Goal: Information Seeking & Learning: Learn about a topic

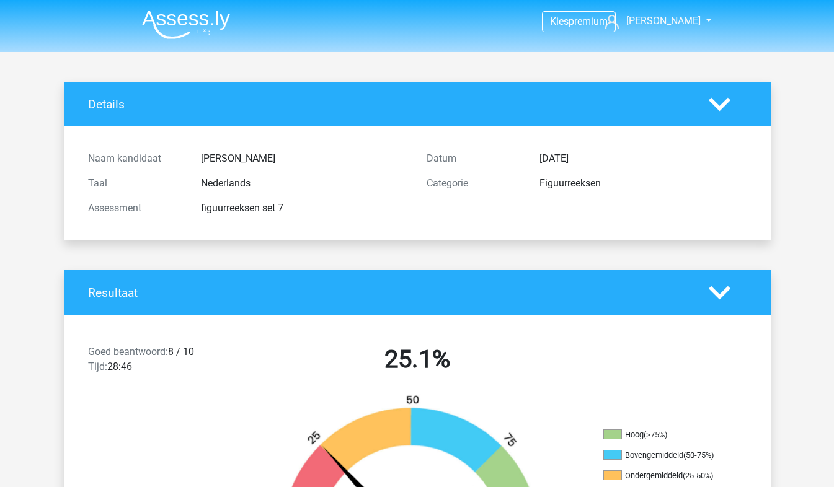
scroll to position [2604, 0]
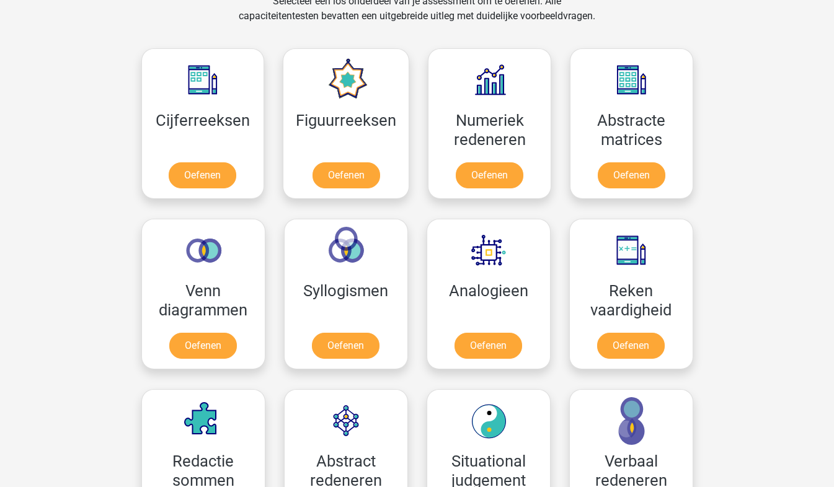
scroll to position [620, 0]
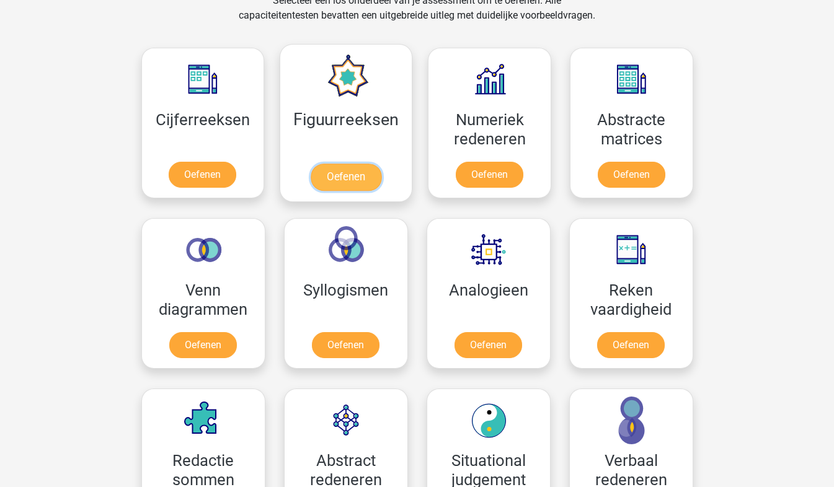
click at [365, 171] on link "Oefenen" at bounding box center [346, 177] width 71 height 27
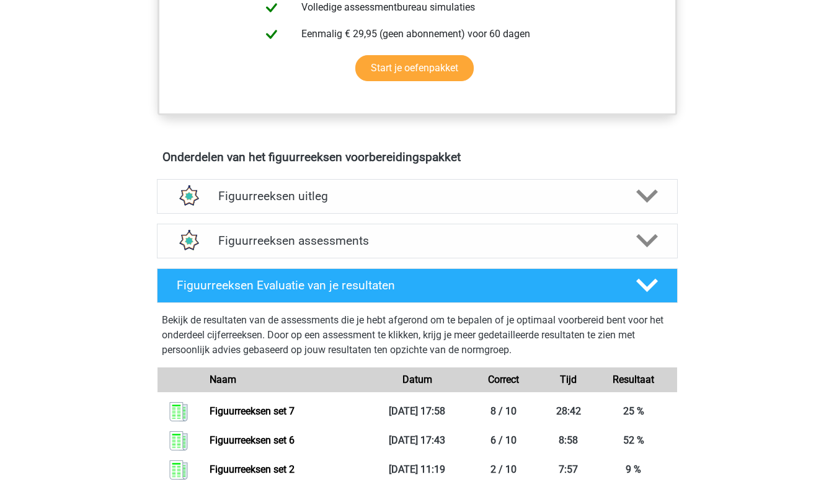
scroll to position [610, 0]
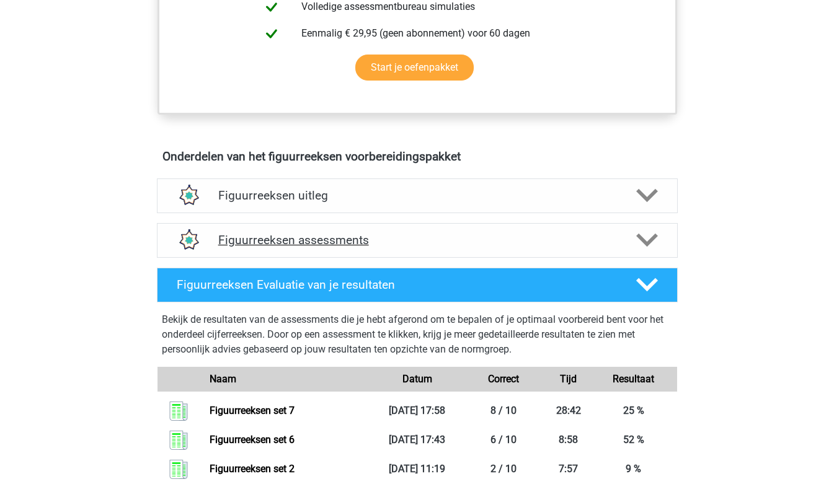
click at [639, 248] on icon at bounding box center [647, 240] width 22 height 22
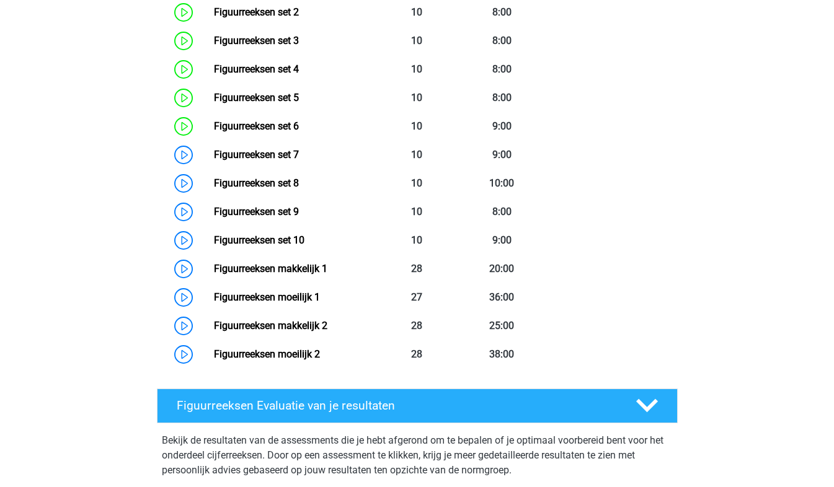
scroll to position [974, 0]
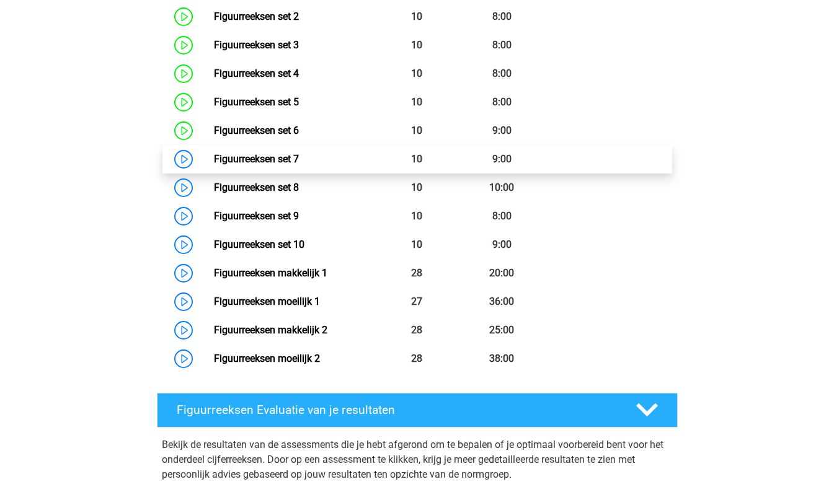
click at [214, 162] on link "Figuurreeksen set 7" at bounding box center [256, 159] width 85 height 12
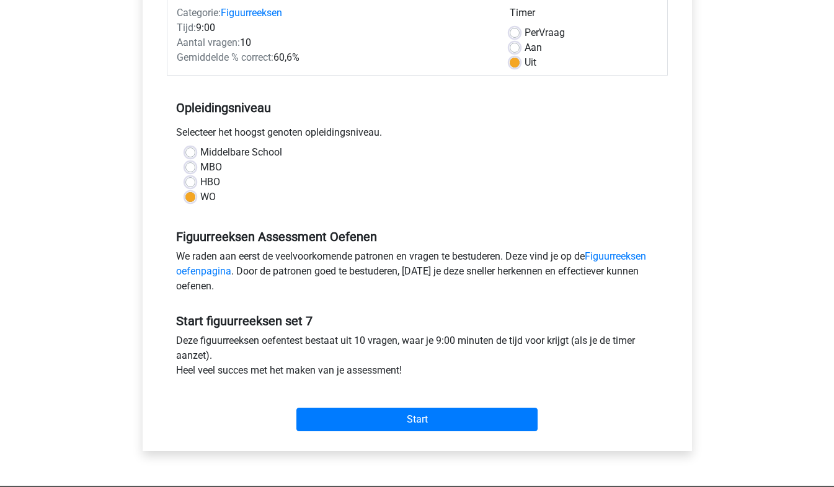
scroll to position [167, 0]
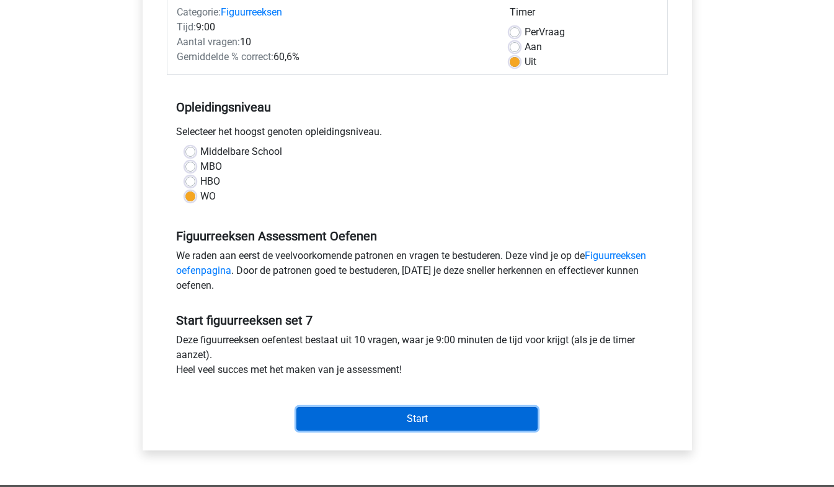
click at [434, 422] on input "Start" at bounding box center [416, 419] width 241 height 24
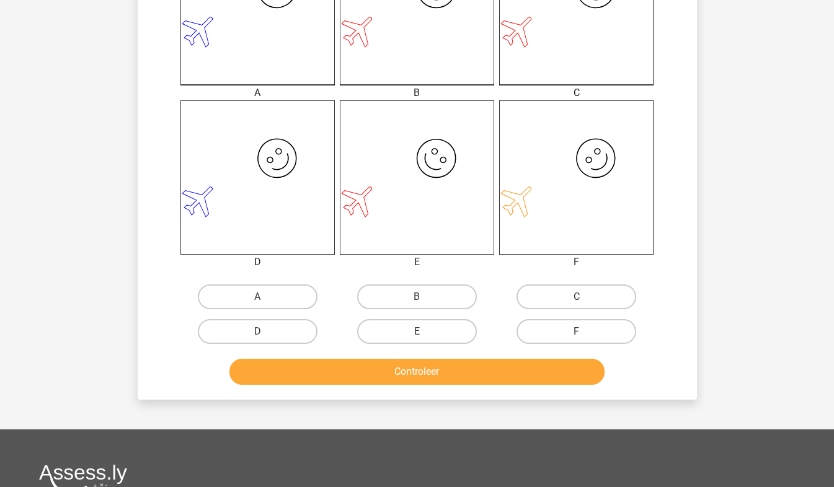
scroll to position [402, 0]
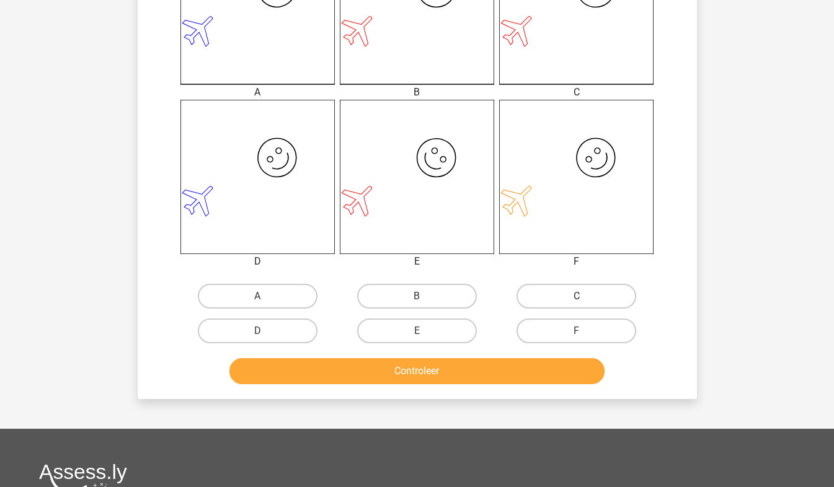
click at [531, 284] on label "C" at bounding box center [577, 296] width 120 height 25
click at [577, 296] on input "C" at bounding box center [581, 300] width 8 height 8
radio input "true"
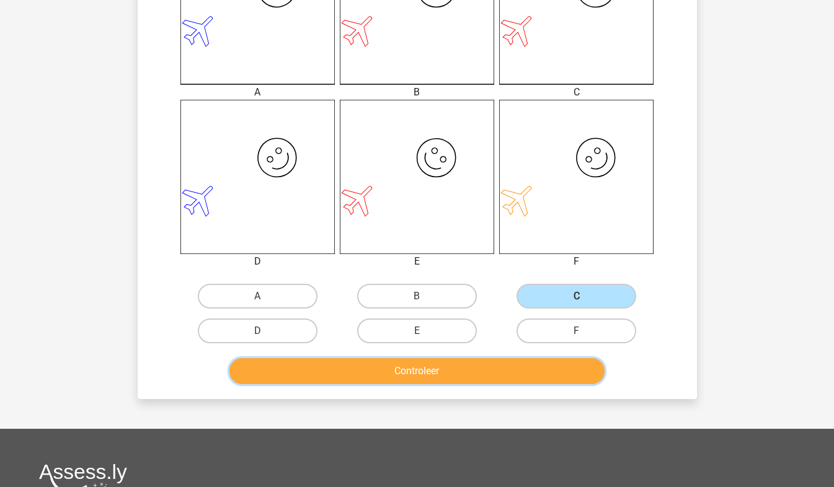
click at [487, 370] on button "Controleer" at bounding box center [416, 371] width 375 height 26
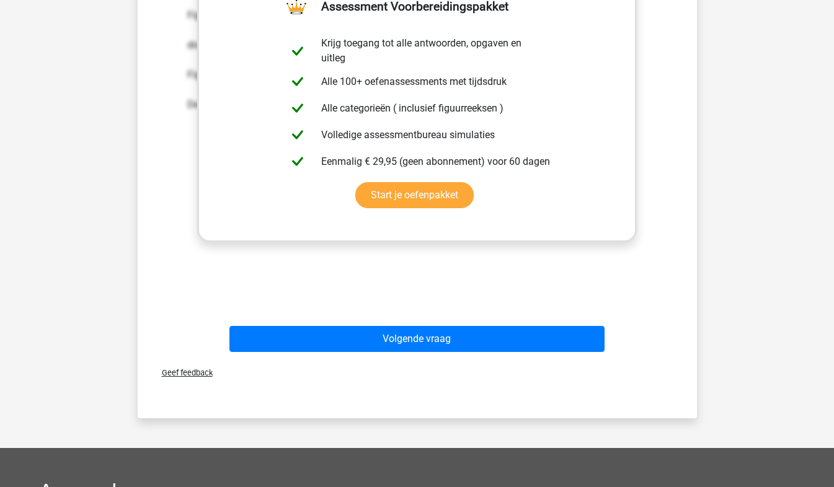
scroll to position [834, 0]
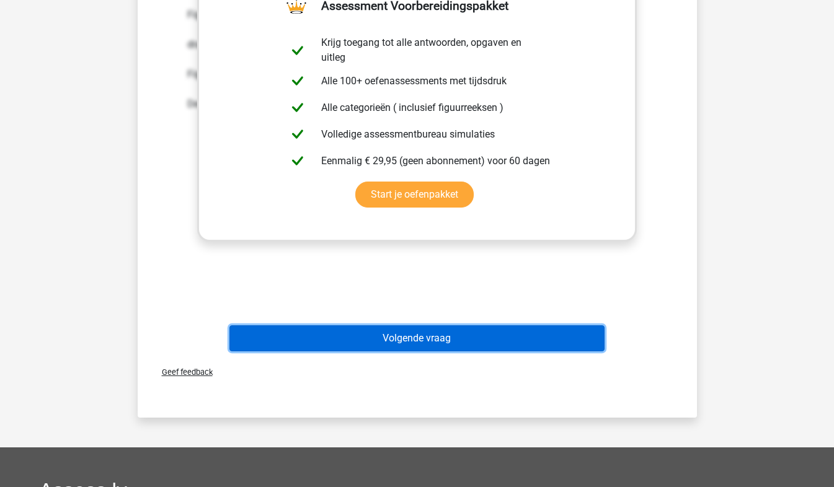
click at [492, 340] on button "Volgende vraag" at bounding box center [416, 339] width 375 height 26
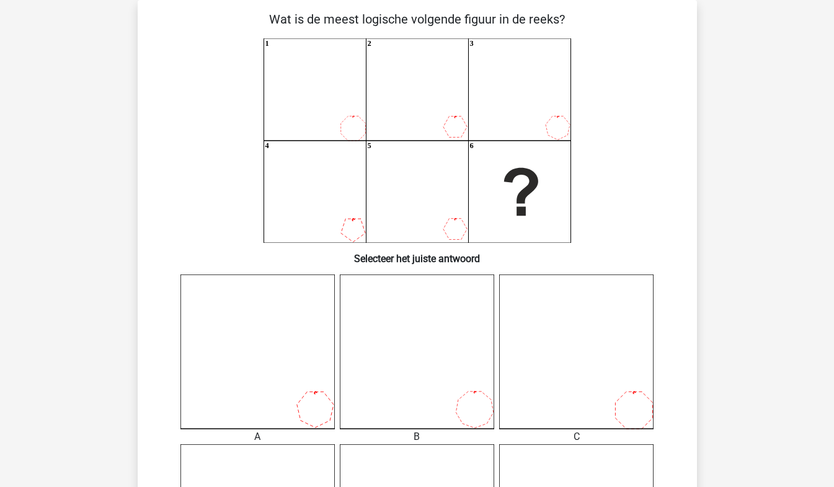
scroll to position [0, 0]
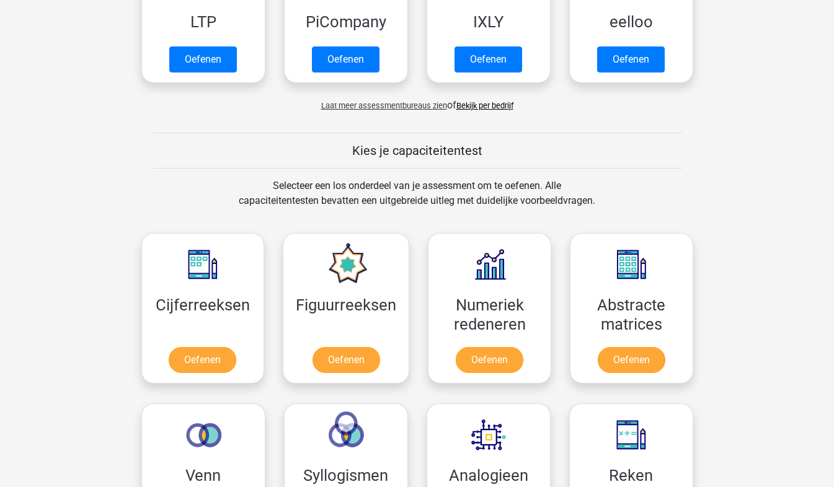
scroll to position [435, 0]
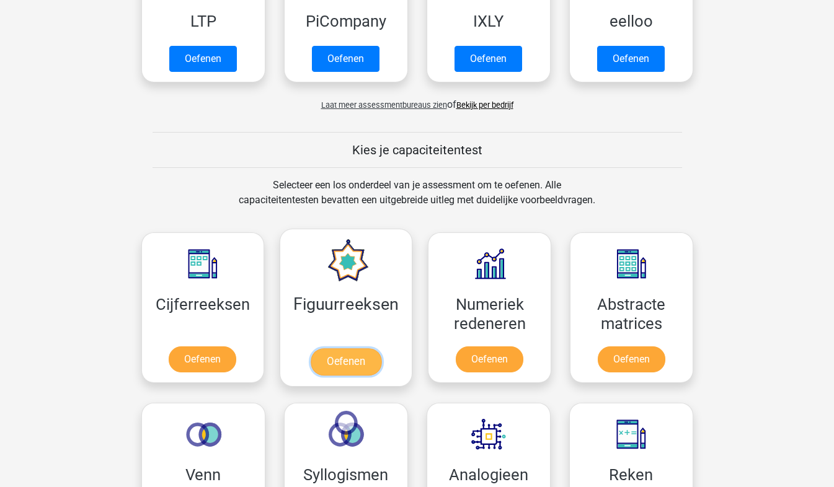
click at [355, 371] on link "Oefenen" at bounding box center [346, 362] width 71 height 27
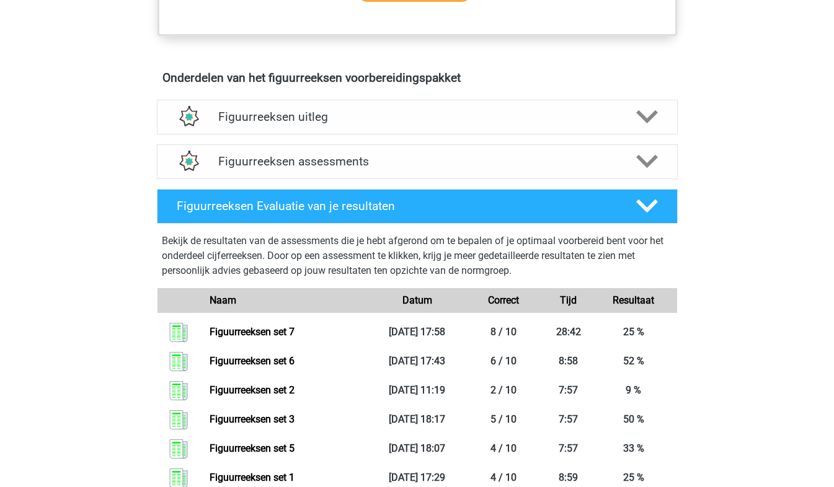
scroll to position [688, 0]
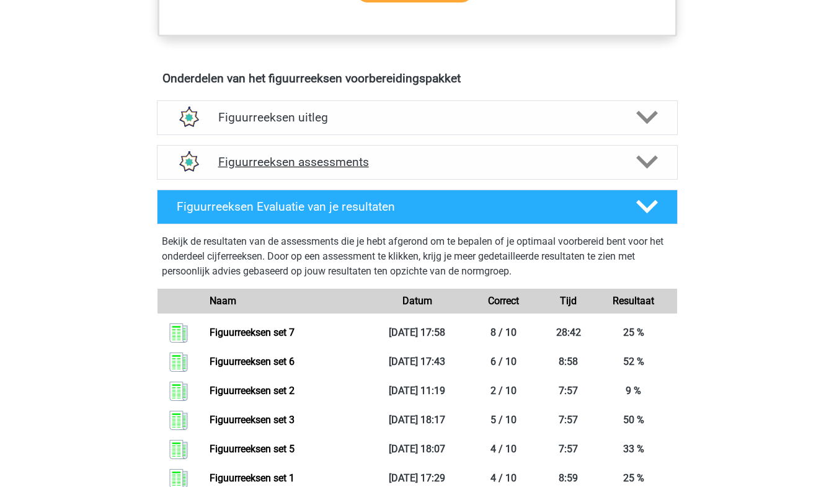
click at [571, 152] on div "Figuurreeksen assessments" at bounding box center [417, 162] width 521 height 35
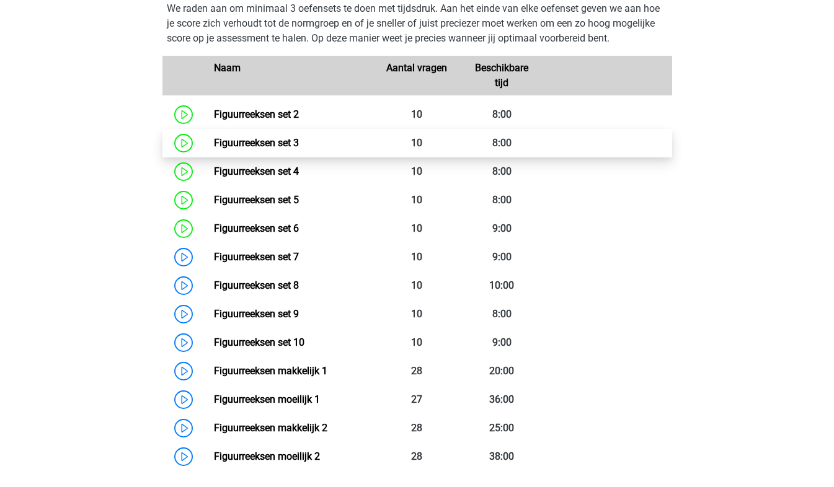
scroll to position [887, 0]
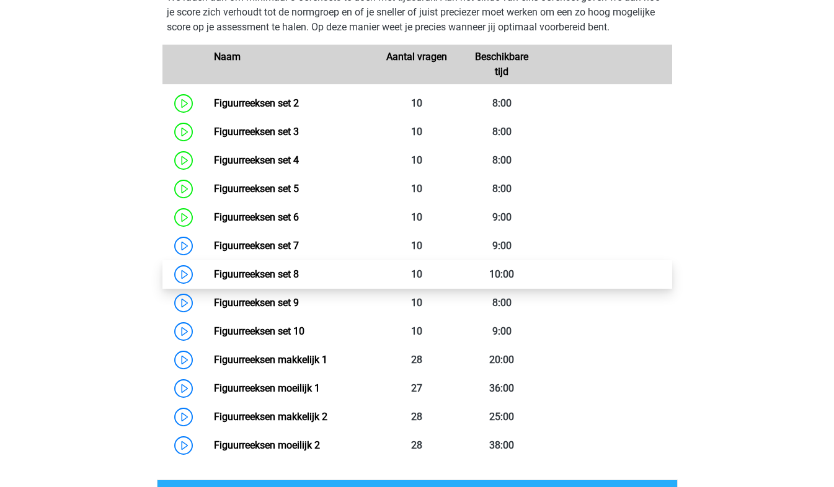
click at [278, 271] on link "Figuurreeksen set 8" at bounding box center [256, 275] width 85 height 12
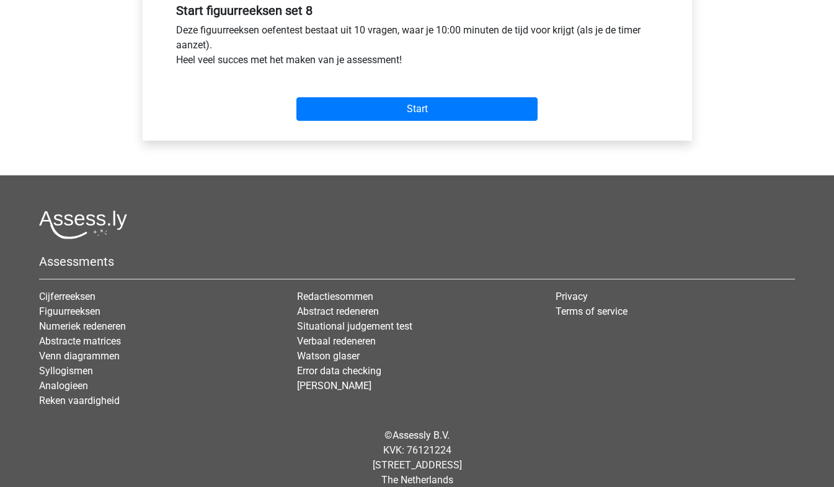
scroll to position [492, 0]
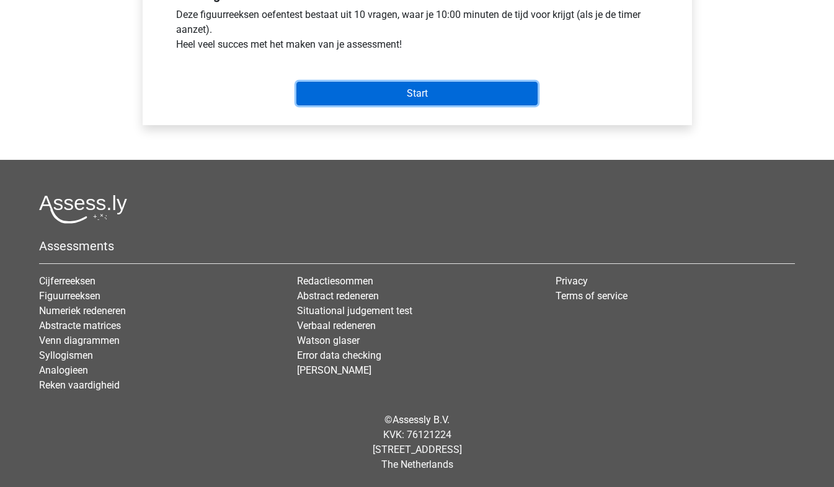
click at [417, 99] on input "Start" at bounding box center [416, 94] width 241 height 24
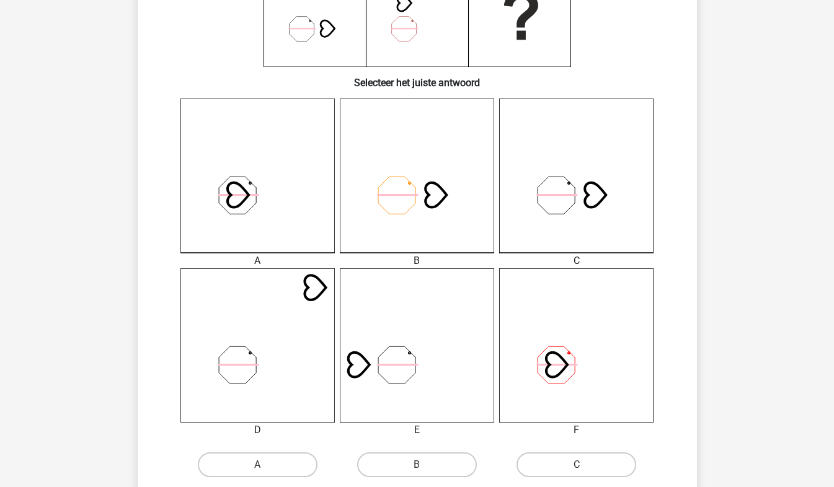
scroll to position [384, 0]
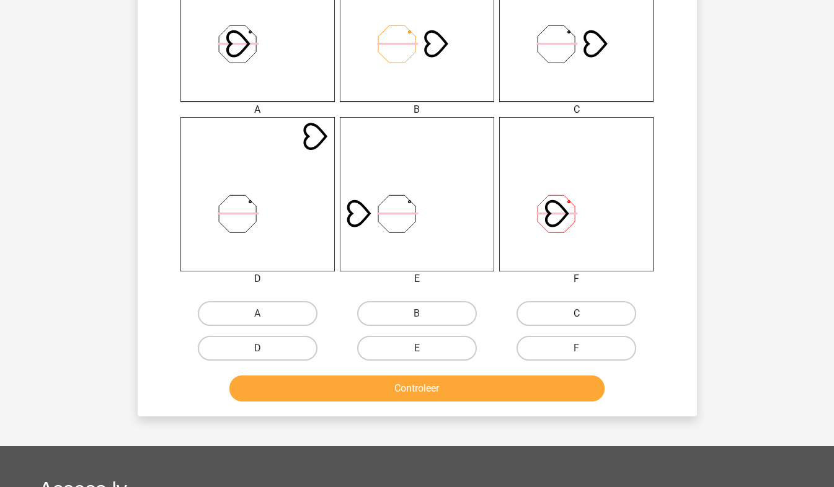
click at [587, 309] on label "C" at bounding box center [577, 313] width 120 height 25
click at [585, 314] on input "C" at bounding box center [581, 318] width 8 height 8
radio input "true"
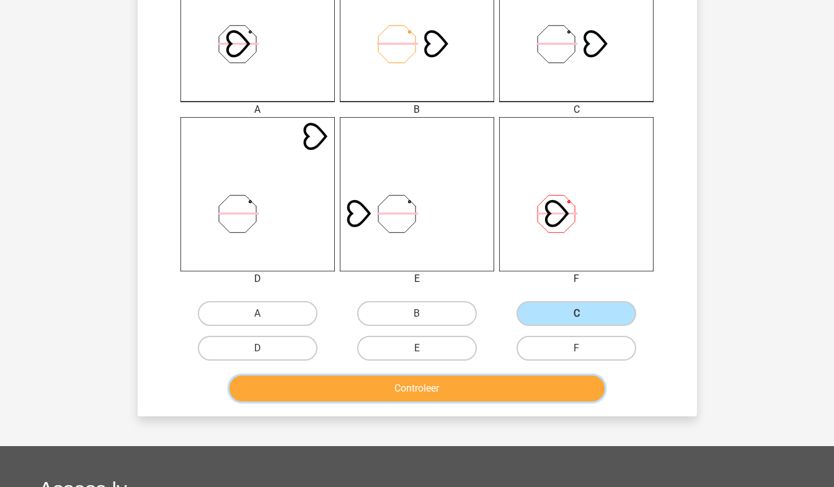
click at [519, 386] on button "Controleer" at bounding box center [416, 389] width 375 height 26
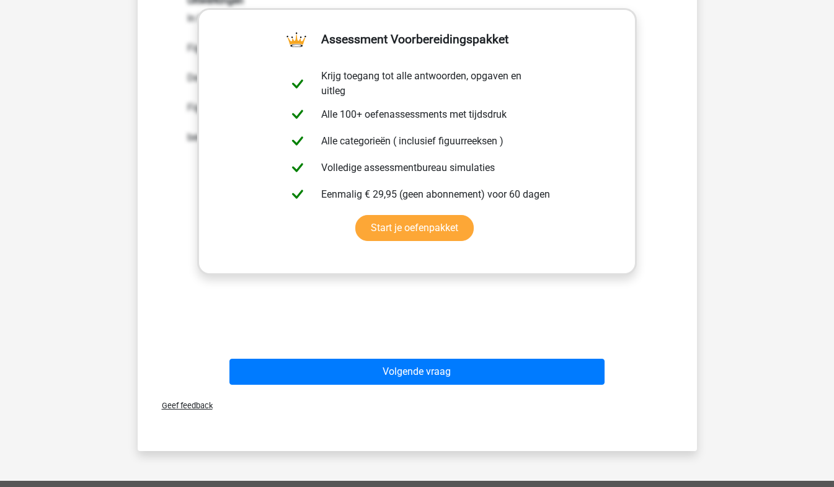
scroll to position [802, 0]
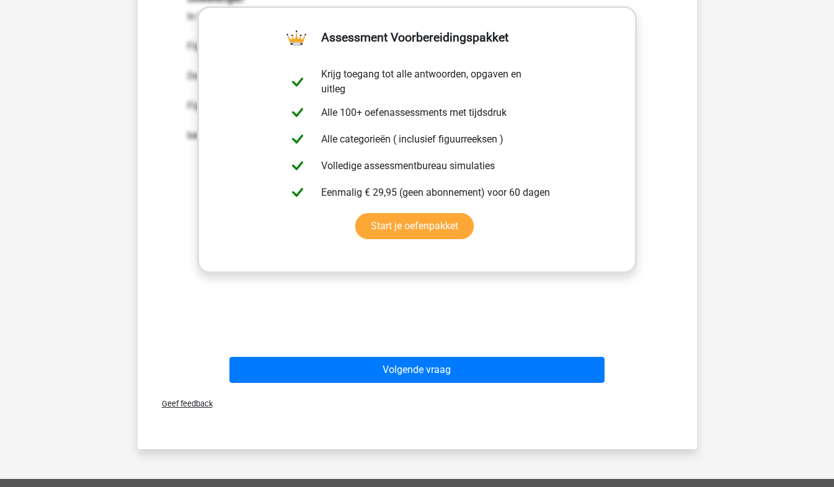
click at [486, 350] on div "Volgende vraag" at bounding box center [418, 367] width 520 height 41
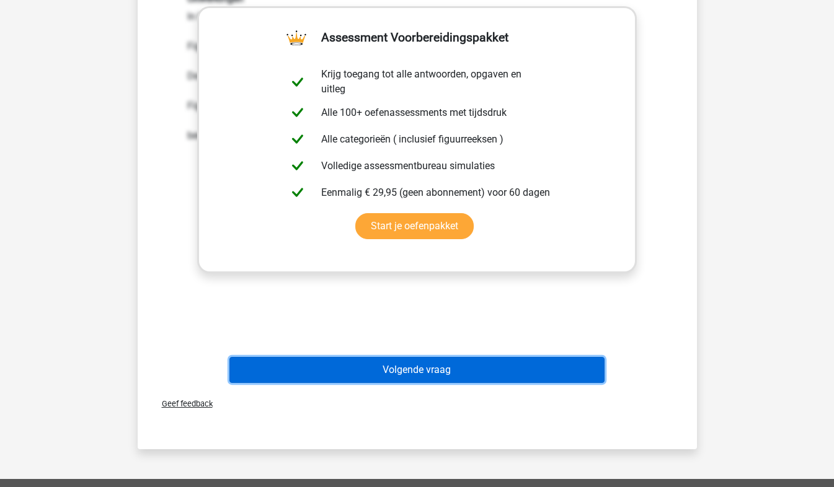
click at [487, 361] on button "Volgende vraag" at bounding box center [416, 370] width 375 height 26
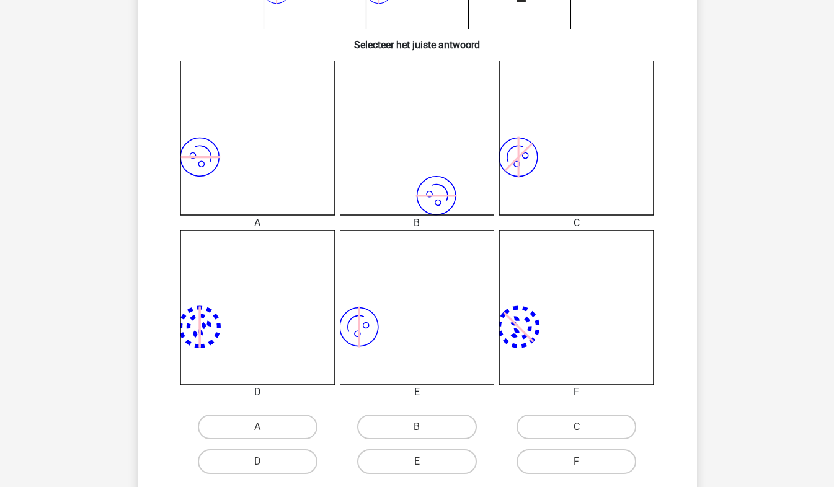
scroll to position [377, 0]
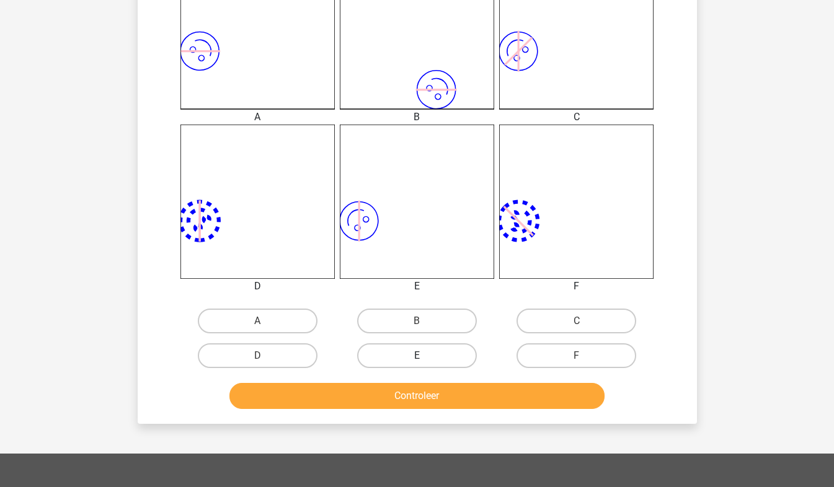
click at [425, 351] on label "E" at bounding box center [417, 356] width 120 height 25
click at [425, 356] on input "E" at bounding box center [421, 360] width 8 height 8
radio input "true"
click at [423, 378] on div "Controleer" at bounding box center [418, 393] width 520 height 41
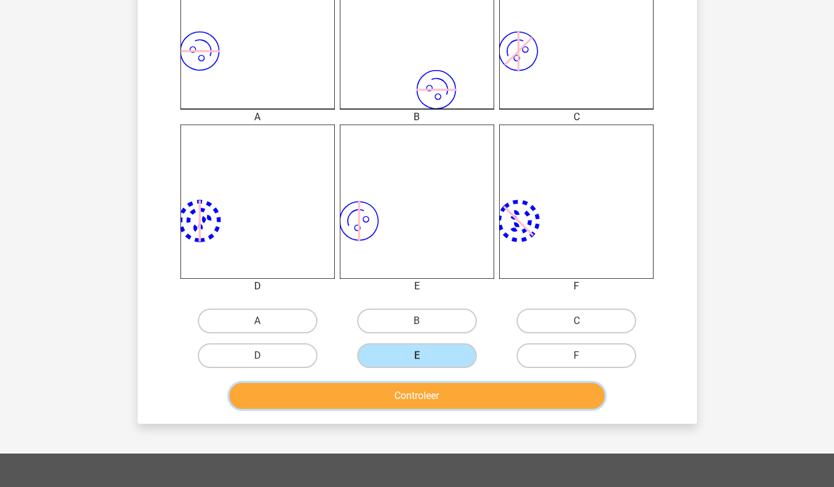
click at [423, 396] on button "Controleer" at bounding box center [416, 396] width 375 height 26
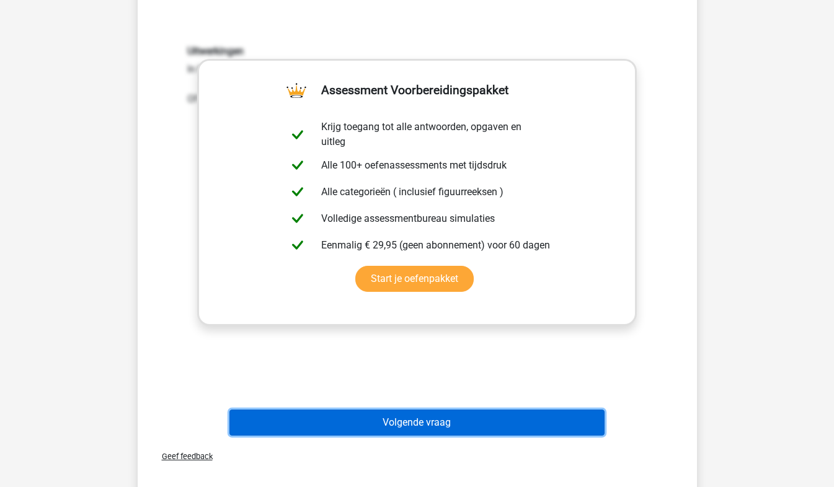
click at [534, 424] on button "Volgende vraag" at bounding box center [416, 423] width 375 height 26
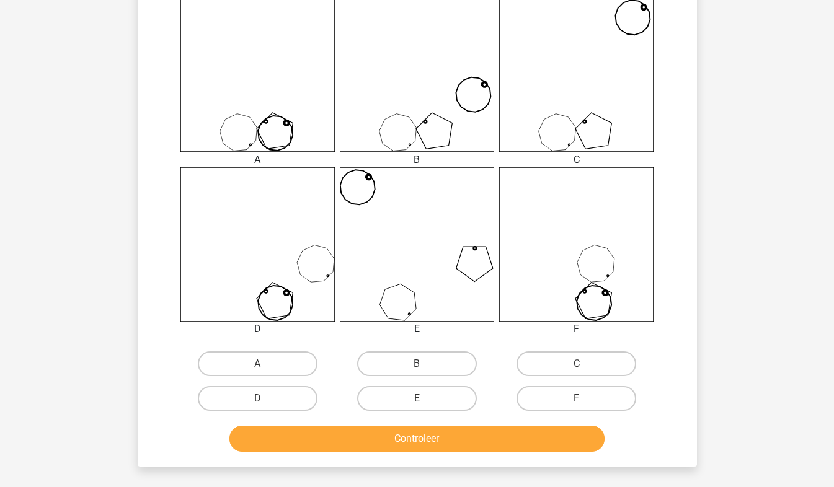
scroll to position [334, 0]
click at [402, 360] on label "B" at bounding box center [417, 364] width 120 height 25
click at [417, 365] on input "B" at bounding box center [421, 369] width 8 height 8
radio input "true"
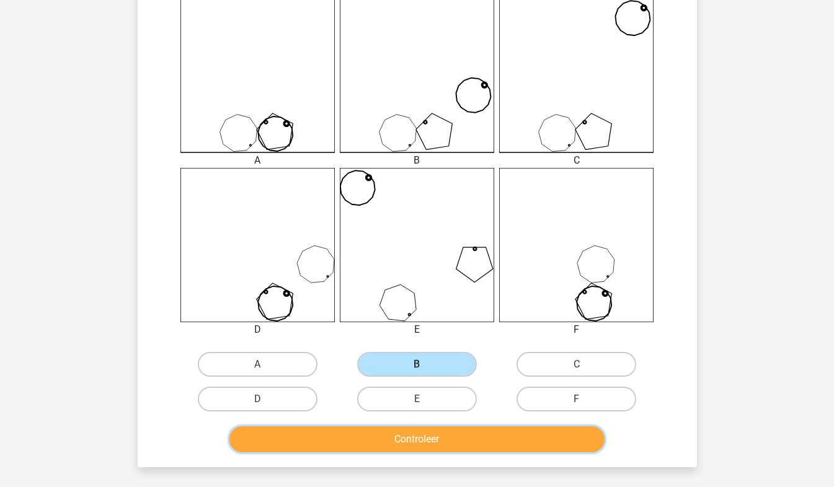
click at [402, 444] on button "Controleer" at bounding box center [416, 440] width 375 height 26
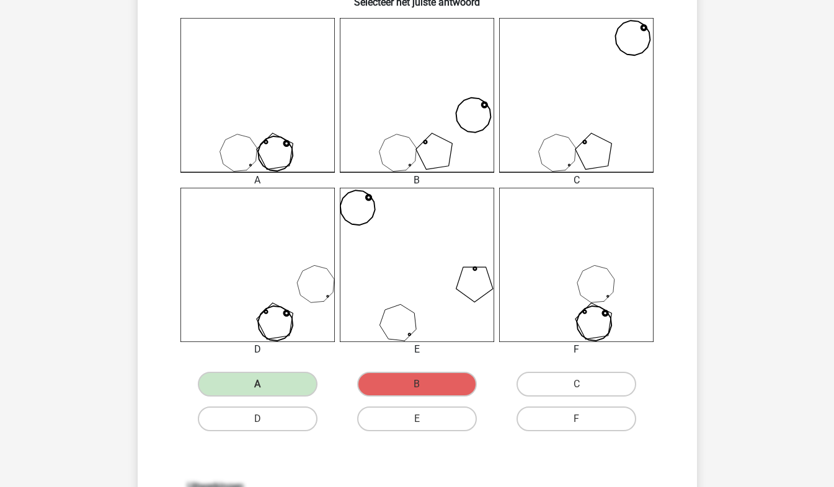
scroll to position [314, 0]
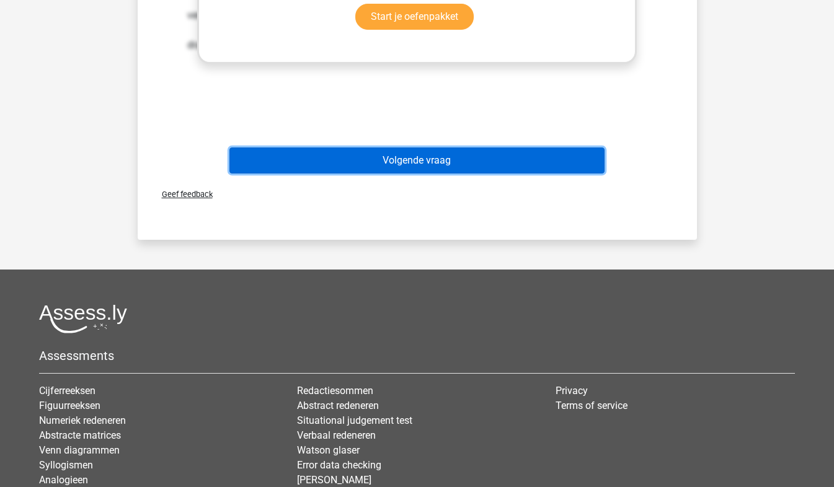
click at [448, 159] on button "Volgende vraag" at bounding box center [416, 161] width 375 height 26
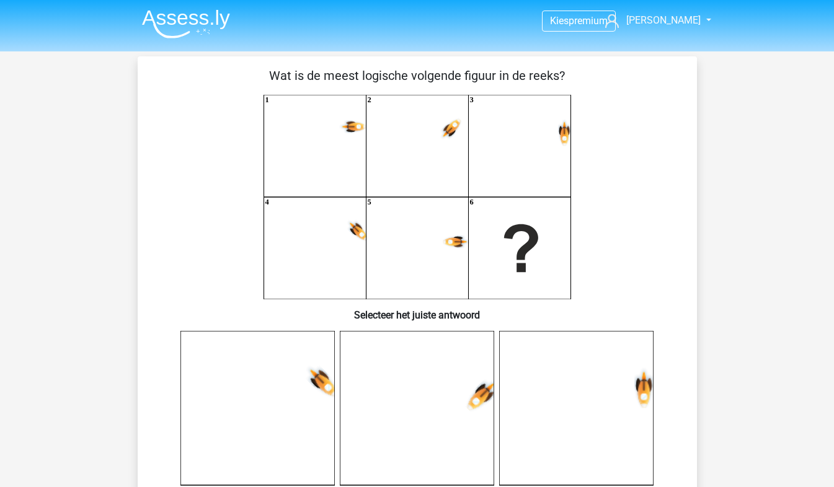
scroll to position [0, 0]
click at [445, 128] on use at bounding box center [451, 130] width 28 height 28
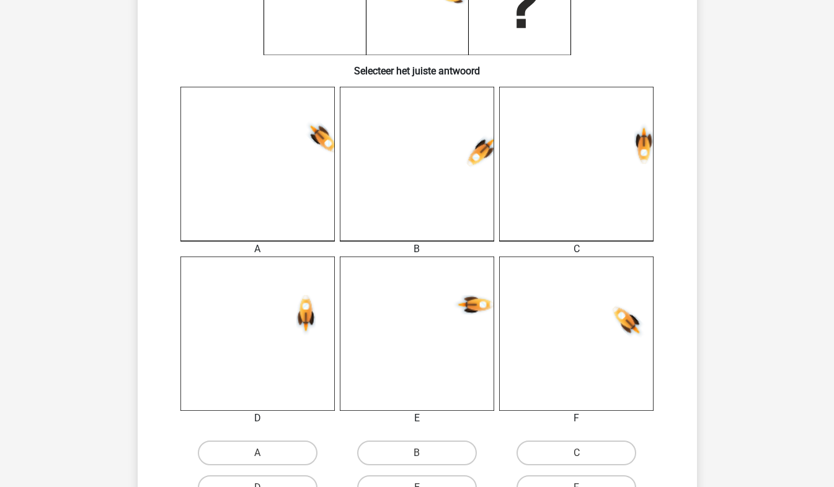
scroll to position [246, 0]
click at [417, 445] on label "B" at bounding box center [417, 452] width 120 height 25
click at [417, 453] on input "B" at bounding box center [421, 457] width 8 height 8
radio input "true"
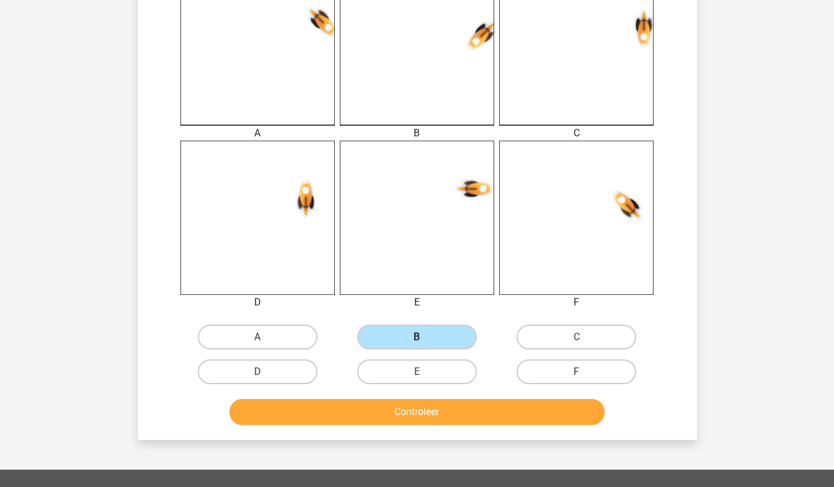
scroll to position [362, 0]
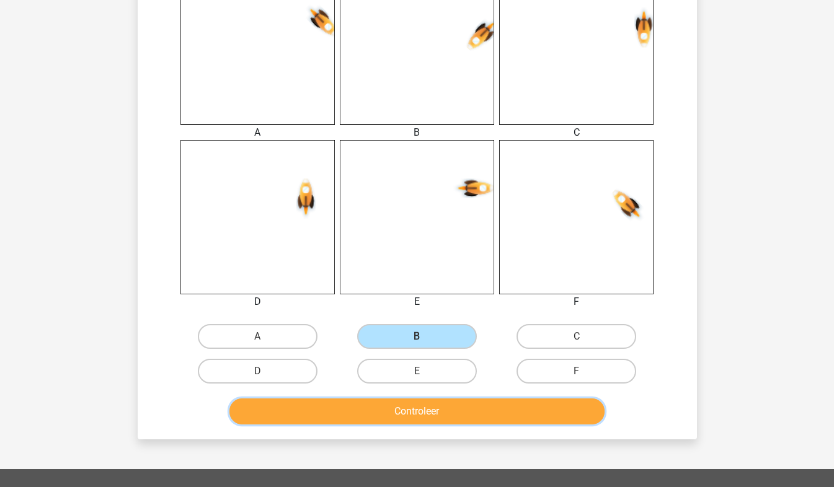
click at [419, 416] on button "Controleer" at bounding box center [416, 412] width 375 height 26
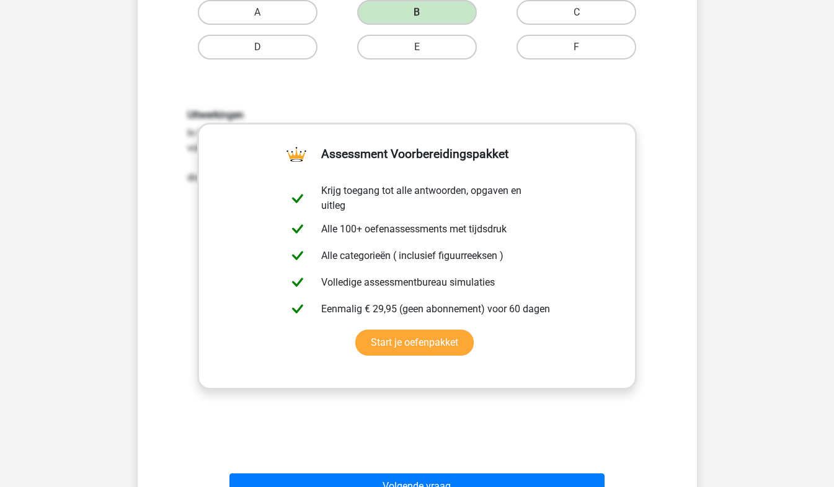
scroll to position [727, 0]
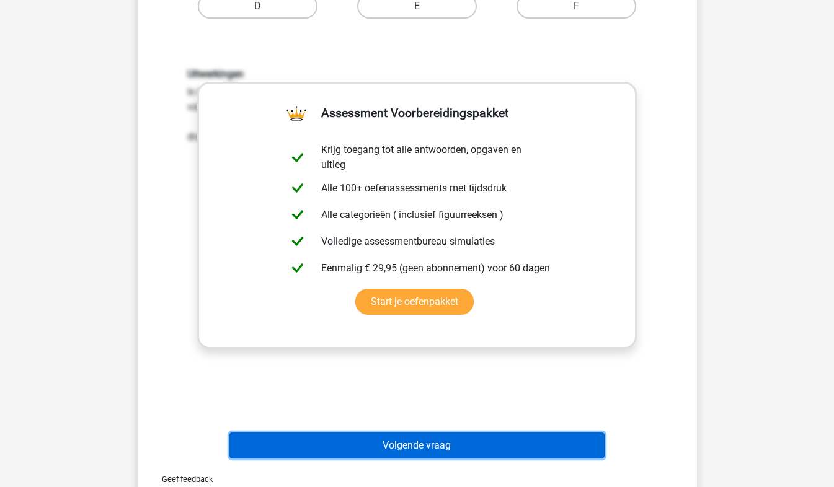
click at [517, 437] on button "Volgende vraag" at bounding box center [416, 446] width 375 height 26
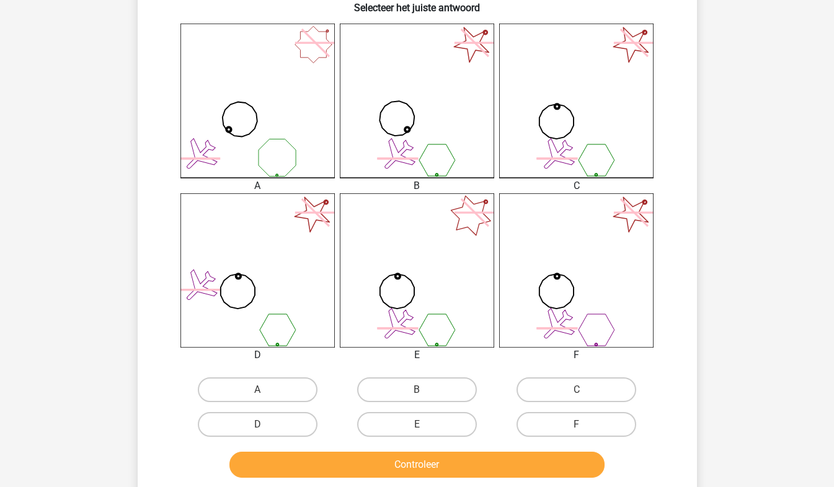
scroll to position [371, 0]
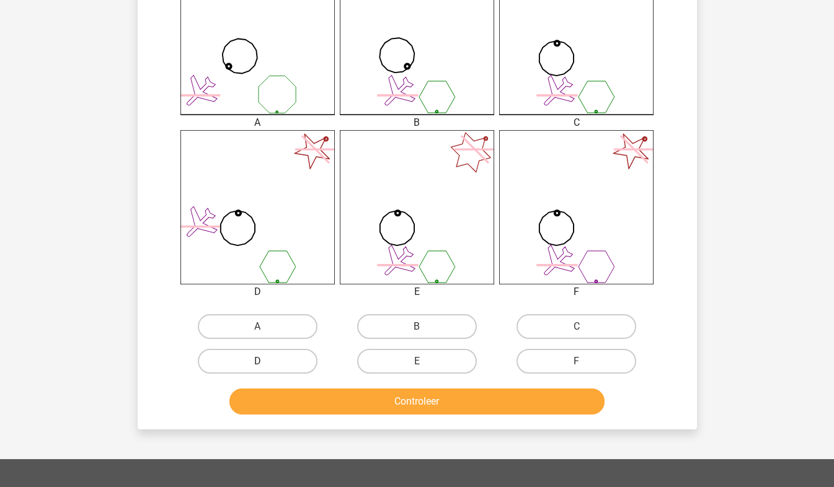
click at [270, 355] on label "D" at bounding box center [258, 361] width 120 height 25
click at [265, 362] on input "D" at bounding box center [261, 366] width 8 height 8
radio input "true"
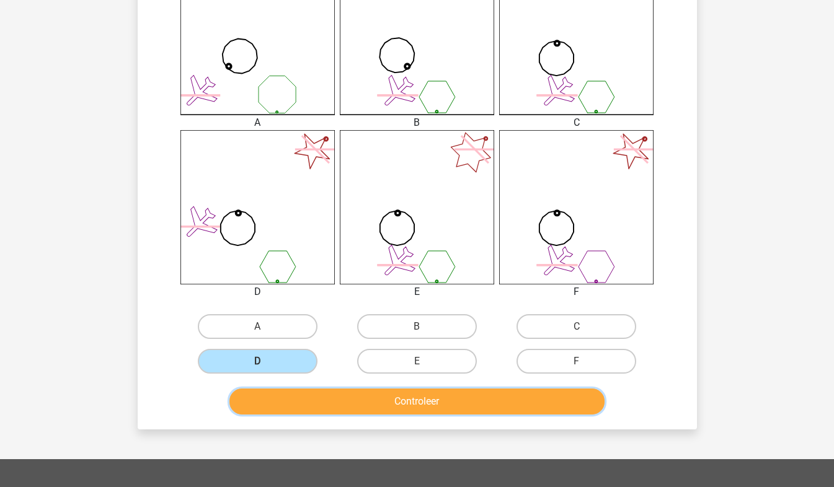
click at [287, 394] on button "Controleer" at bounding box center [416, 402] width 375 height 26
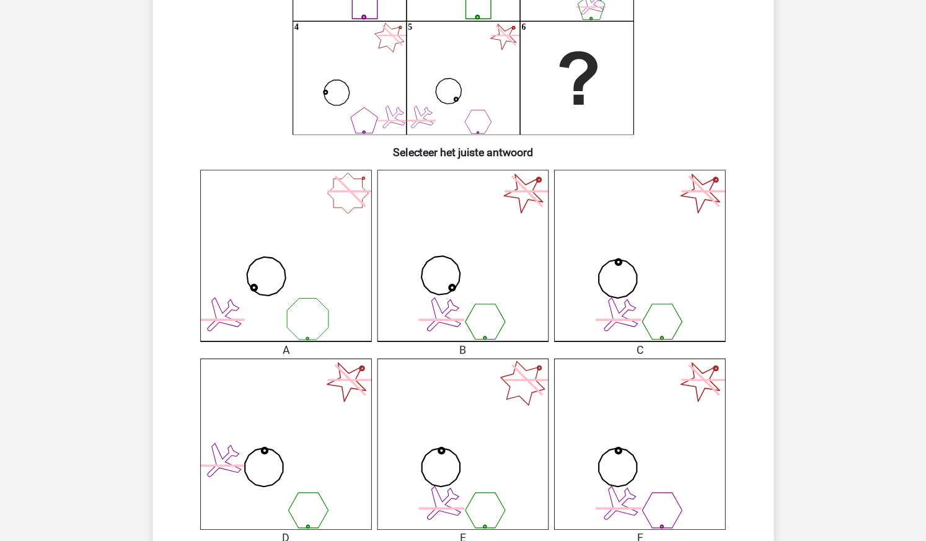
scroll to position [178, 0]
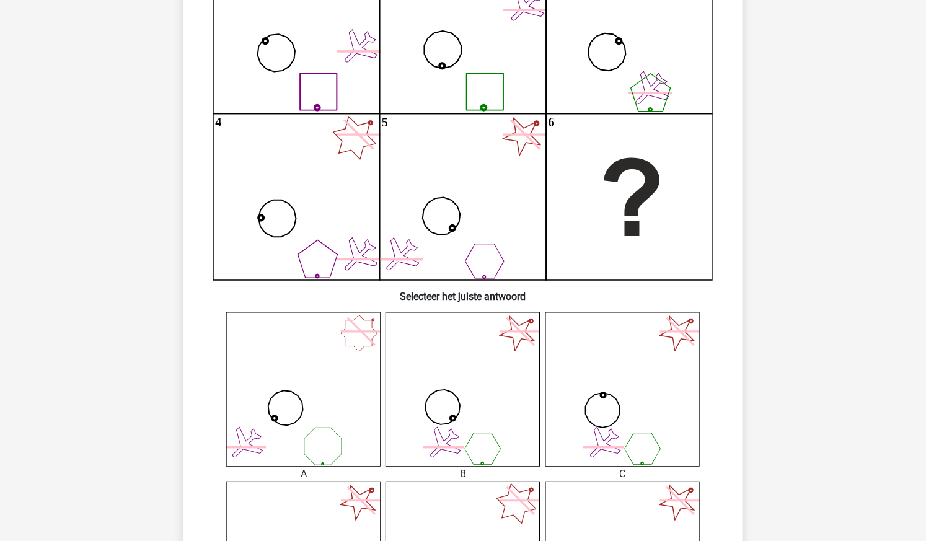
drag, startPoint x: 819, startPoint y: 1, endPoint x: 189, endPoint y: 295, distance: 696.1
click at [189, 295] on div "Wat is de meest logische volgende figuur in de reeks? 1 2 3 4 5 6" at bounding box center [463, 547] width 549 height 1256
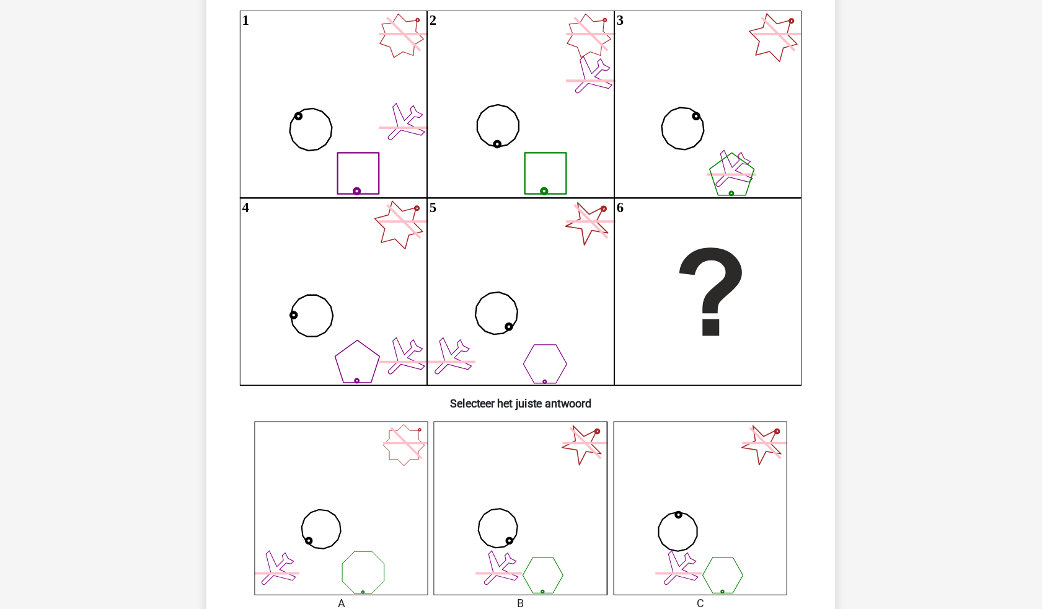
scroll to position [116, 0]
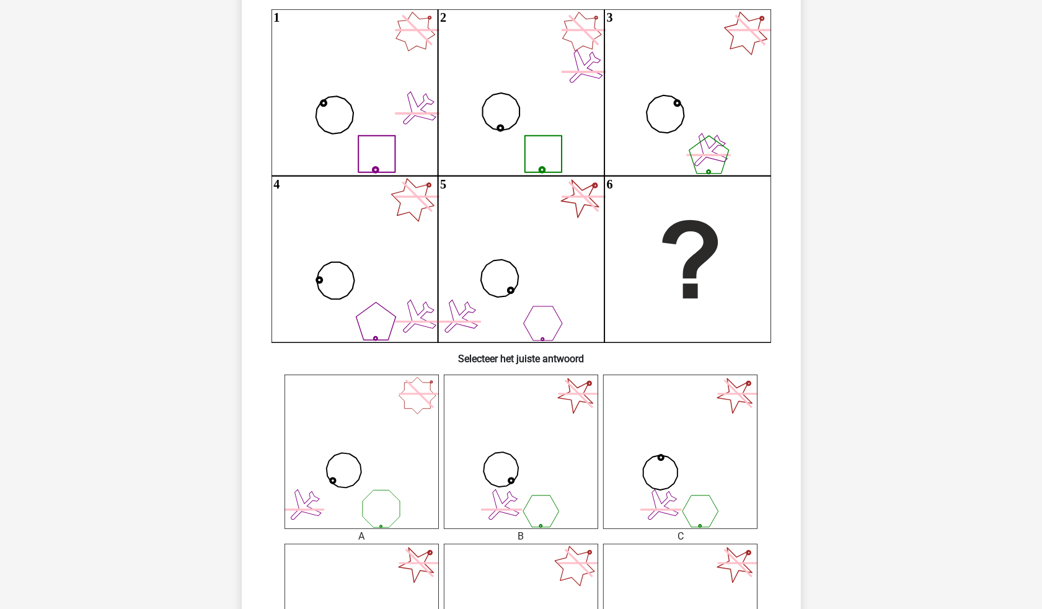
drag, startPoint x: 794, startPoint y: 1, endPoint x: 162, endPoint y: 348, distance: 721.1
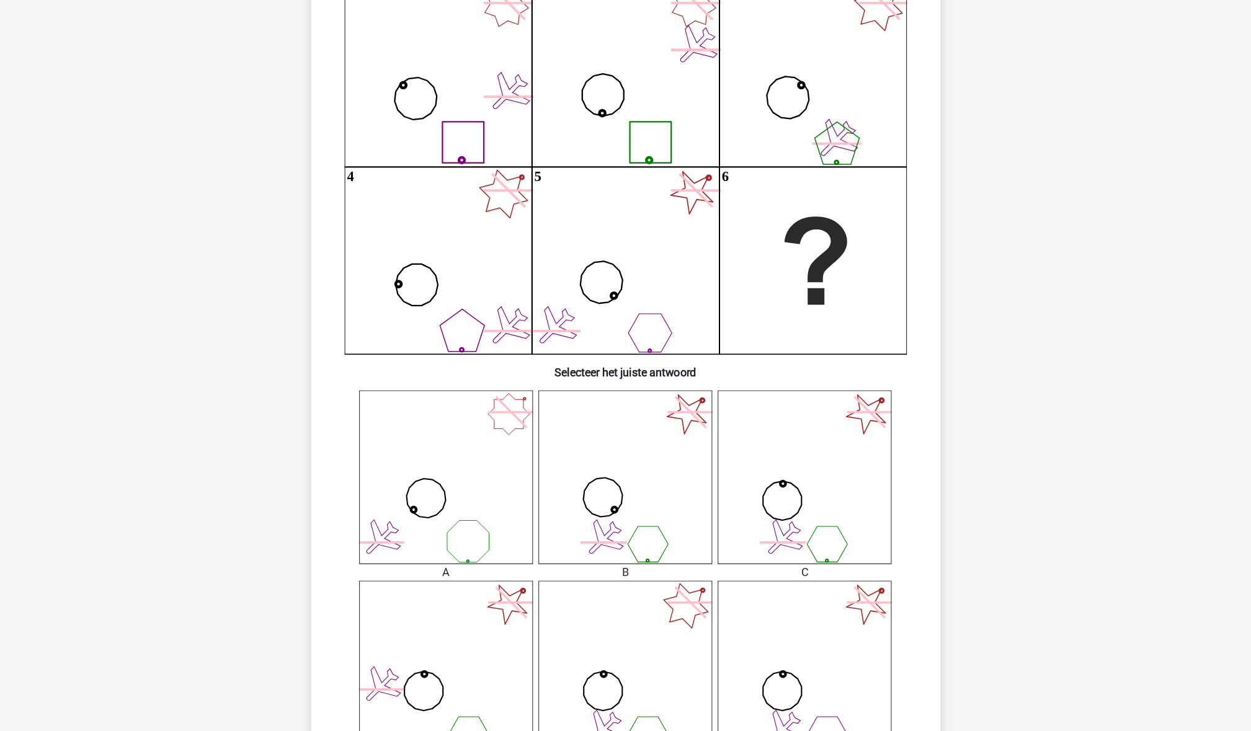
scroll to position [143, 0]
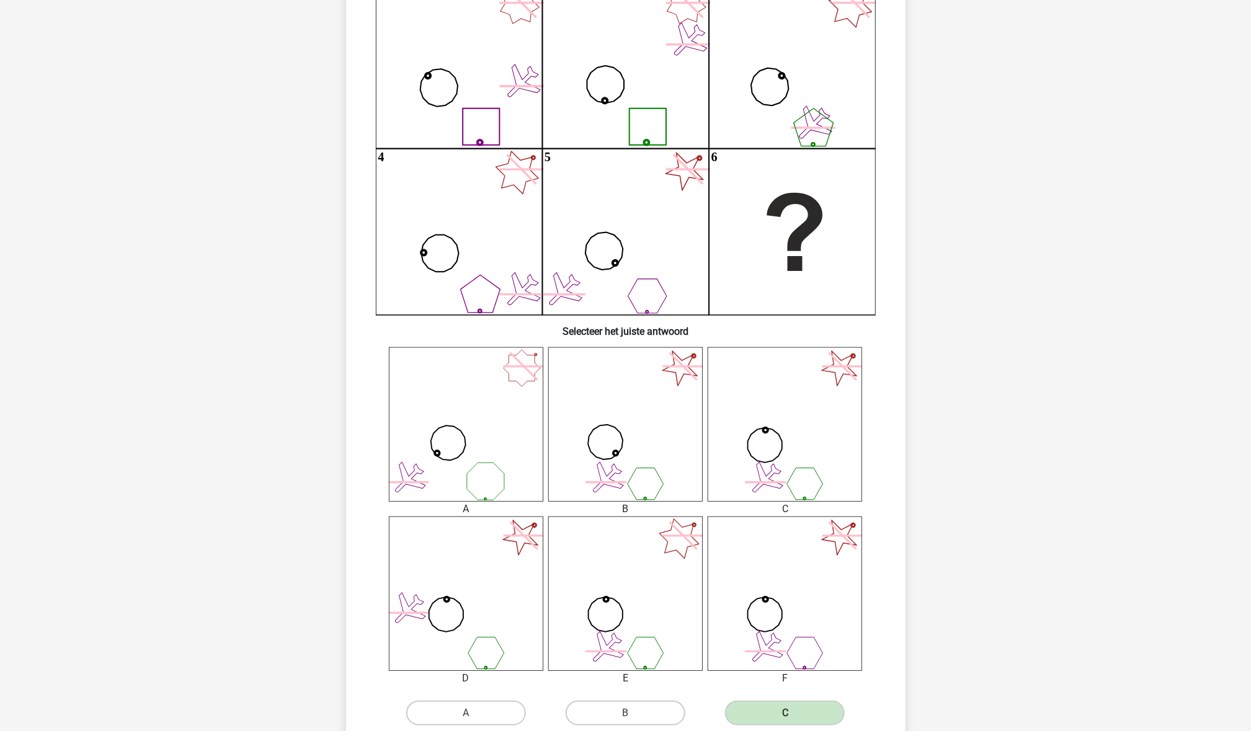
drag, startPoint x: 967, startPoint y: 1, endPoint x: 167, endPoint y: 378, distance: 884.9
click at [167, 378] on div "Kies premium Michelle michelleklokman@hotmail.com" at bounding box center [625, 743] width 1251 height 1772
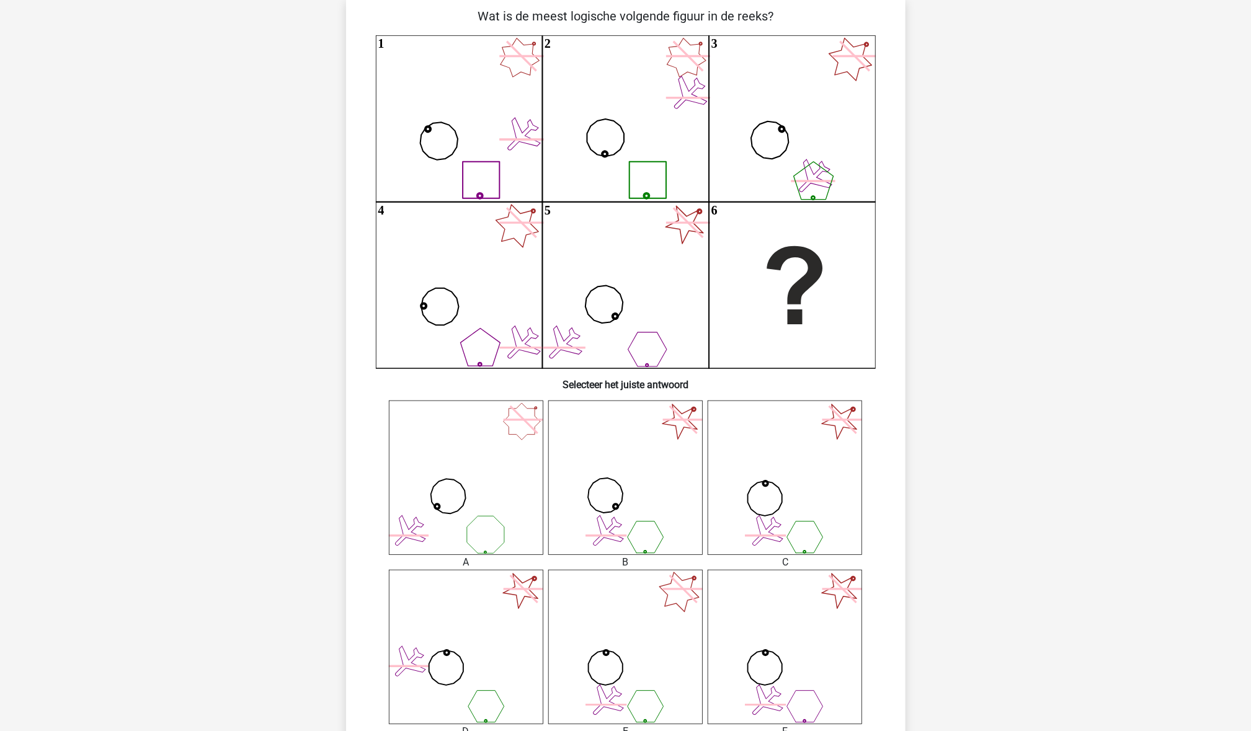
scroll to position [91, 0]
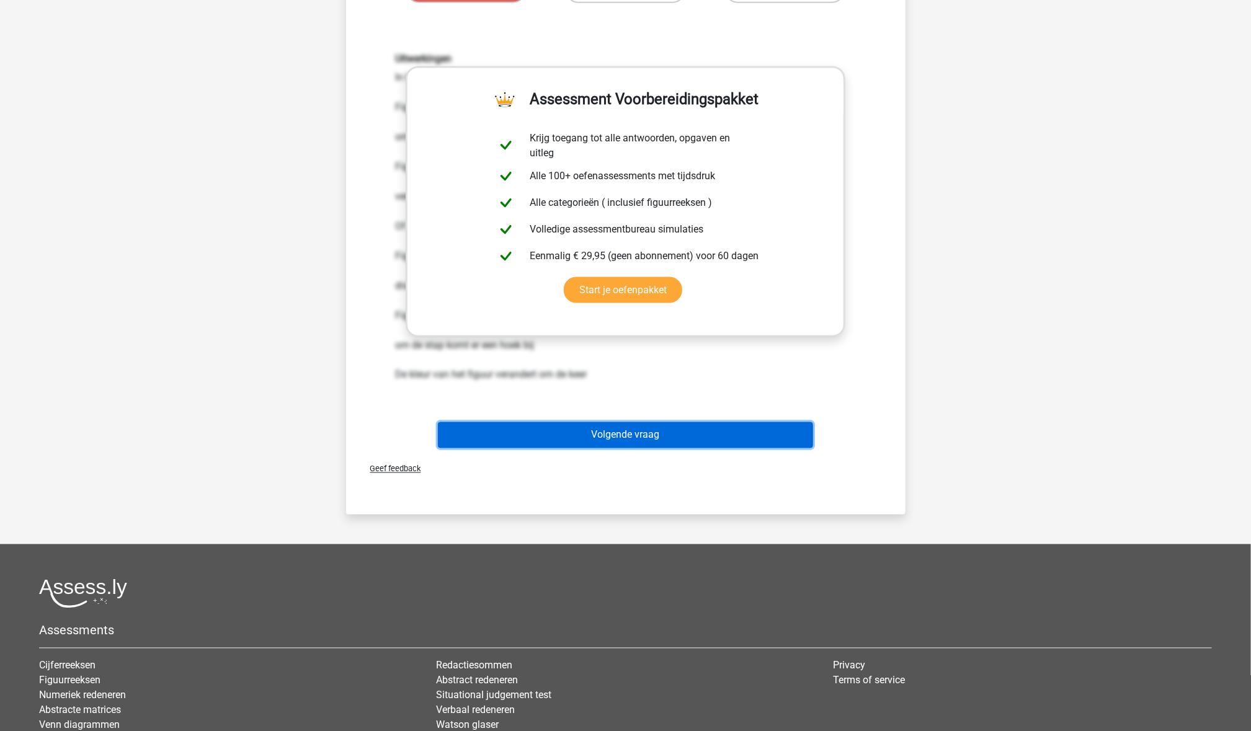
click at [598, 443] on button "Volgende vraag" at bounding box center [625, 435] width 375 height 26
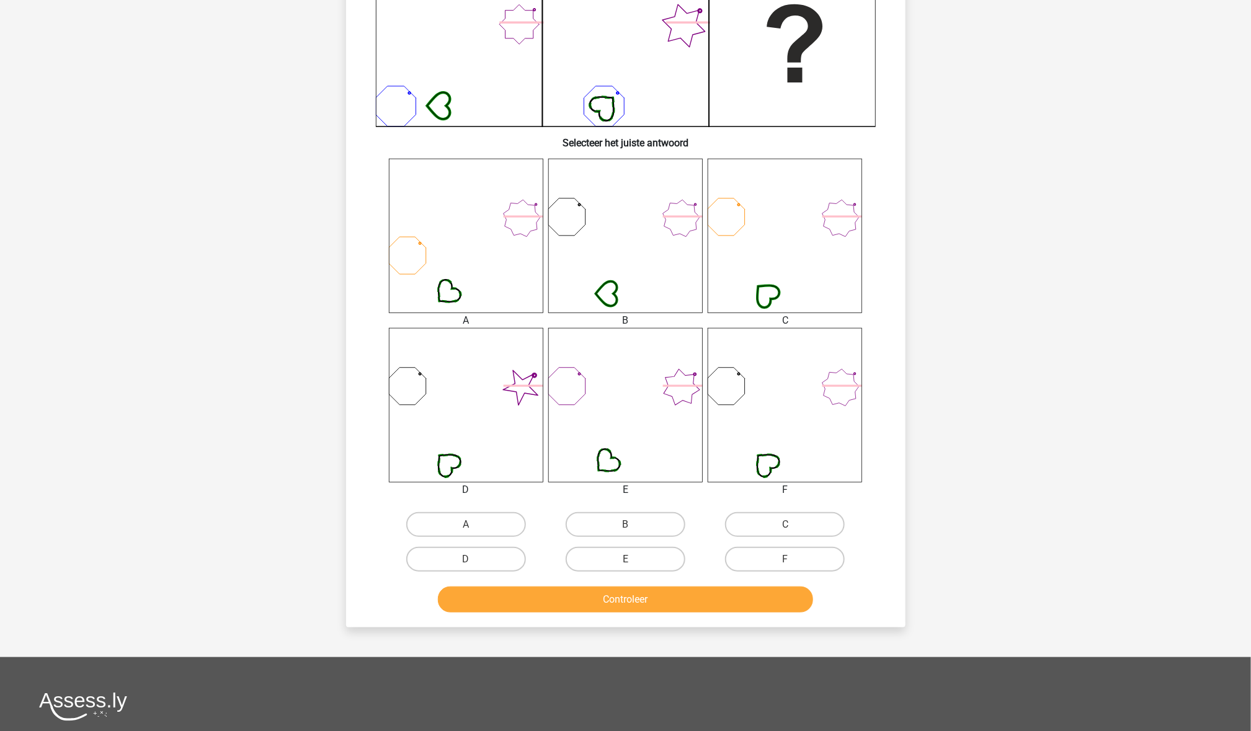
scroll to position [339, 0]
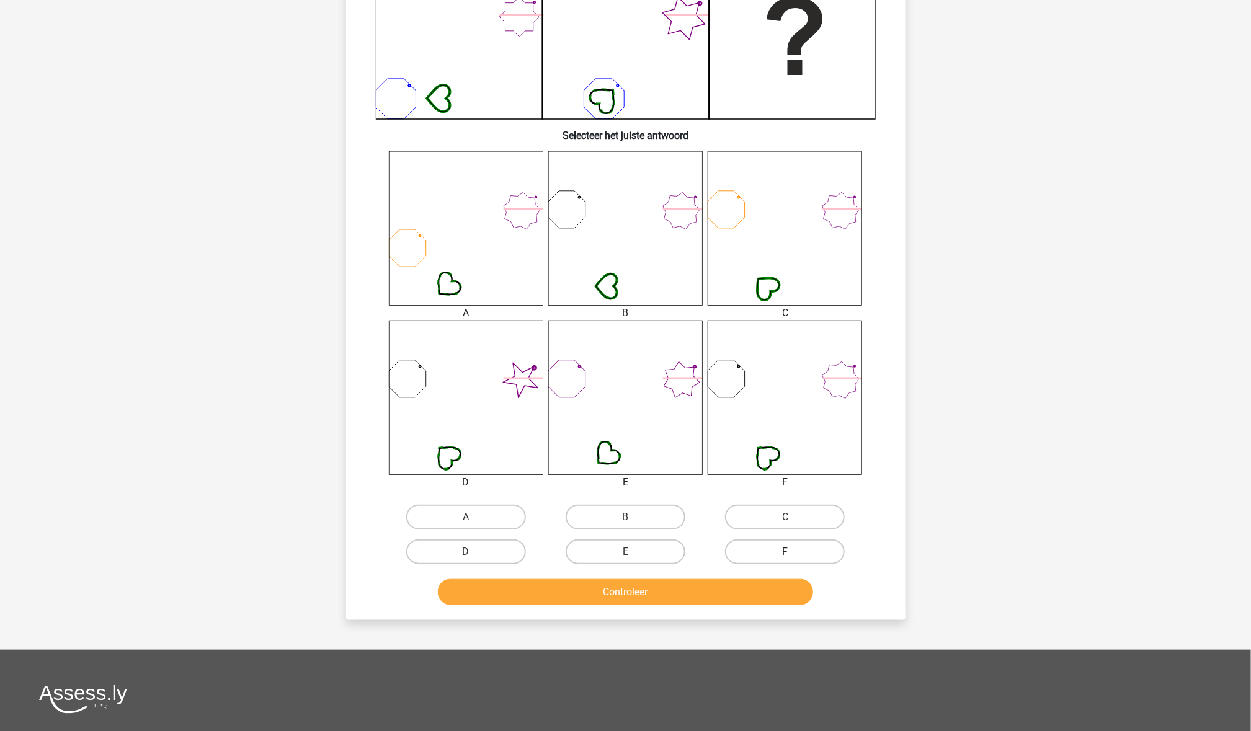
click at [804, 487] on label "F" at bounding box center [785, 552] width 120 height 25
click at [793, 487] on input "F" at bounding box center [789, 556] width 8 height 8
radio input "true"
click at [766, 487] on button "Controleer" at bounding box center [625, 592] width 375 height 26
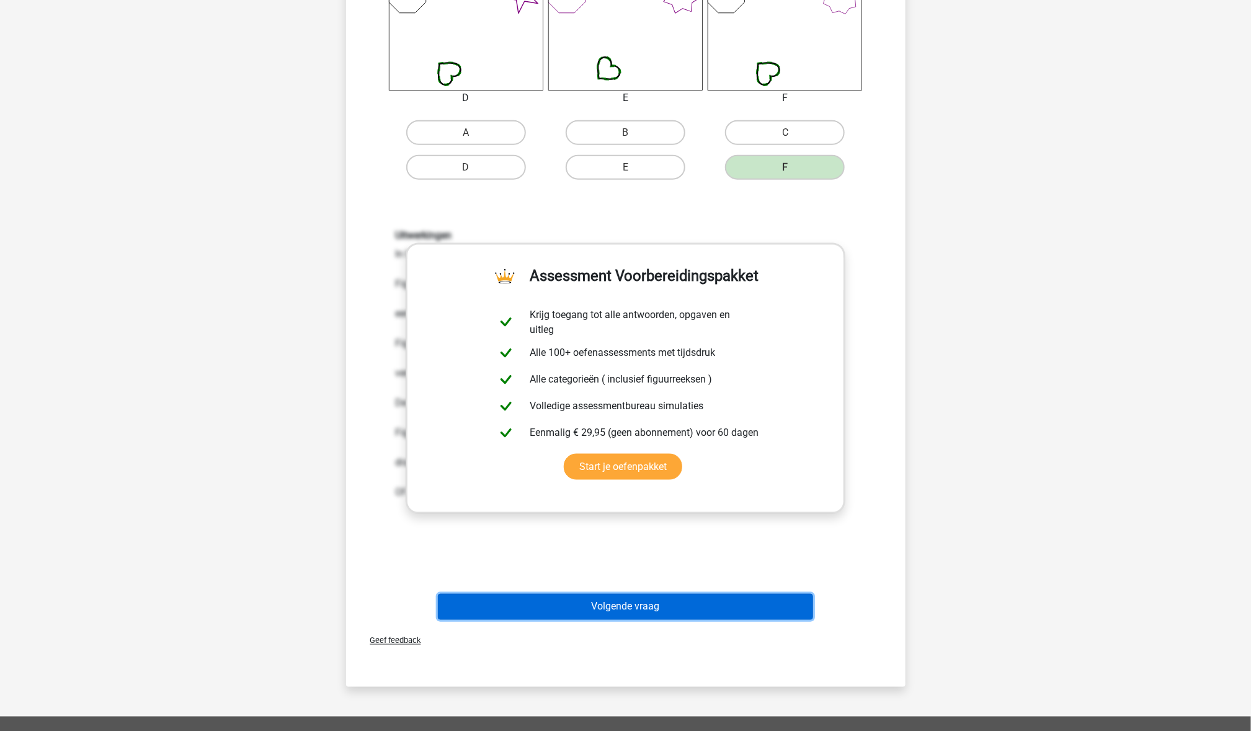
click at [755, 487] on button "Volgende vraag" at bounding box center [625, 607] width 375 height 26
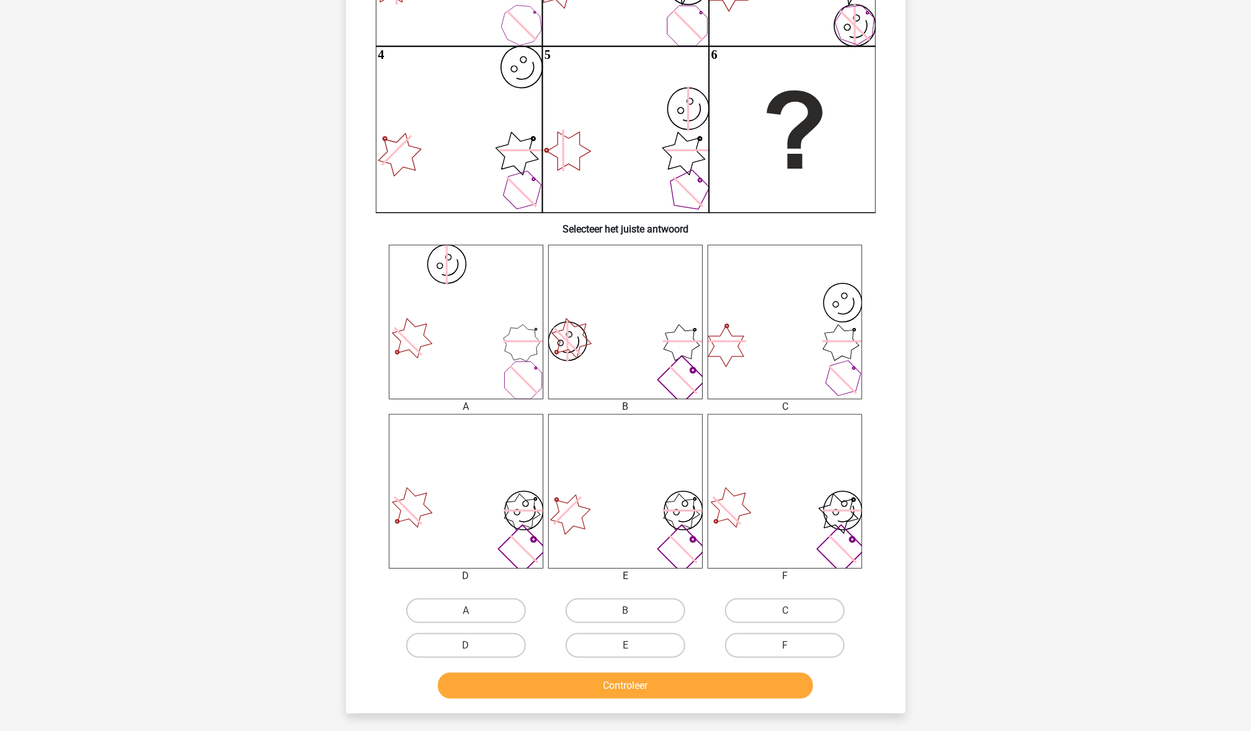
scroll to position [267, 0]
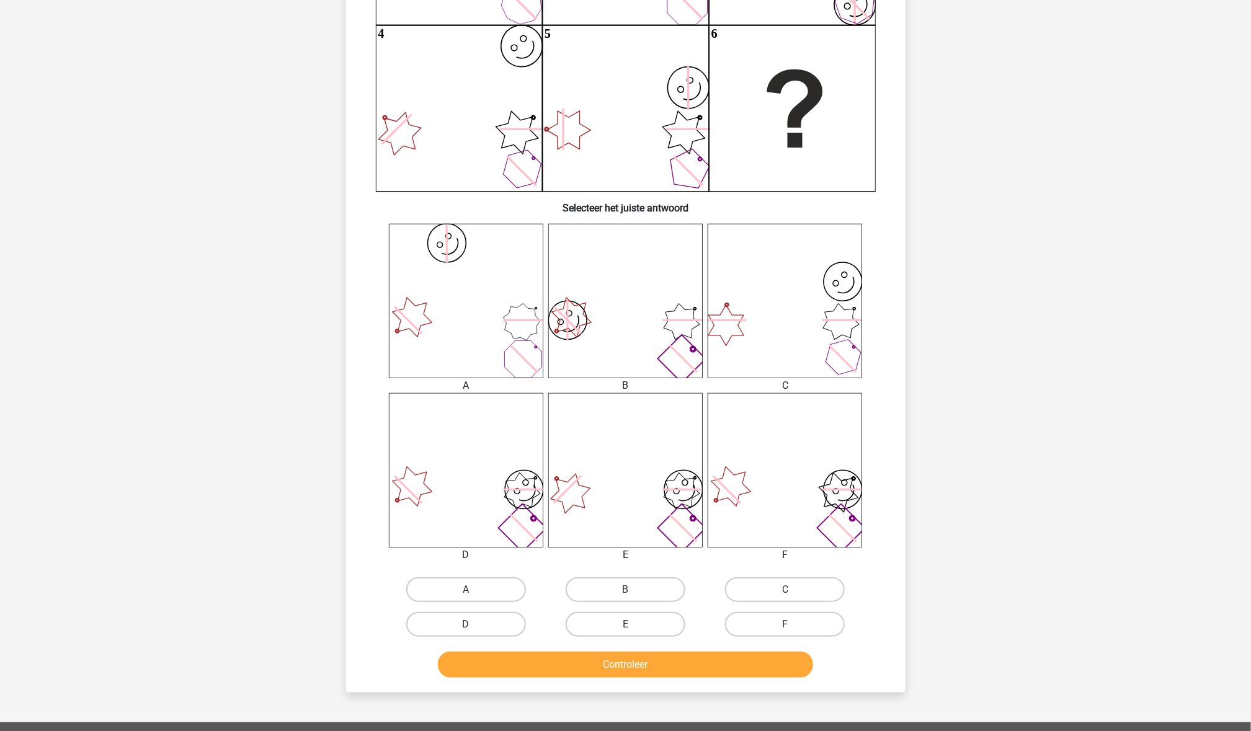
click at [486, 487] on label "D" at bounding box center [466, 624] width 120 height 25
click at [474, 487] on input "D" at bounding box center [470, 628] width 8 height 8
radio input "true"
click at [526, 487] on button "Controleer" at bounding box center [625, 665] width 375 height 26
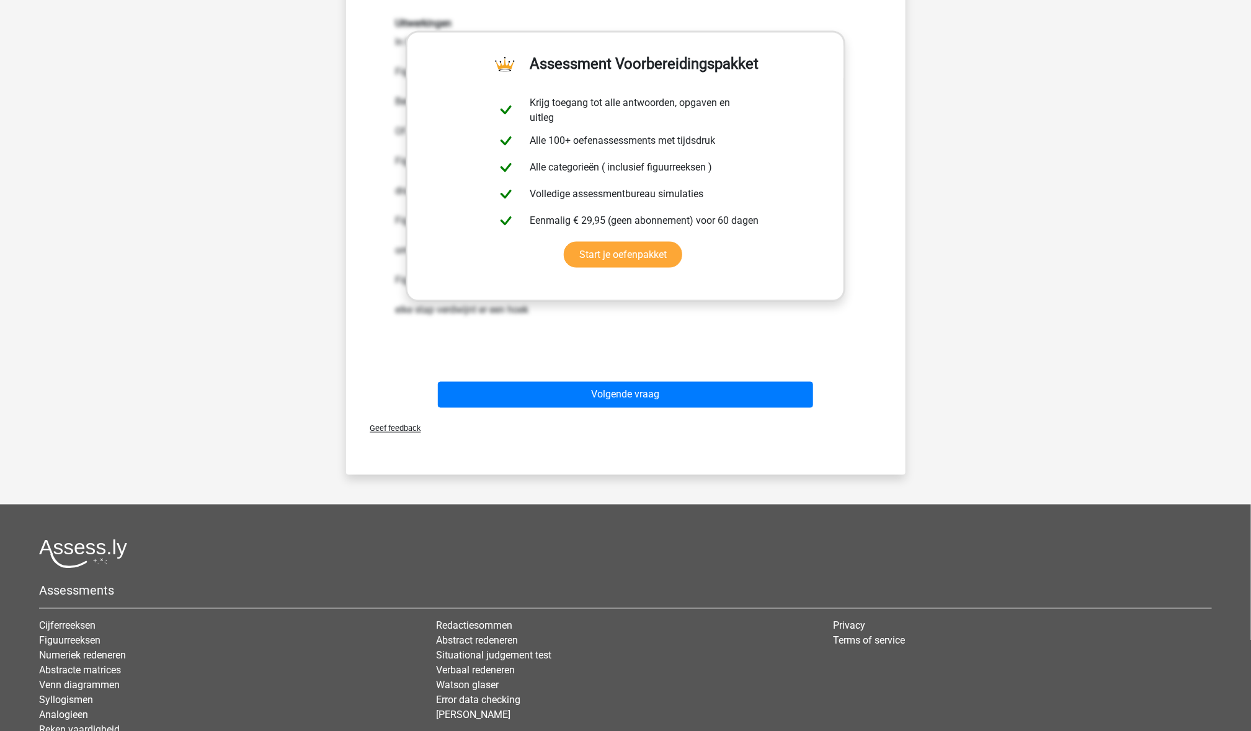
scroll to position [938, 0]
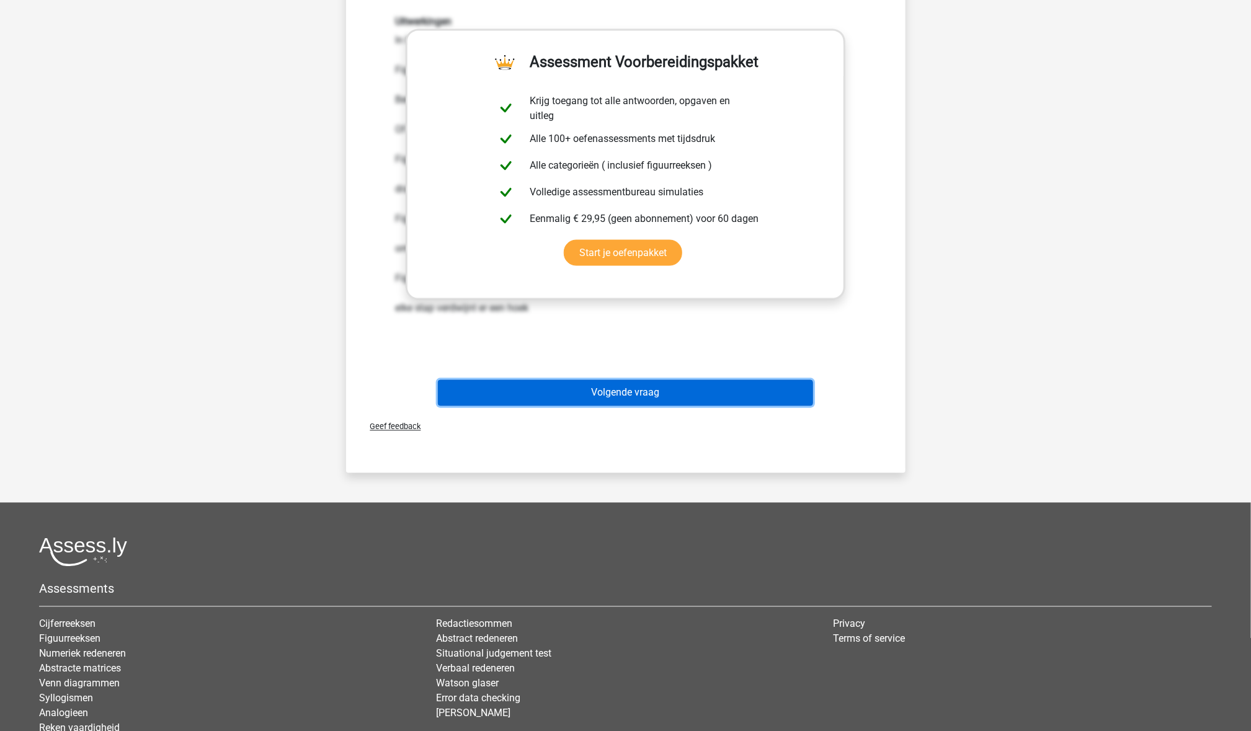
click at [634, 396] on button "Volgende vraag" at bounding box center [625, 393] width 375 height 26
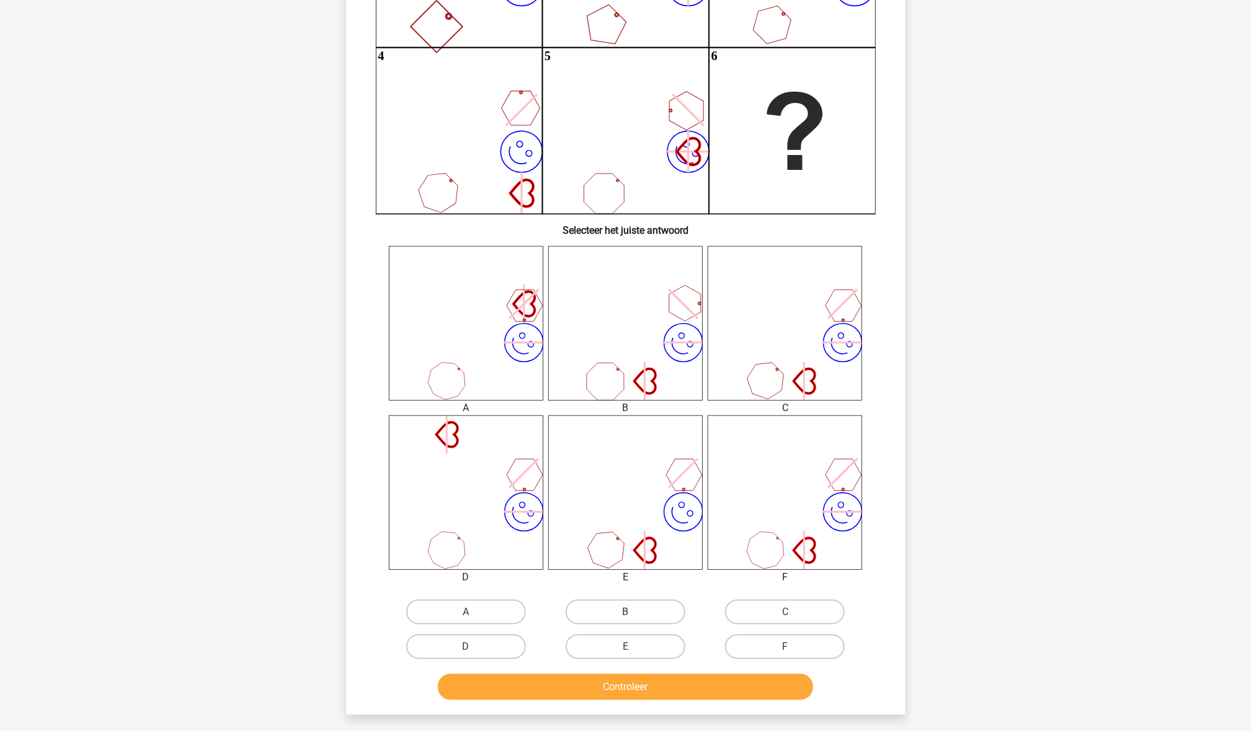
scroll to position [280, 0]
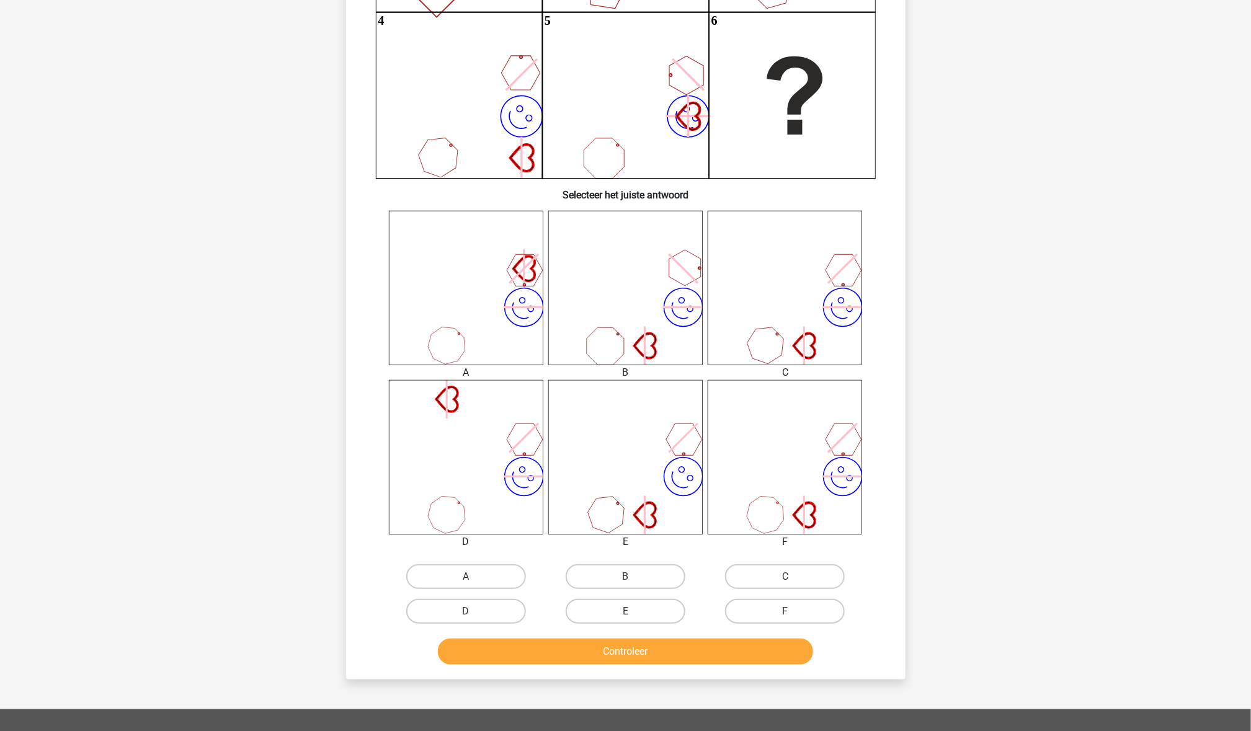
click at [525, 487] on div "D" at bounding box center [465, 611] width 149 height 25
click at [517, 487] on label "D" at bounding box center [466, 611] width 120 height 25
click at [474, 487] on input "D" at bounding box center [470, 615] width 8 height 8
radio input "true"
click at [526, 487] on button "Controleer" at bounding box center [625, 652] width 375 height 26
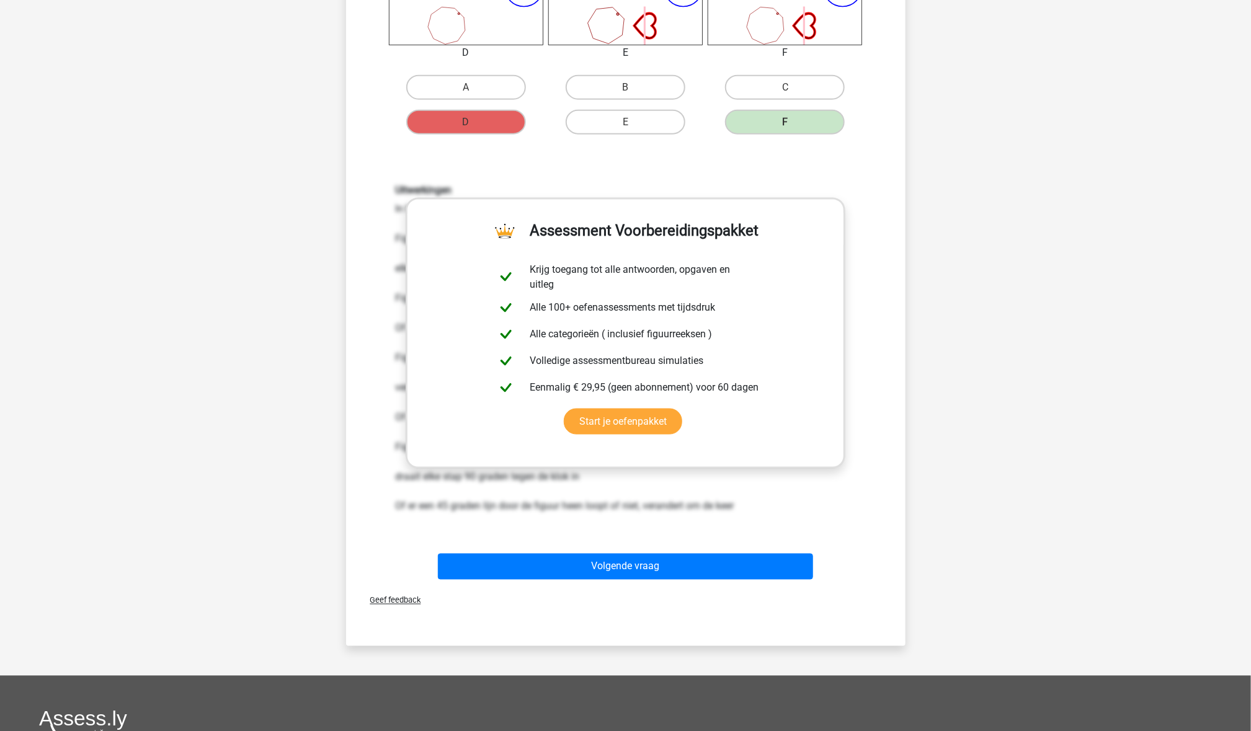
scroll to position [770, 0]
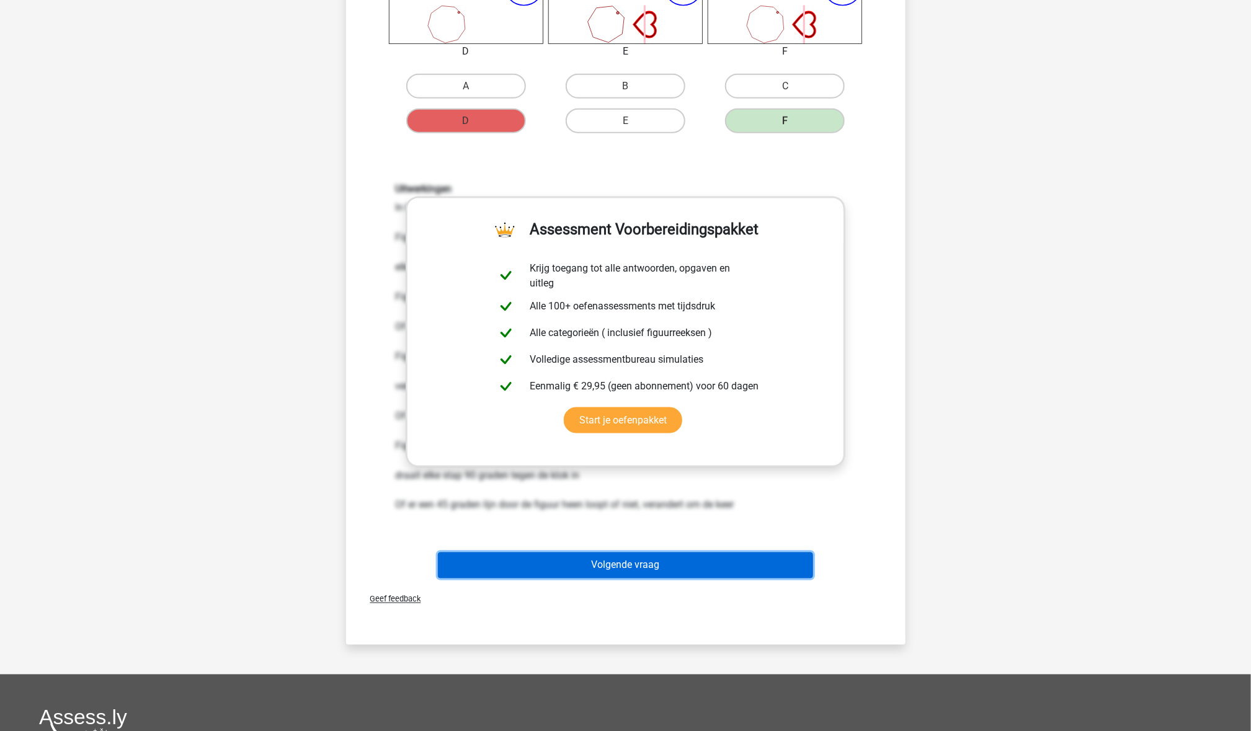
click at [638, 487] on button "Volgende vraag" at bounding box center [625, 566] width 375 height 26
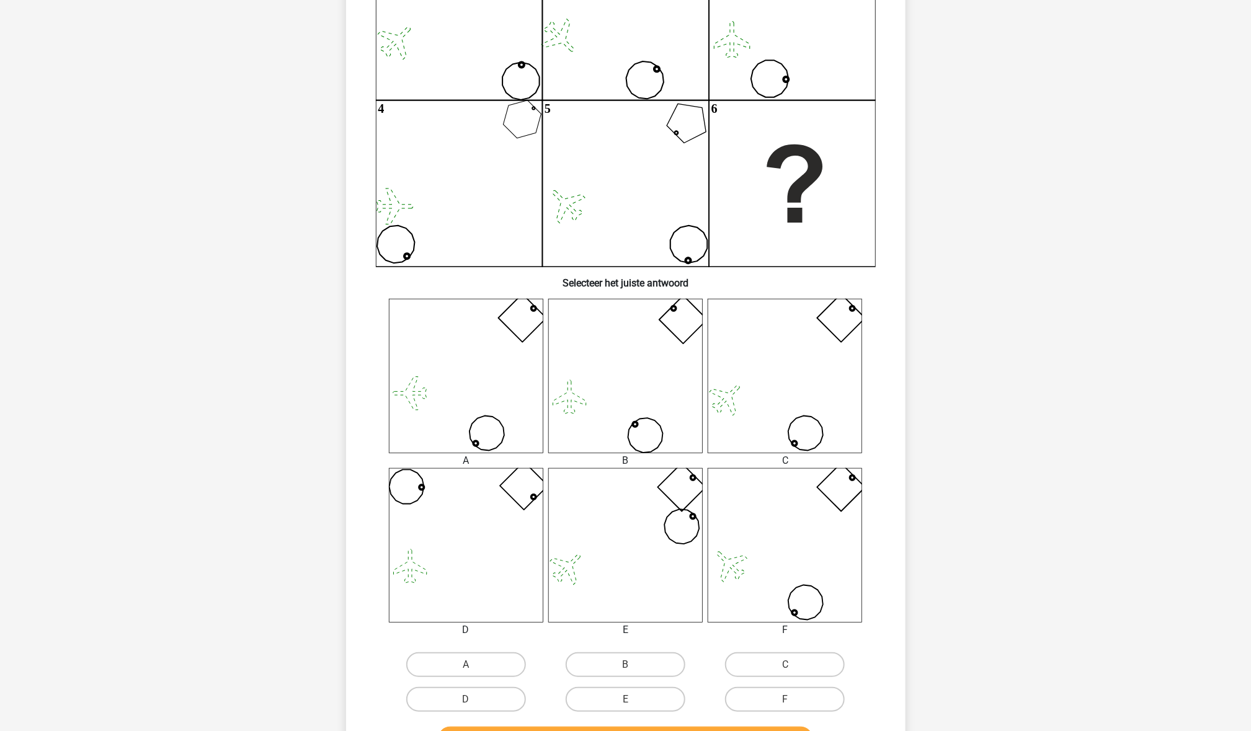
scroll to position [192, 0]
click at [684, 475] on icon at bounding box center [625, 545] width 154 height 154
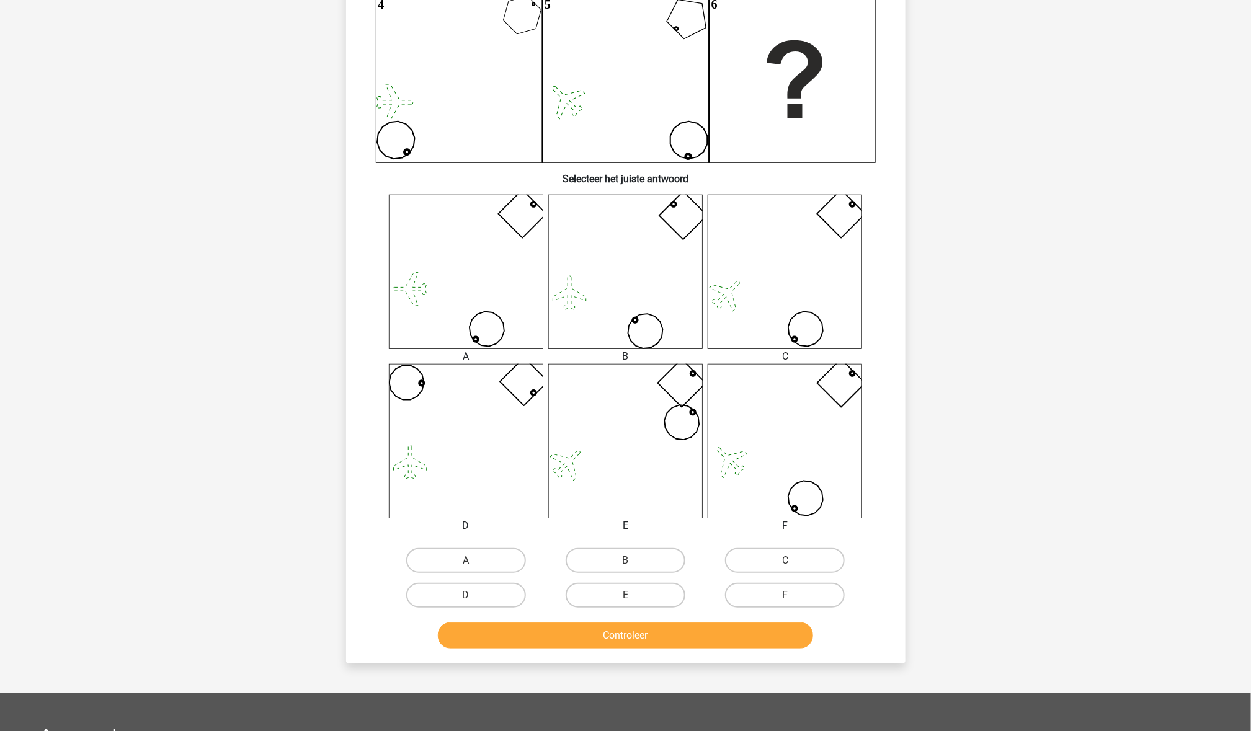
scroll to position [289, 0]
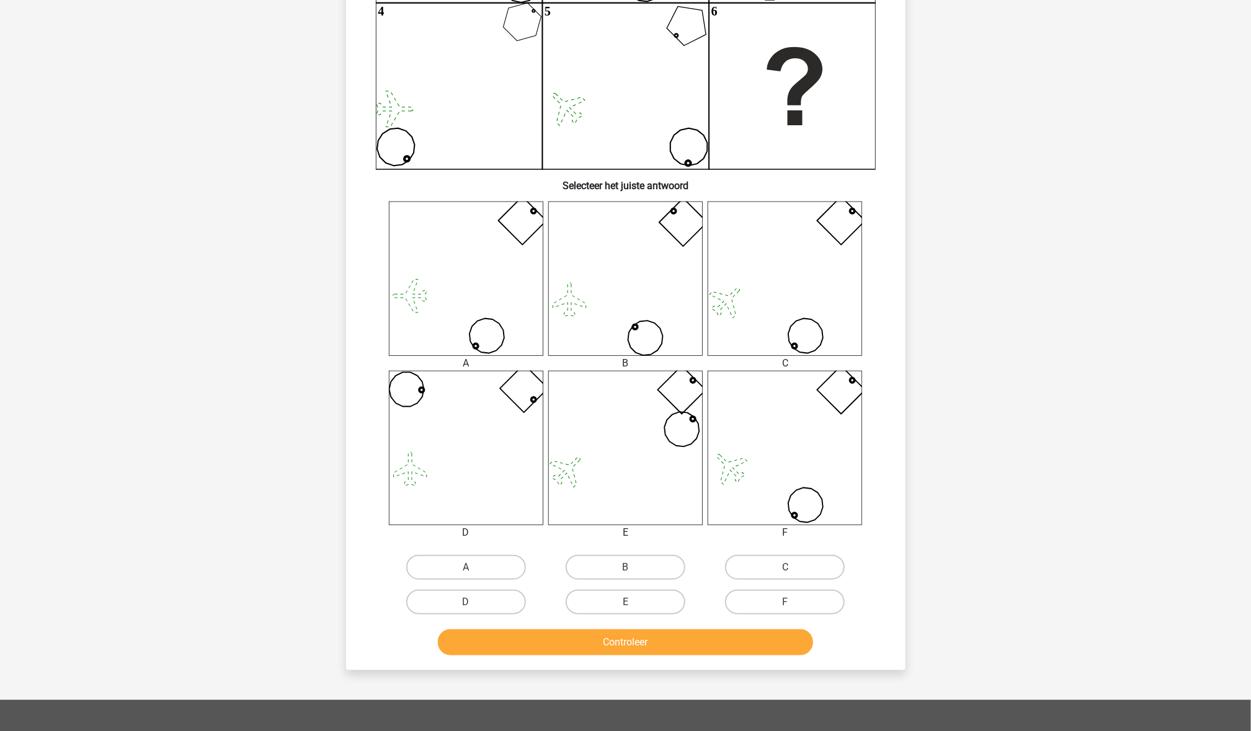
click at [791, 487] on input "C" at bounding box center [789, 571] width 8 height 8
radio input "true"
click at [707, 487] on button "Controleer" at bounding box center [625, 642] width 375 height 26
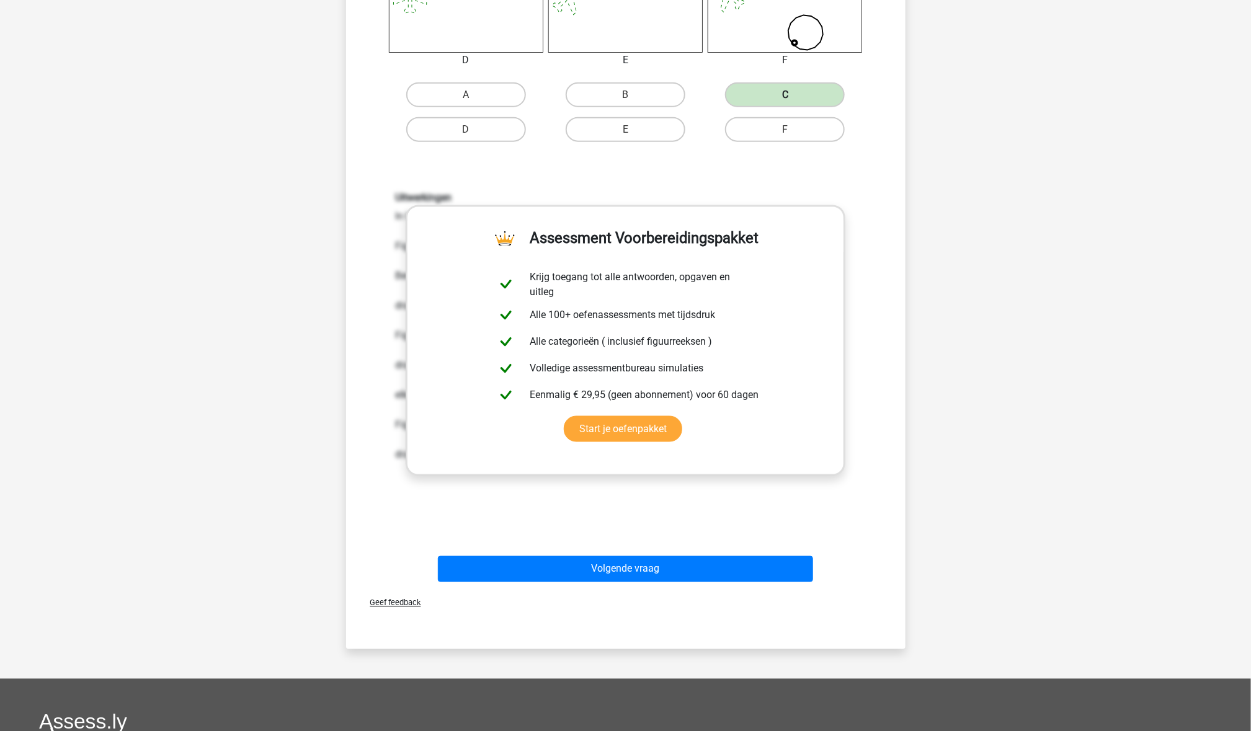
scroll to position [899, 0]
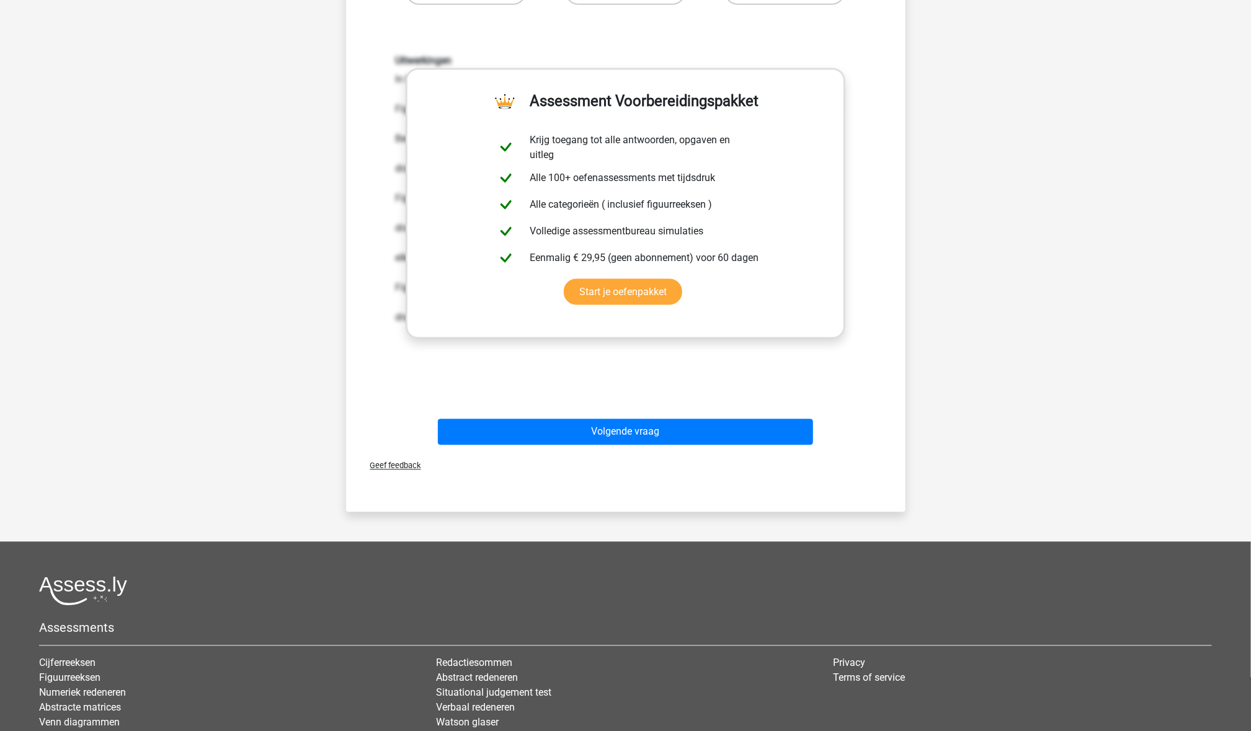
click at [660, 409] on div "Volgende vraag" at bounding box center [626, 429] width 520 height 41
click at [660, 412] on div "Volgende vraag" at bounding box center [626, 429] width 520 height 41
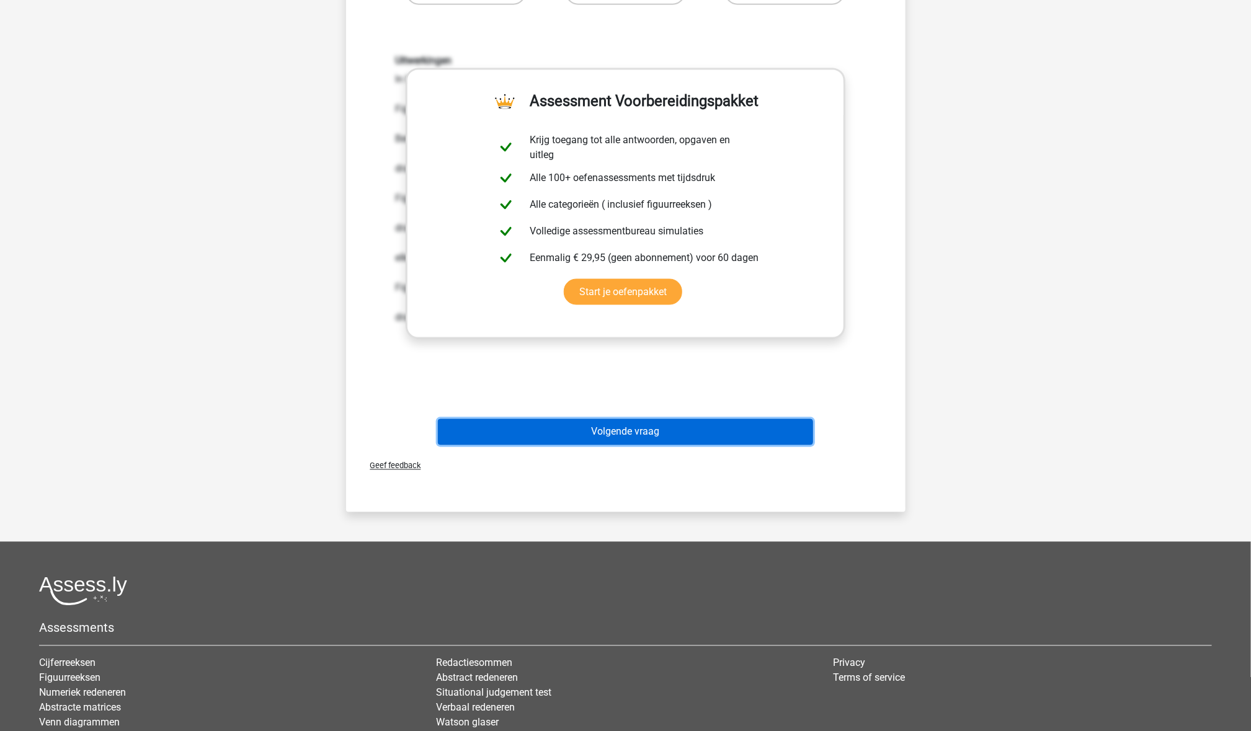
click at [662, 435] on button "Volgende vraag" at bounding box center [625, 432] width 375 height 26
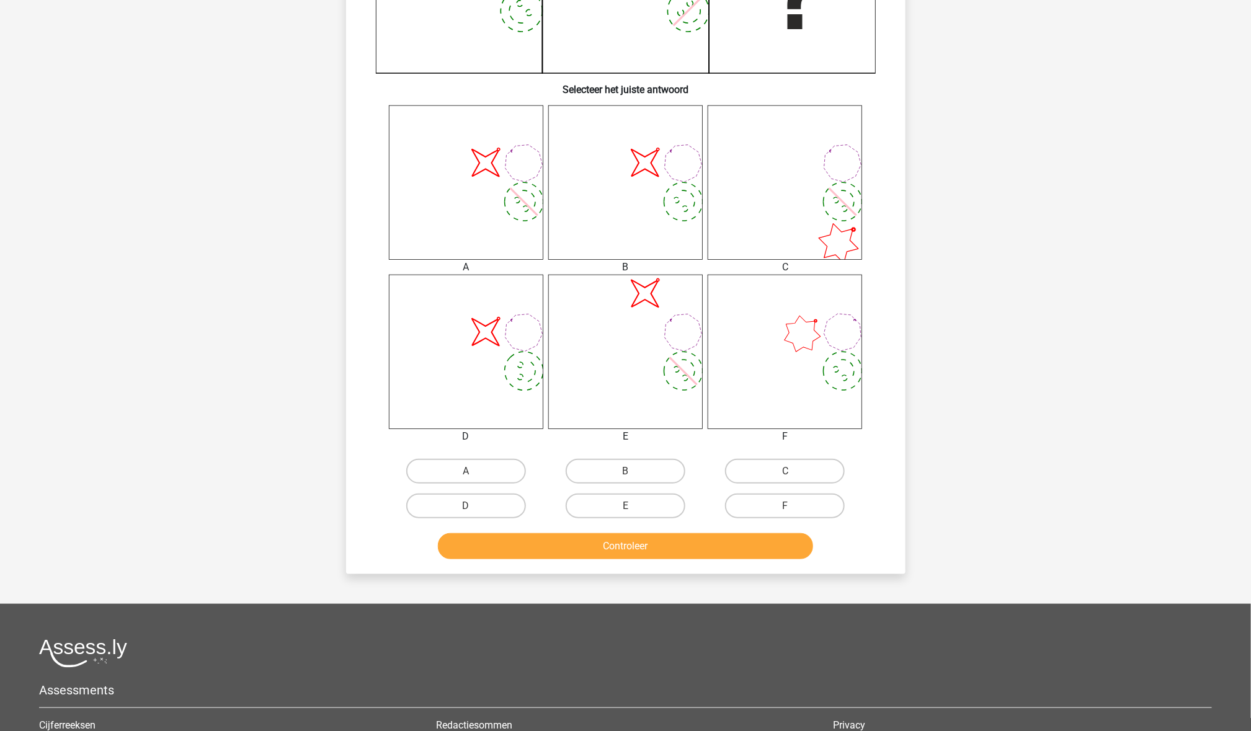
scroll to position [407, 0]
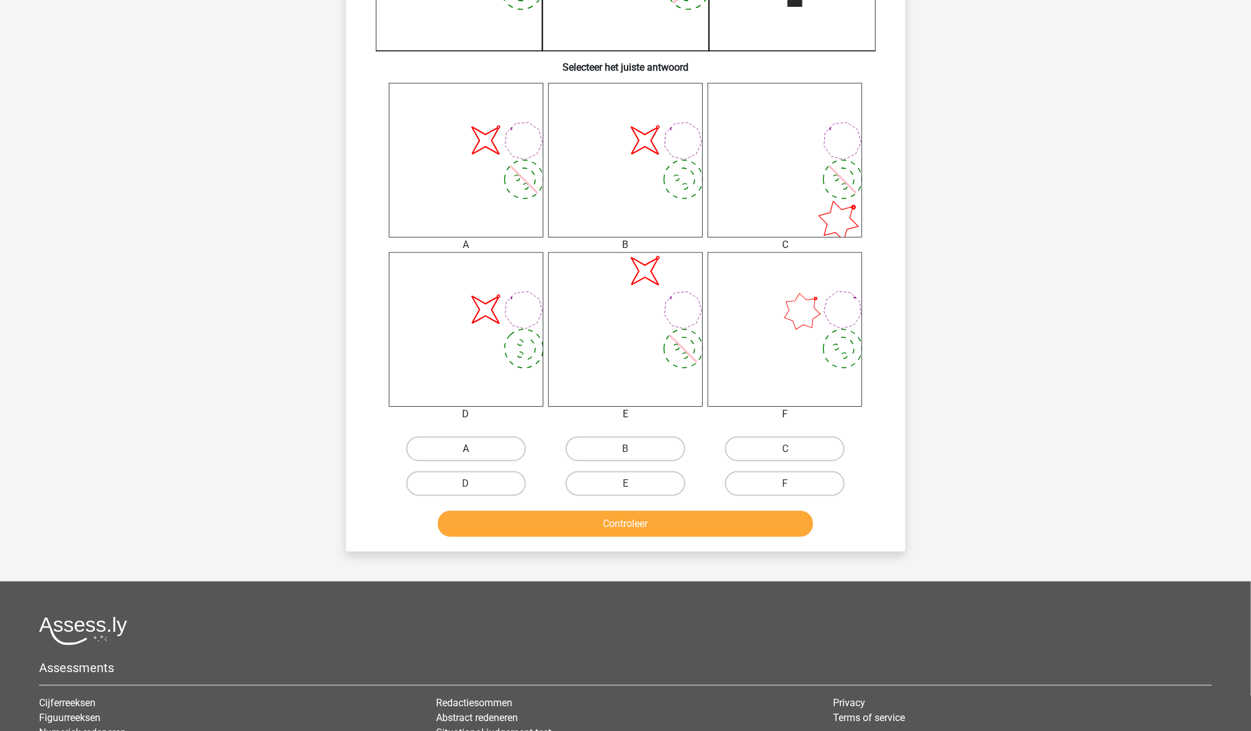
click at [486, 451] on label "A" at bounding box center [466, 449] width 120 height 25
click at [474, 451] on input "A" at bounding box center [470, 453] width 8 height 8
radio input "true"
click at [525, 487] on button "Controleer" at bounding box center [625, 524] width 375 height 26
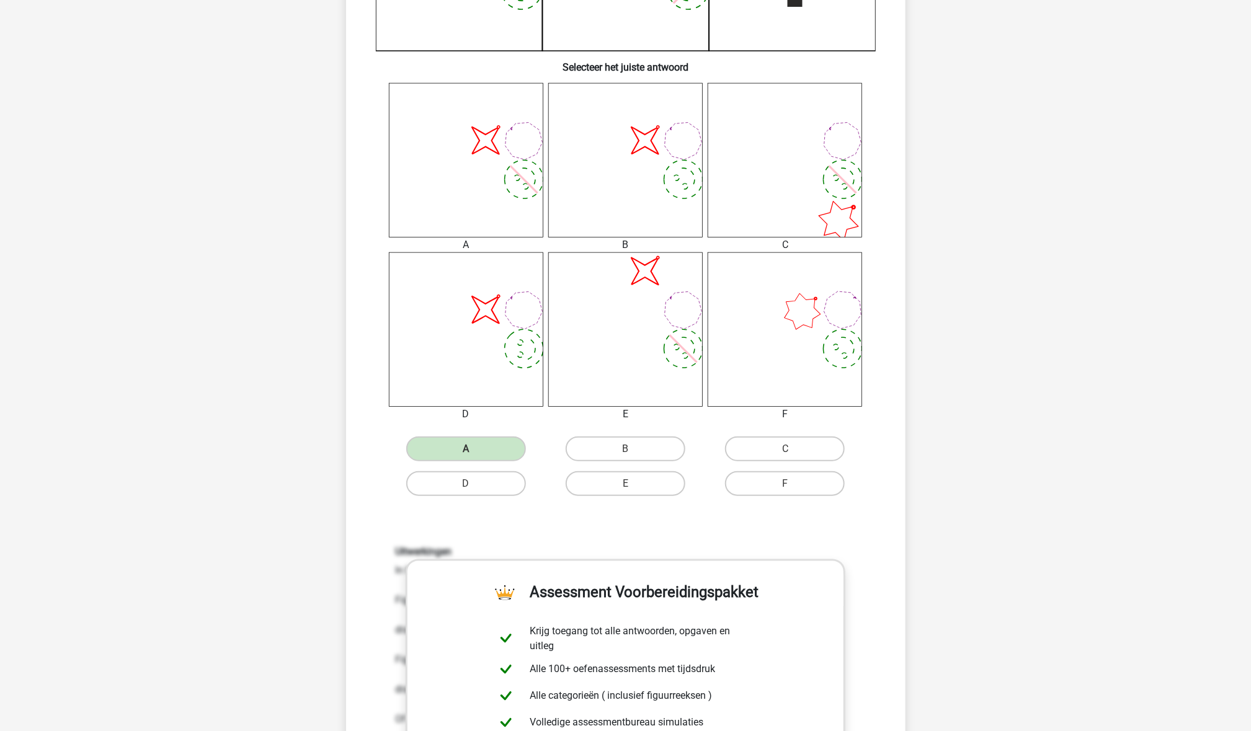
scroll to position [676, 0]
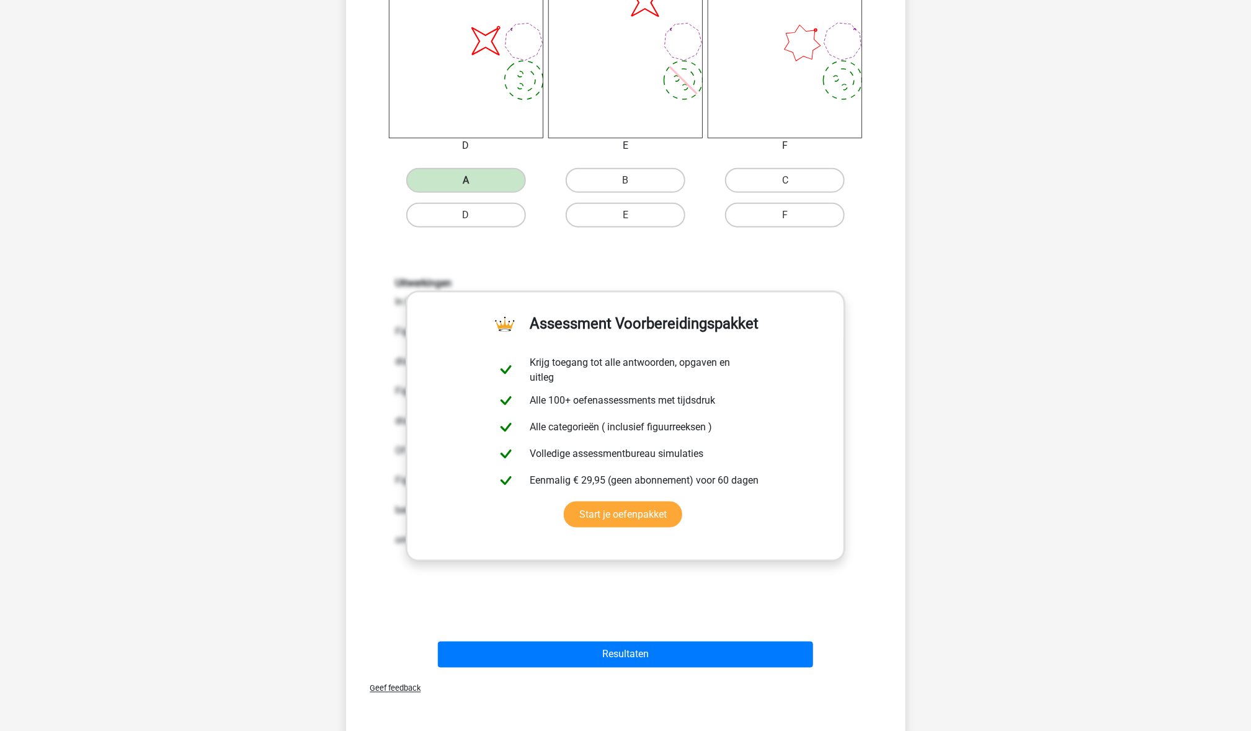
click at [621, 487] on div "Resultaten" at bounding box center [626, 652] width 520 height 41
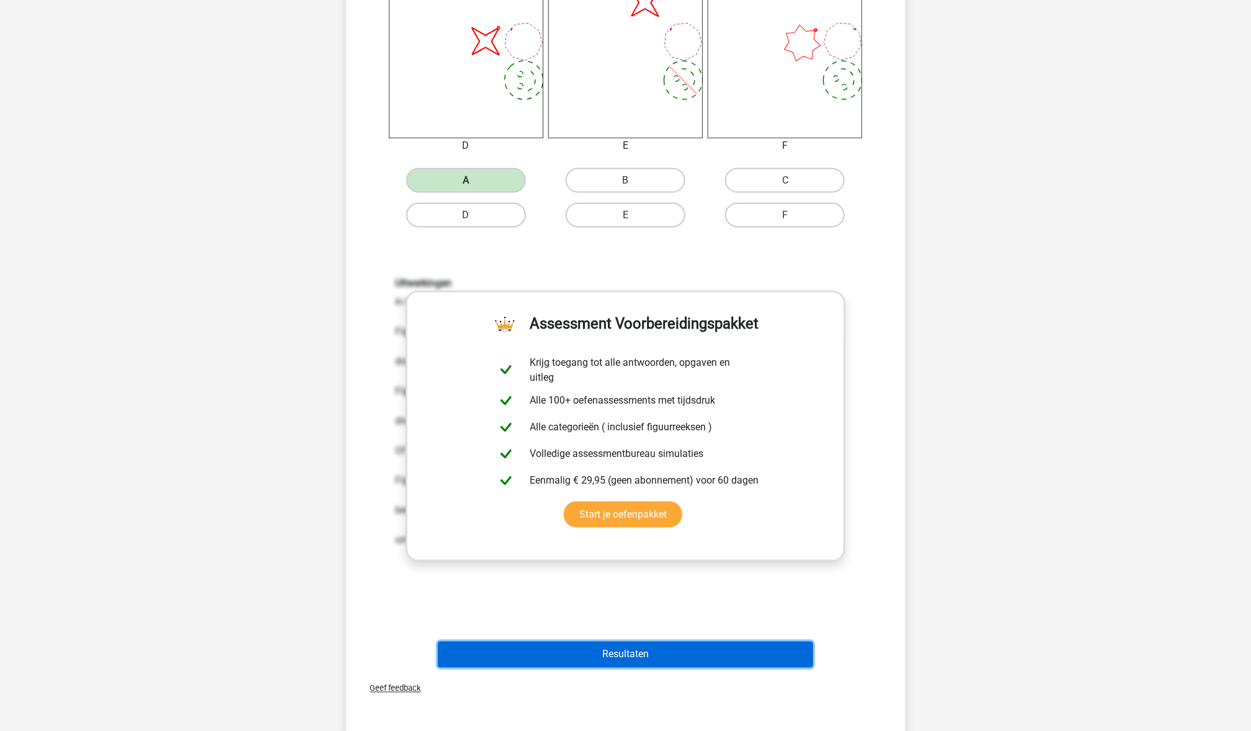
click at [621, 487] on button "Resultaten" at bounding box center [625, 655] width 375 height 26
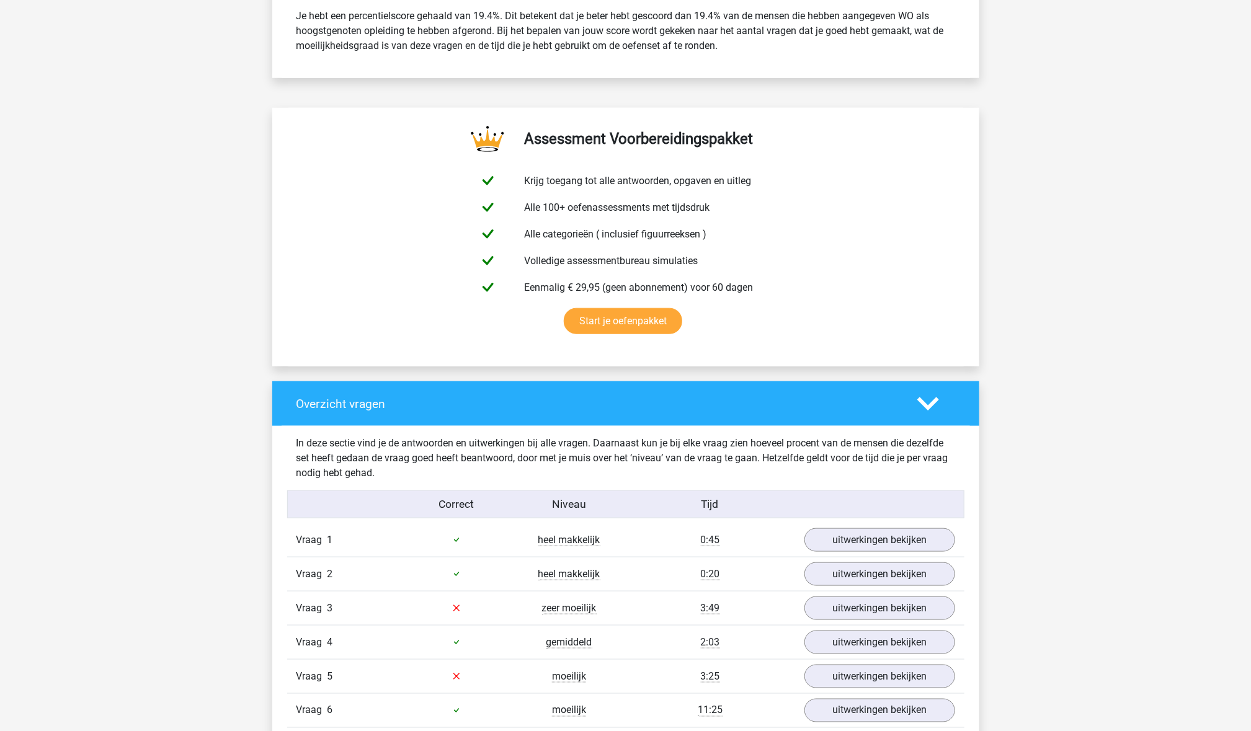
scroll to position [815, 0]
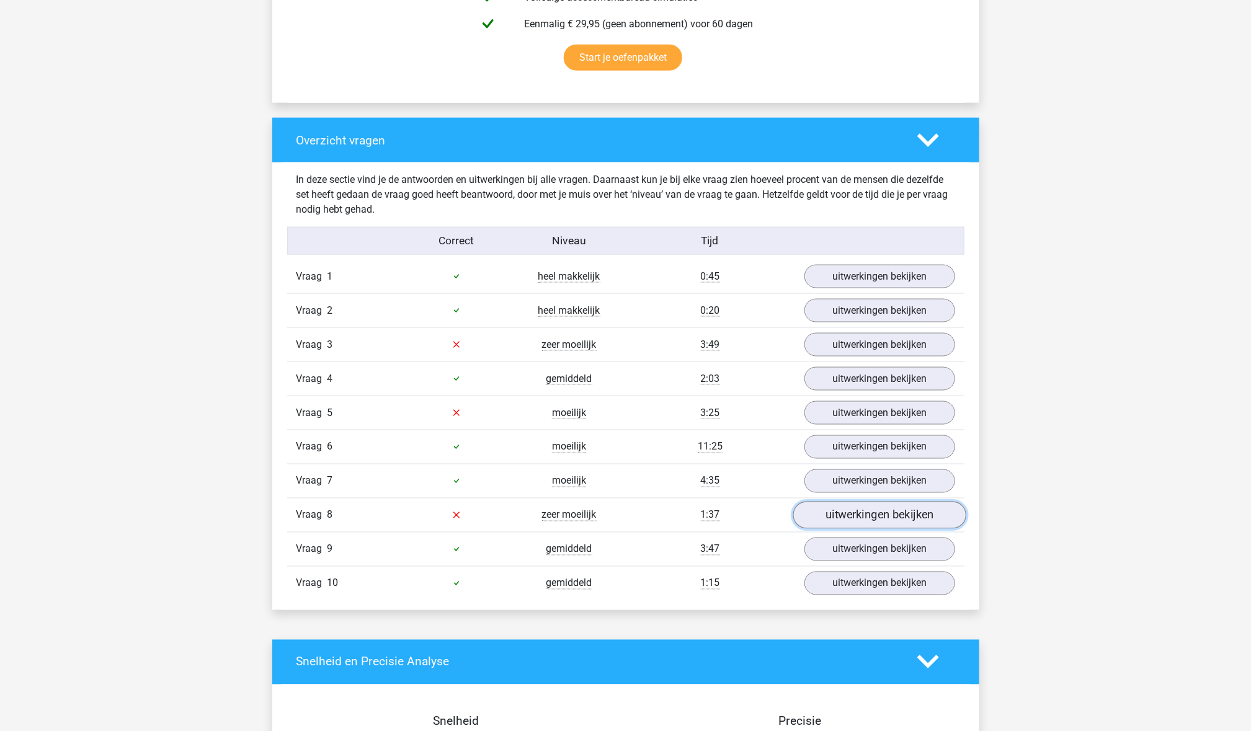
click at [827, 515] on link "uitwerkingen bekijken" at bounding box center [879, 515] width 173 height 27
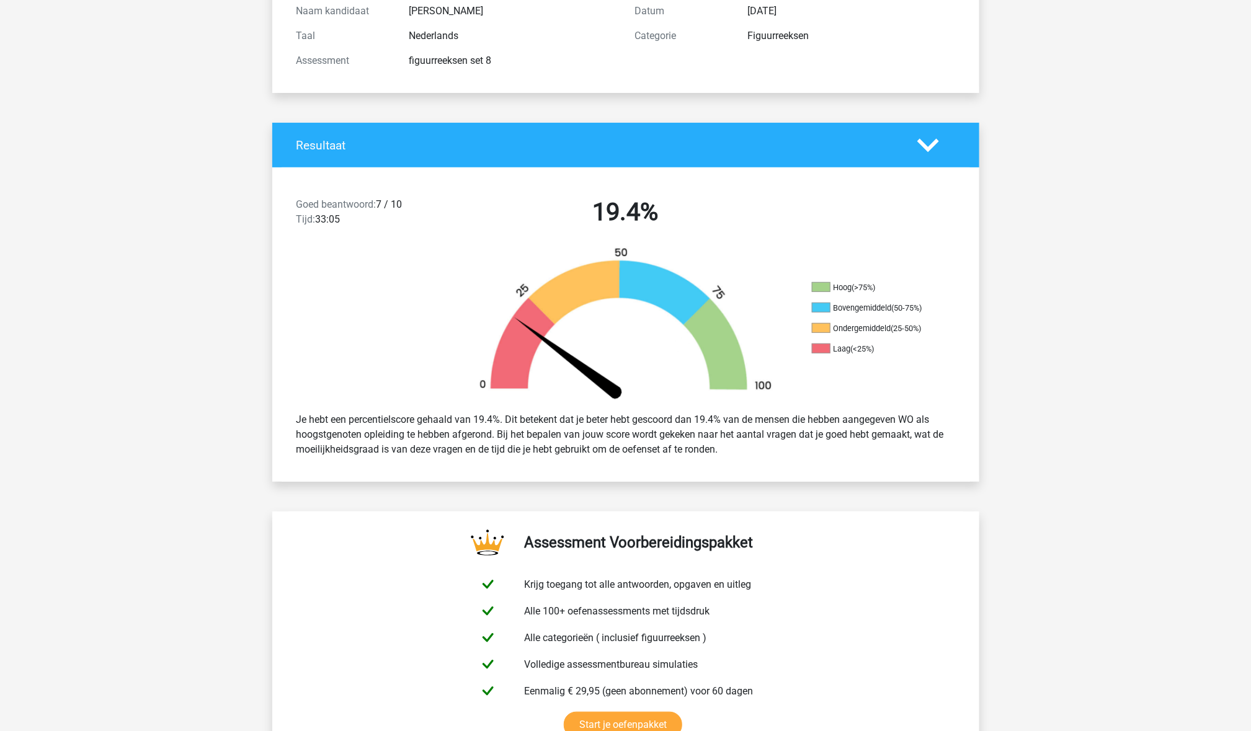
scroll to position [0, 0]
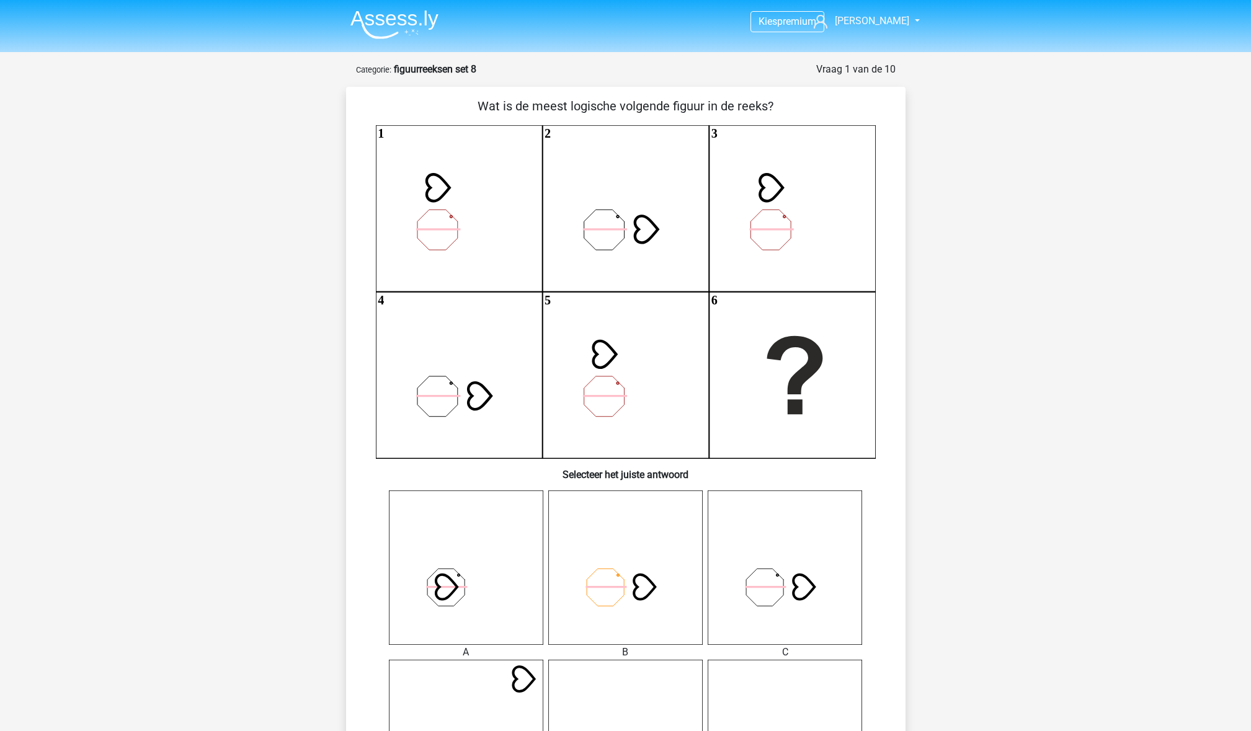
scroll to position [584, 0]
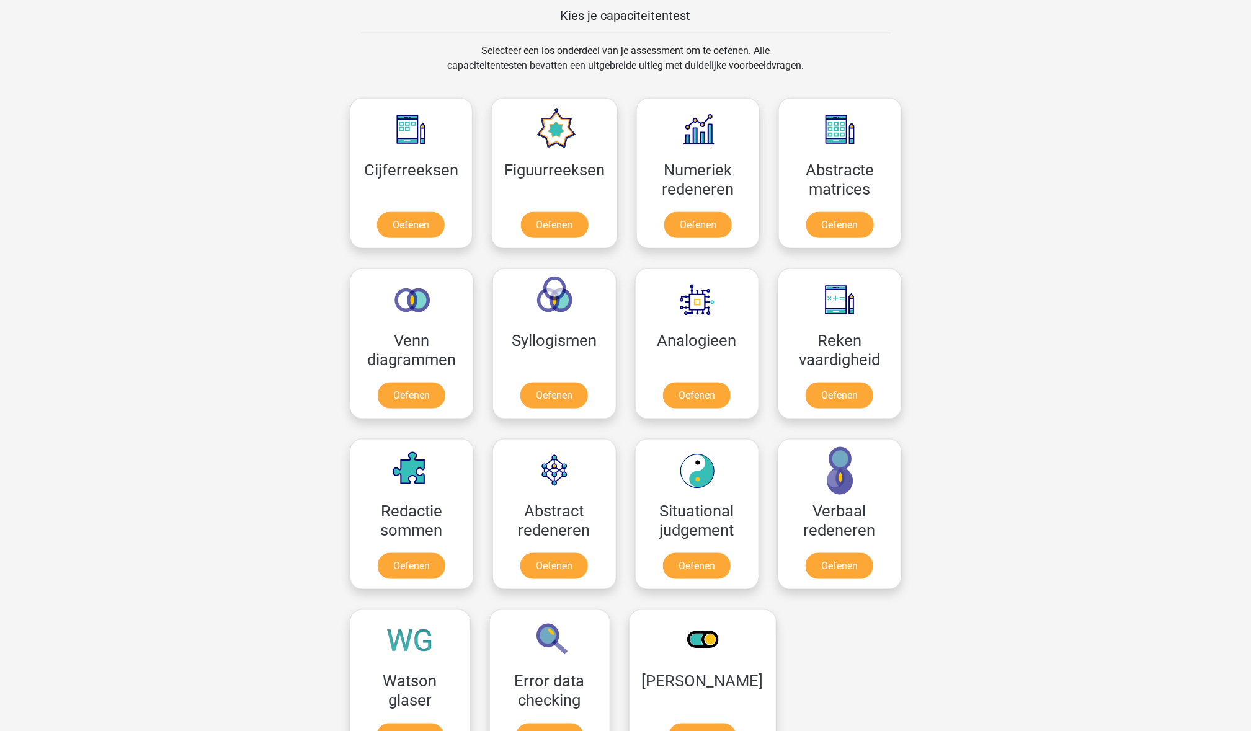
scroll to position [575, 0]
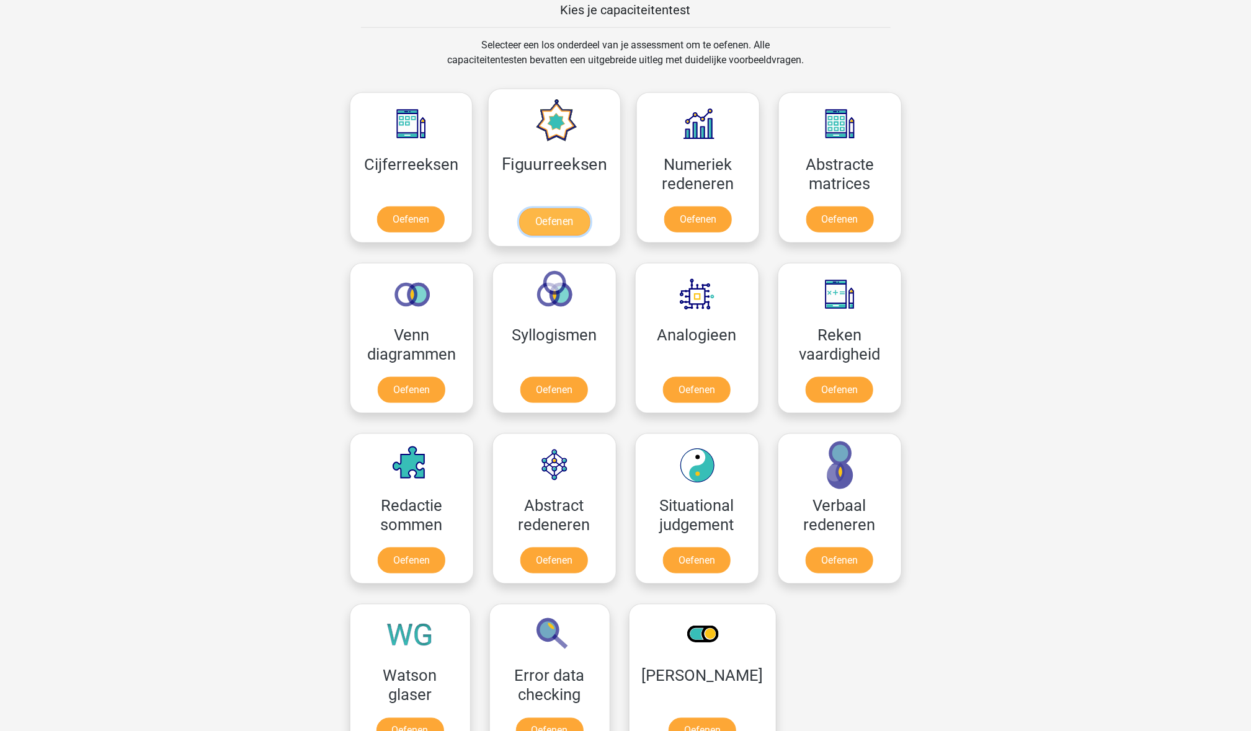
click at [550, 216] on link "Oefenen" at bounding box center [554, 221] width 71 height 27
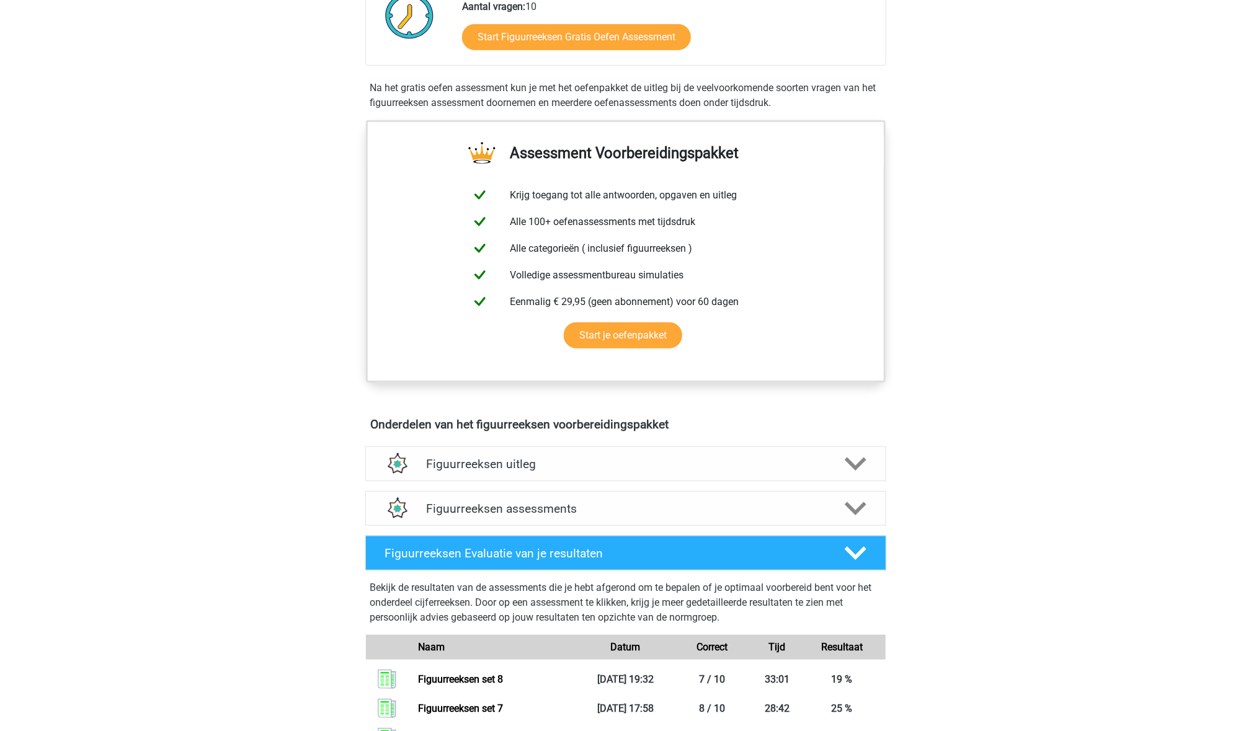
scroll to position [365, 0]
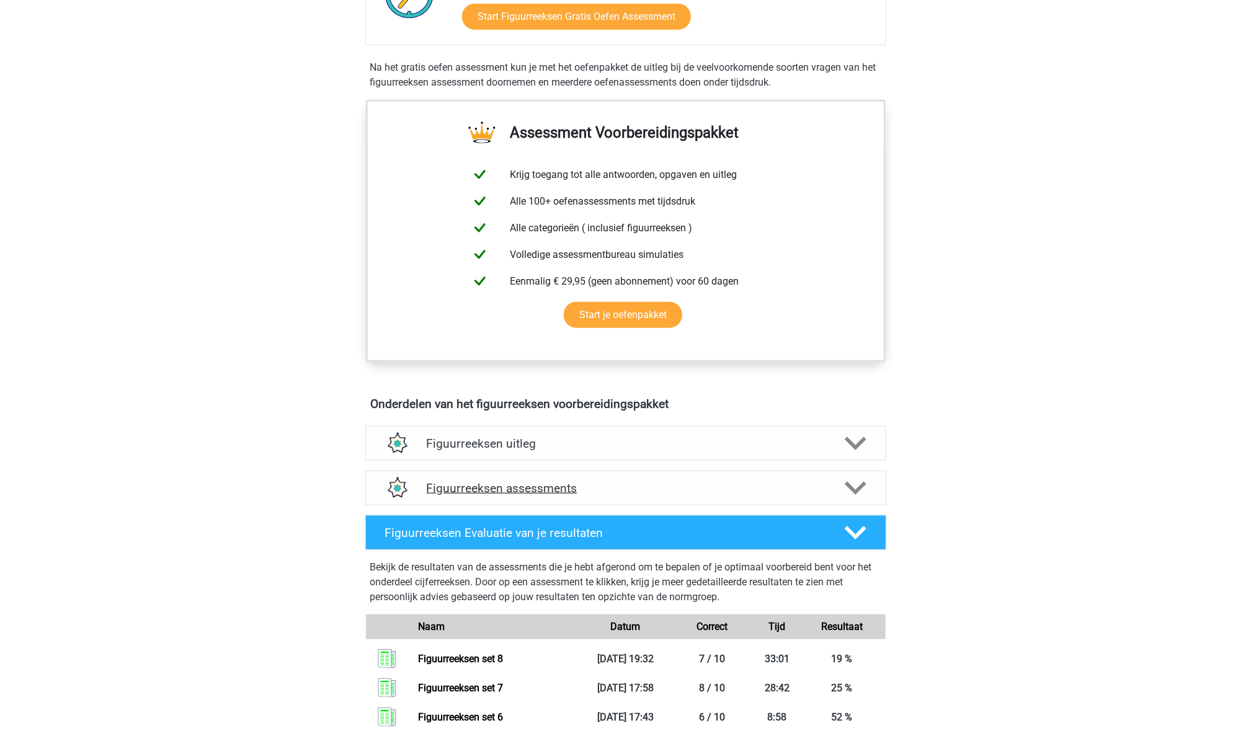
click at [841, 481] on div at bounding box center [854, 489] width 42 height 22
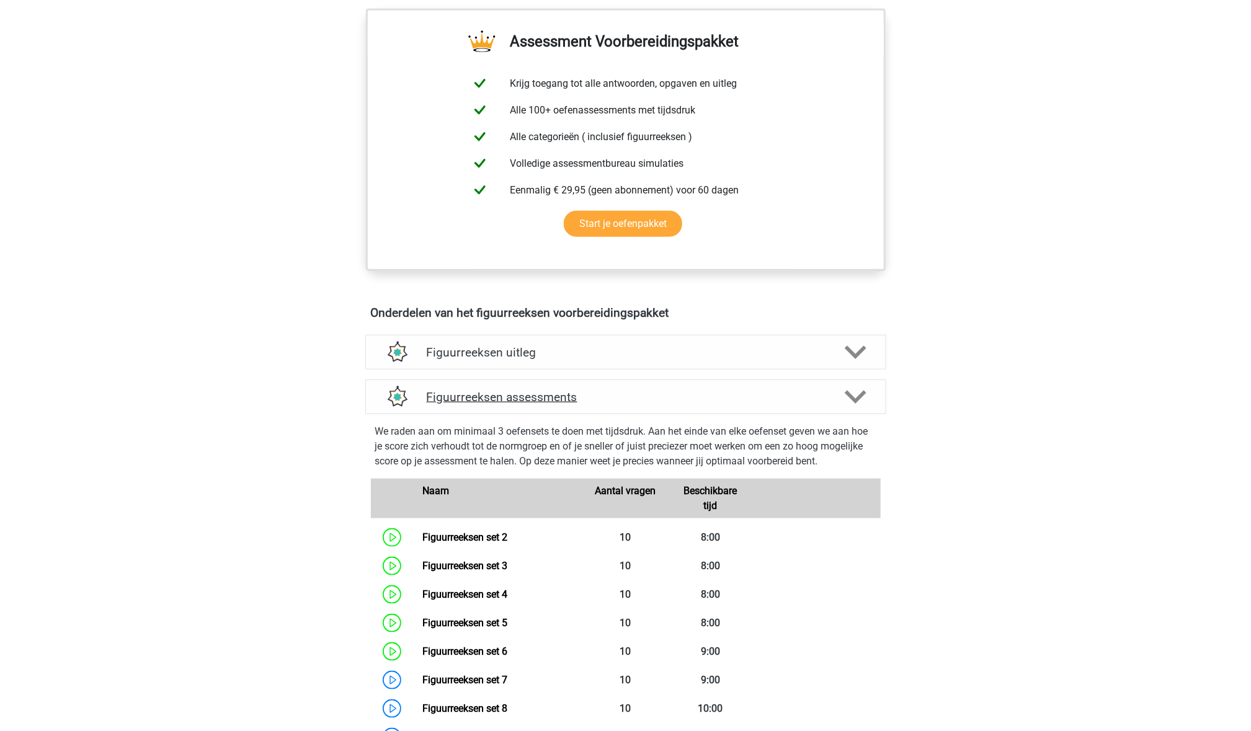
scroll to position [458, 0]
click at [846, 360] on icon at bounding box center [856, 351] width 22 height 22
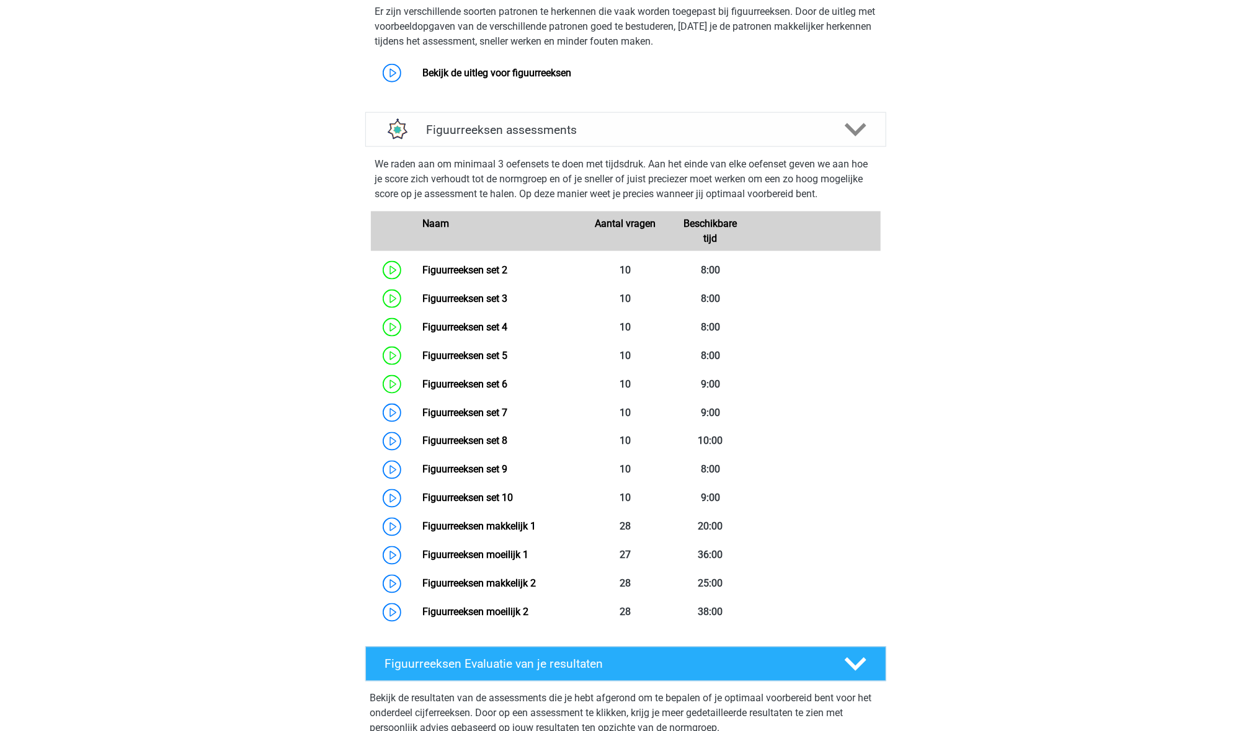
scroll to position [832, 0]
click at [571, 78] on link "Bekijk de uitleg voor figuurreeksen" at bounding box center [496, 72] width 149 height 12
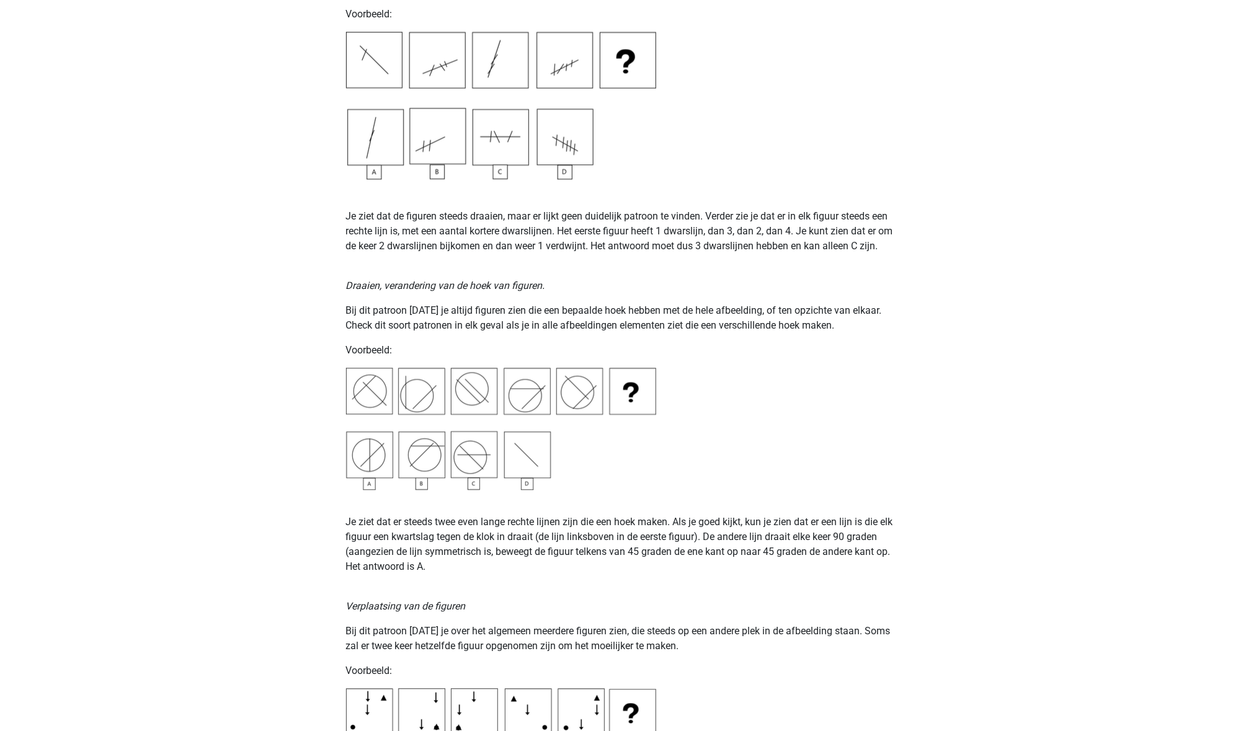
scroll to position [1310, 0]
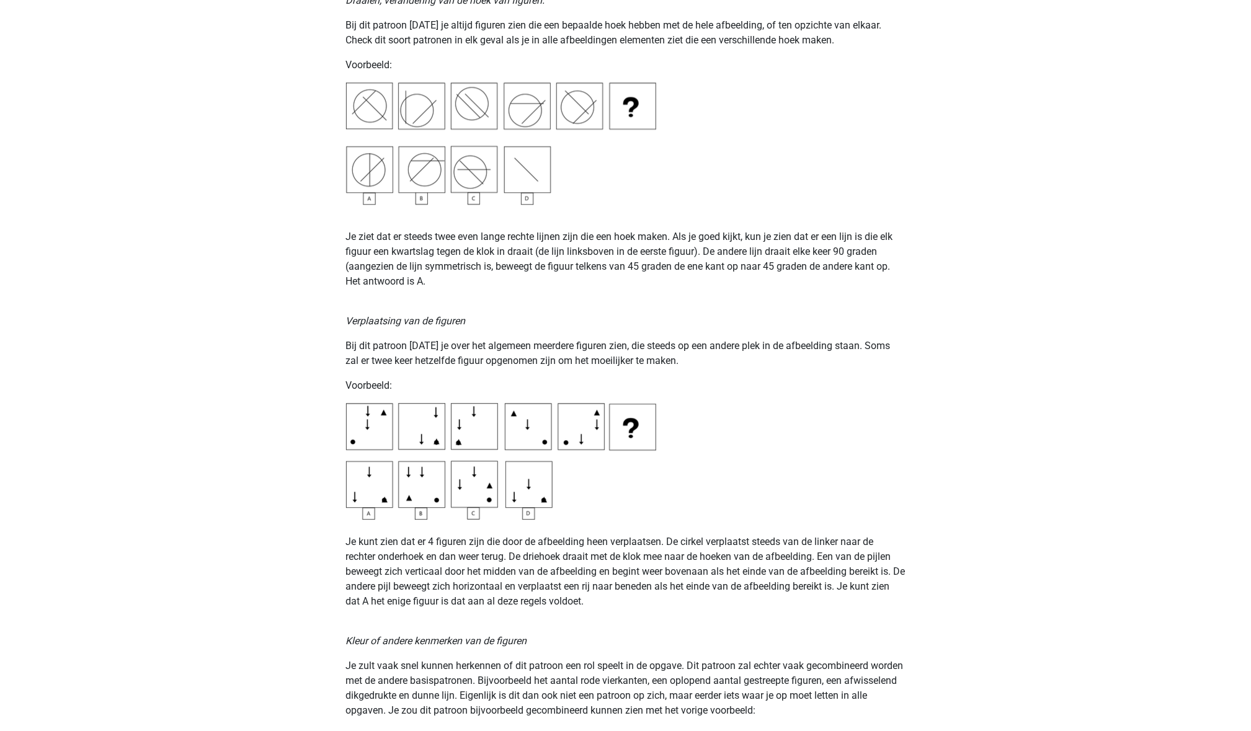
scroll to position [1593, 0]
click at [119, 33] on div "Kies premium Michelle michelleklokman@hotmail.com" at bounding box center [625, 606] width 1251 height 4399
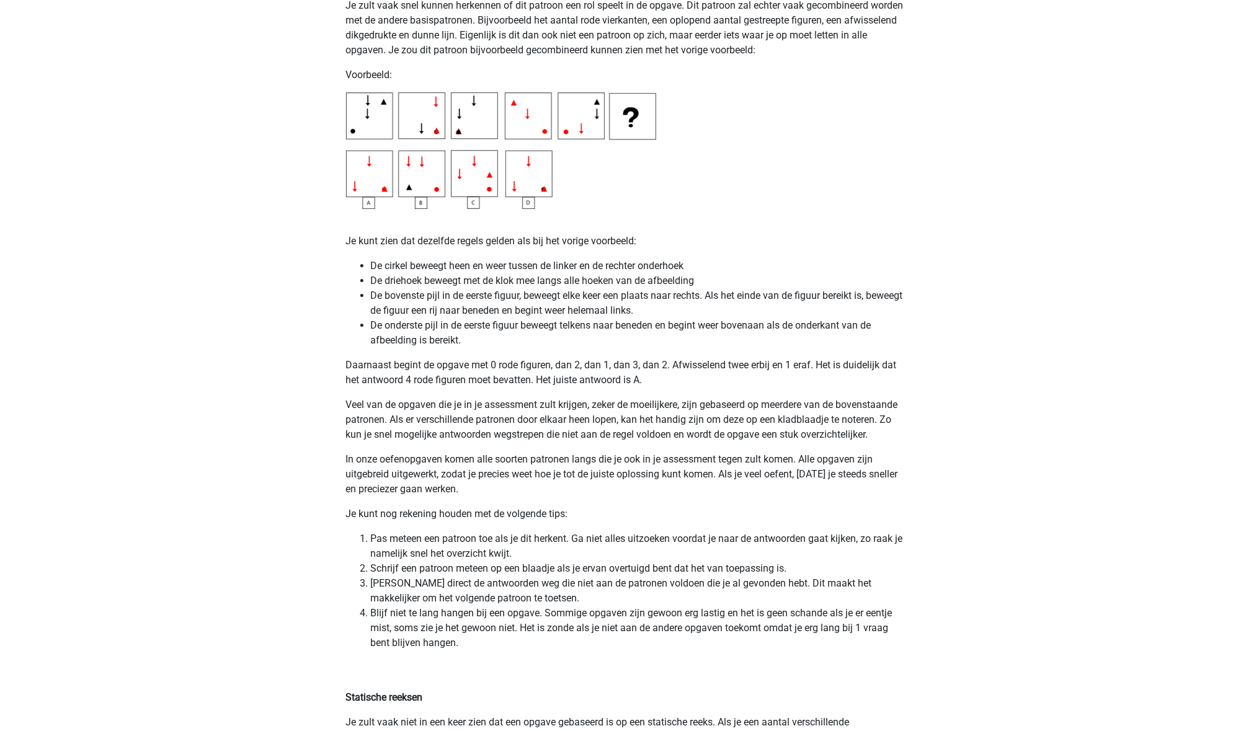
scroll to position [2219, 0]
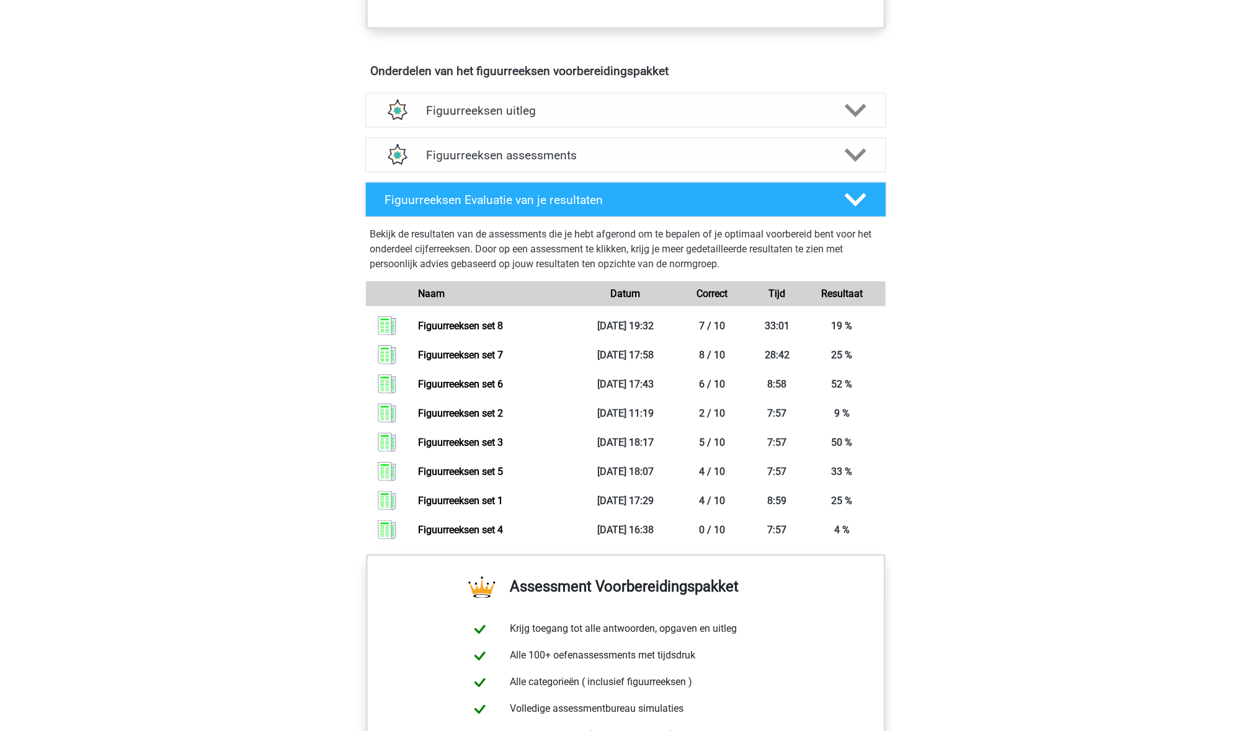
scroll to position [694, 0]
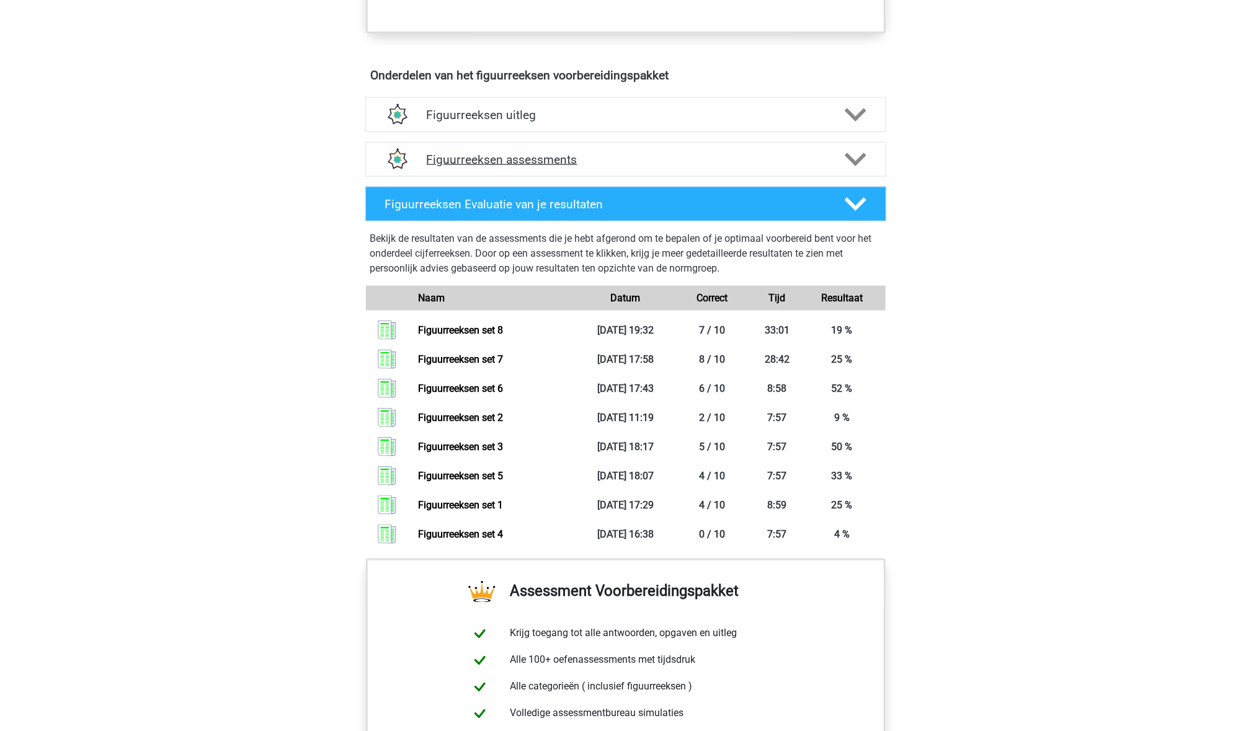
click at [826, 153] on div "Figuurreeksen assessments" at bounding box center [625, 160] width 417 height 14
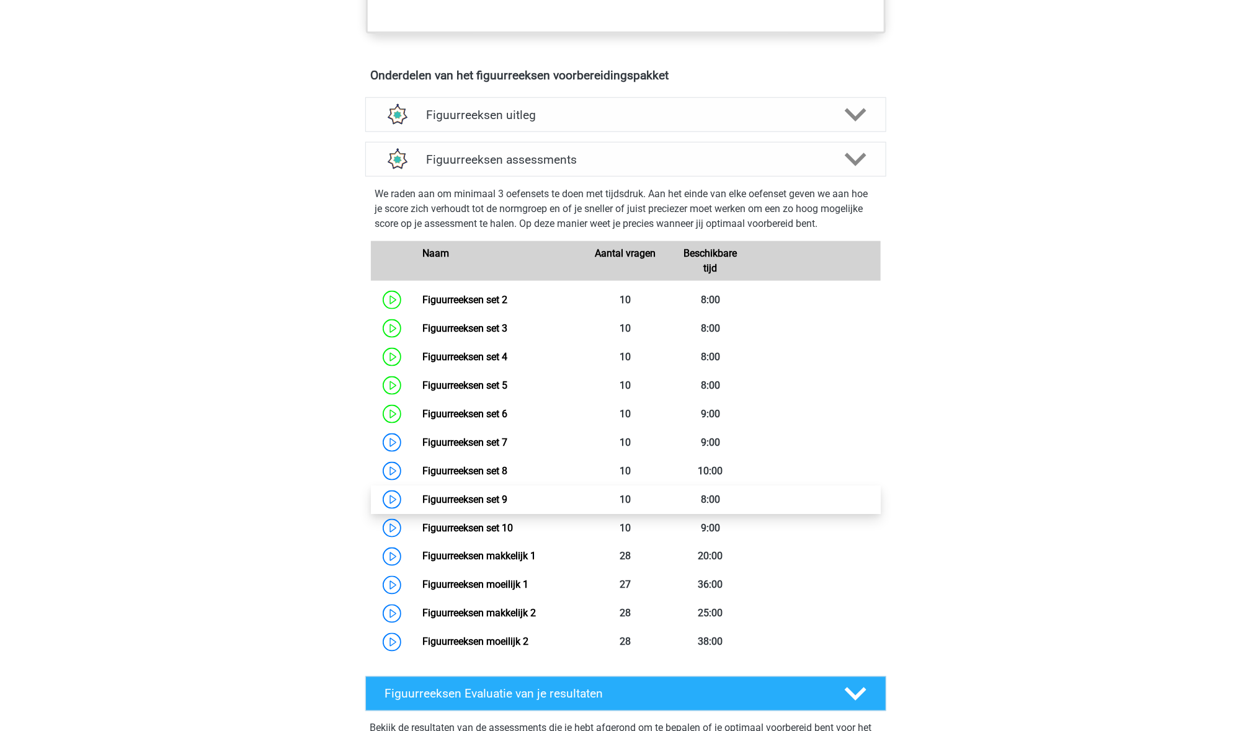
click at [497, 499] on link "Figuurreeksen set 9" at bounding box center [464, 500] width 85 height 12
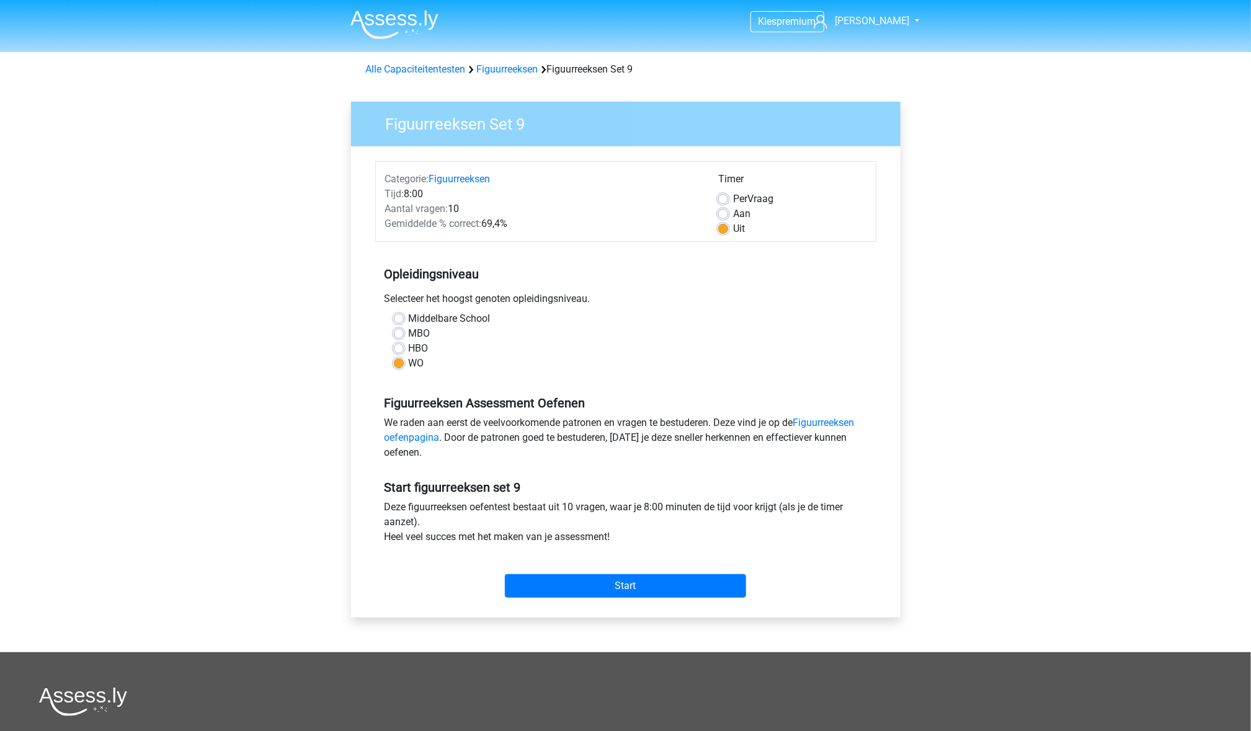
click at [613, 599] on div "Start" at bounding box center [625, 575] width 501 height 53
click at [616, 584] on input "Start" at bounding box center [625, 586] width 241 height 24
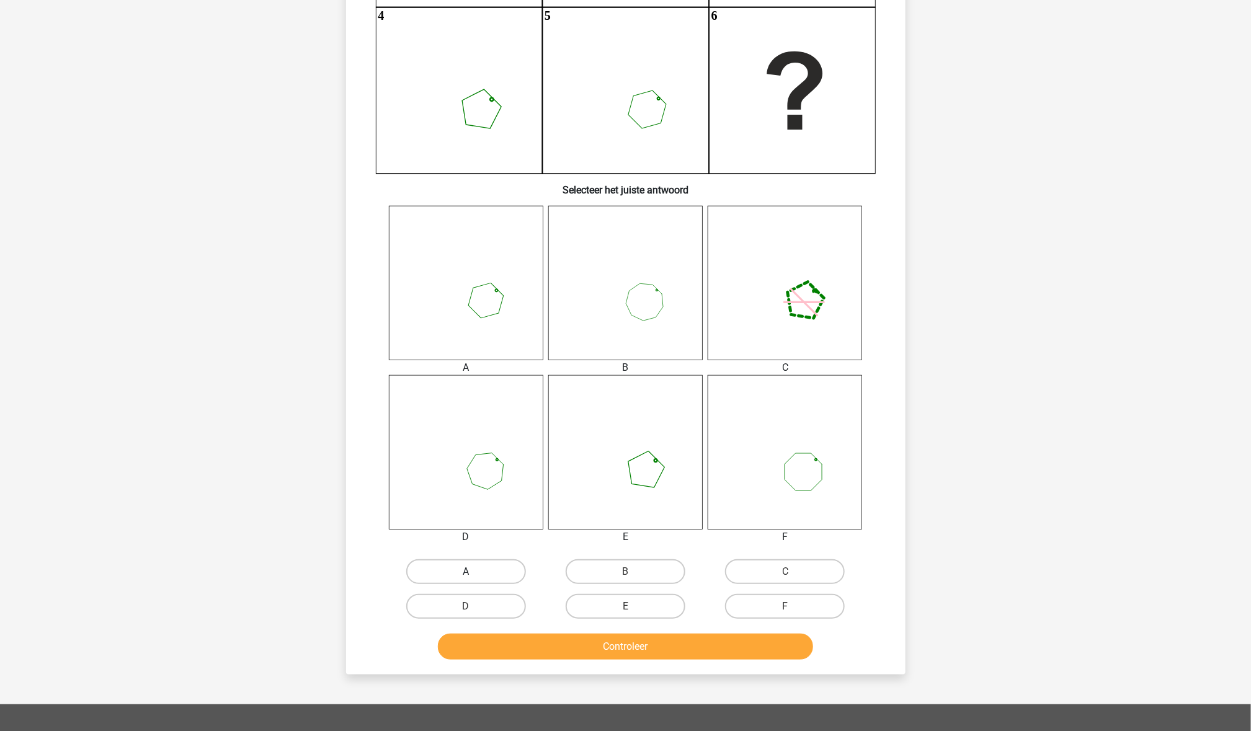
scroll to position [285, 0]
click at [499, 567] on label "A" at bounding box center [466, 571] width 120 height 25
click at [474, 571] on input "A" at bounding box center [470, 575] width 8 height 8
radio input "true"
click at [553, 646] on button "Controleer" at bounding box center [625, 646] width 375 height 26
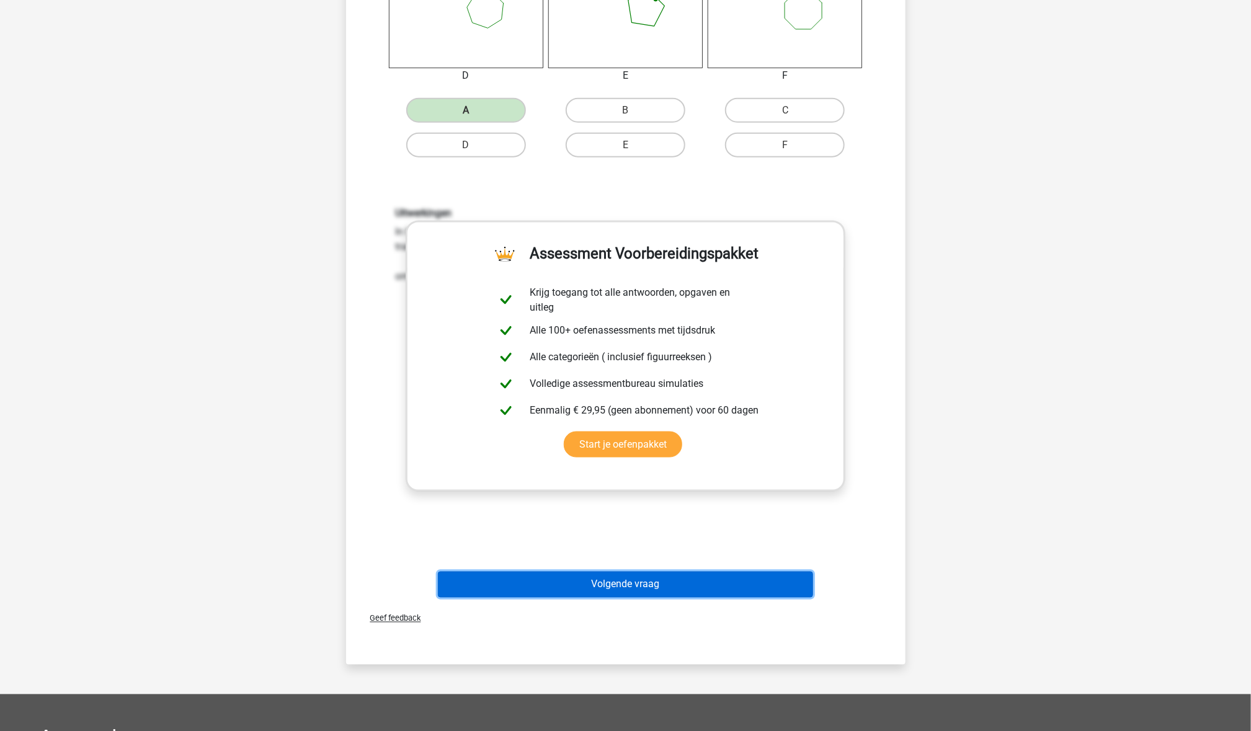
click at [726, 575] on button "Volgende vraag" at bounding box center [625, 585] width 375 height 26
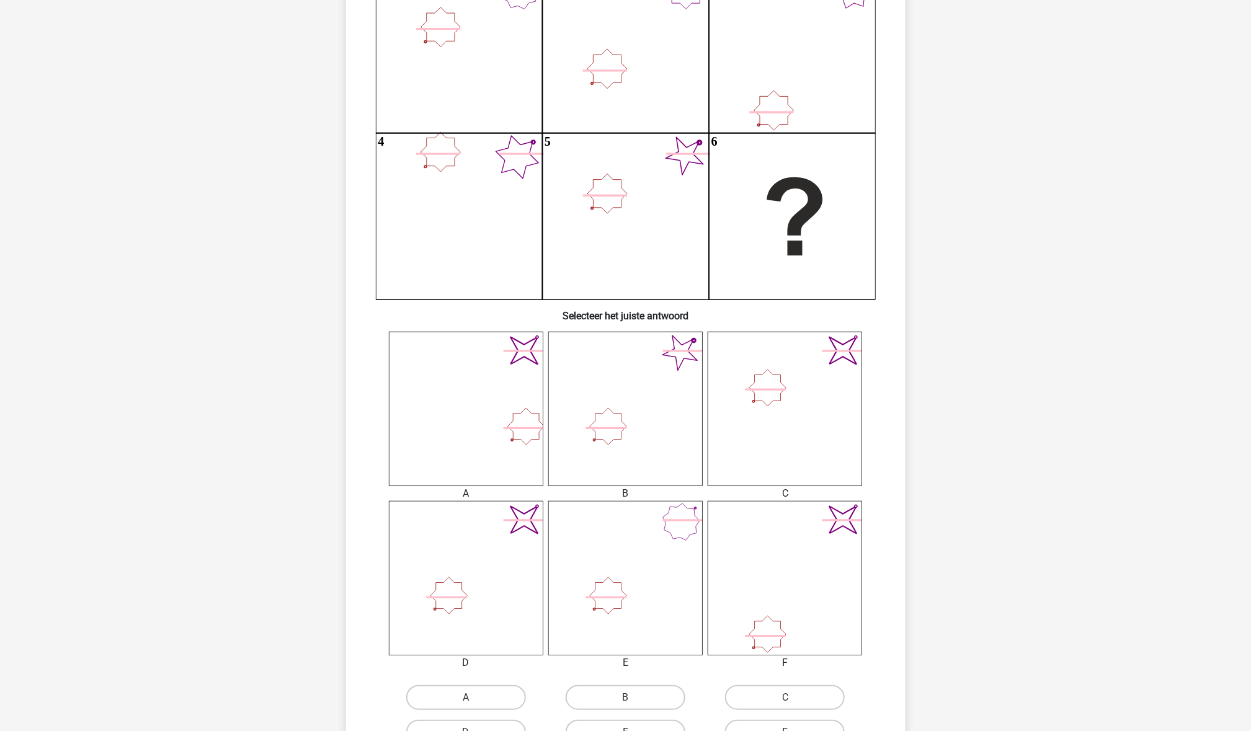
scroll to position [315, 0]
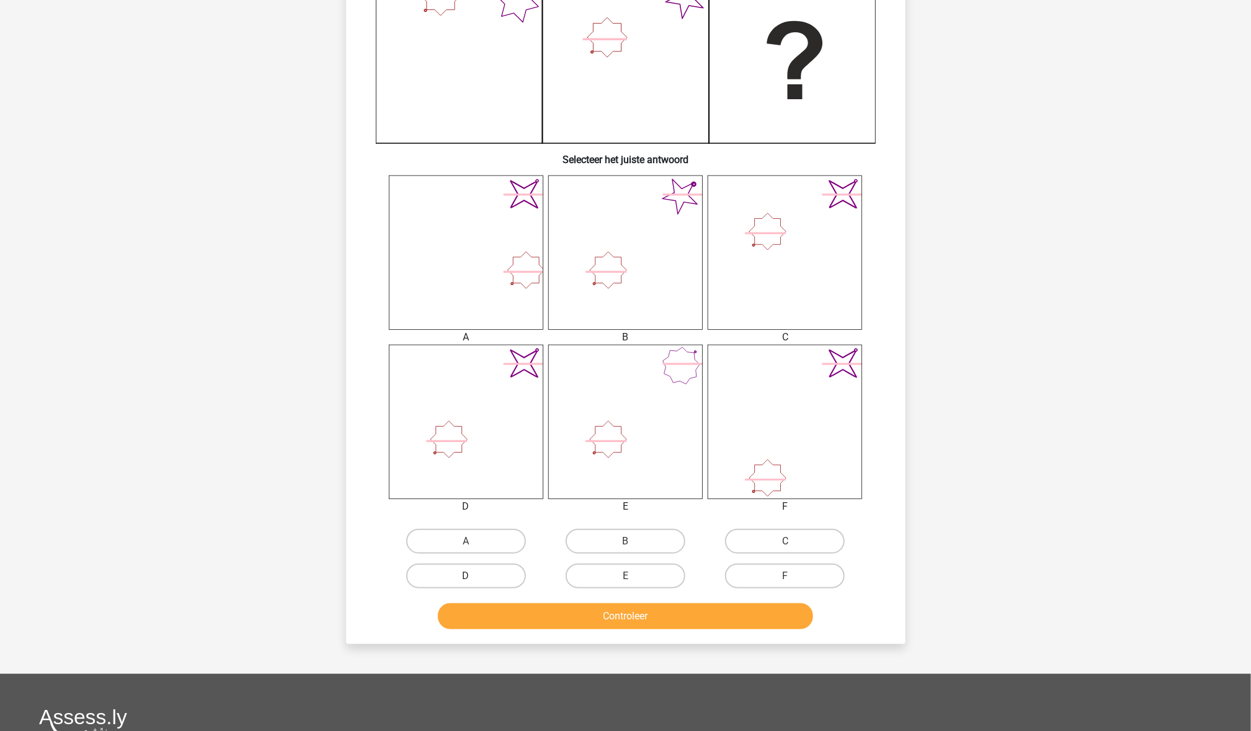
click at [478, 584] on label "D" at bounding box center [466, 576] width 120 height 25
click at [474, 584] on input "D" at bounding box center [470, 580] width 8 height 8
radio input "true"
click at [495, 601] on div "Controleer" at bounding box center [626, 613] width 520 height 41
click at [496, 610] on button "Controleer" at bounding box center [625, 616] width 375 height 26
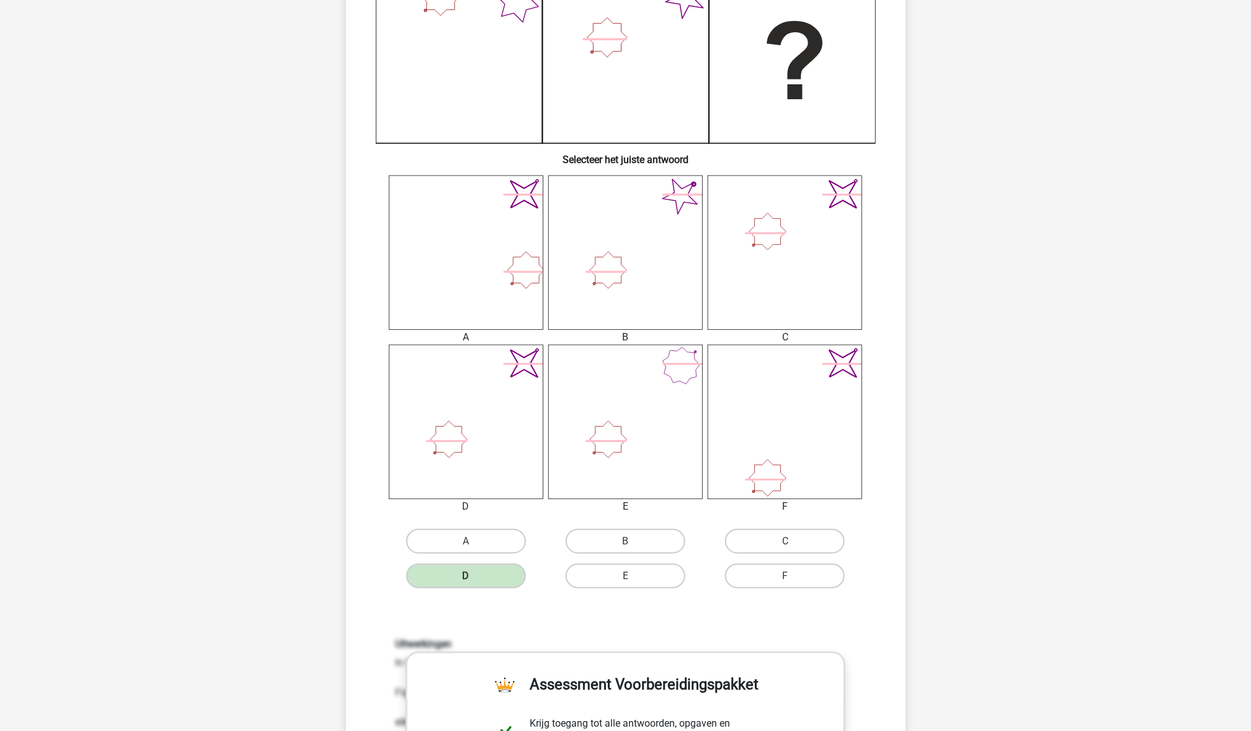
scroll to position [698, 0]
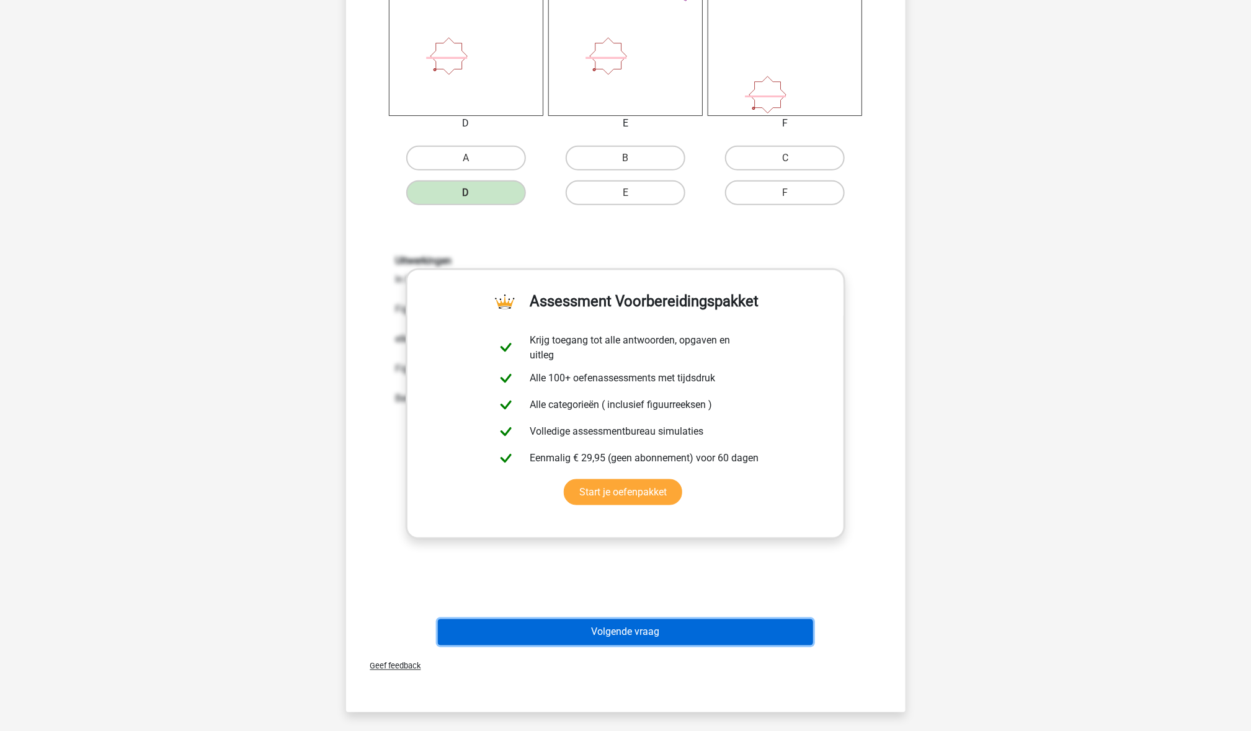
click at [620, 634] on button "Volgende vraag" at bounding box center [625, 633] width 375 height 26
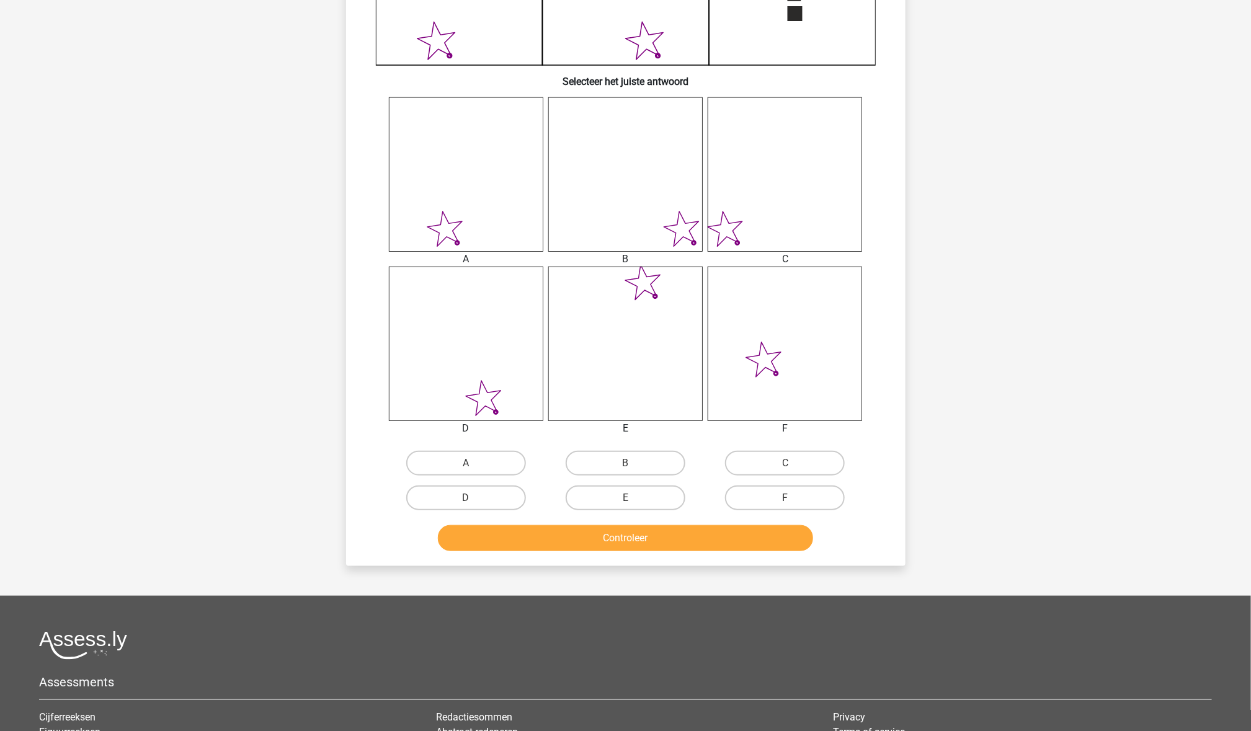
scroll to position [394, 0]
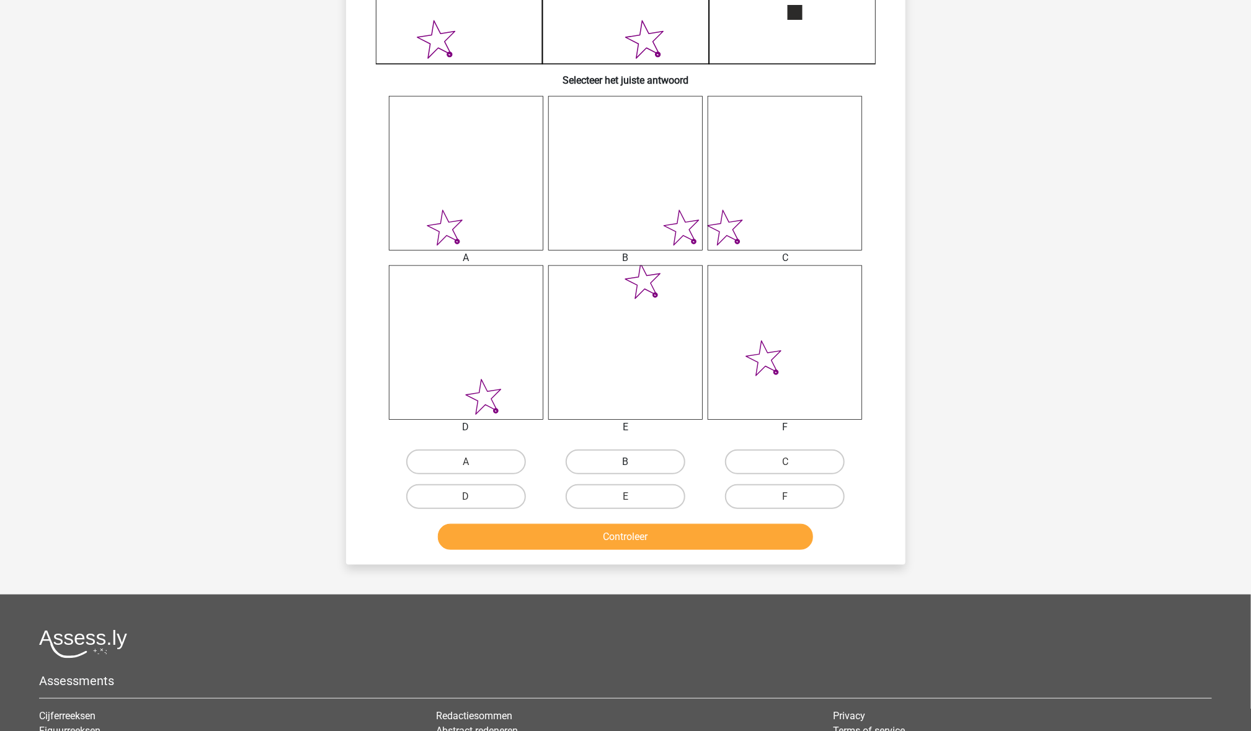
click at [637, 460] on label "B" at bounding box center [626, 462] width 120 height 25
click at [633, 462] on input "B" at bounding box center [629, 466] width 8 height 8
radio input "true"
click at [634, 545] on button "Controleer" at bounding box center [625, 537] width 375 height 26
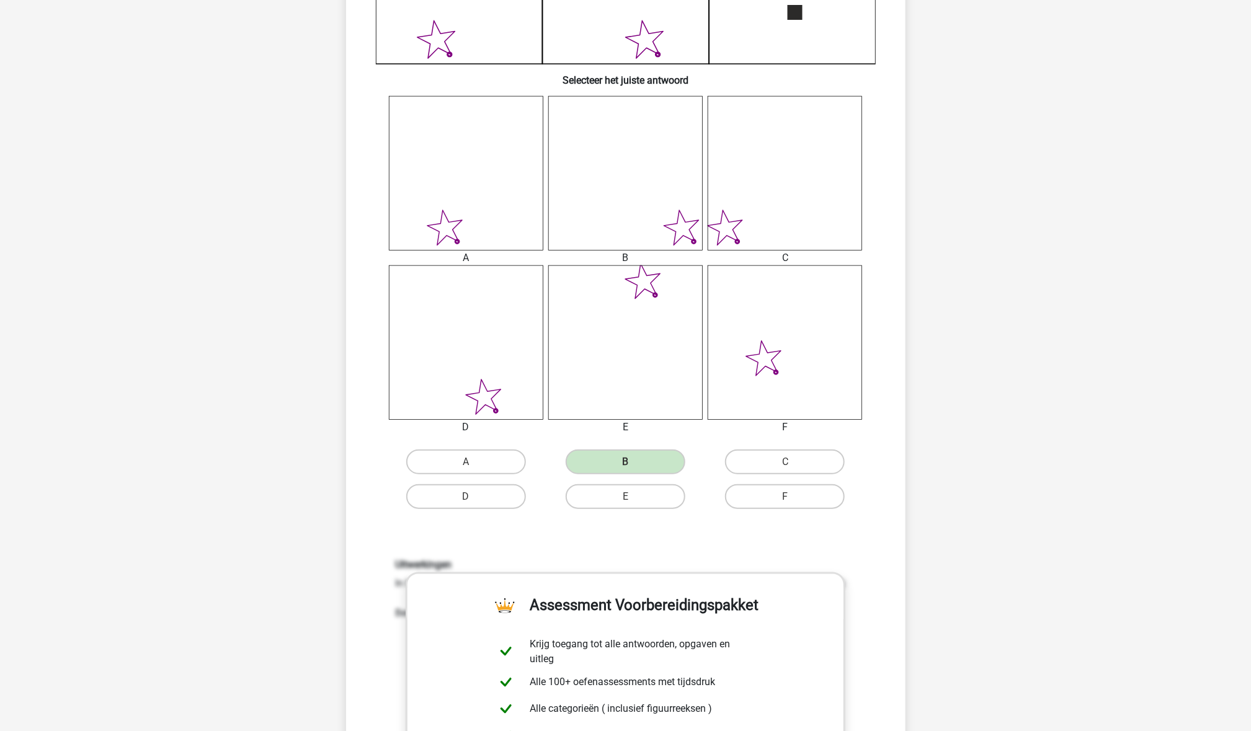
click at [634, 545] on div "Uitwerkingen In het eerste vierkant zie je 1 figuur: een ster met 5 punten. Dit…" at bounding box center [626, 721] width 520 height 384
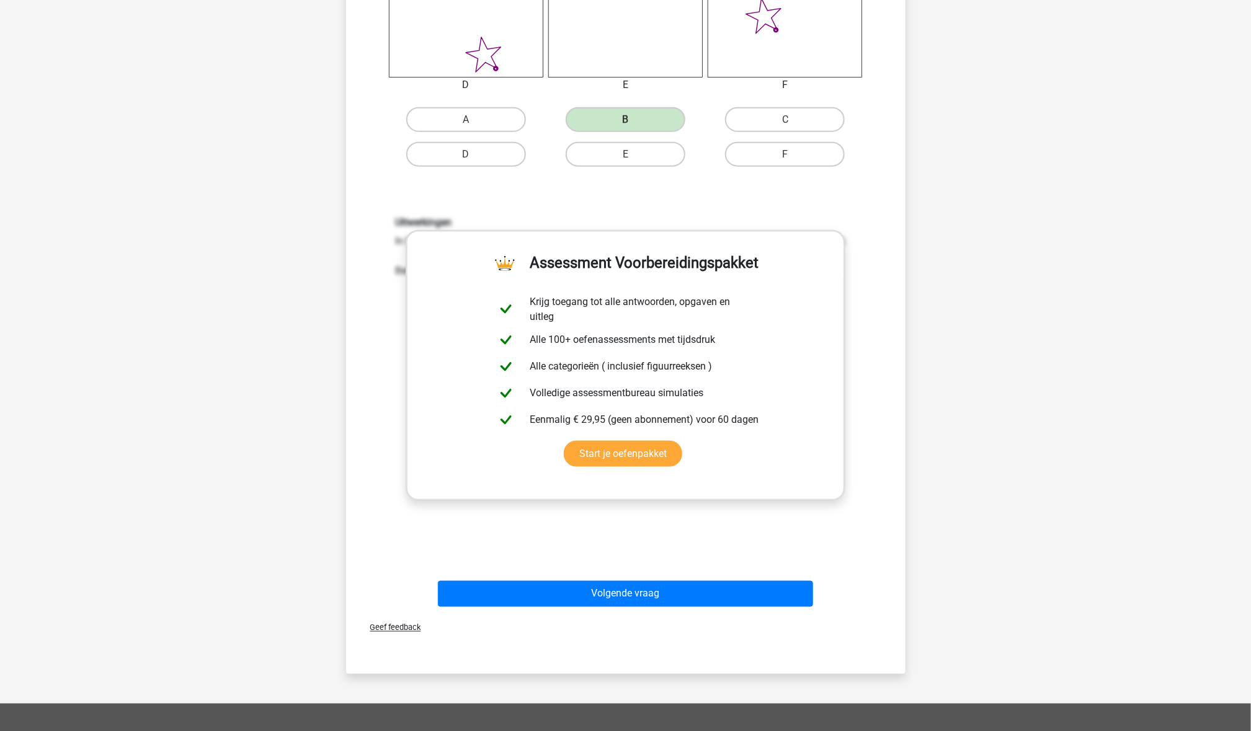
scroll to position [752, 0]
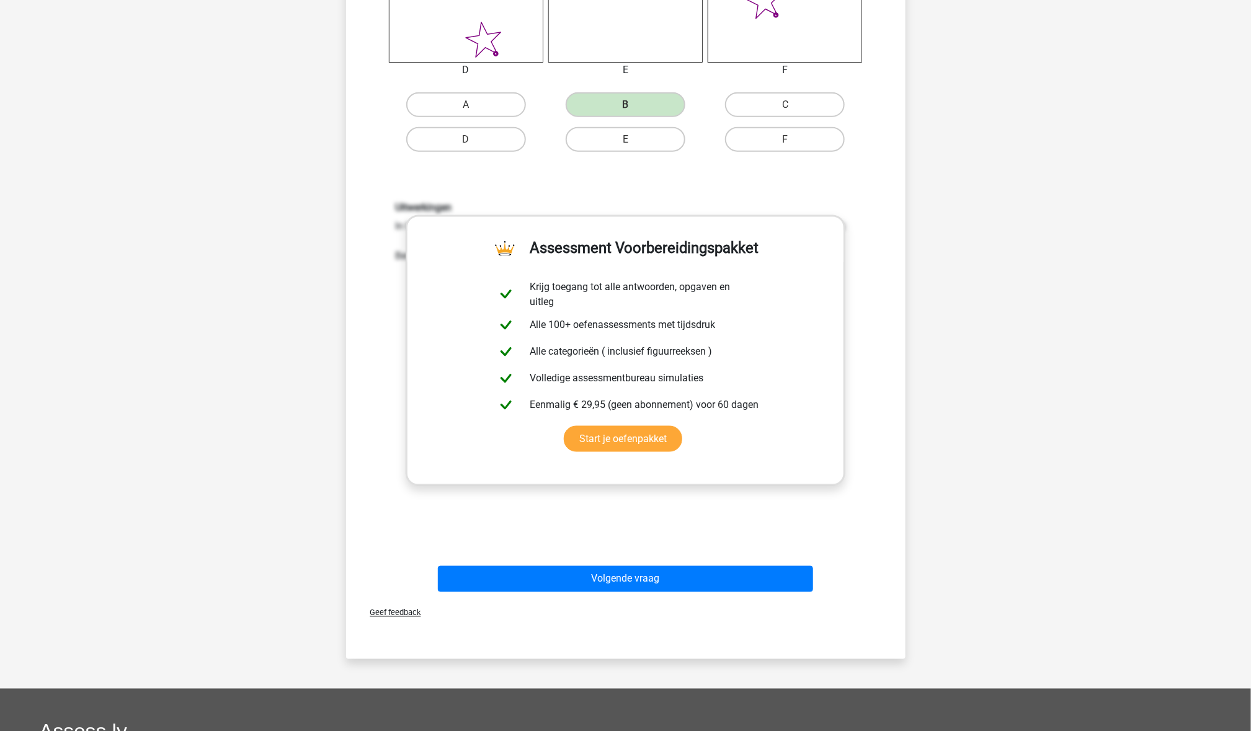
click at [610, 625] on div "Geef feedback" at bounding box center [625, 613] width 549 height 32
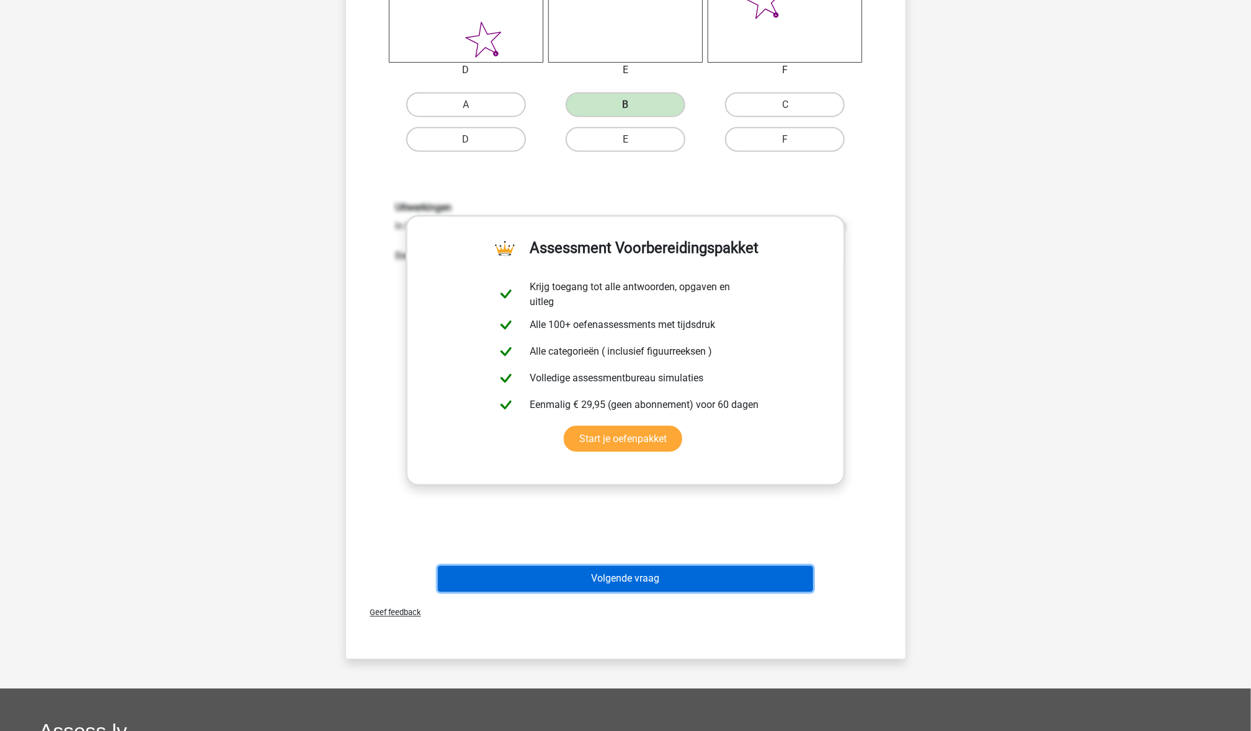
click at [623, 579] on button "Volgende vraag" at bounding box center [625, 579] width 375 height 26
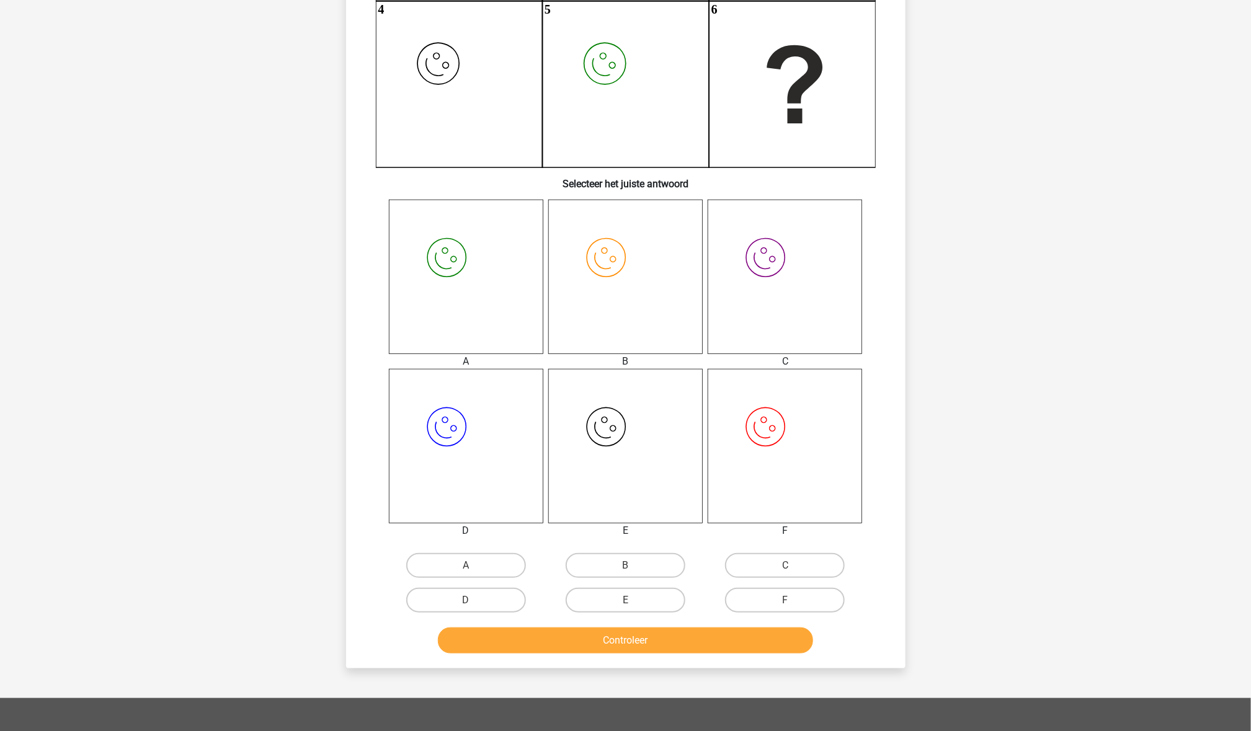
scroll to position [292, 0]
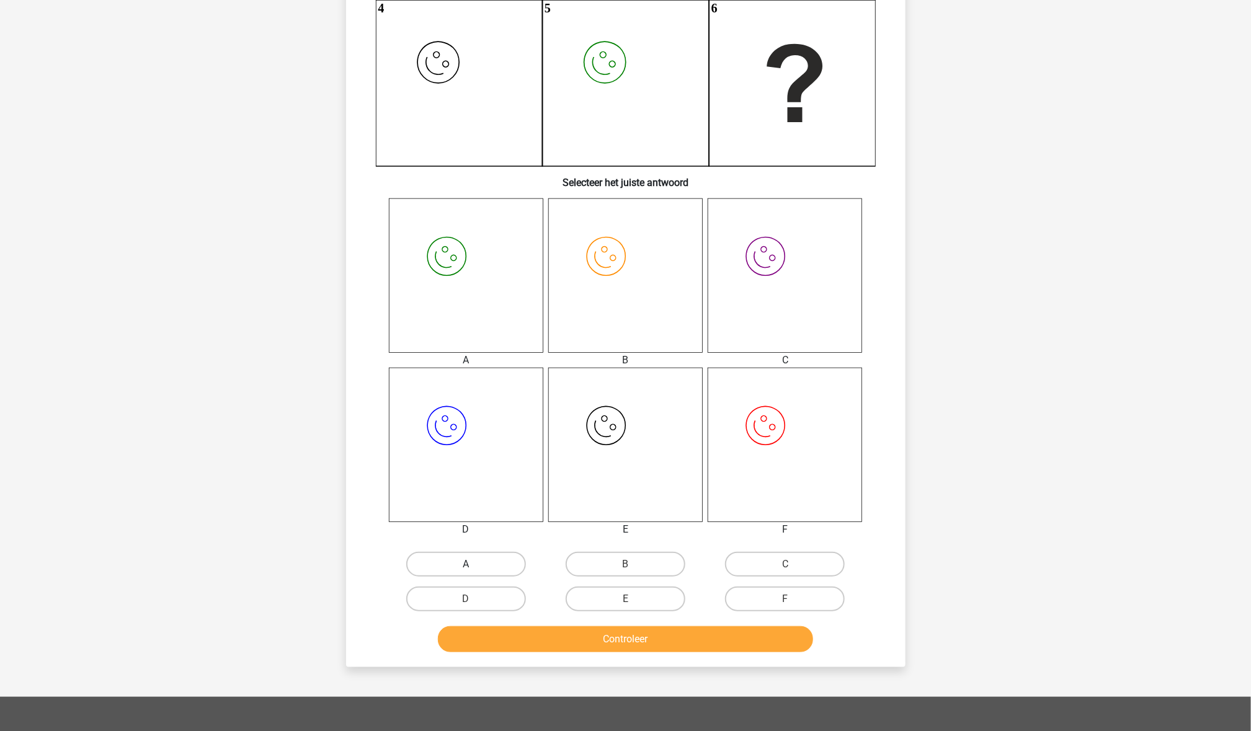
click at [504, 554] on label "A" at bounding box center [466, 564] width 120 height 25
click at [474, 564] on input "A" at bounding box center [470, 568] width 8 height 8
radio input "true"
click at [571, 633] on button "Controleer" at bounding box center [625, 639] width 375 height 26
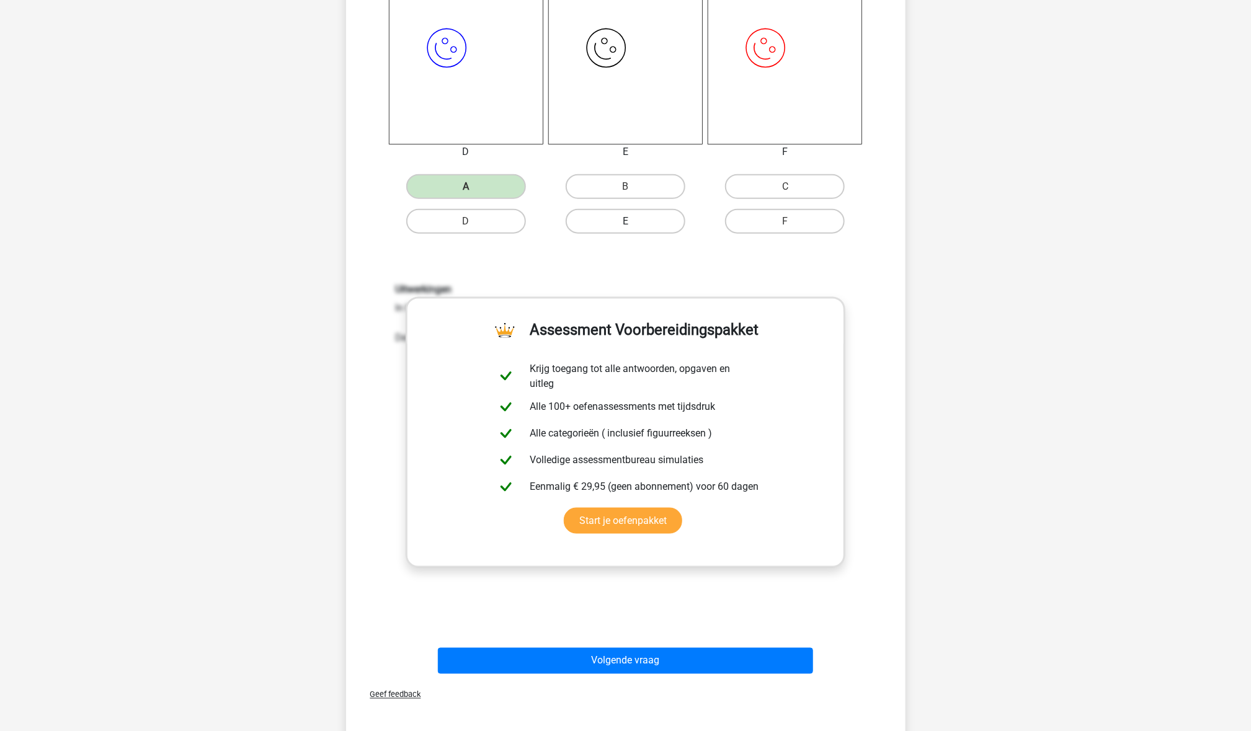
scroll to position [672, 0]
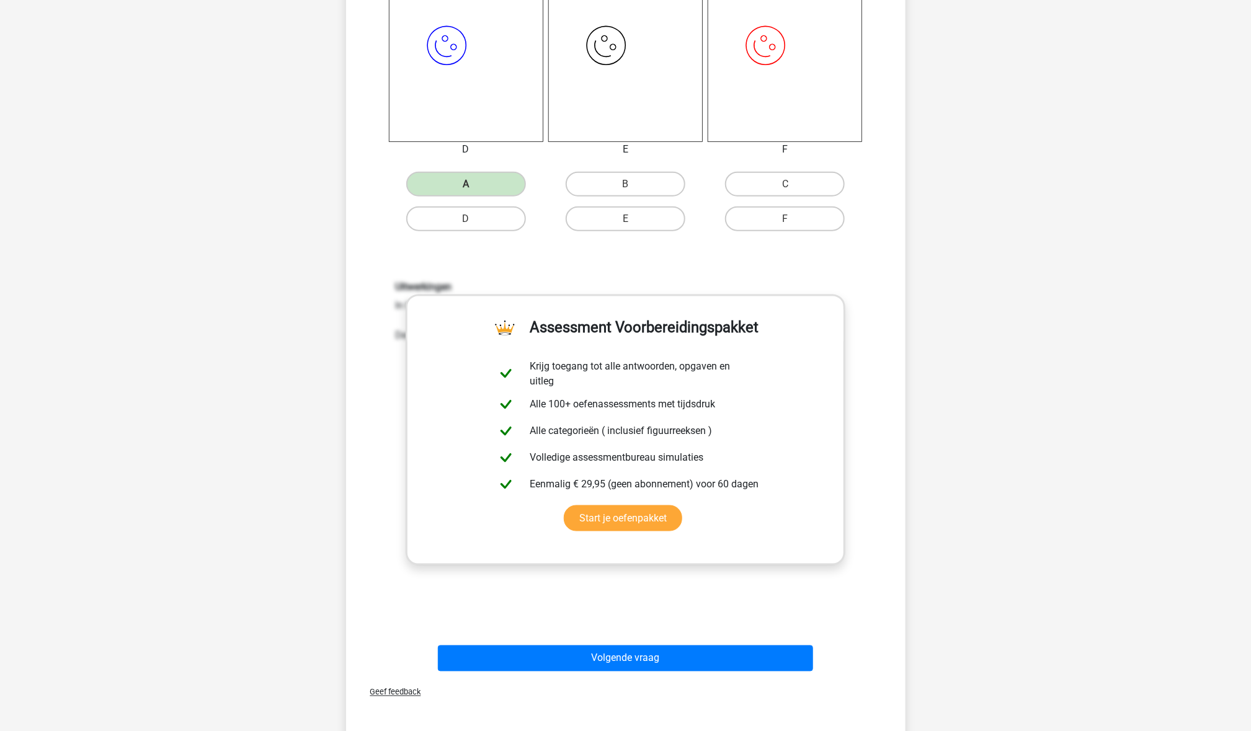
click at [642, 679] on div "Geef feedback" at bounding box center [625, 693] width 549 height 32
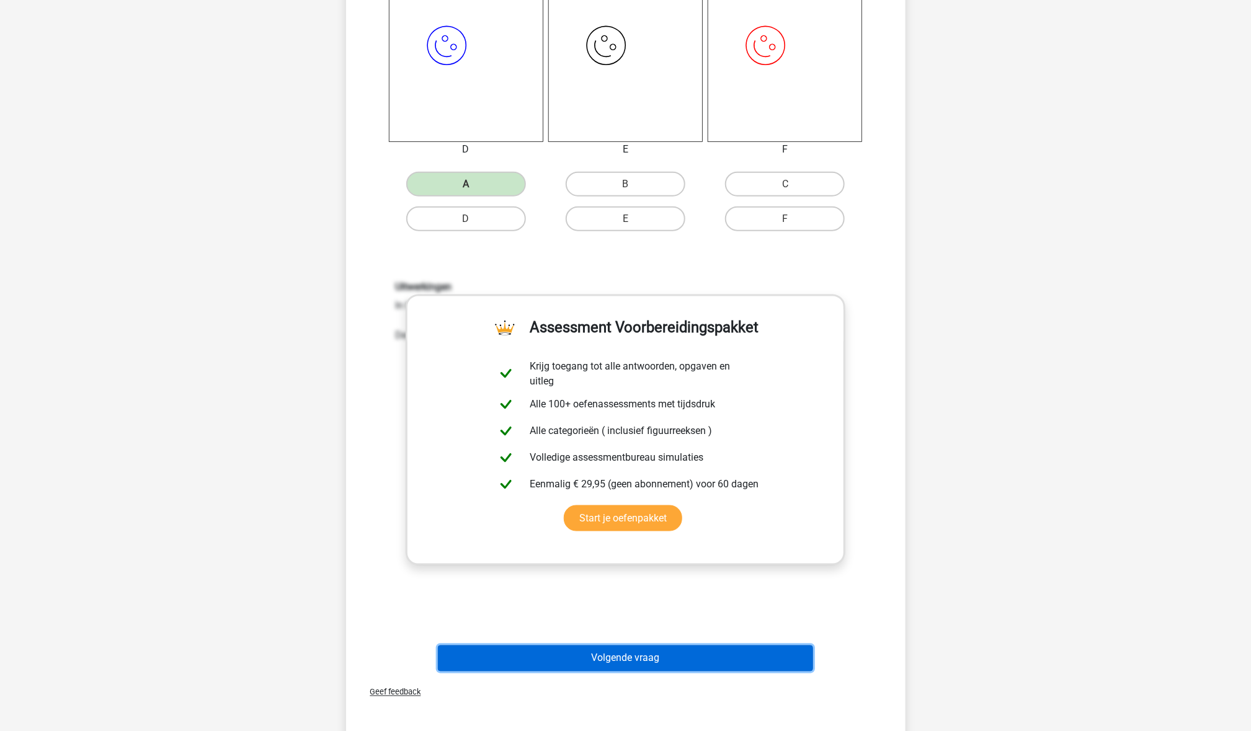
click at [650, 655] on button "Volgende vraag" at bounding box center [625, 659] width 375 height 26
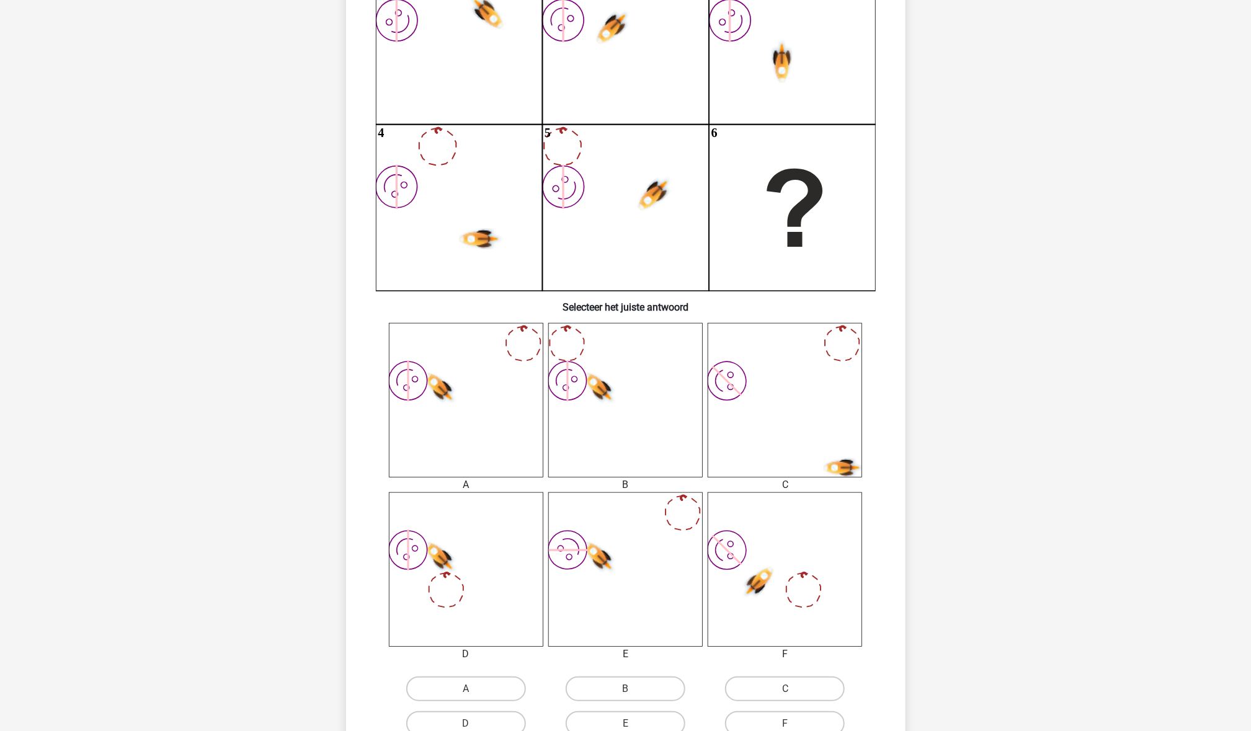
scroll to position [168, 0]
click at [478, 678] on label "A" at bounding box center [466, 688] width 120 height 25
click at [474, 688] on input "A" at bounding box center [470, 692] width 8 height 8
radio input "true"
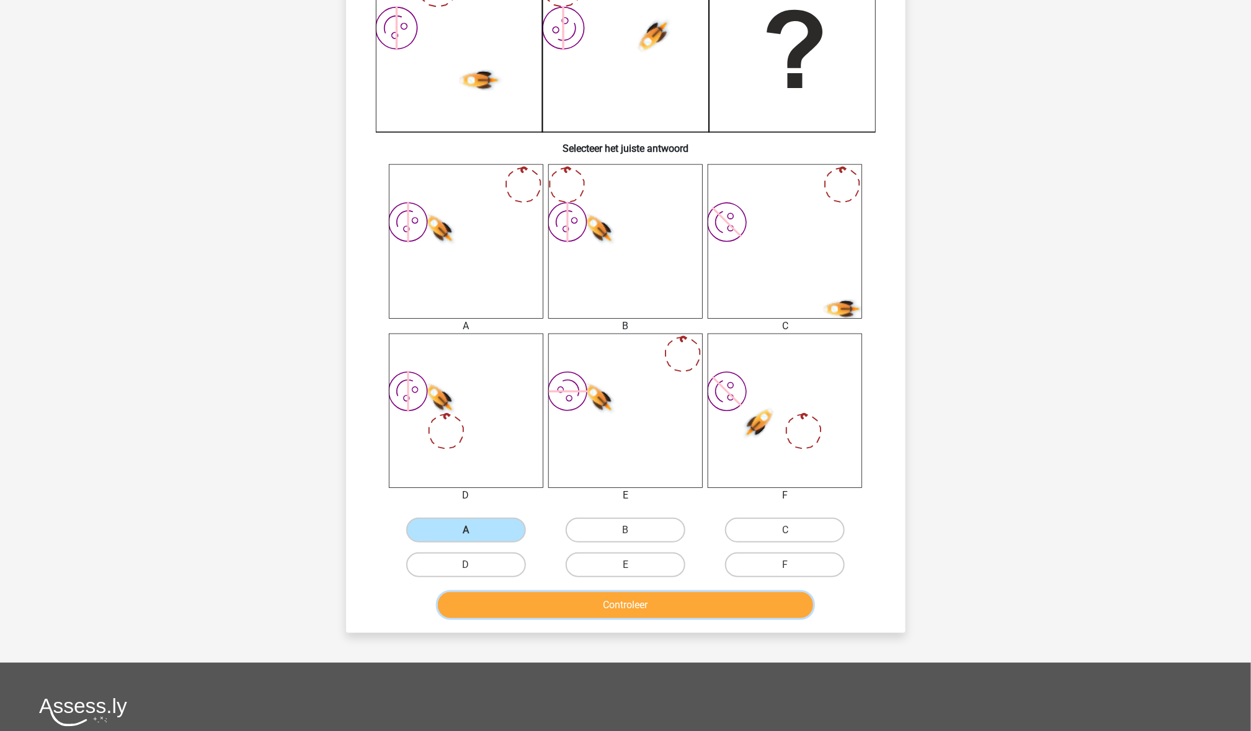
click at [577, 598] on button "Controleer" at bounding box center [625, 605] width 375 height 26
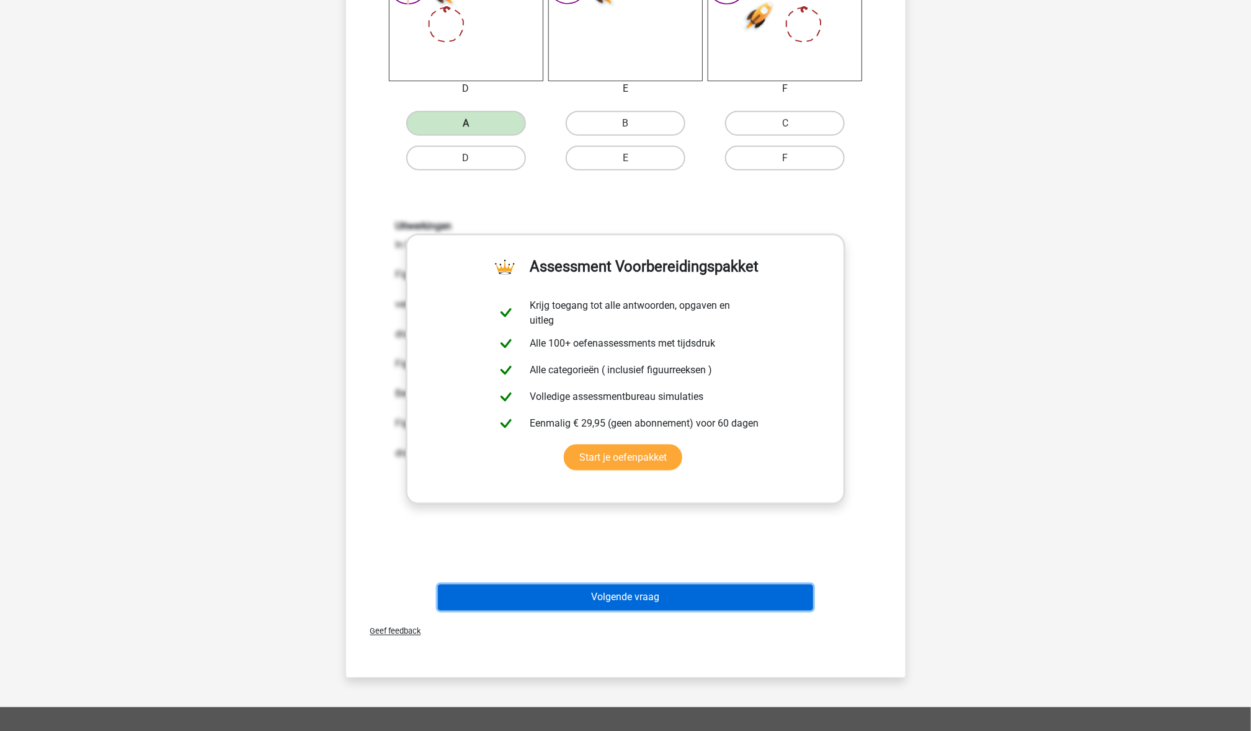
click at [580, 597] on button "Volgende vraag" at bounding box center [625, 598] width 375 height 26
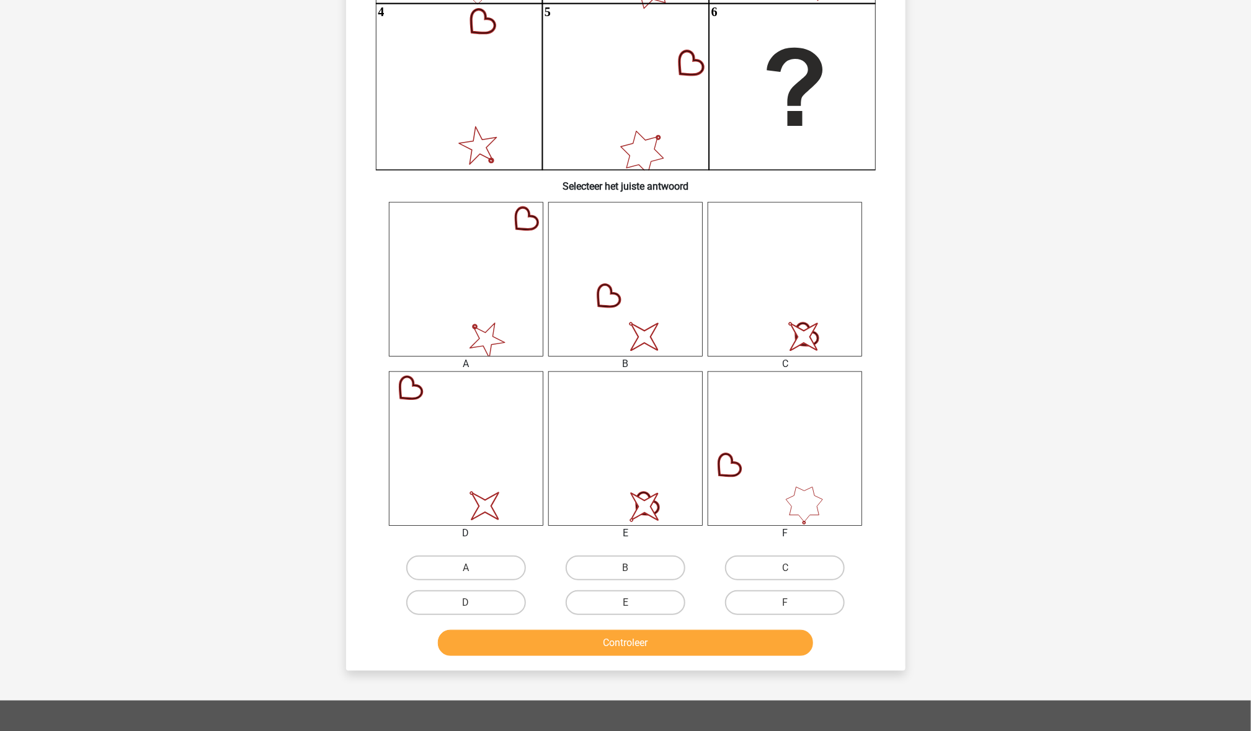
scroll to position [347, 0]
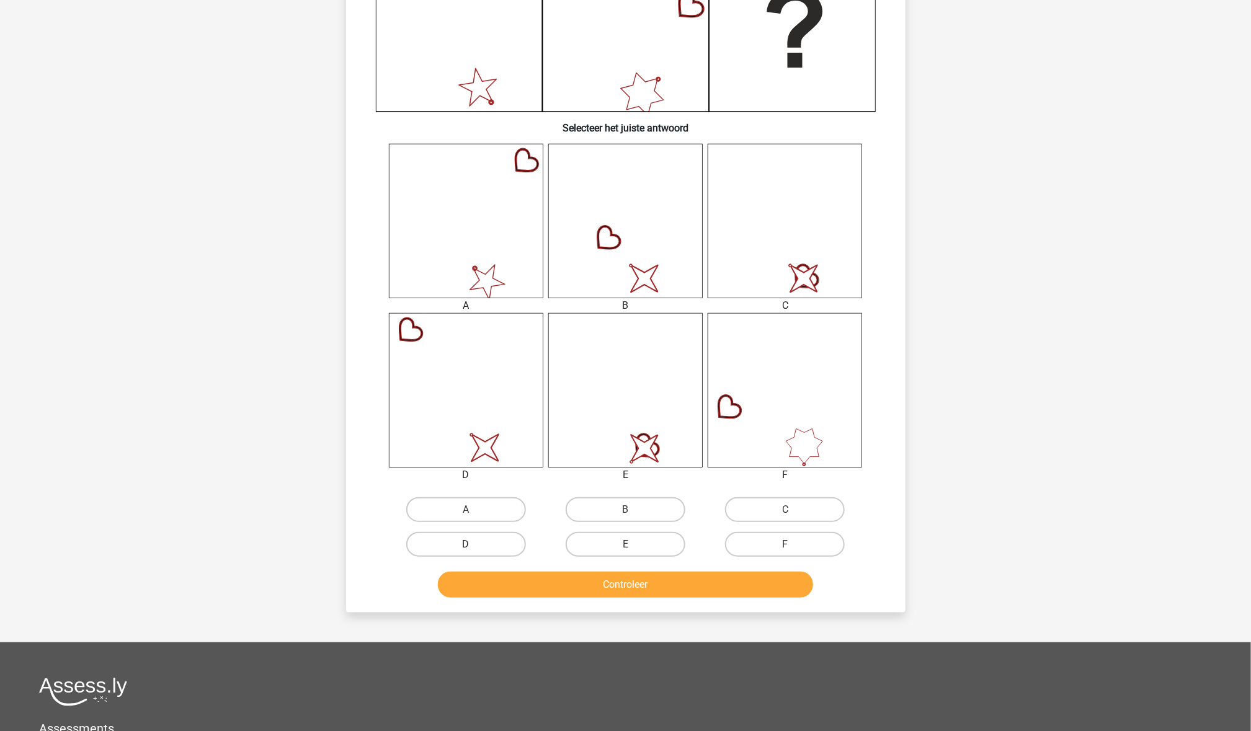
click at [474, 540] on label "D" at bounding box center [466, 544] width 120 height 25
click at [474, 544] on input "D" at bounding box center [470, 548] width 8 height 8
radio input "true"
click at [482, 572] on button "Controleer" at bounding box center [625, 585] width 375 height 26
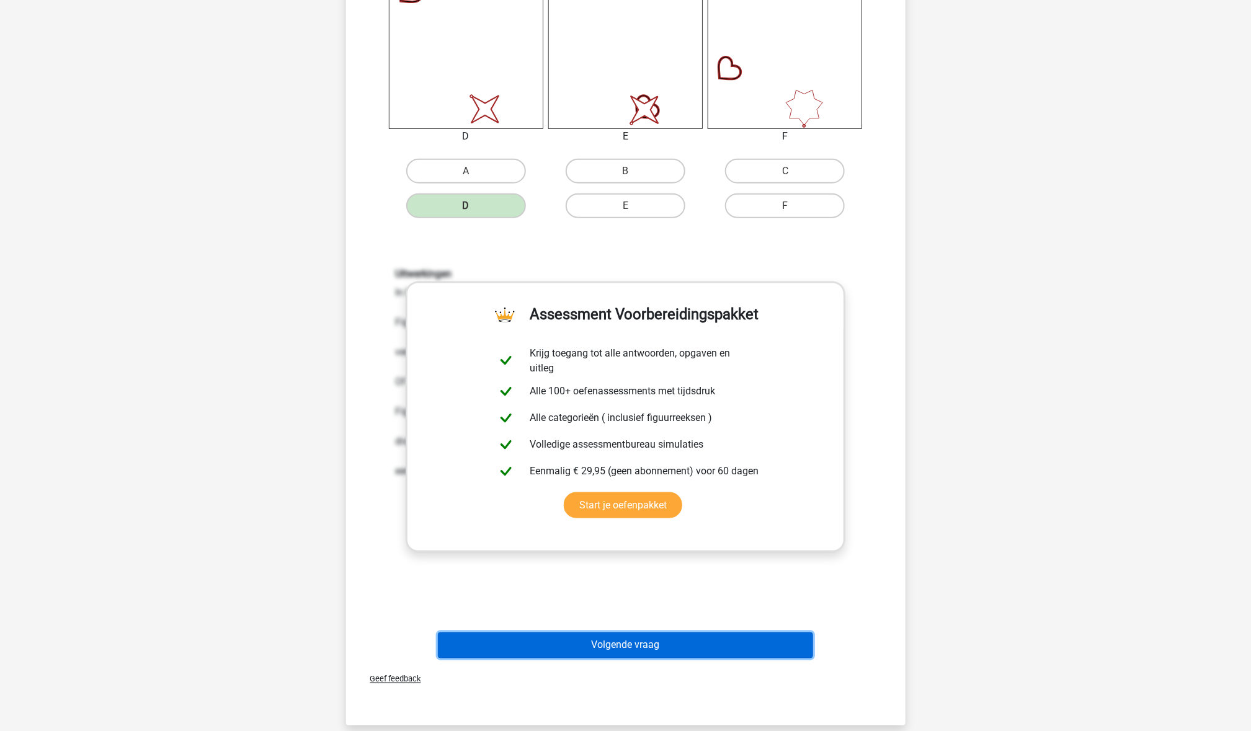
click at [541, 646] on button "Volgende vraag" at bounding box center [625, 646] width 375 height 26
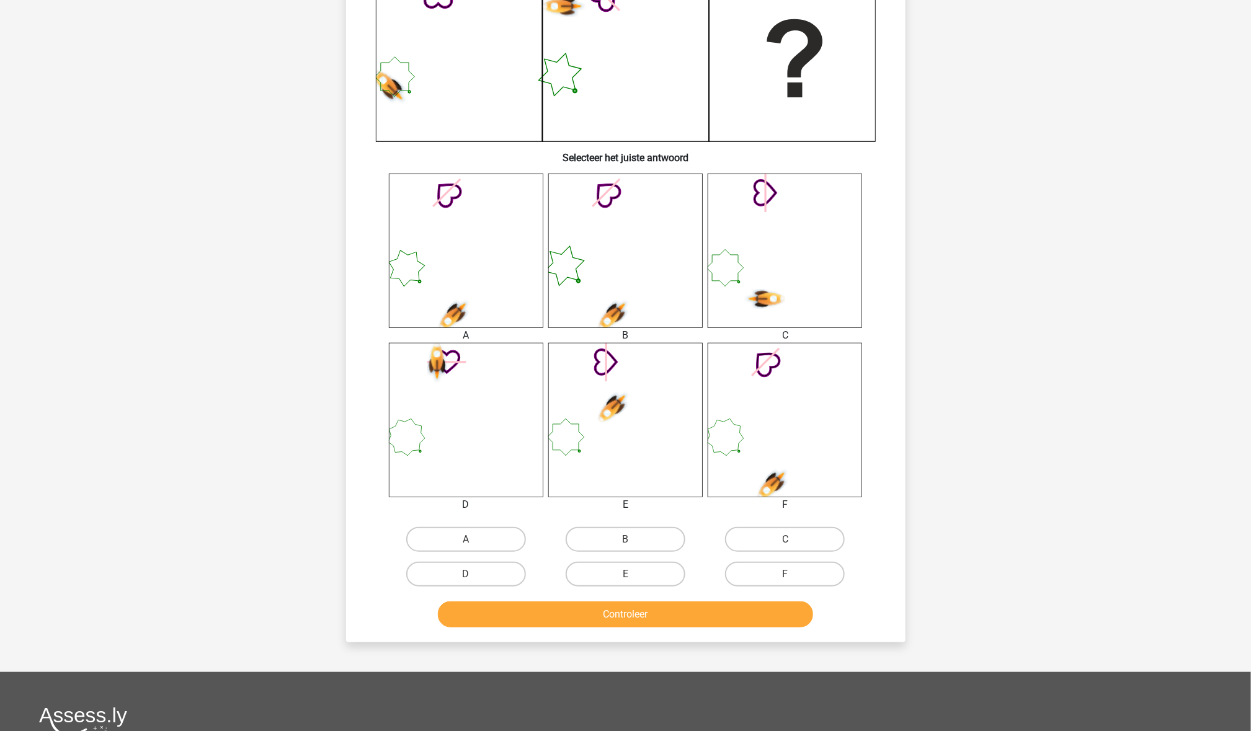
scroll to position [318, 0]
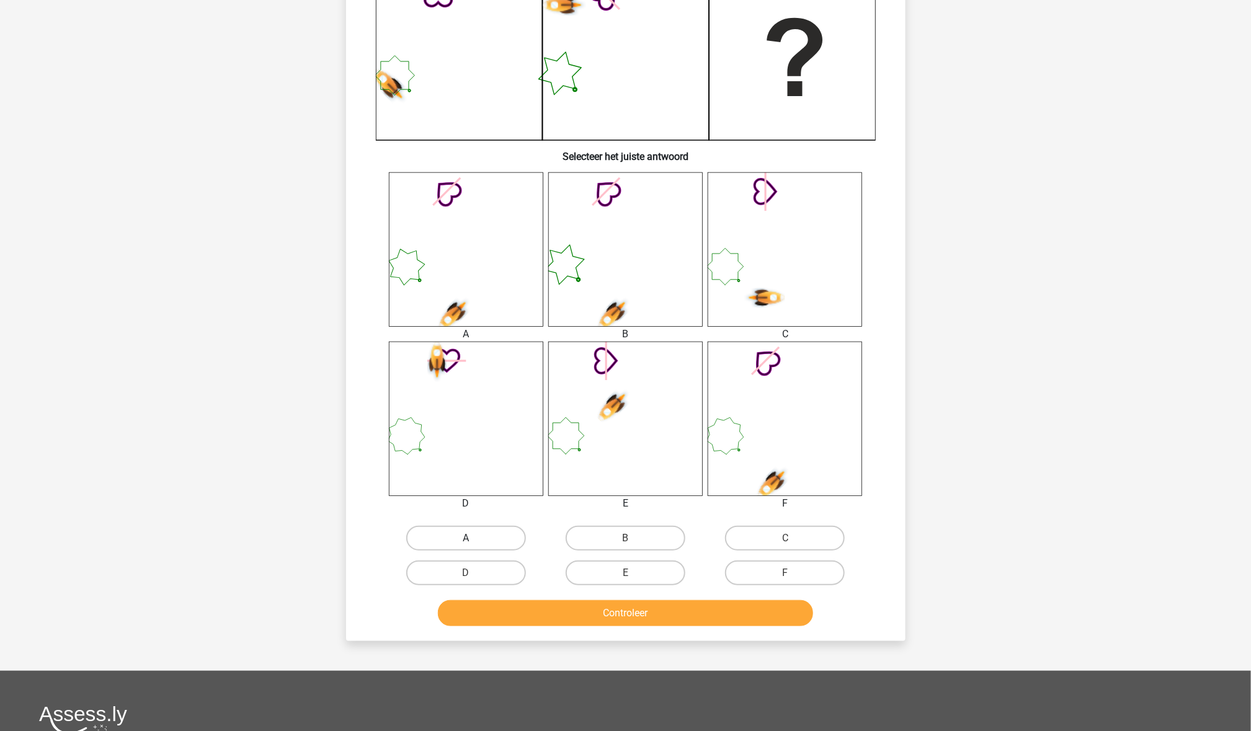
click at [504, 529] on label "A" at bounding box center [466, 538] width 120 height 25
click at [474, 538] on input "A" at bounding box center [470, 542] width 8 height 8
radio input "true"
click at [540, 604] on button "Controleer" at bounding box center [625, 613] width 375 height 26
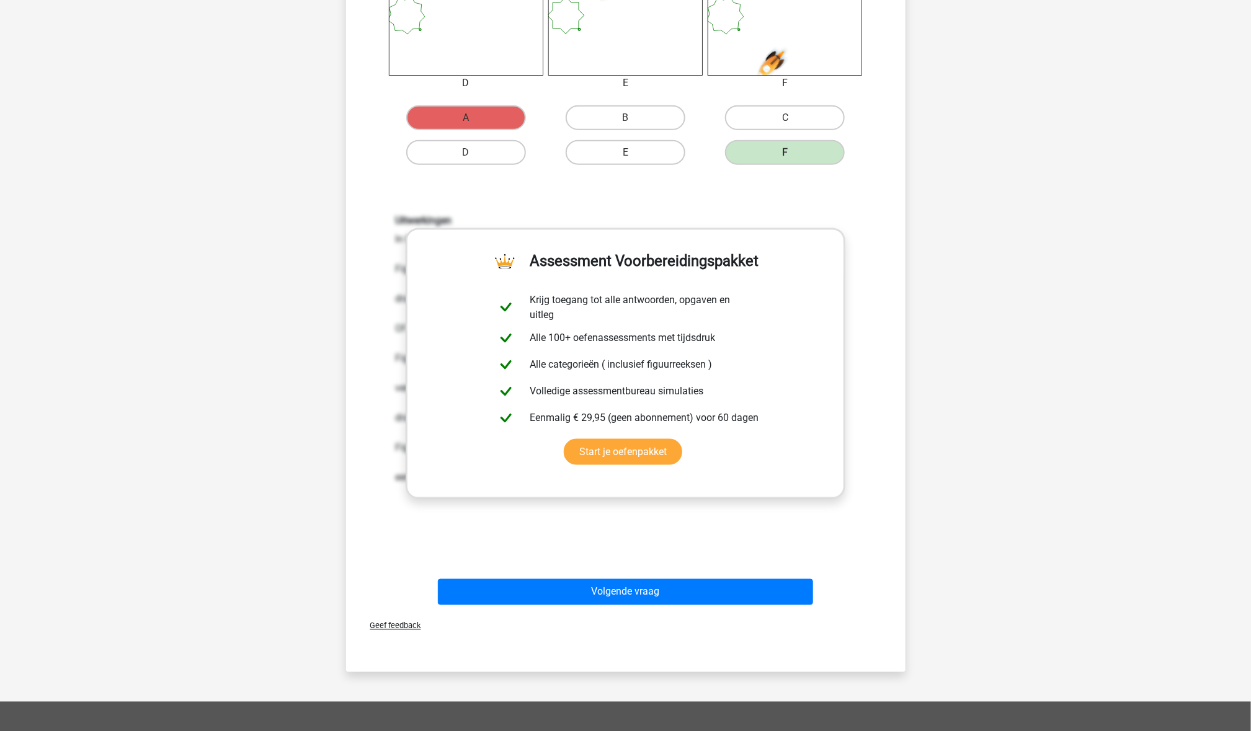
scroll to position [746, 0]
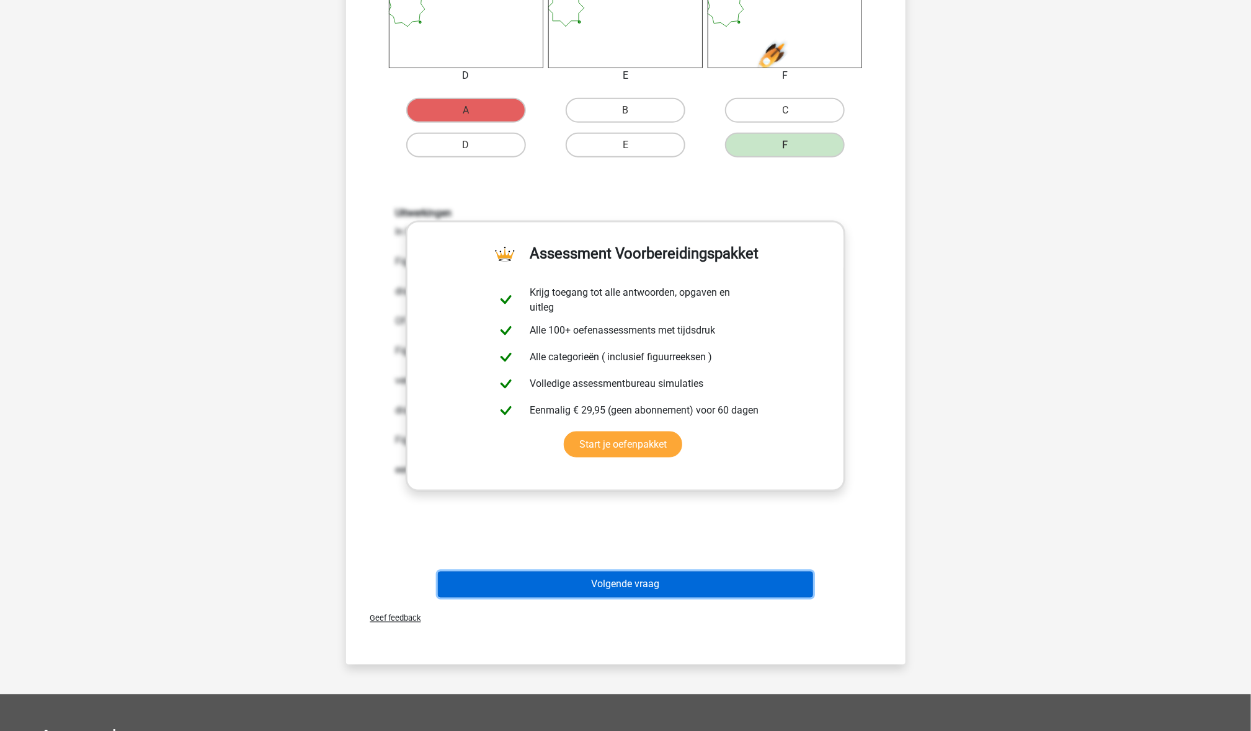
click at [717, 587] on button "Volgende vraag" at bounding box center [625, 585] width 375 height 26
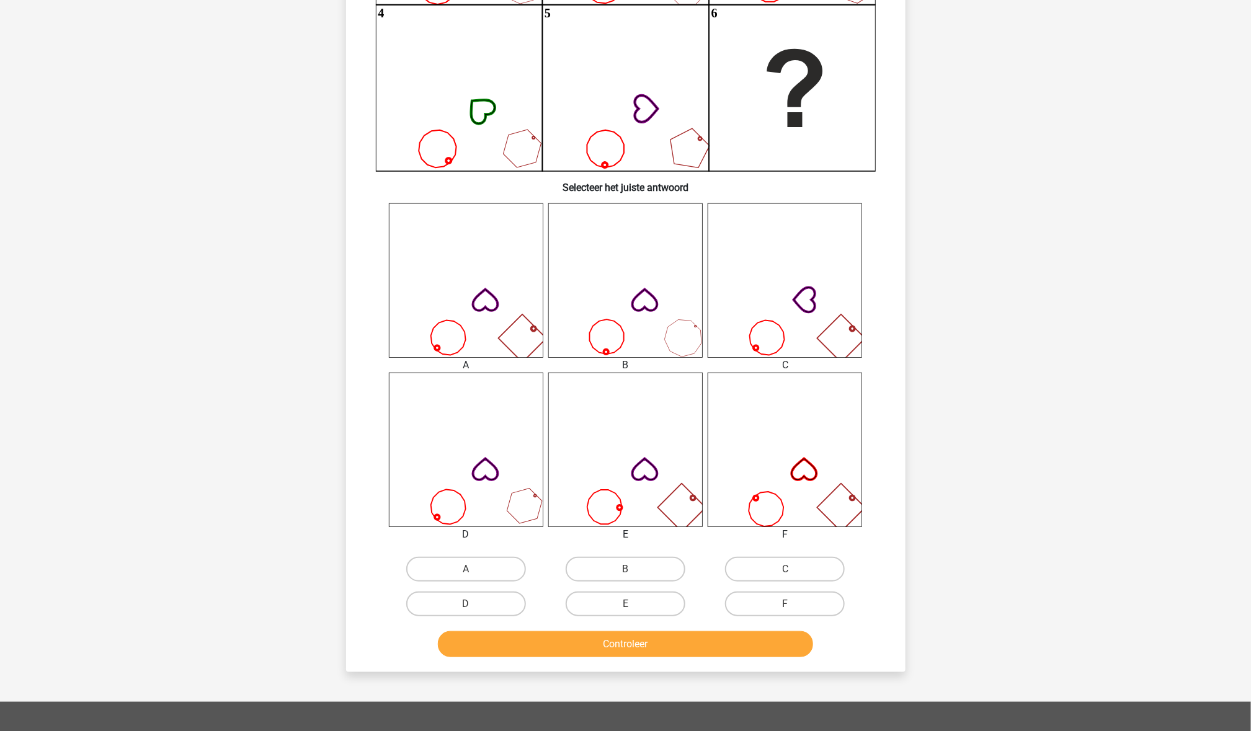
scroll to position [290, 0]
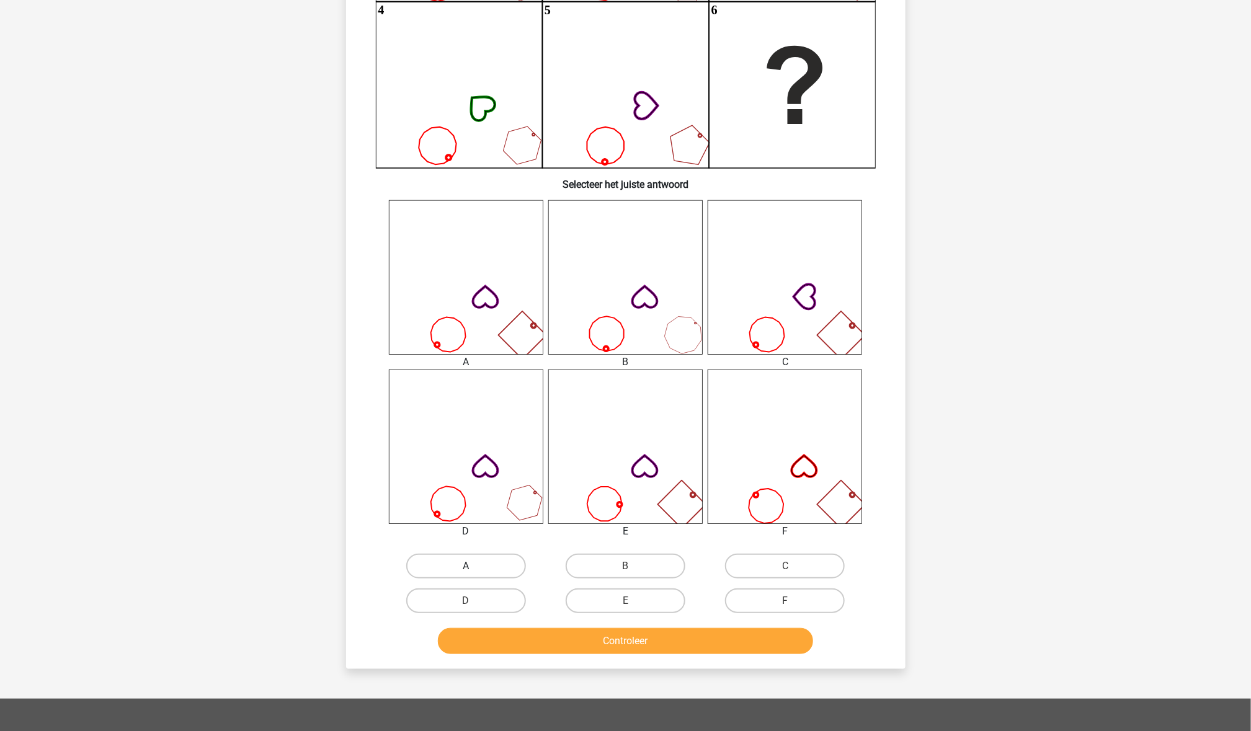
click at [456, 571] on label "A" at bounding box center [466, 566] width 120 height 25
click at [466, 571] on input "A" at bounding box center [470, 570] width 8 height 8
radio input "true"
click at [547, 641] on button "Controleer" at bounding box center [625, 641] width 375 height 26
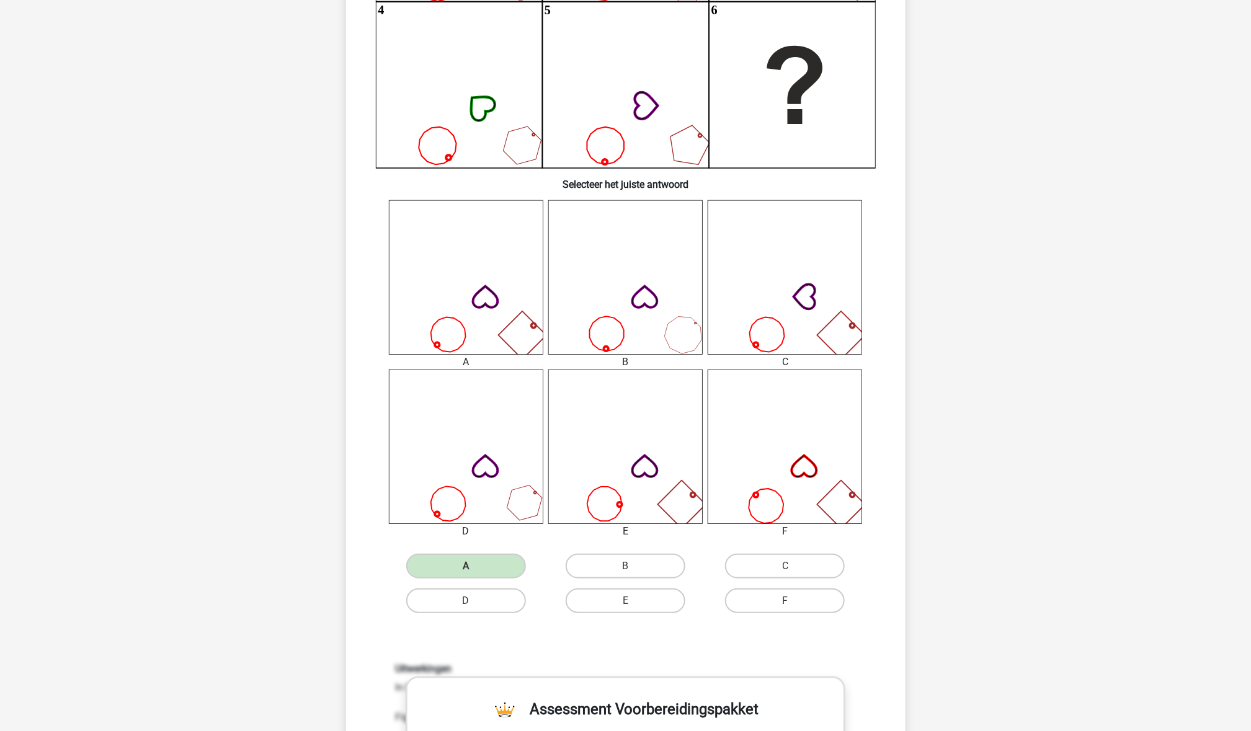
scroll to position [667, 0]
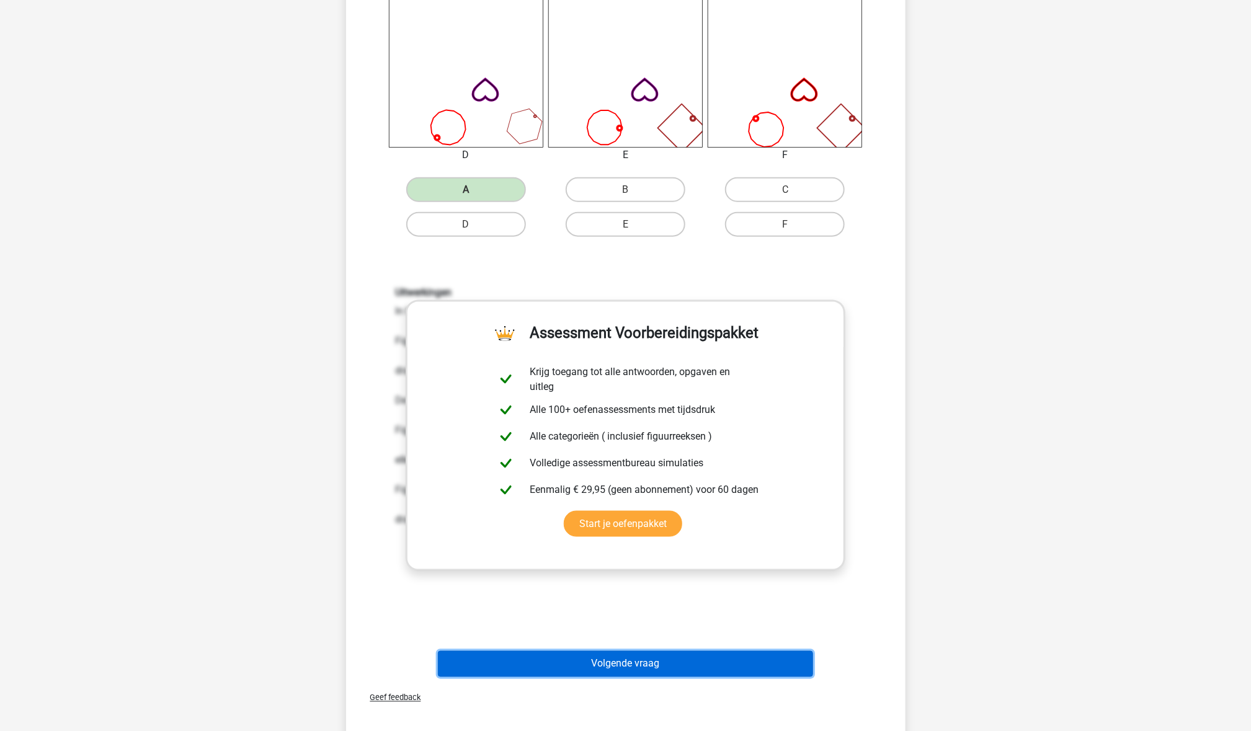
click at [639, 659] on button "Volgende vraag" at bounding box center [625, 664] width 375 height 26
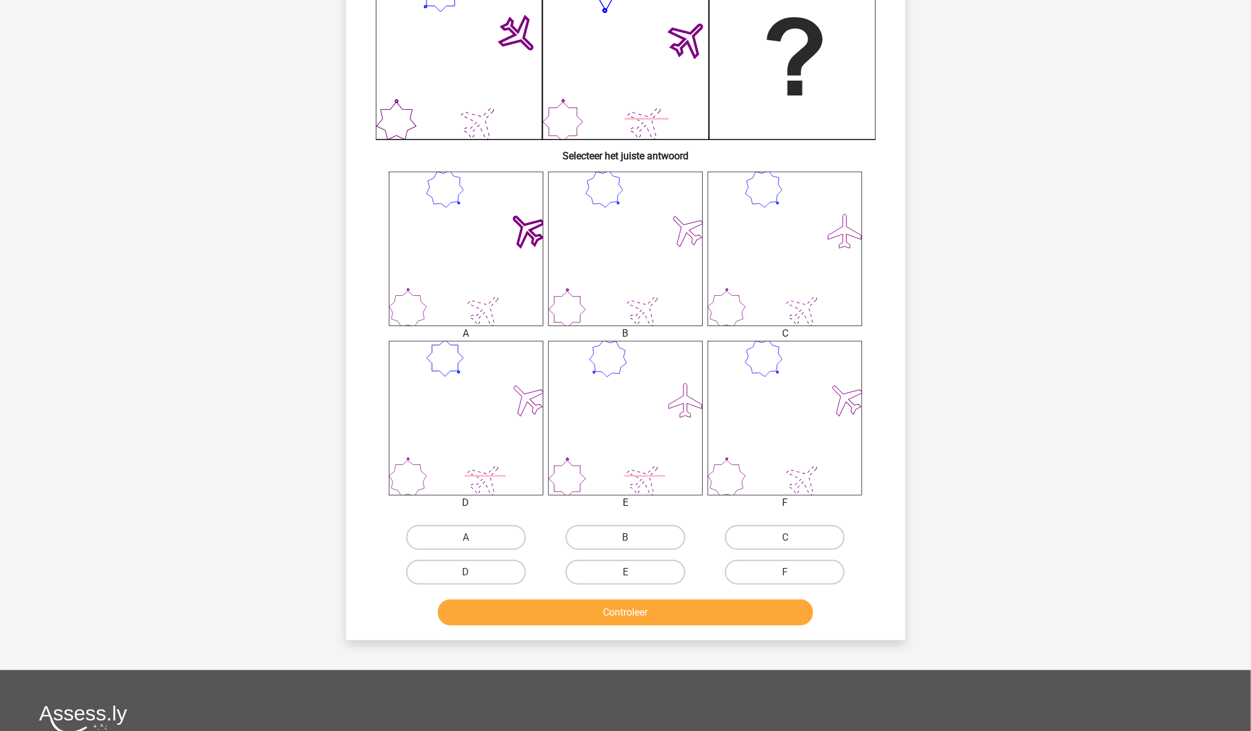
scroll to position [322, 0]
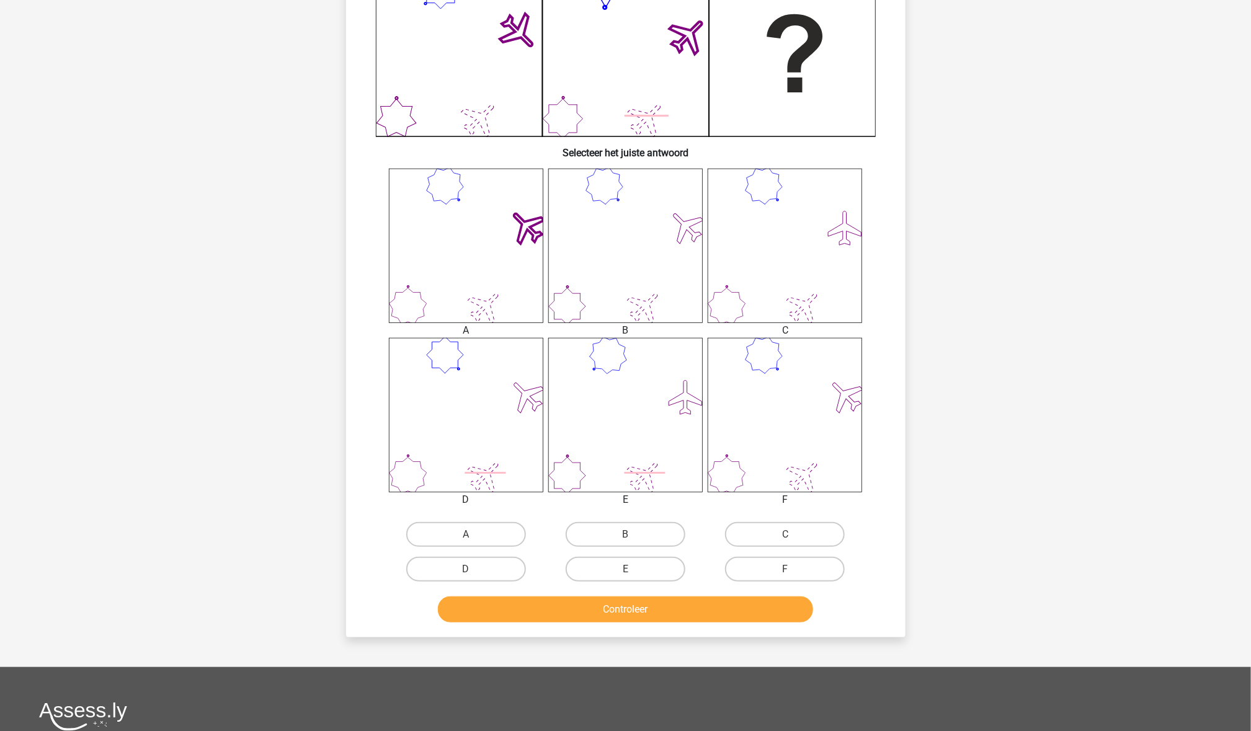
click at [467, 538] on input "A" at bounding box center [470, 539] width 8 height 8
radio input "true"
click at [530, 617] on button "Controleer" at bounding box center [625, 610] width 375 height 26
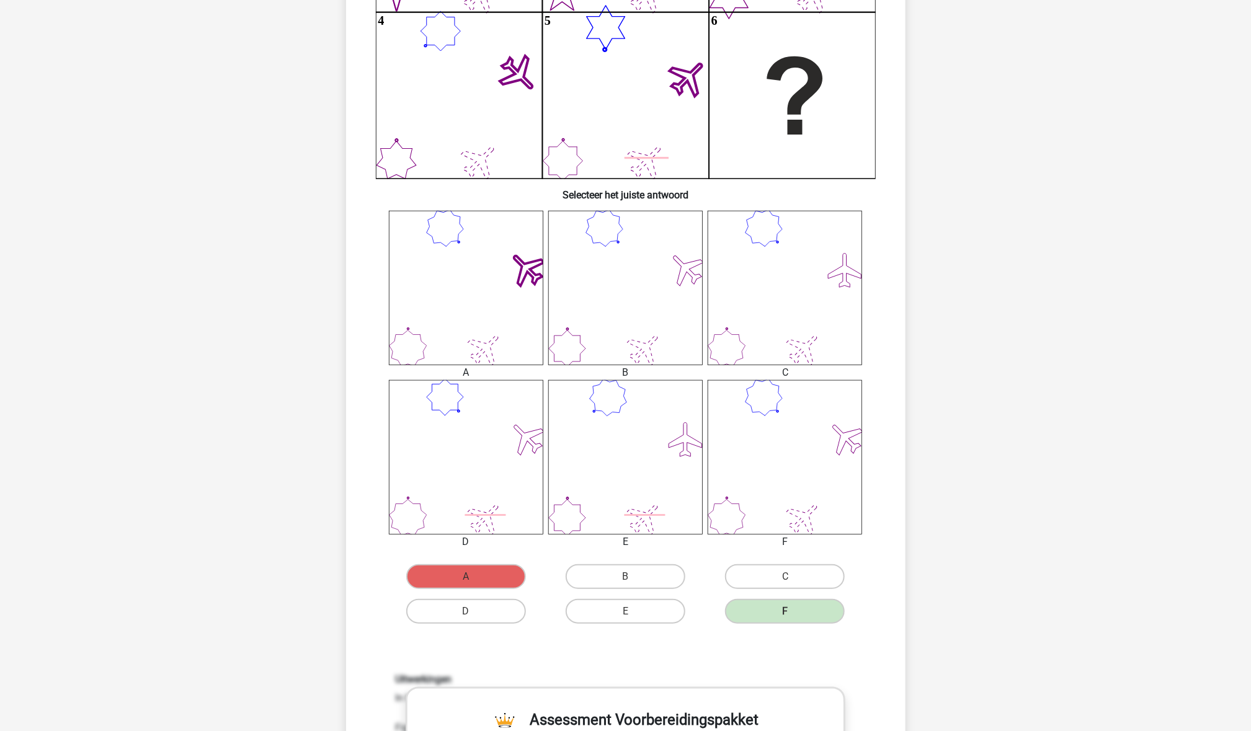
scroll to position [279, 0]
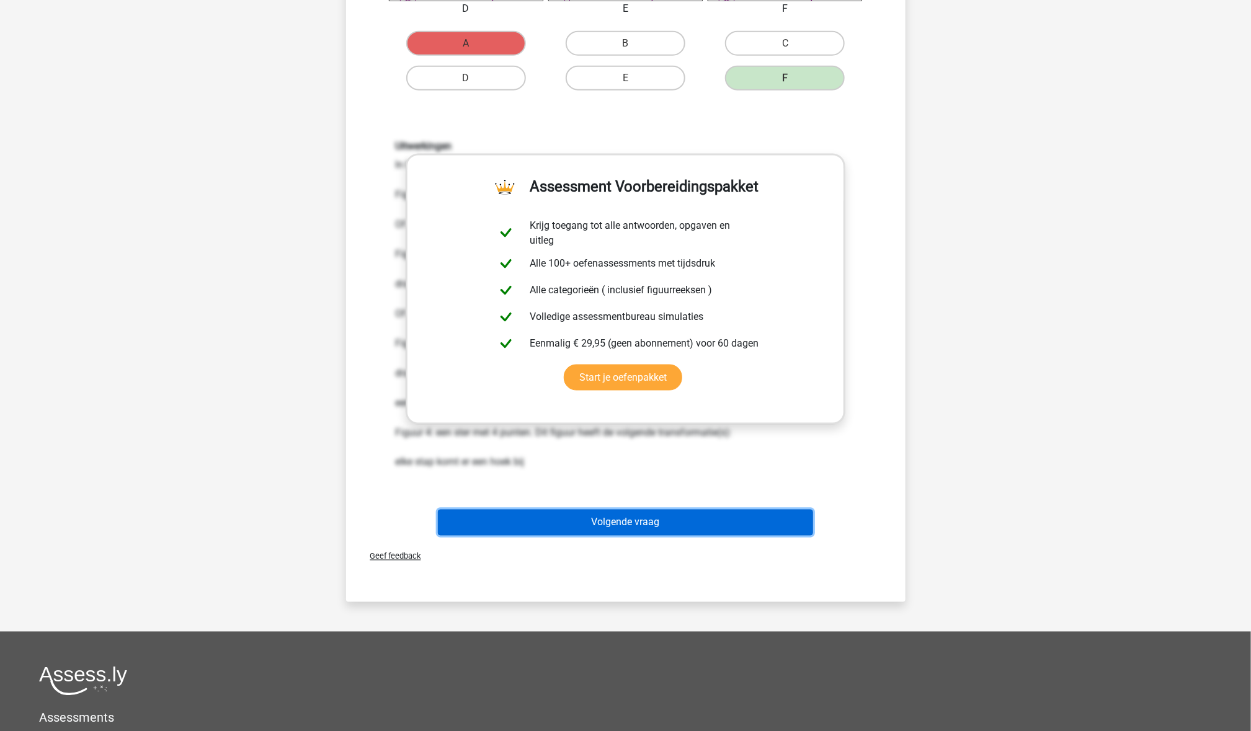
click at [709, 523] on button "Volgende vraag" at bounding box center [625, 523] width 375 height 26
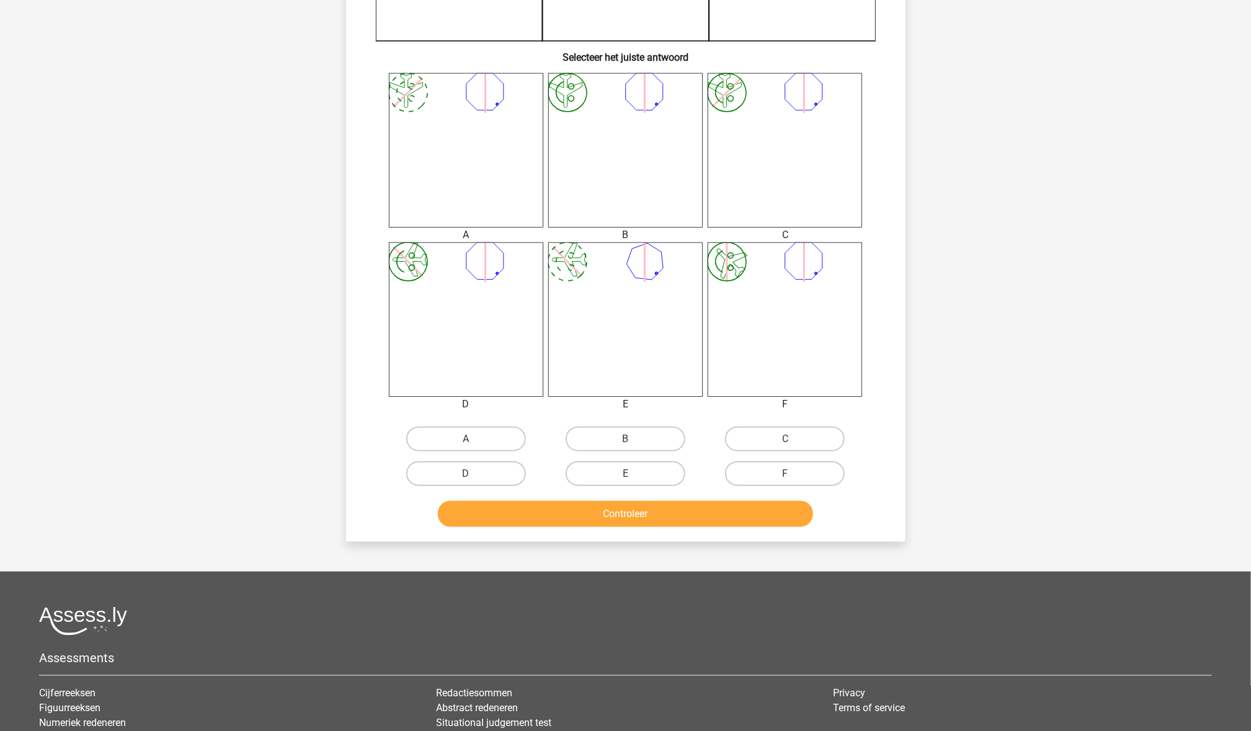
scroll to position [441, 0]
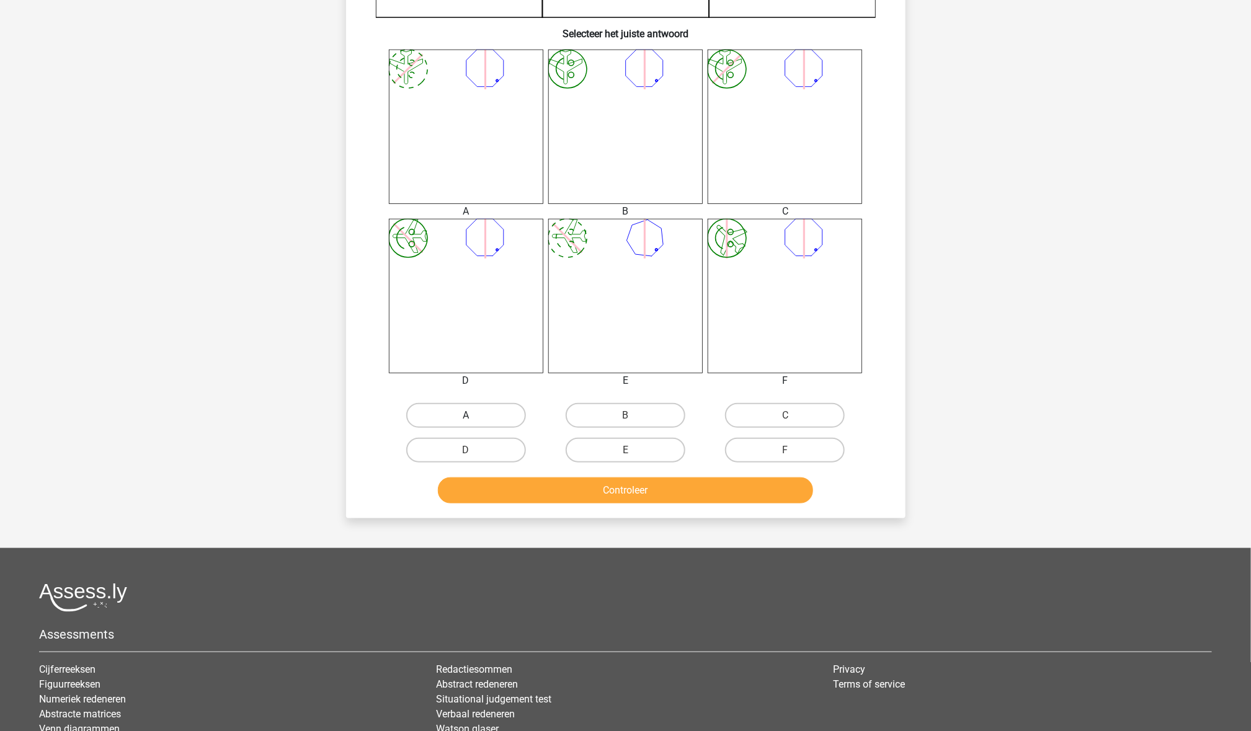
click at [460, 411] on label "A" at bounding box center [466, 415] width 120 height 25
click at [466, 415] on input "A" at bounding box center [470, 419] width 8 height 8
radio input "true"
click at [528, 484] on button "Controleer" at bounding box center [625, 491] width 375 height 26
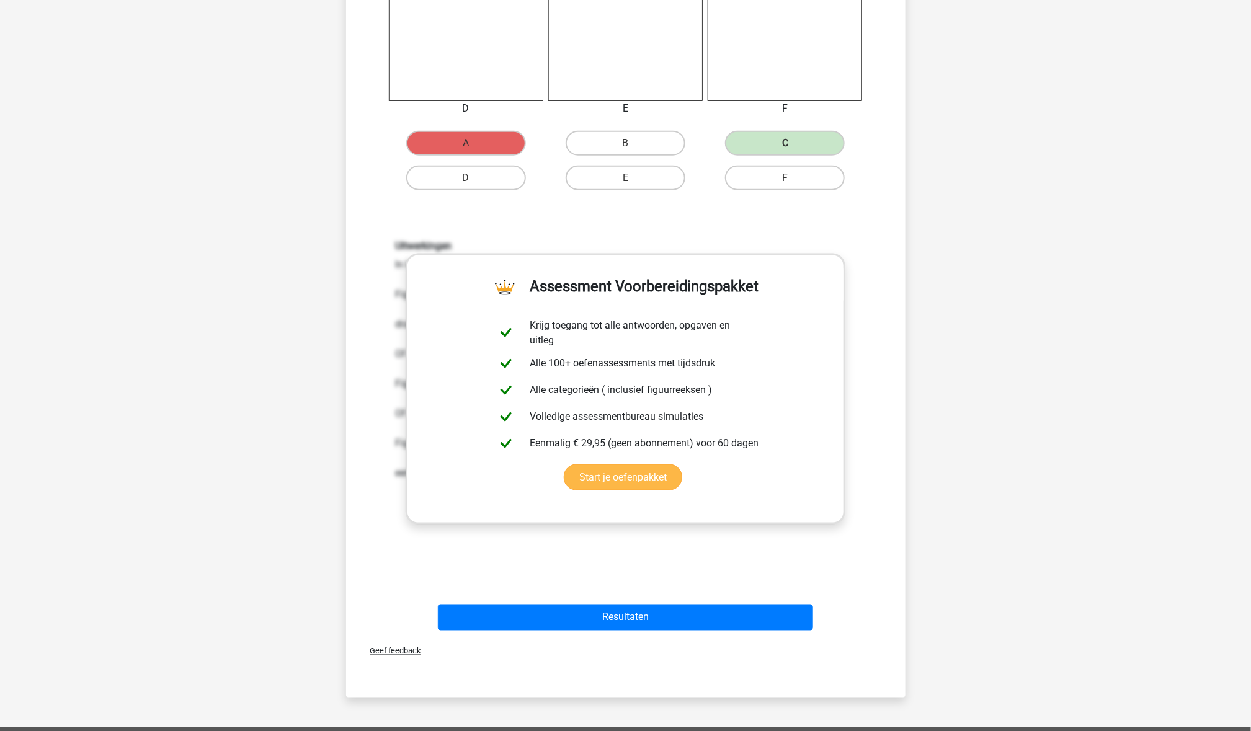
scroll to position [746, 0]
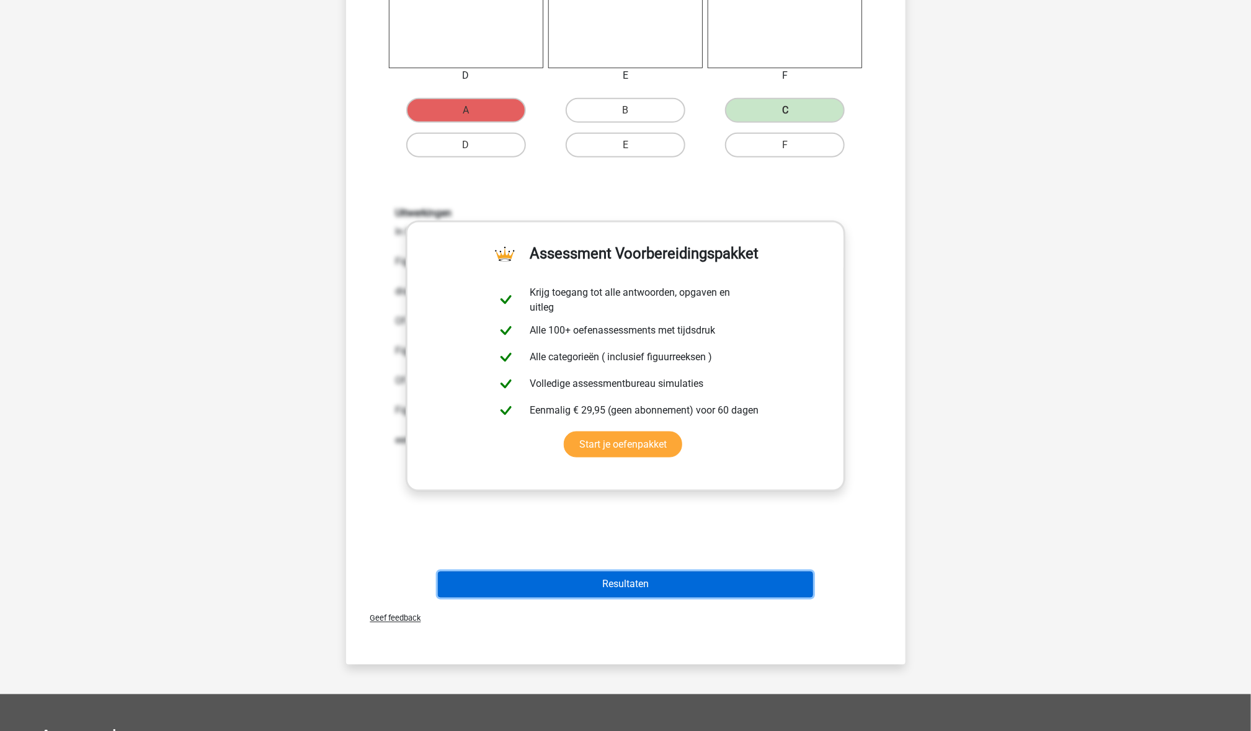
click at [603, 592] on button "Resultaten" at bounding box center [625, 585] width 375 height 26
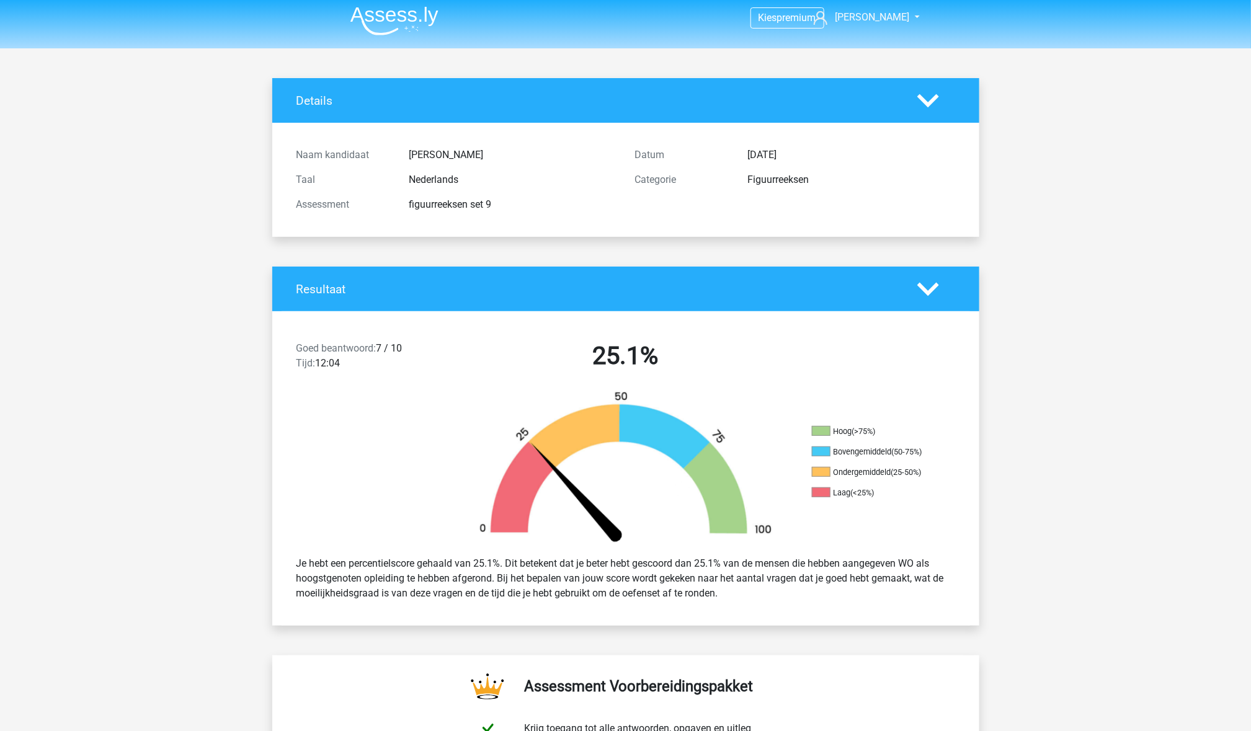
scroll to position [2, 0]
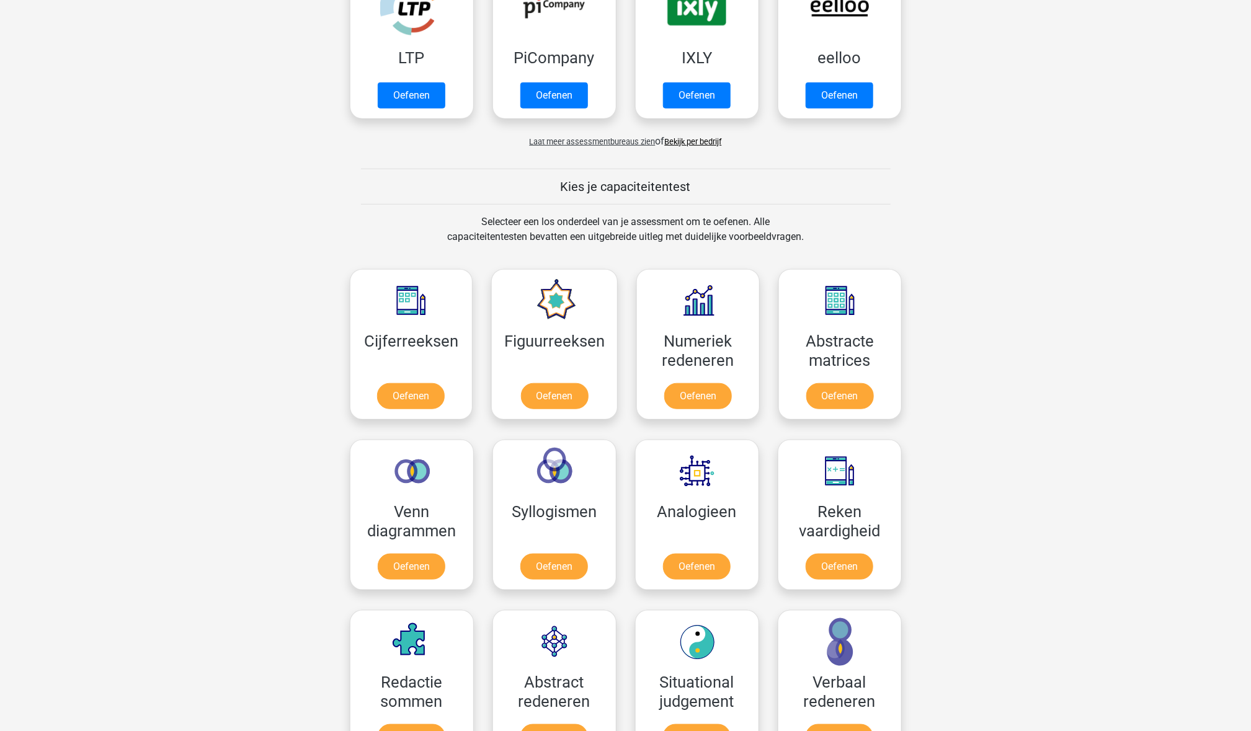
scroll to position [399, 0]
click at [576, 395] on link "Oefenen" at bounding box center [554, 397] width 71 height 27
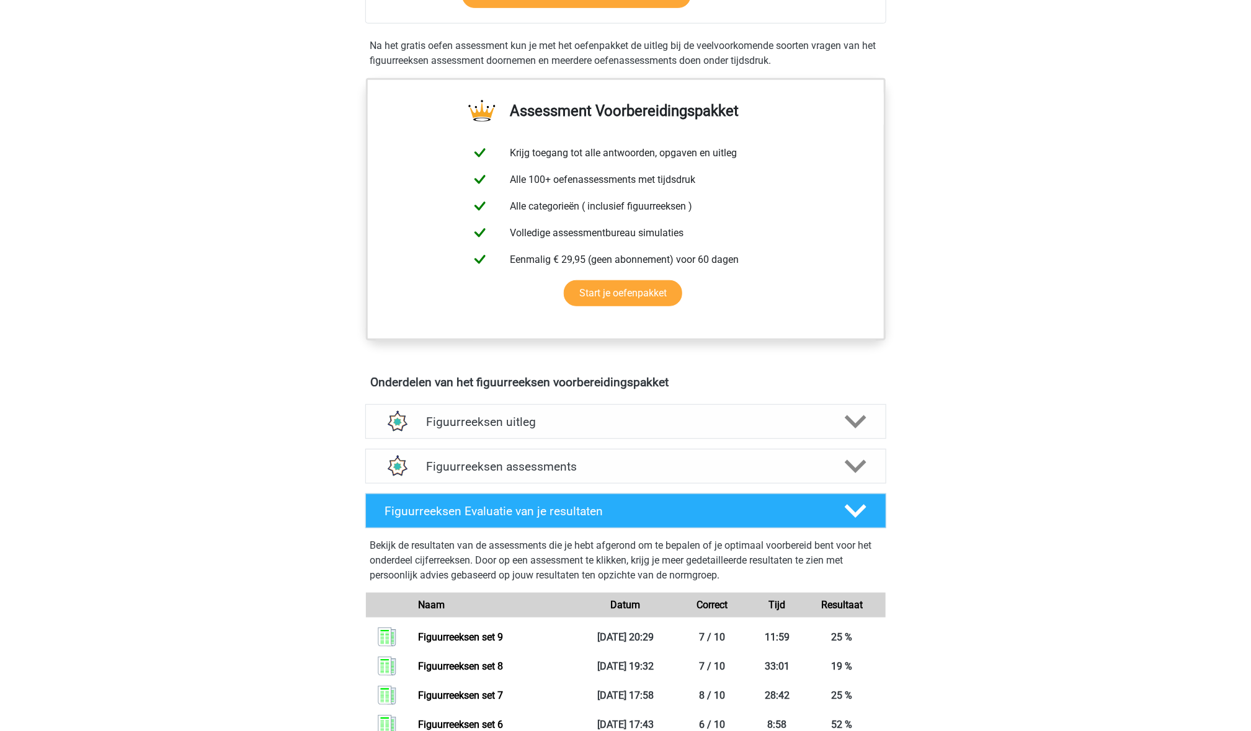
scroll to position [385, 0]
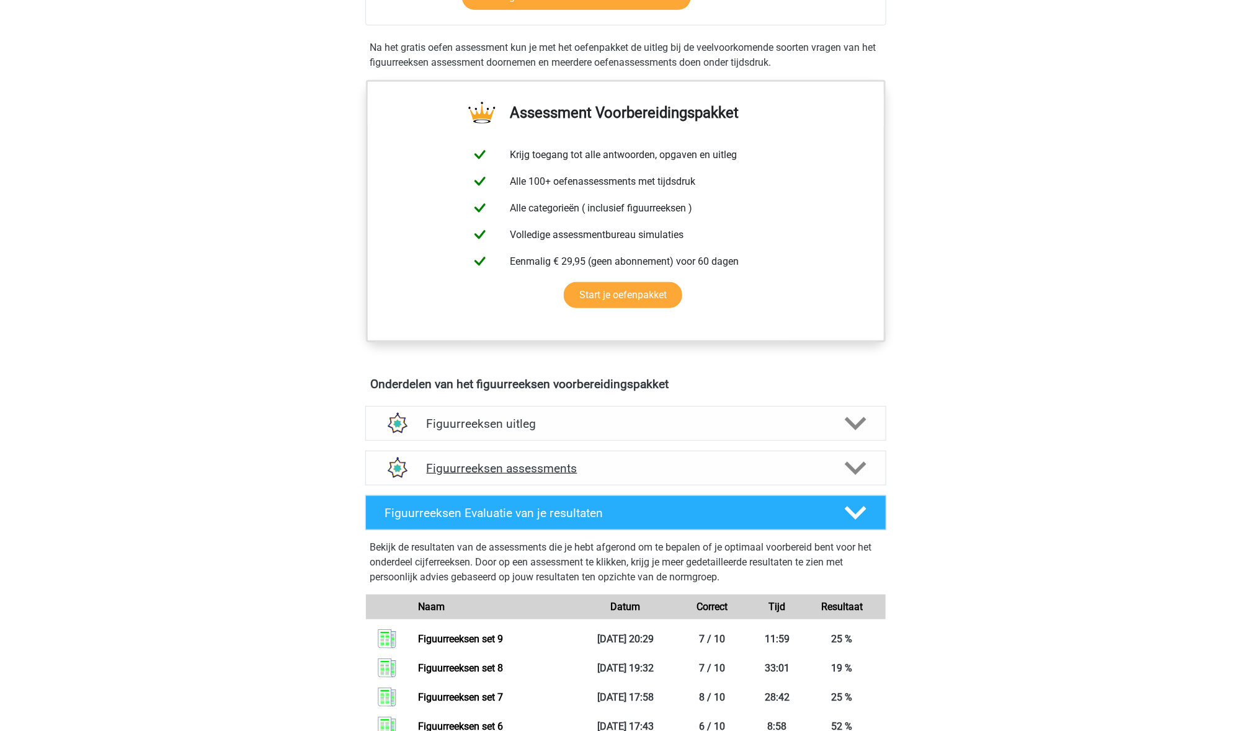
click at [763, 456] on div "Figuurreeksen assessments" at bounding box center [625, 468] width 521 height 35
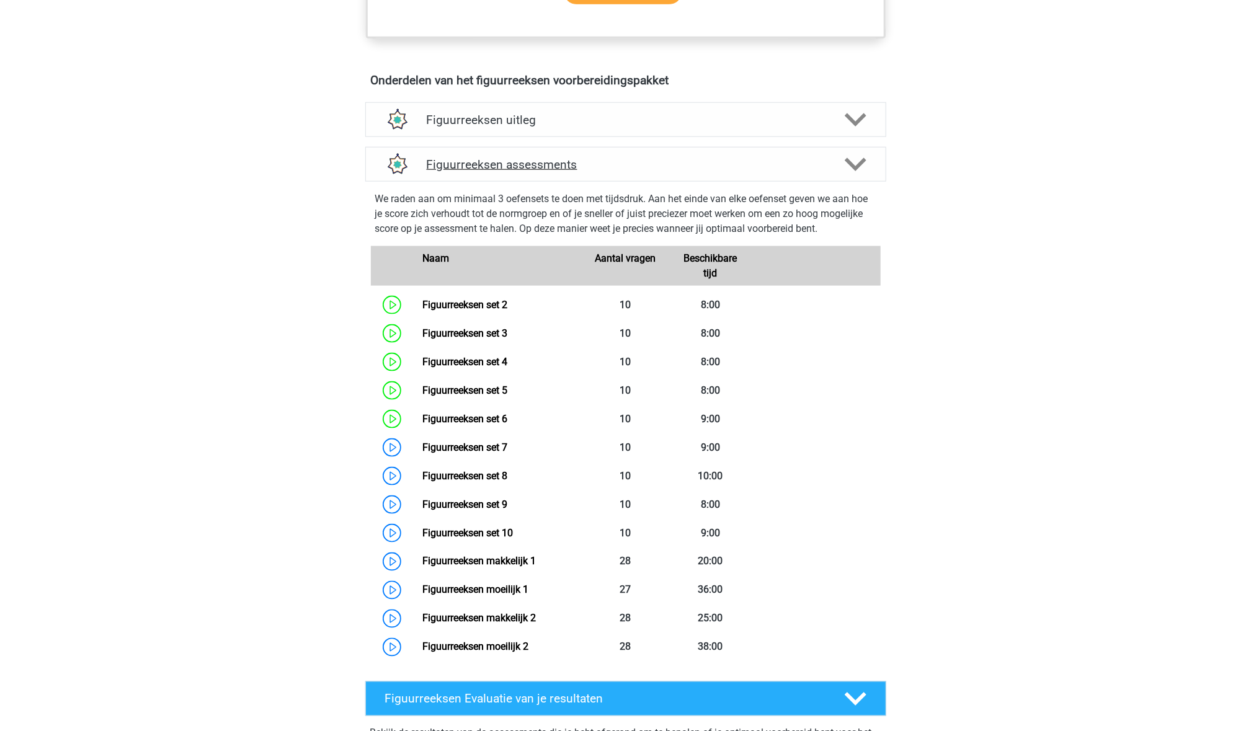
scroll to position [688, 0]
click at [483, 591] on link "Figuurreeksen moeilijk 1" at bounding box center [475, 591] width 106 height 12
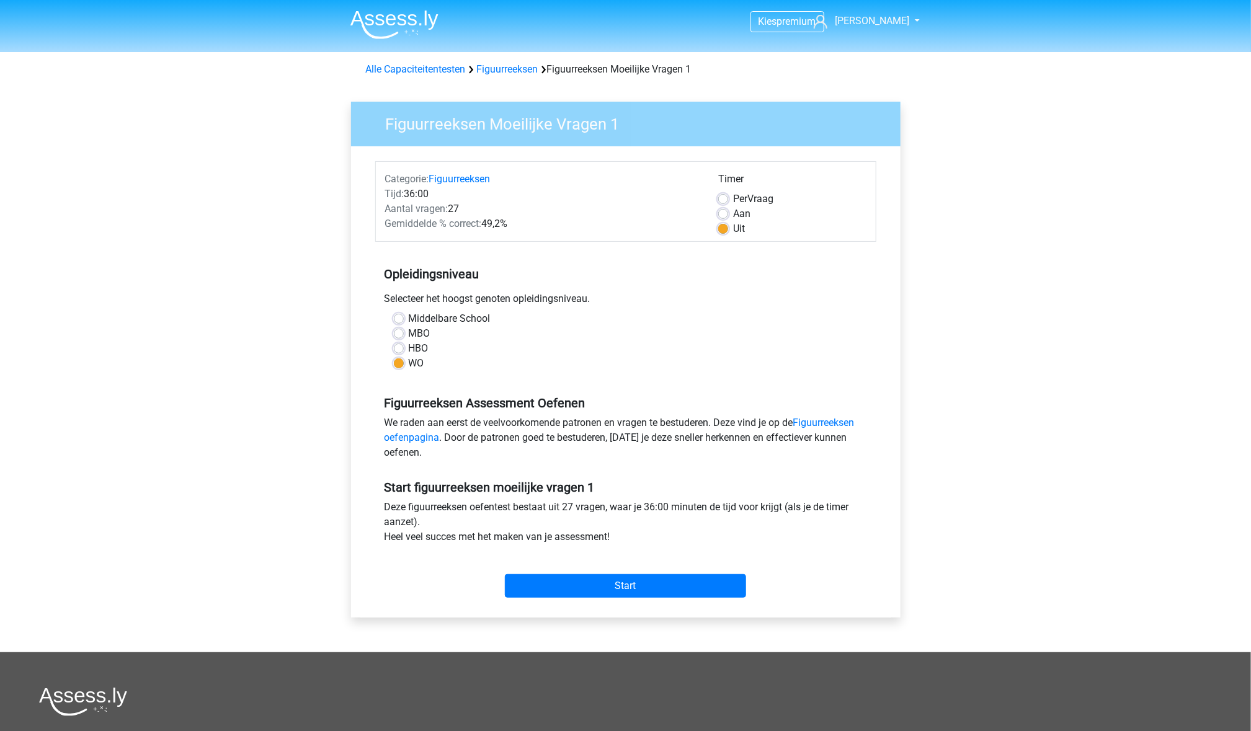
click at [584, 573] on div "Start" at bounding box center [625, 575] width 501 height 43
click at [585, 581] on input "Start" at bounding box center [625, 586] width 241 height 24
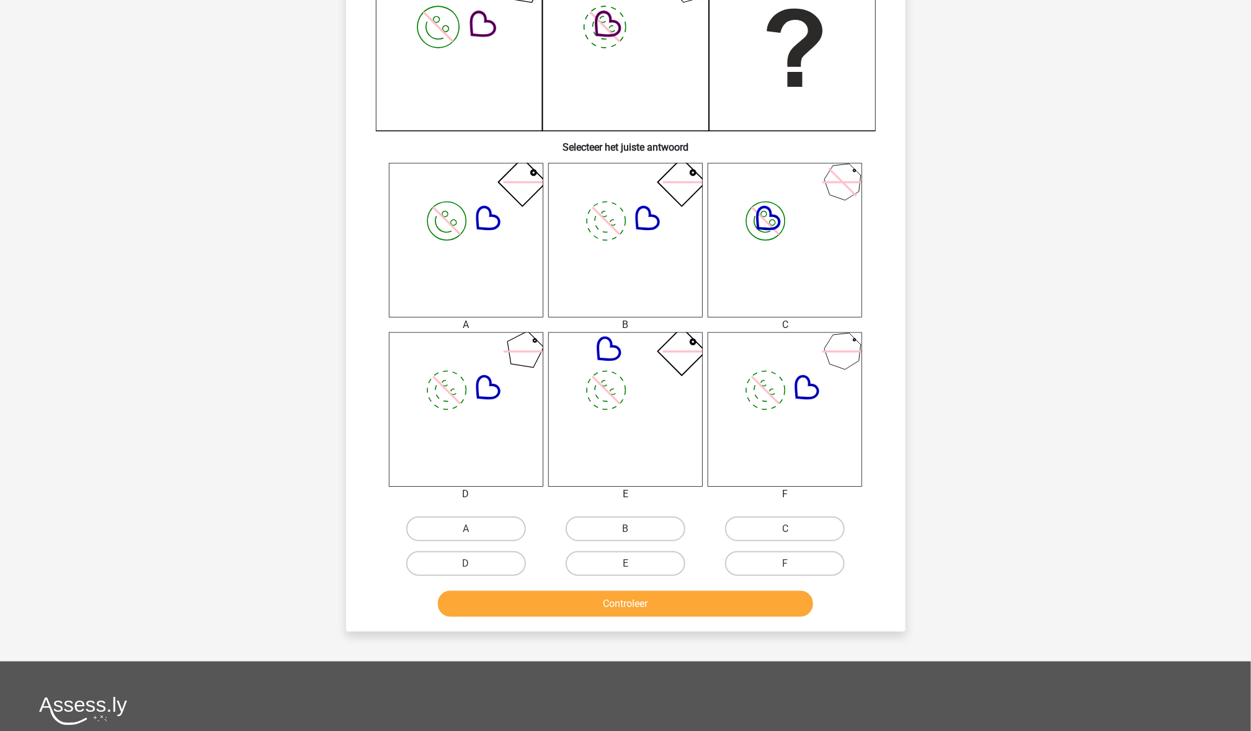
scroll to position [335, 0]
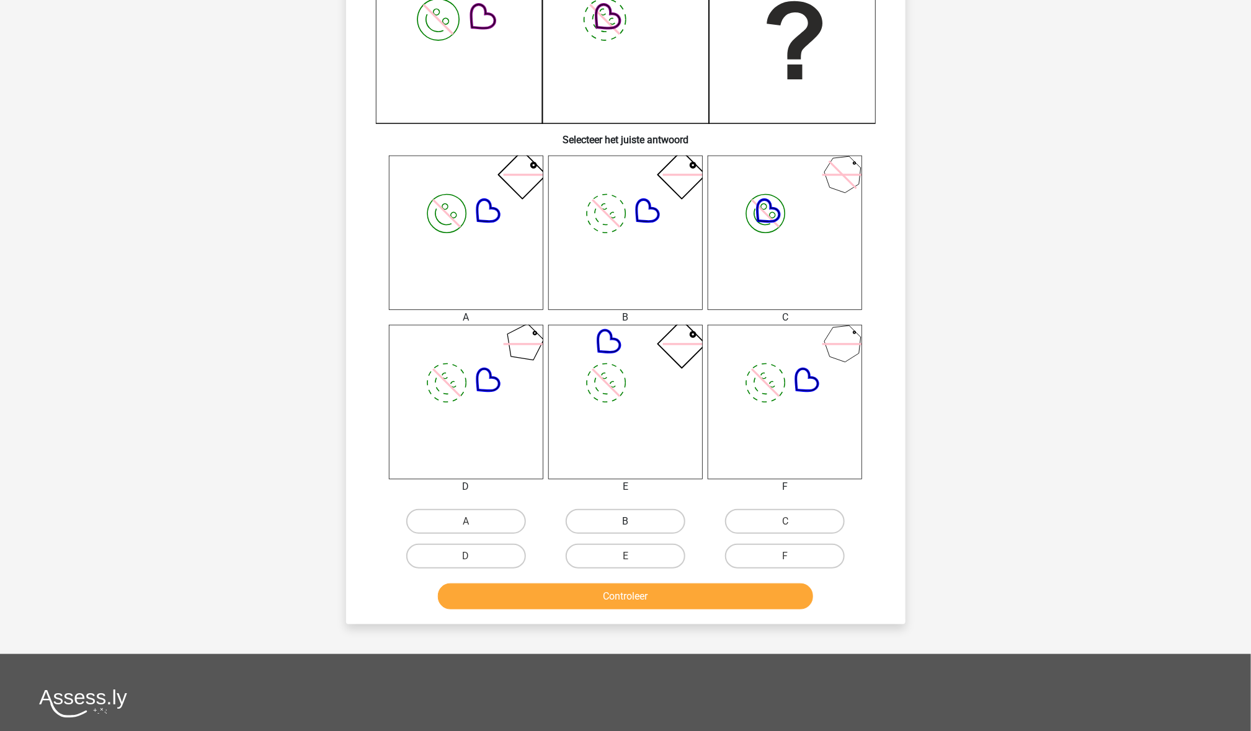
click at [641, 513] on label "B" at bounding box center [626, 521] width 120 height 25
click at [633, 522] on input "B" at bounding box center [629, 526] width 8 height 8
radio input "true"
click at [655, 584] on button "Controleer" at bounding box center [625, 597] width 375 height 26
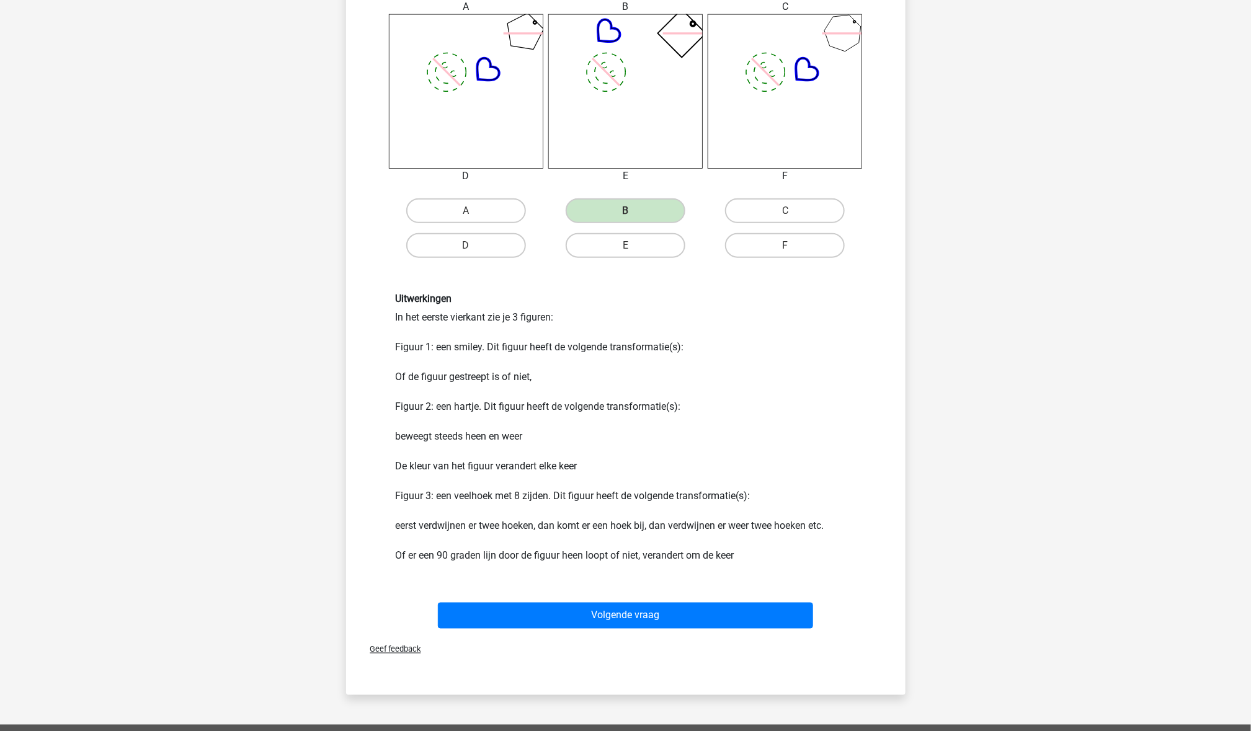
scroll to position [659, 0]
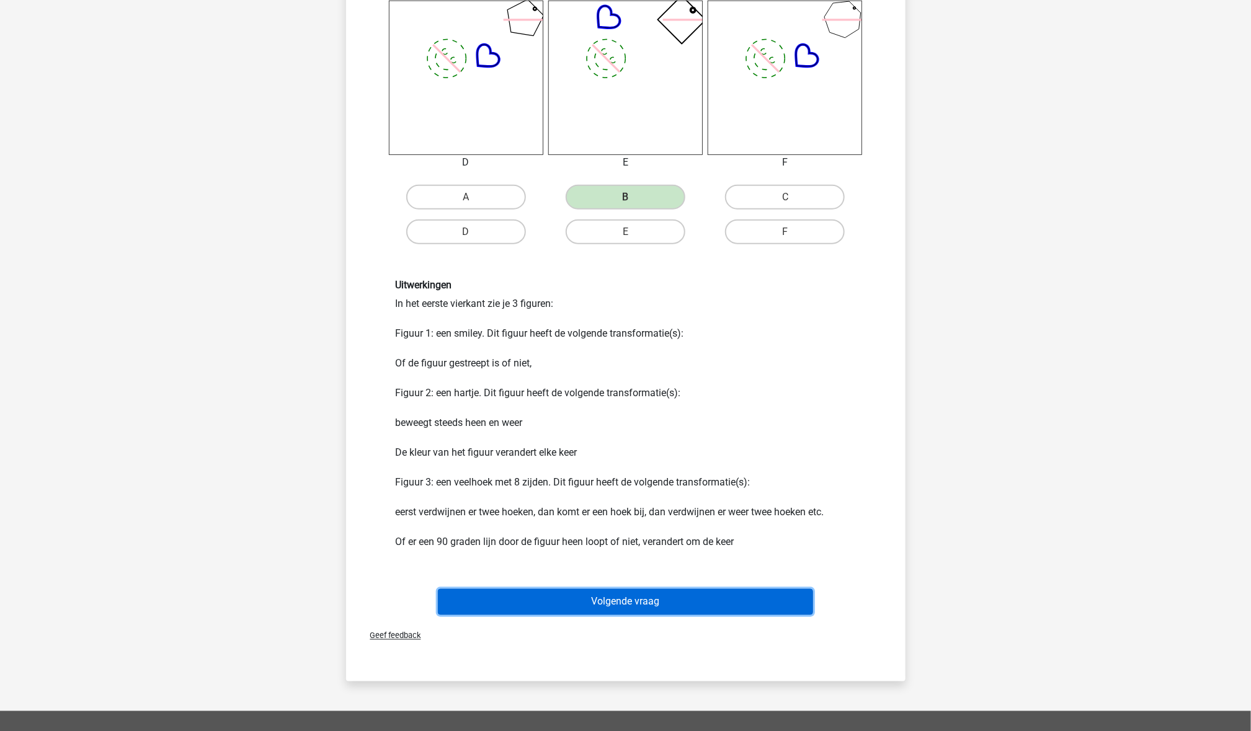
click at [649, 604] on button "Volgende vraag" at bounding box center [625, 602] width 375 height 26
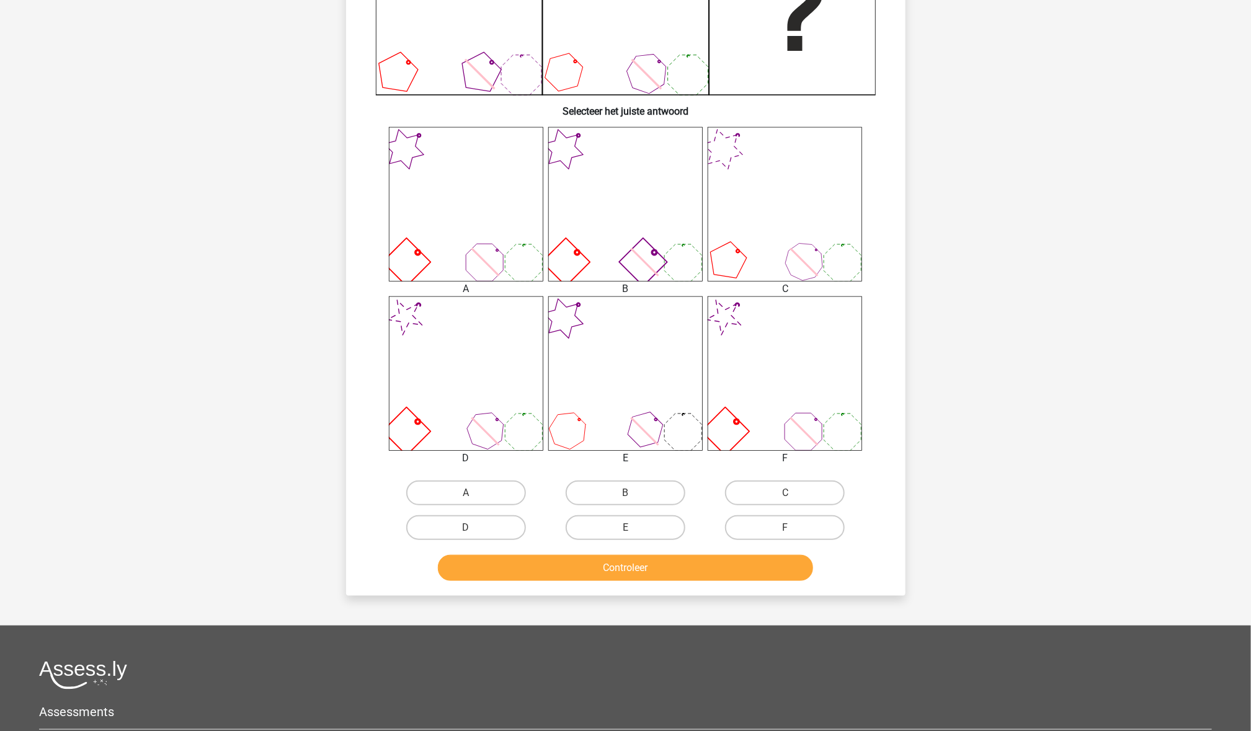
scroll to position [374, 0]
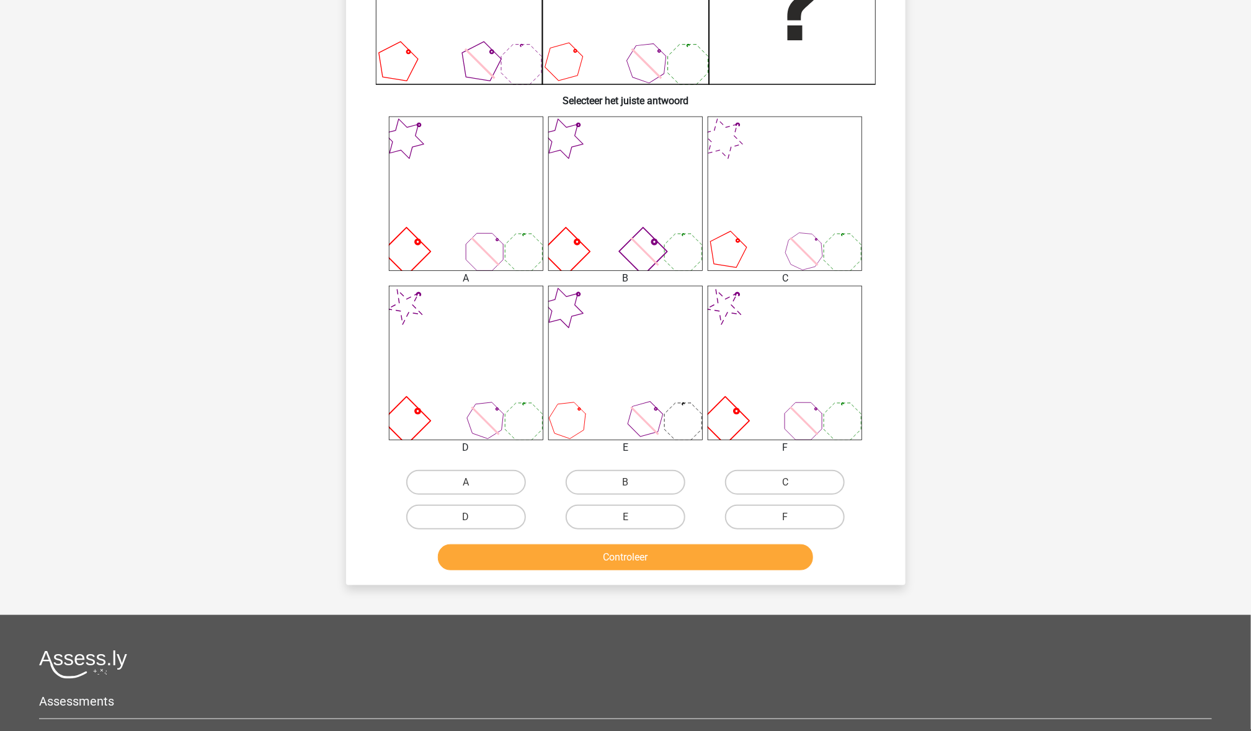
click at [629, 497] on div "B" at bounding box center [625, 482] width 159 height 35
click at [629, 495] on div "B" at bounding box center [625, 482] width 159 height 35
click at [629, 484] on input "B" at bounding box center [629, 486] width 8 height 8
radio input "true"
click at [648, 558] on button "Controleer" at bounding box center [625, 557] width 375 height 26
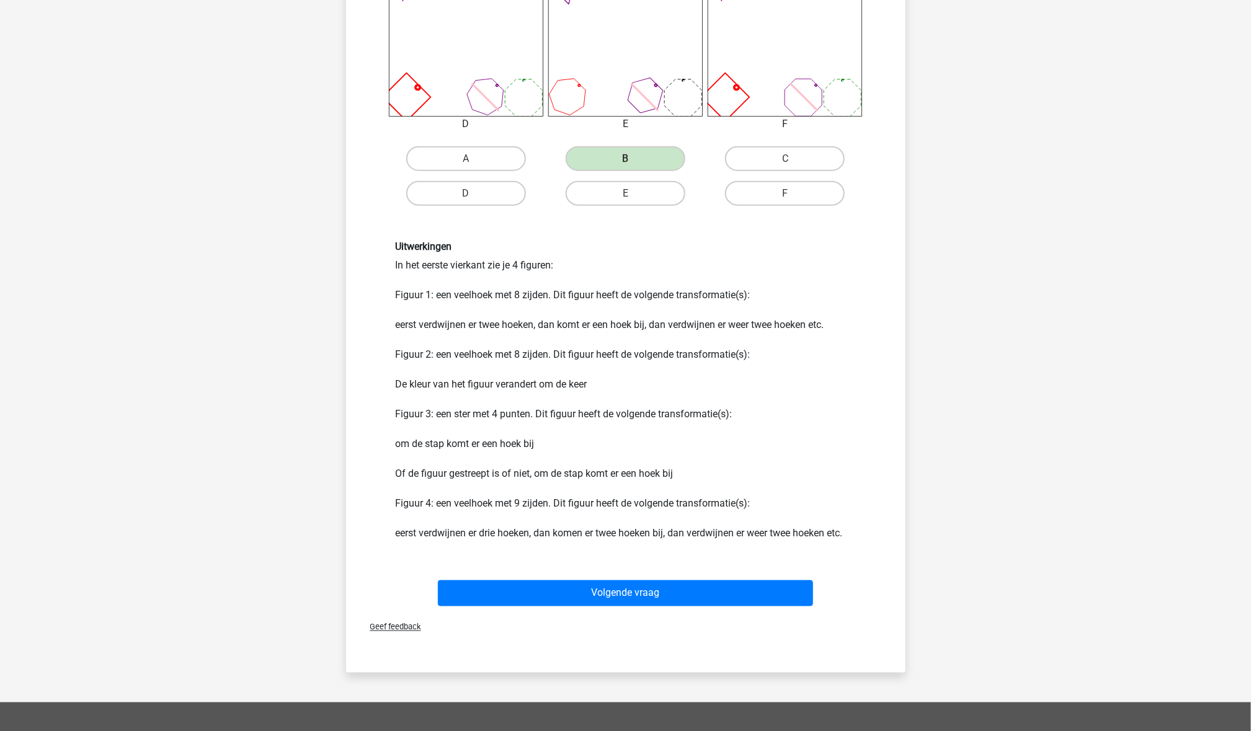
scroll to position [696, 0]
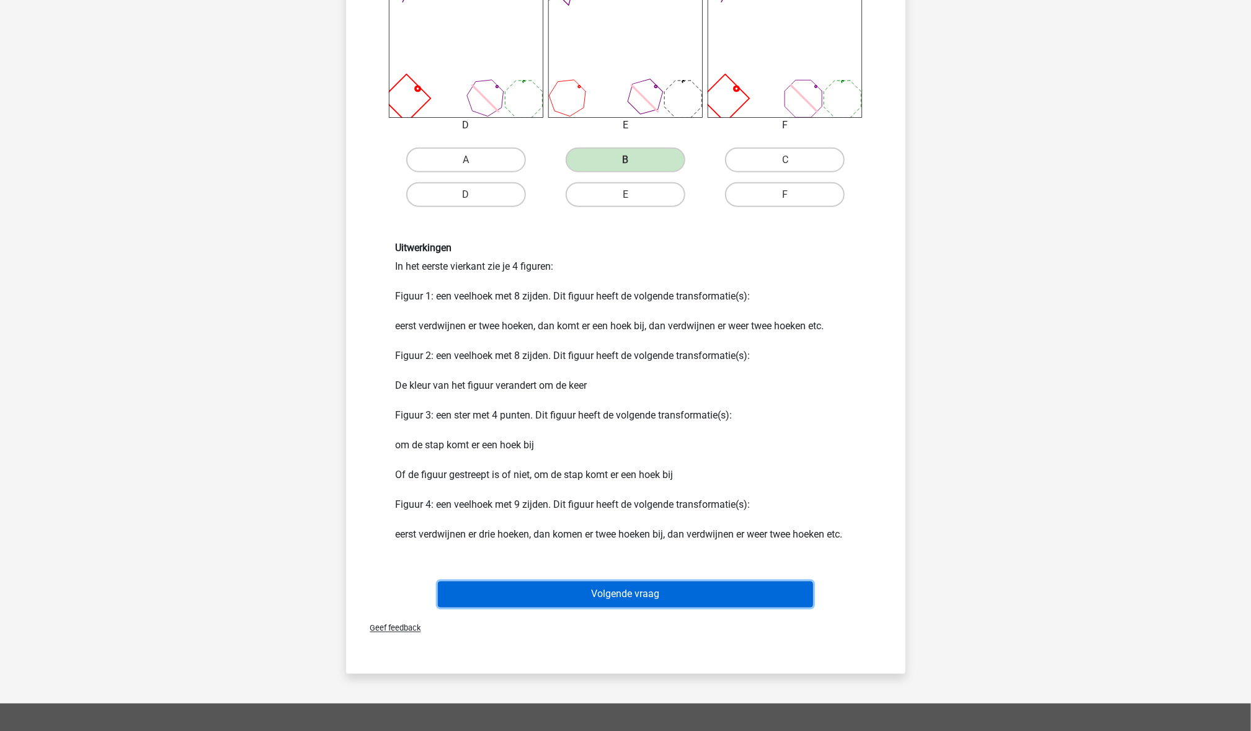
drag, startPoint x: 694, startPoint y: 595, endPoint x: 655, endPoint y: 588, distance: 39.8
click at [655, 588] on button "Volgende vraag" at bounding box center [625, 595] width 375 height 26
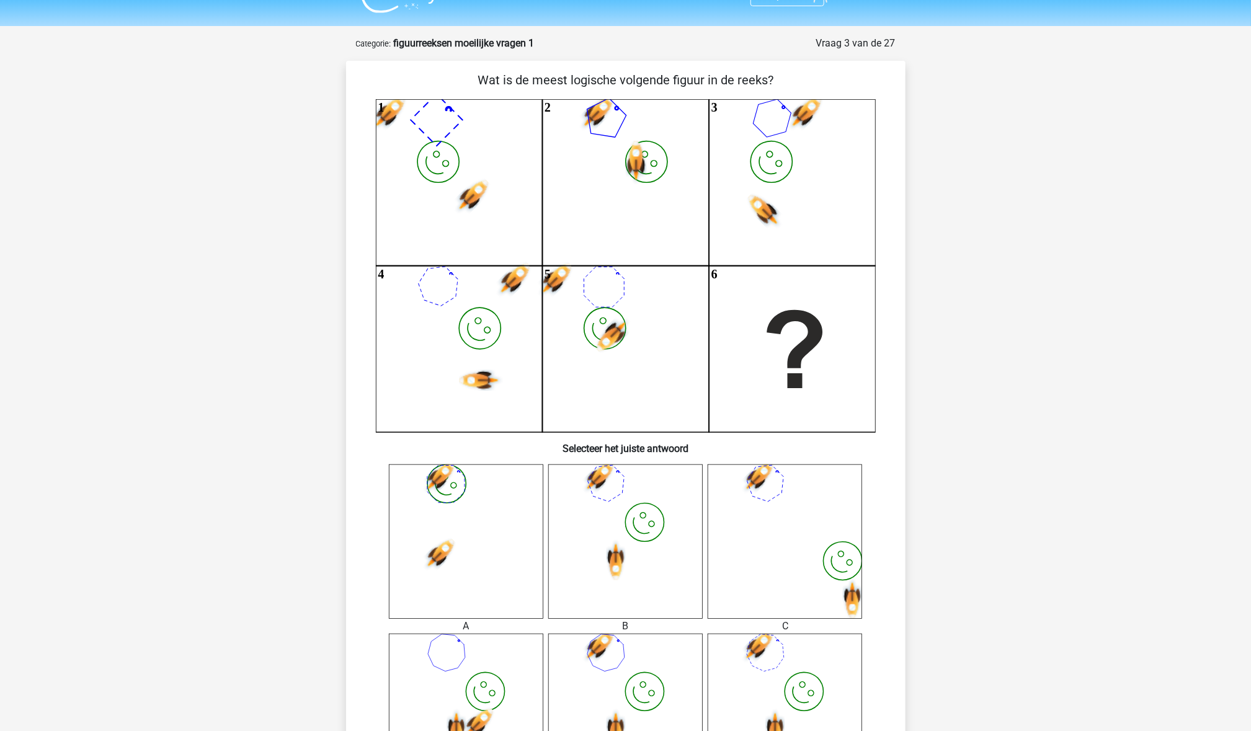
scroll to position [25, 0]
click at [469, 197] on use at bounding box center [472, 198] width 46 height 46
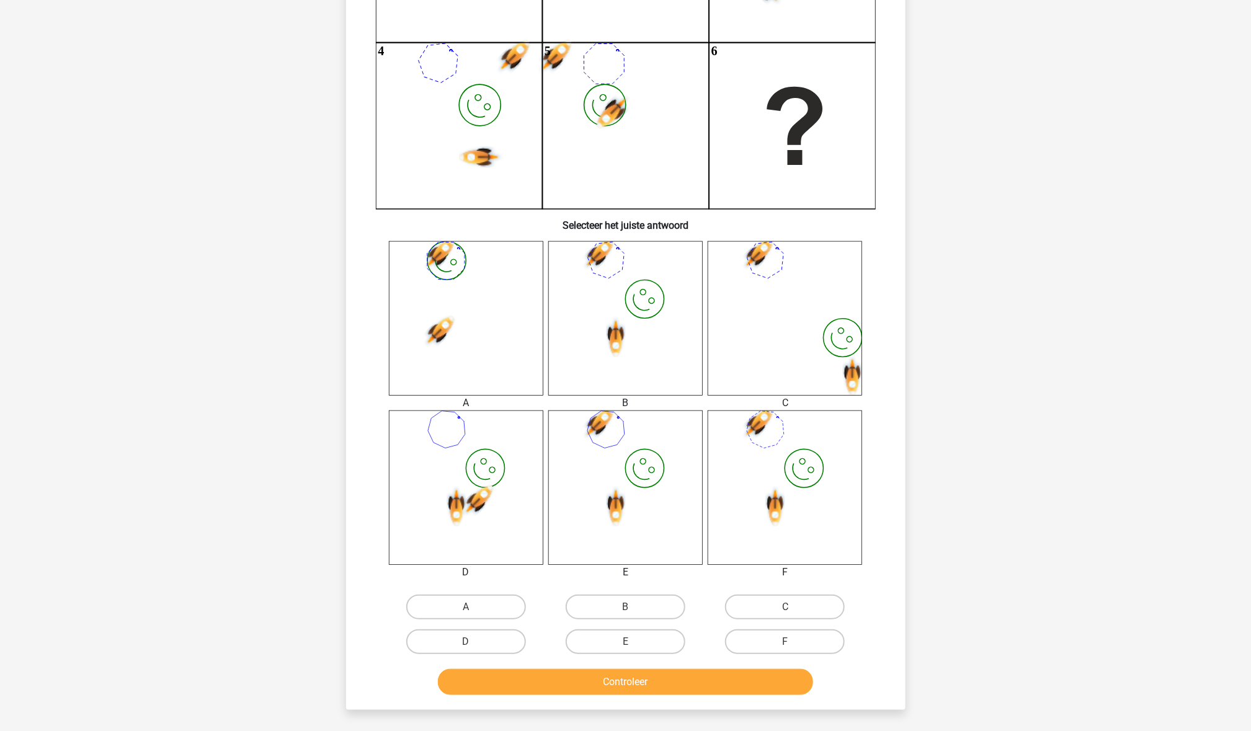
scroll to position [257, 0]
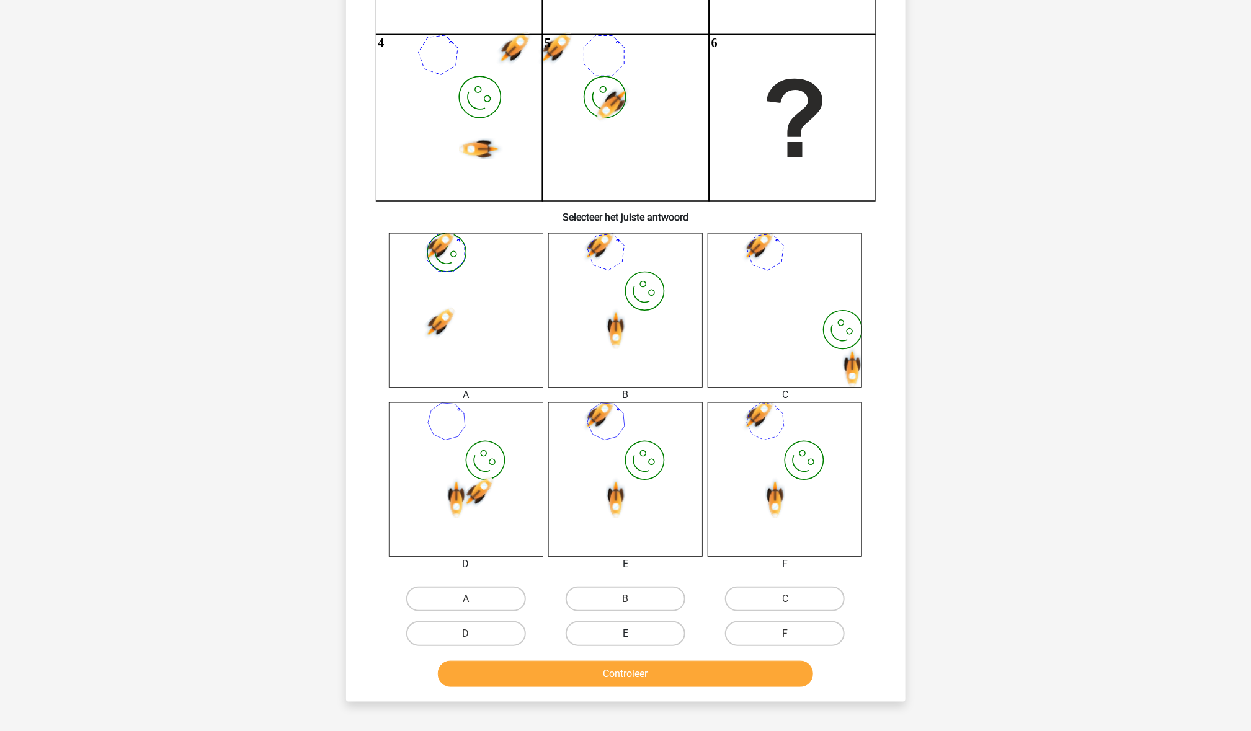
click at [625, 633] on label "E" at bounding box center [626, 633] width 120 height 25
click at [625, 634] on input "E" at bounding box center [629, 638] width 8 height 8
radio input "true"
click at [628, 658] on div "Controleer" at bounding box center [626, 671] width 520 height 41
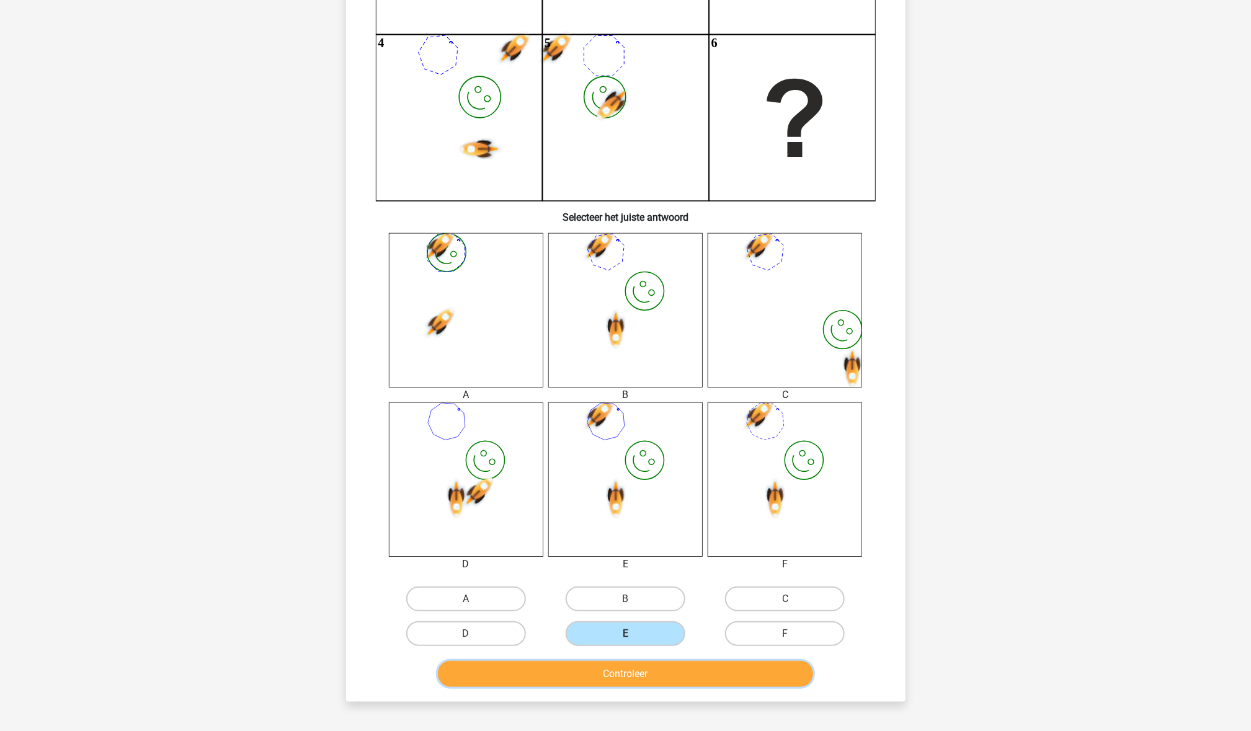
click at [629, 678] on button "Controleer" at bounding box center [625, 674] width 375 height 26
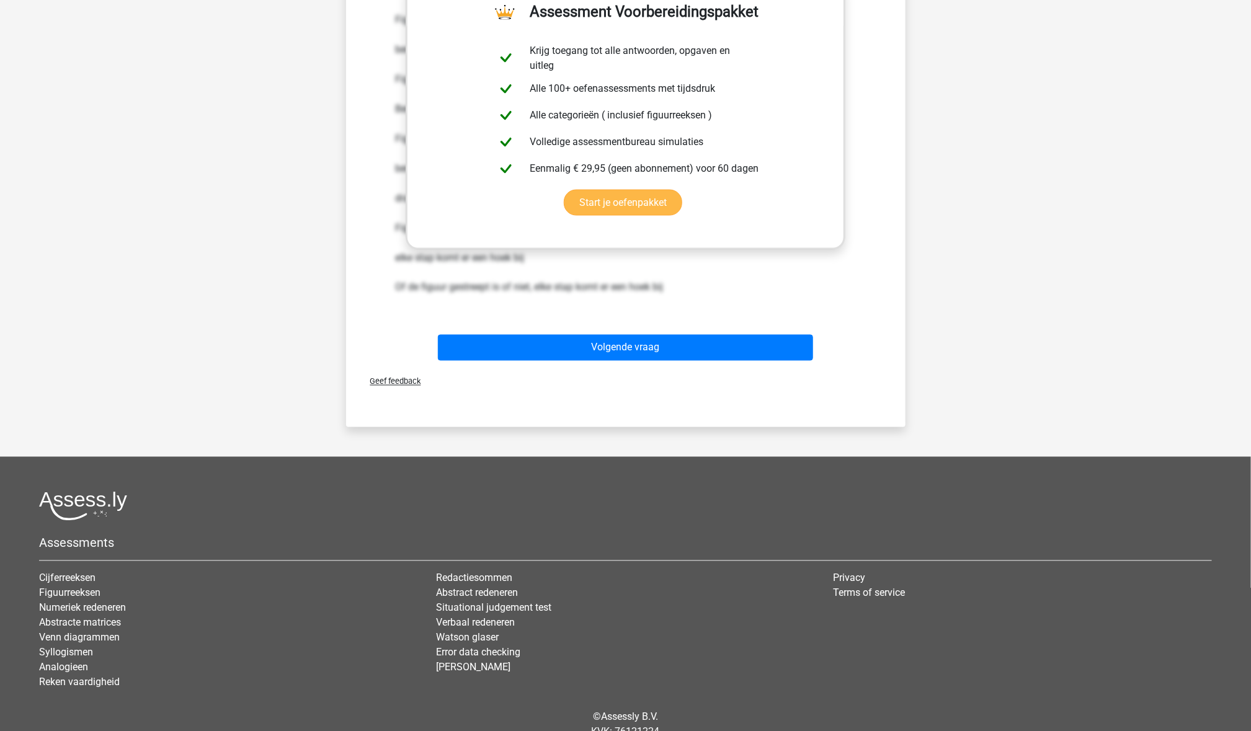
scroll to position [1039, 0]
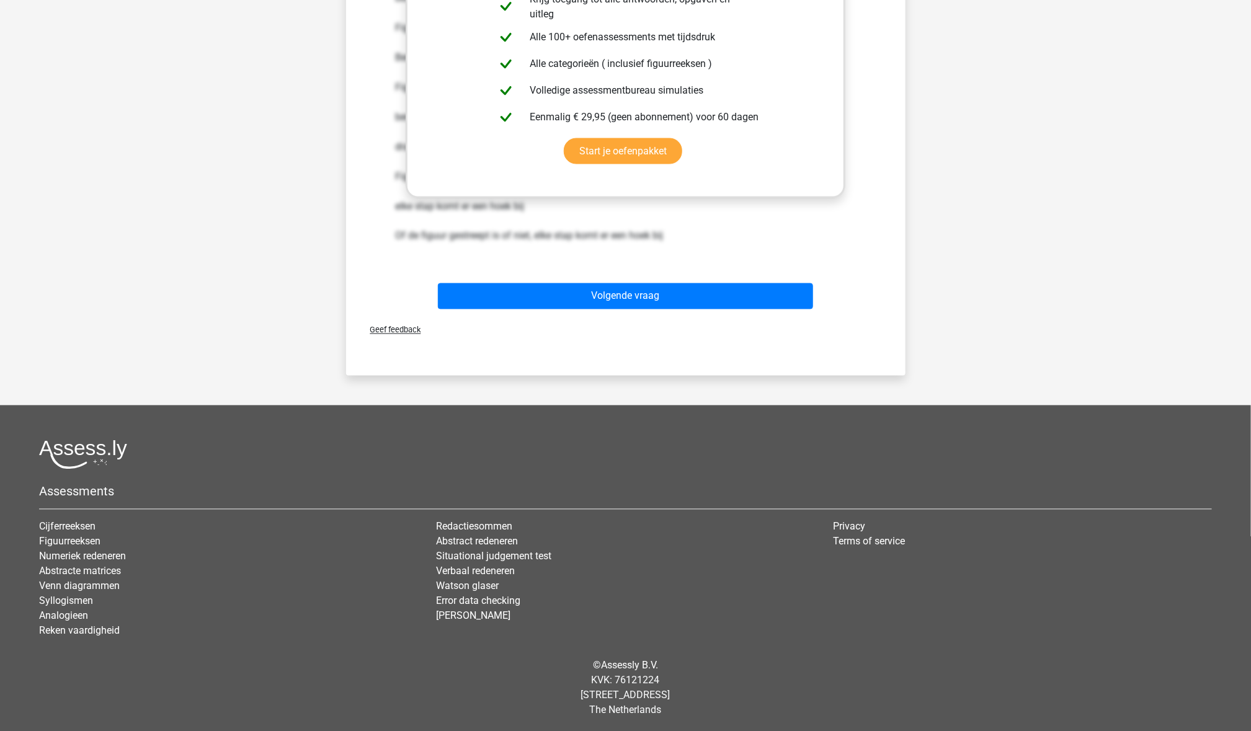
click at [655, 307] on div "Volgende vraag" at bounding box center [625, 298] width 479 height 31
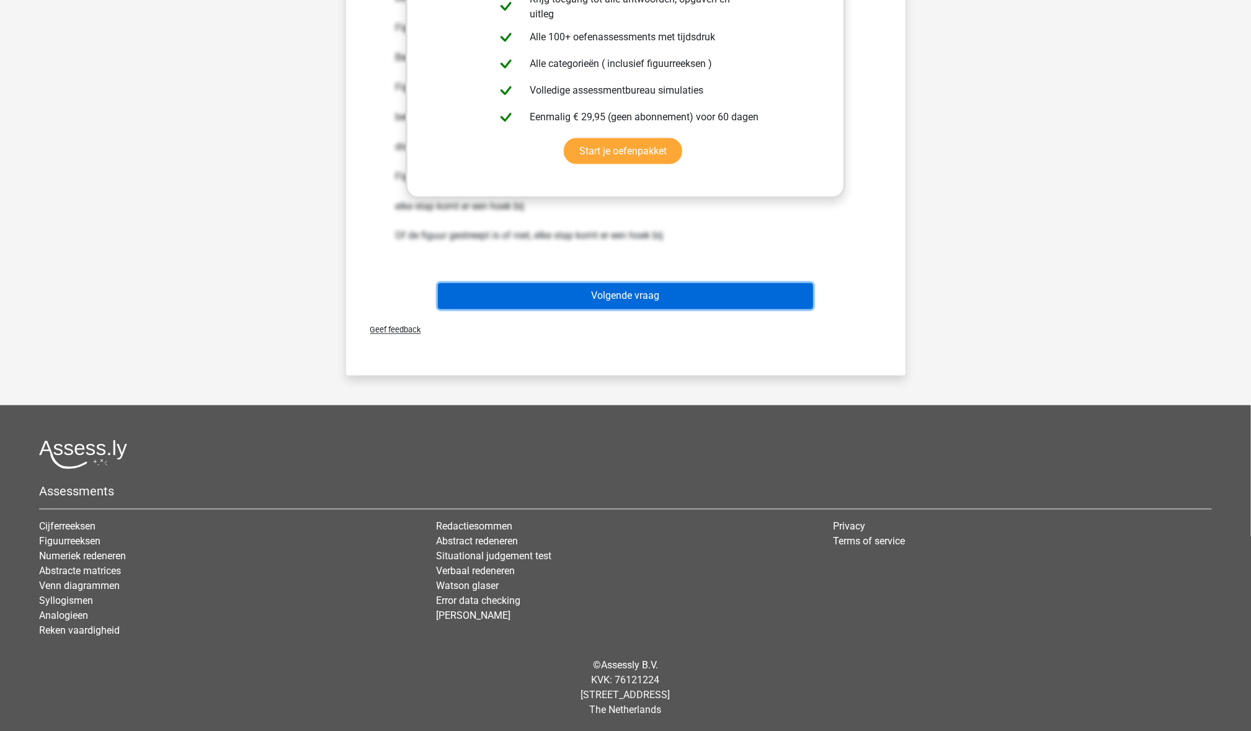
click at [662, 296] on button "Volgende vraag" at bounding box center [625, 296] width 375 height 26
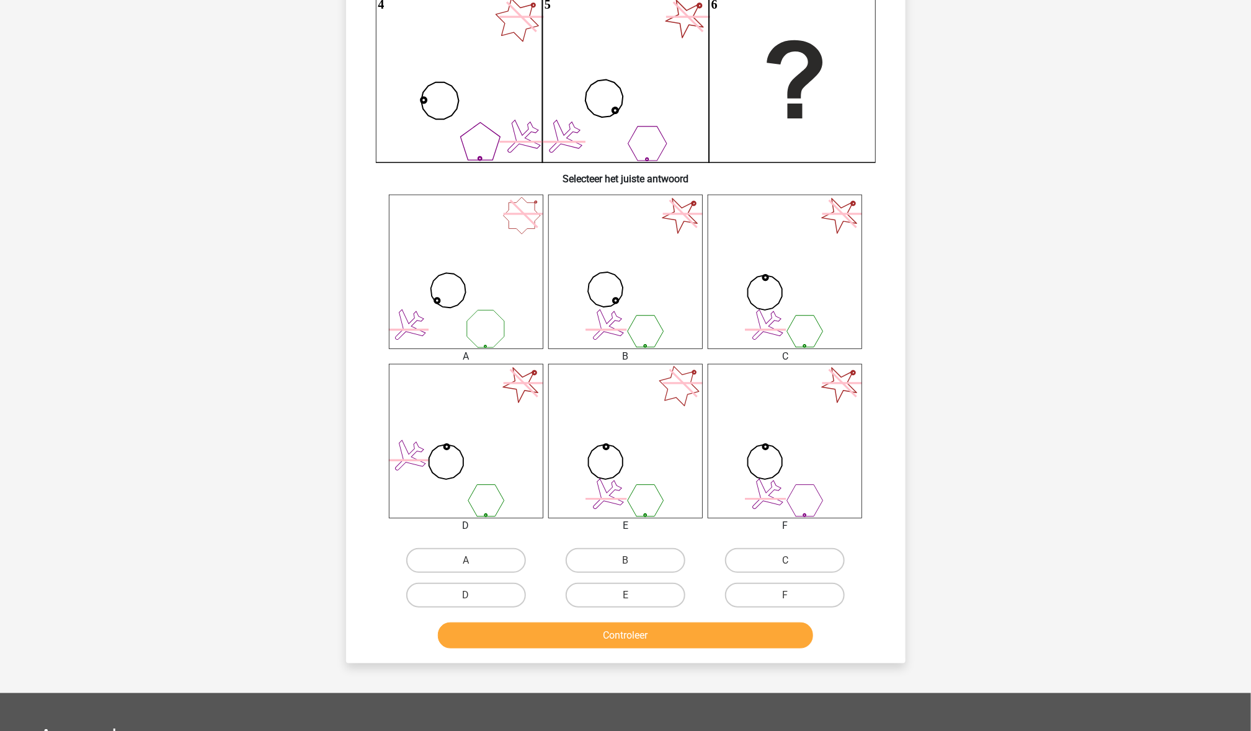
scroll to position [295, 0]
click at [437, 590] on label "D" at bounding box center [466, 596] width 120 height 25
click at [466, 597] on input "D" at bounding box center [470, 601] width 8 height 8
radio input "true"
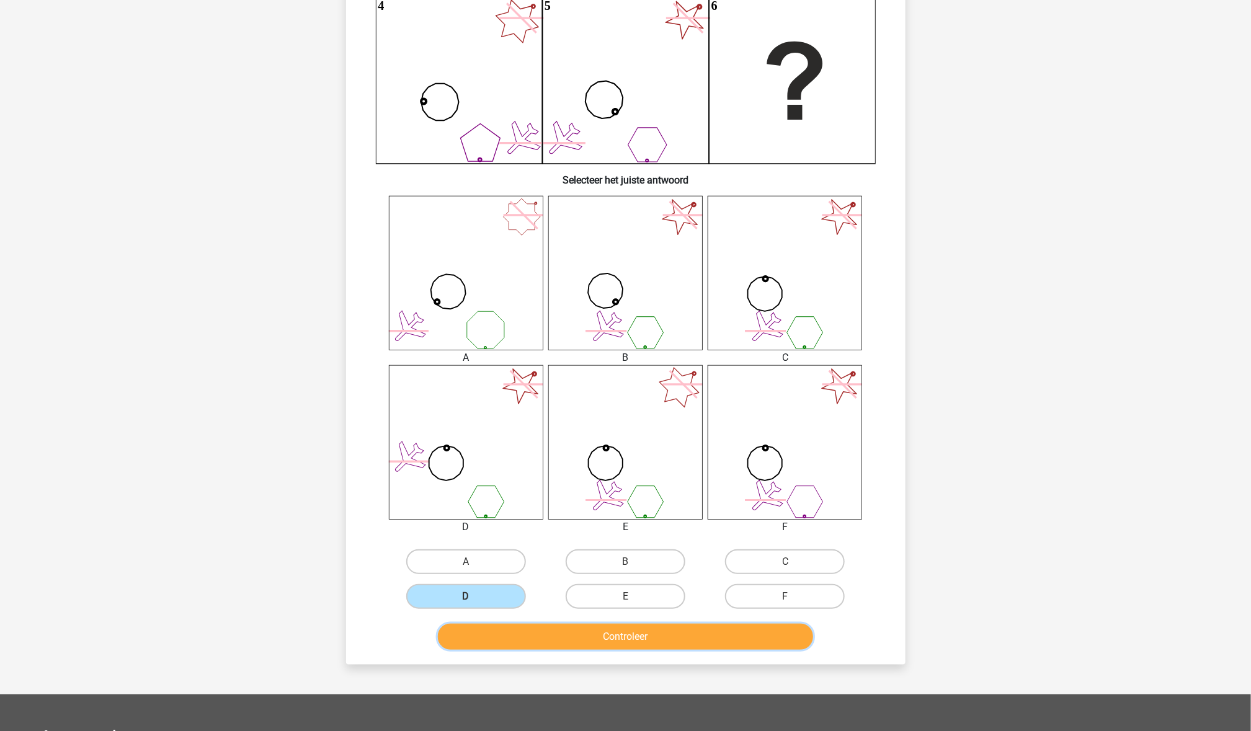
click at [529, 633] on button "Controleer" at bounding box center [625, 637] width 375 height 26
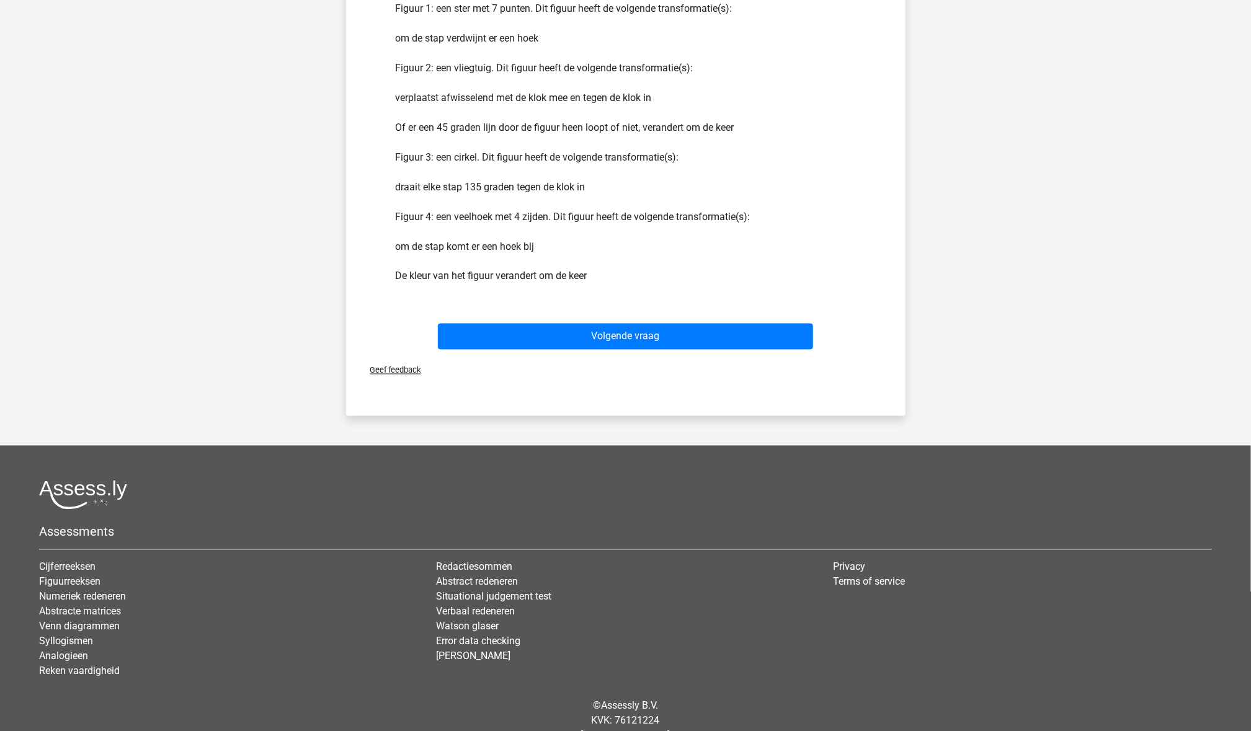
scroll to position [1024, 0]
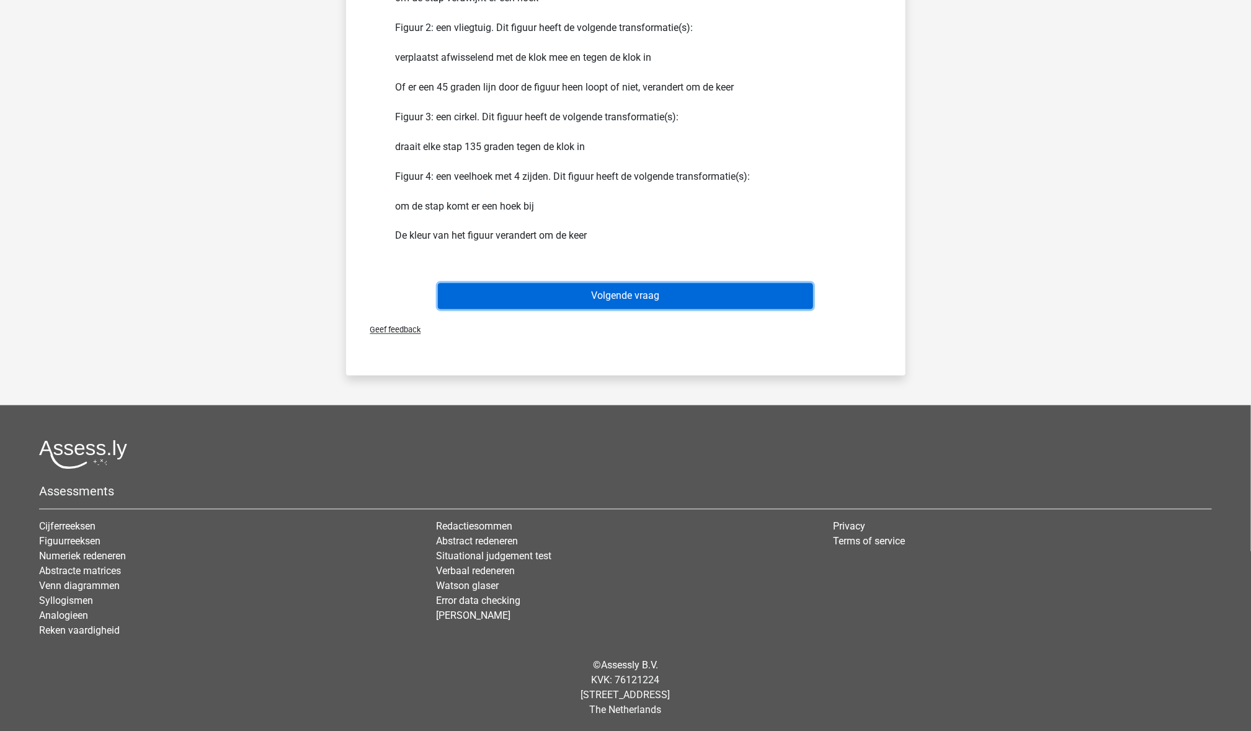
click at [502, 287] on button "Volgende vraag" at bounding box center [625, 296] width 375 height 26
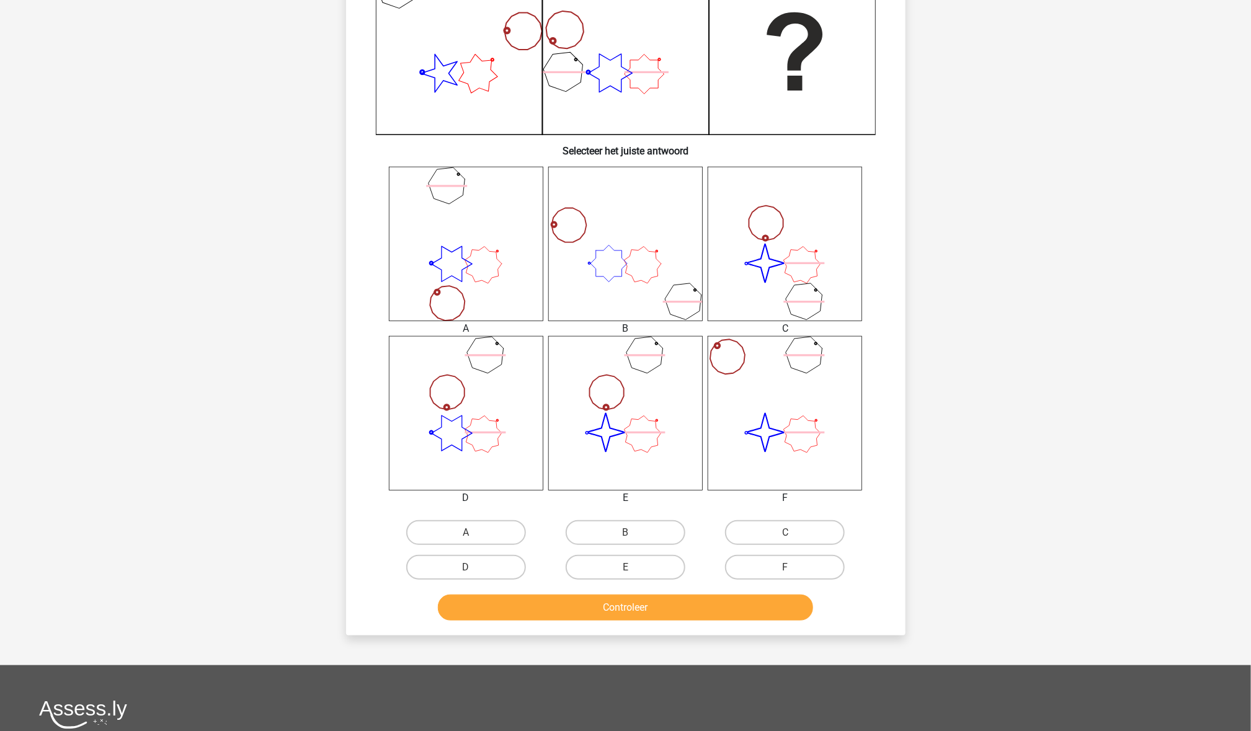
scroll to position [324, 0]
click at [642, 577] on label "E" at bounding box center [626, 566] width 120 height 25
click at [633, 575] on input "E" at bounding box center [629, 571] width 8 height 8
radio input "true"
click at [642, 590] on div "Controleer" at bounding box center [626, 604] width 520 height 41
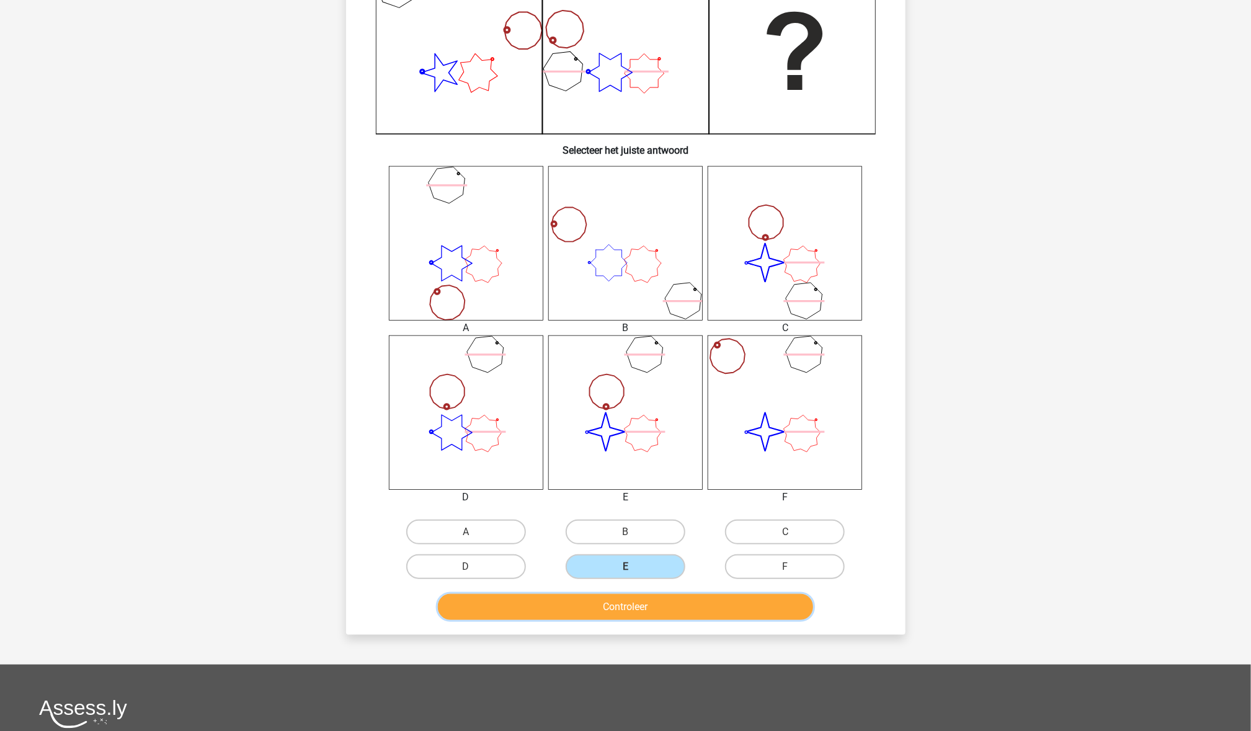
click at [642, 599] on button "Controleer" at bounding box center [625, 607] width 375 height 26
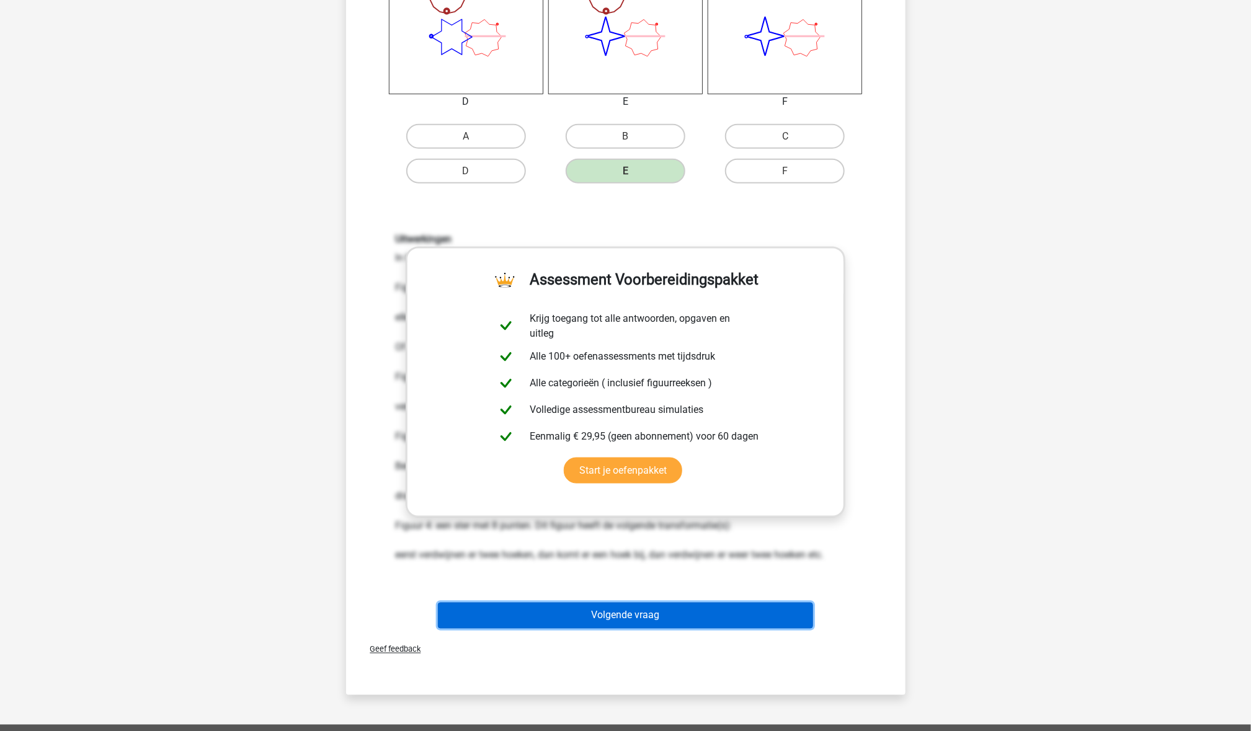
click at [642, 616] on button "Volgende vraag" at bounding box center [625, 616] width 375 height 26
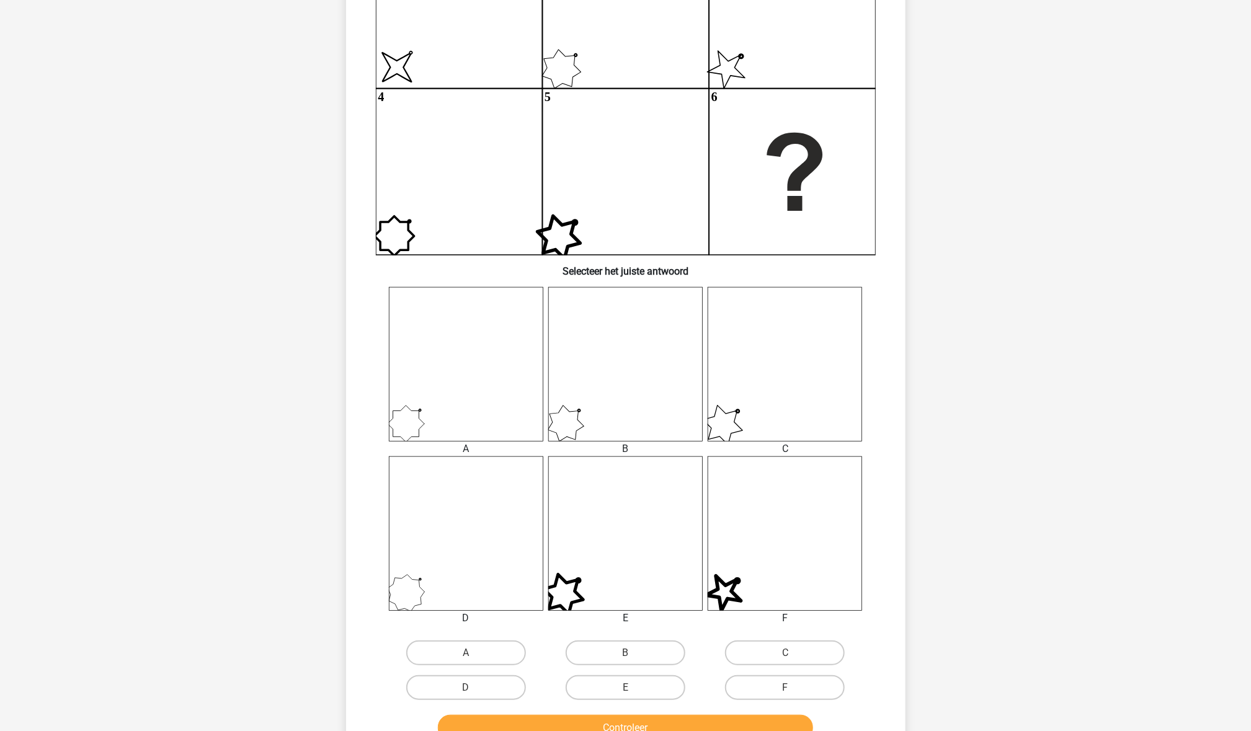
scroll to position [205, 0]
click at [484, 677] on label "D" at bounding box center [466, 686] width 120 height 25
click at [474, 686] on input "D" at bounding box center [470, 690] width 8 height 8
radio input "true"
click at [502, 721] on button "Controleer" at bounding box center [625, 727] width 375 height 26
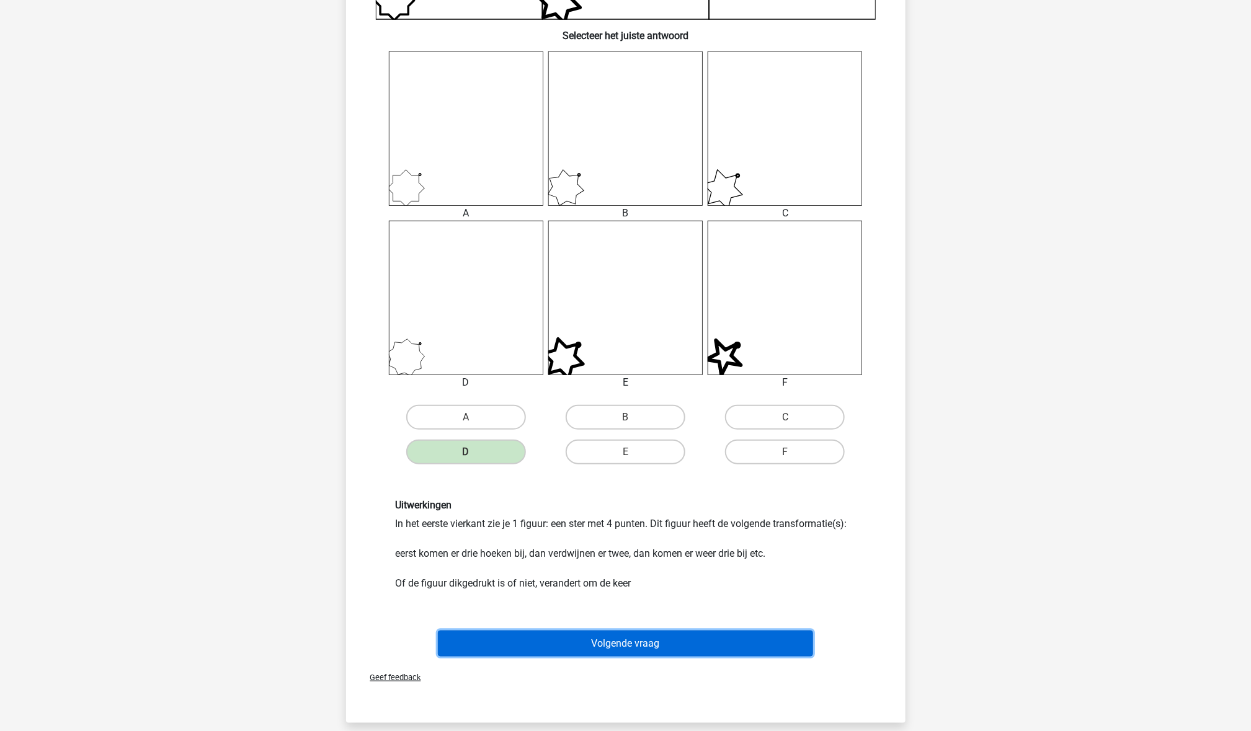
click at [608, 646] on button "Volgende vraag" at bounding box center [625, 644] width 375 height 26
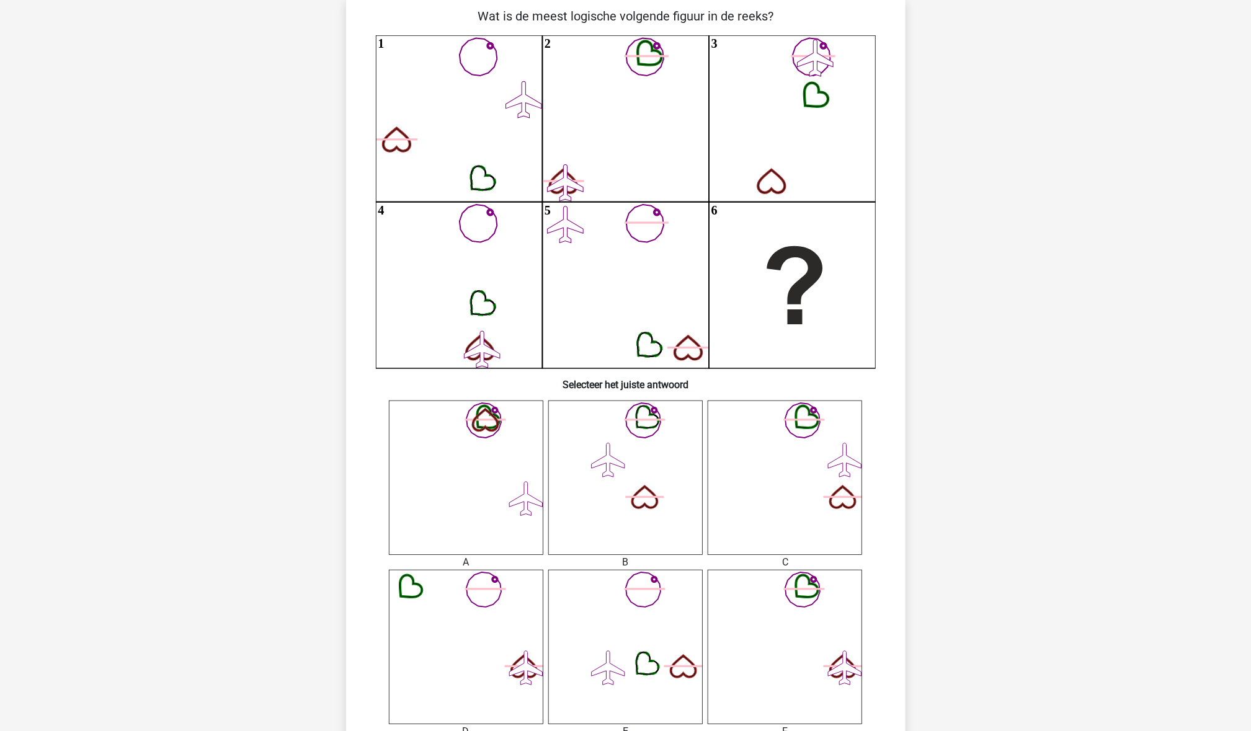
scroll to position [91, 0]
click at [492, 53] on icon "1 2 3 4 5 6" at bounding box center [626, 200] width 500 height 333
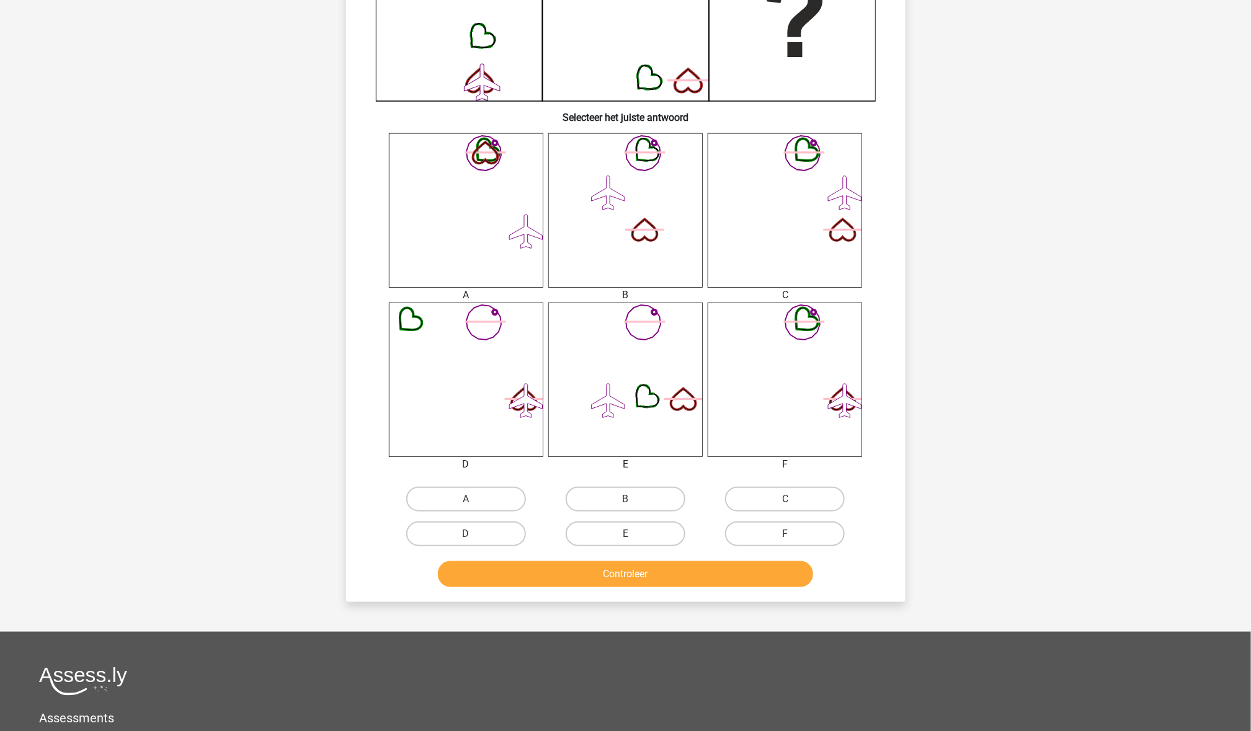
scroll to position [419, 0]
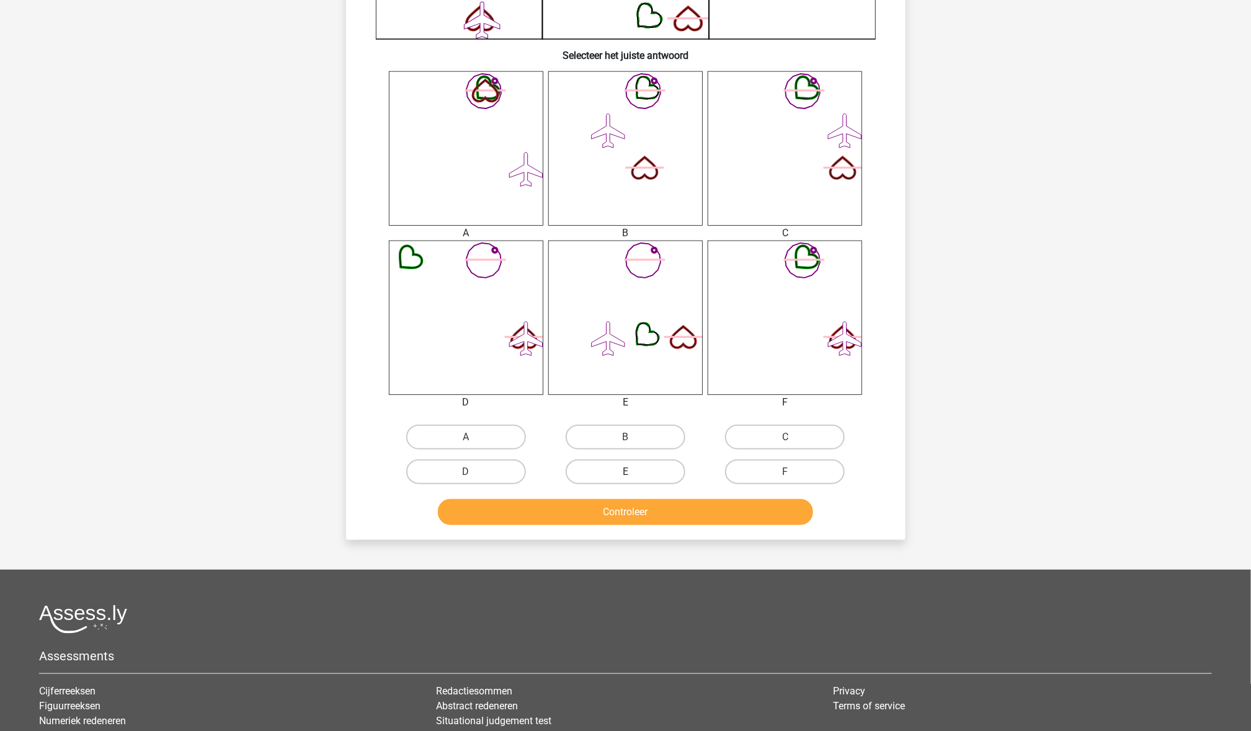
click at [677, 472] on label "E" at bounding box center [626, 472] width 120 height 25
click at [633, 472] on input "E" at bounding box center [629, 476] width 8 height 8
radio input "true"
click at [678, 515] on button "Controleer" at bounding box center [625, 512] width 375 height 26
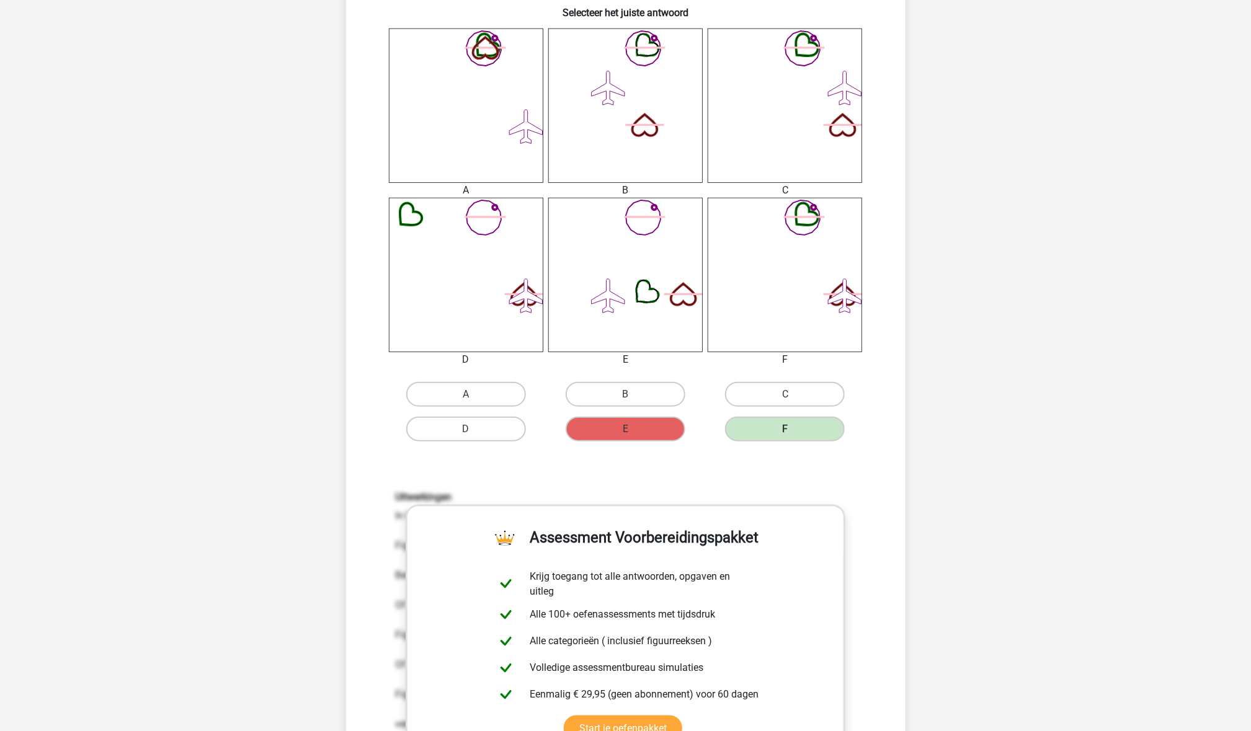
scroll to position [432, 0]
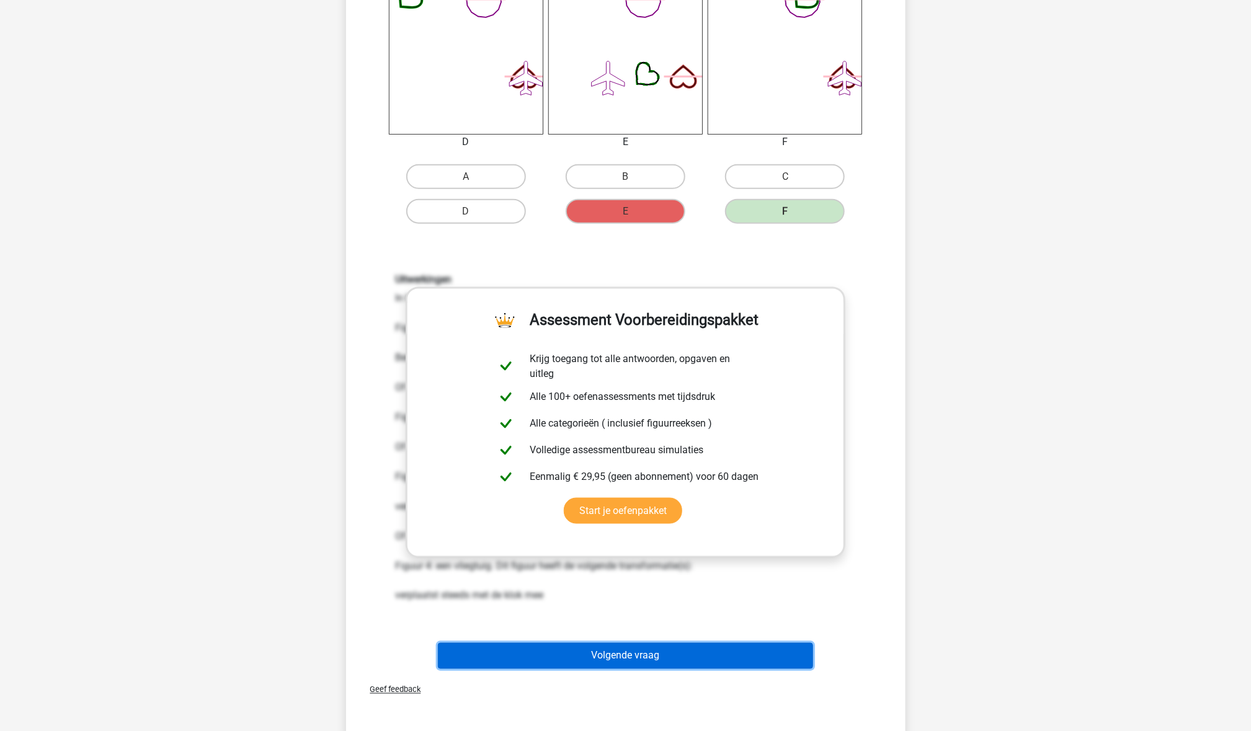
click at [621, 660] on button "Volgende vraag" at bounding box center [625, 656] width 375 height 26
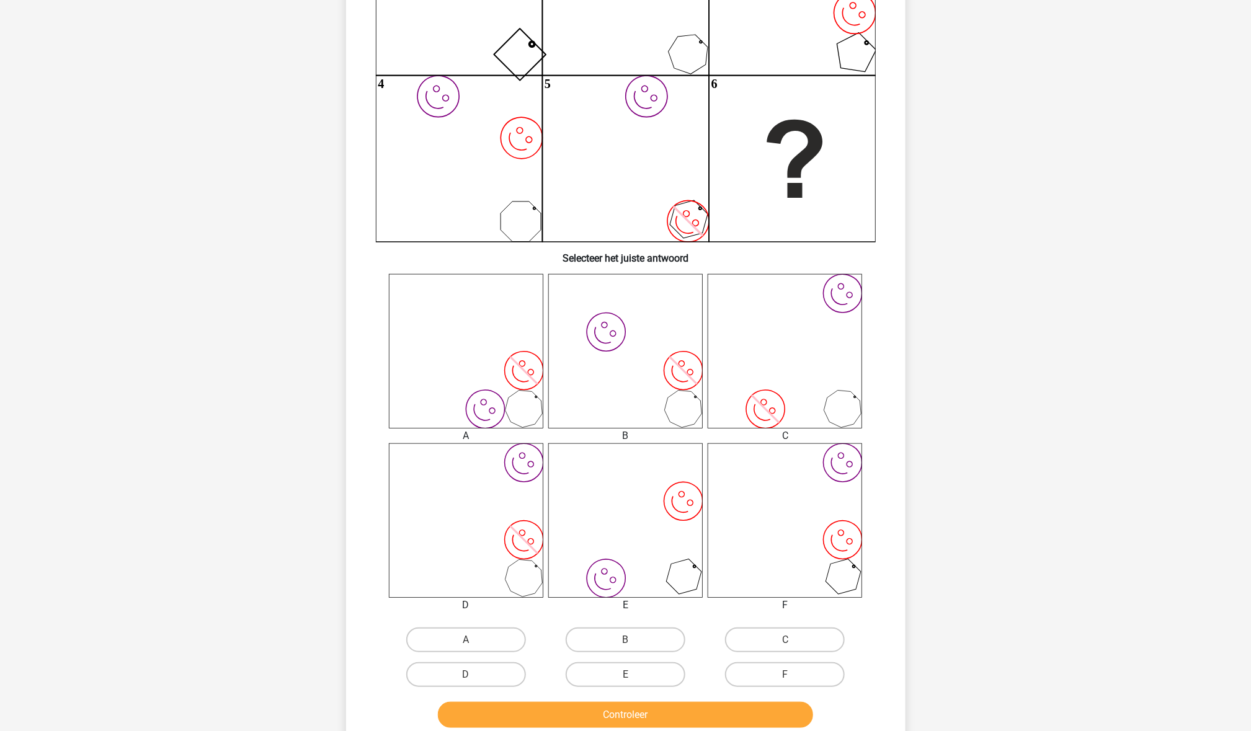
scroll to position [218, 0]
click at [794, 669] on label "F" at bounding box center [785, 673] width 120 height 25
click at [793, 673] on input "F" at bounding box center [789, 677] width 8 height 8
radio input "true"
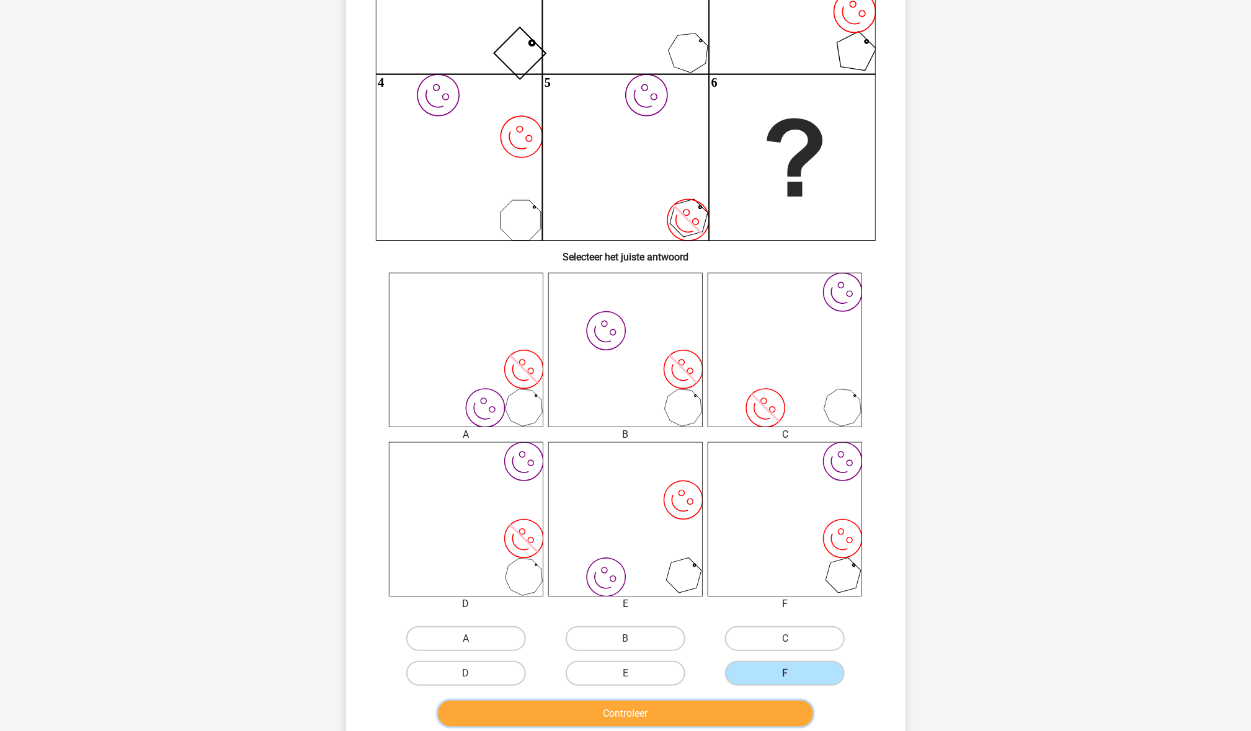
click at [774, 705] on button "Controleer" at bounding box center [625, 714] width 375 height 26
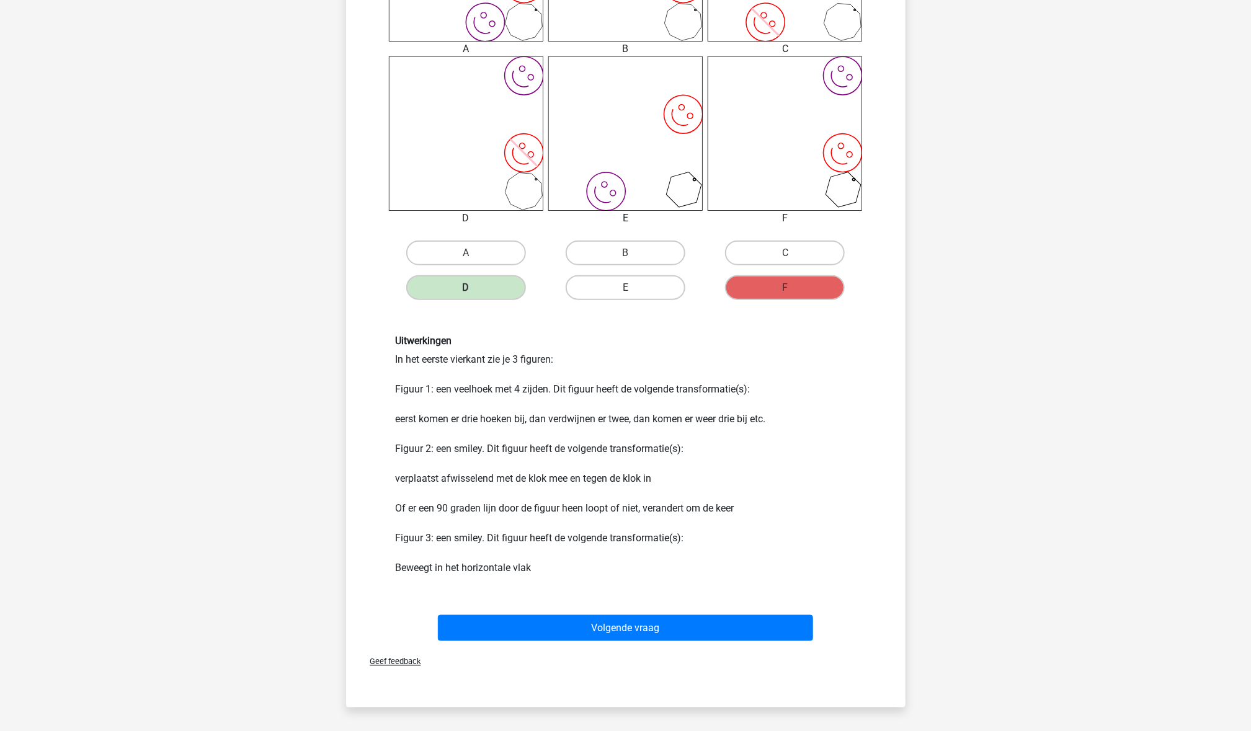
scroll to position [605, 0]
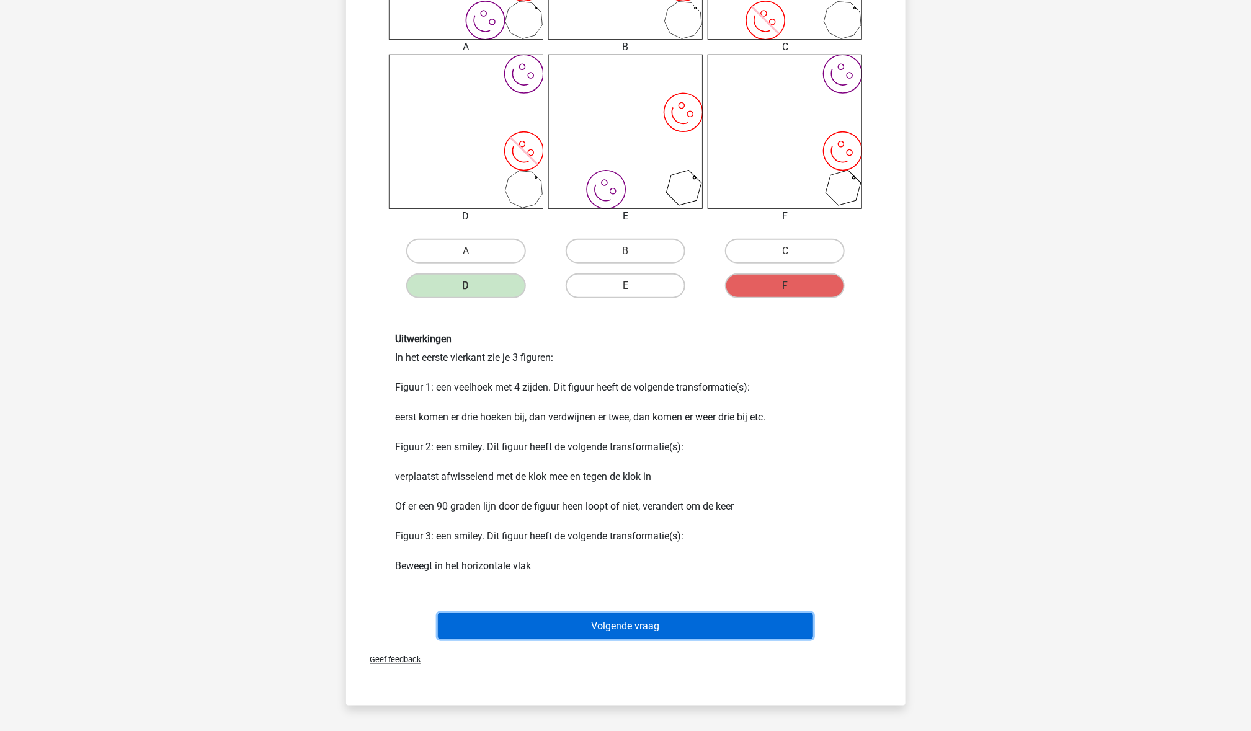
click at [570, 627] on button "Volgende vraag" at bounding box center [625, 626] width 375 height 26
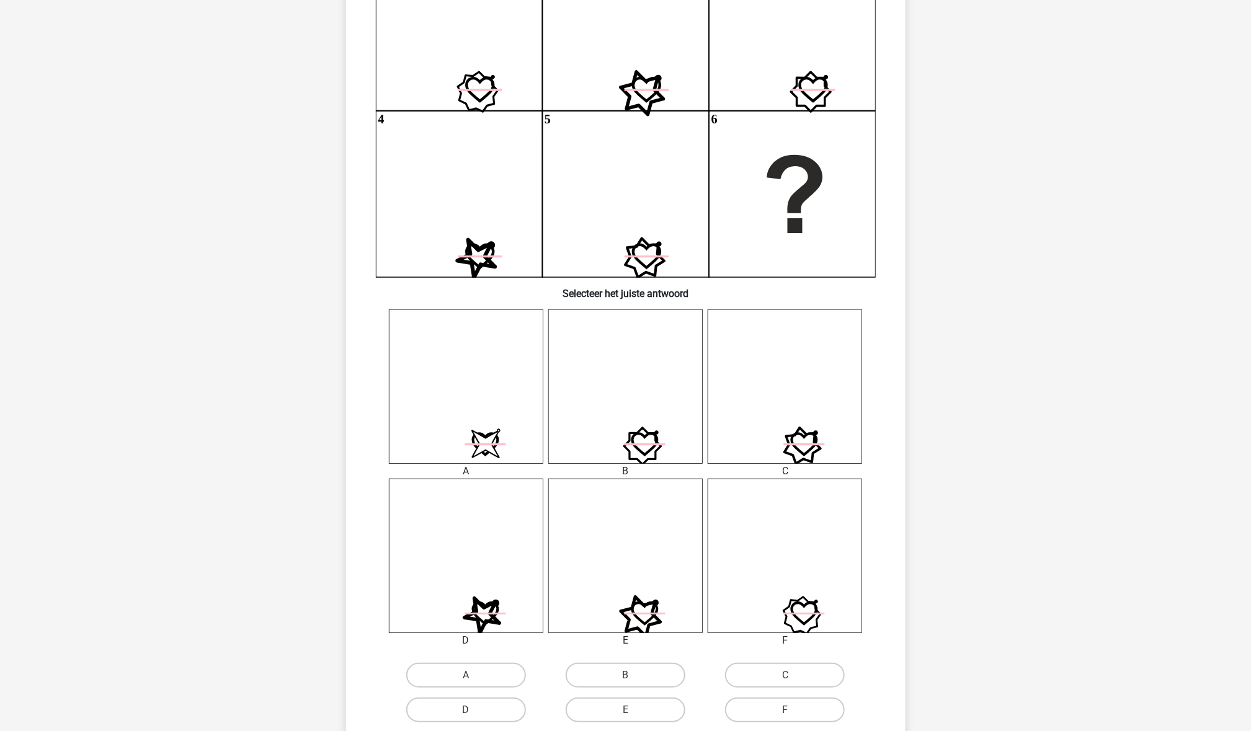
scroll to position [184, 0]
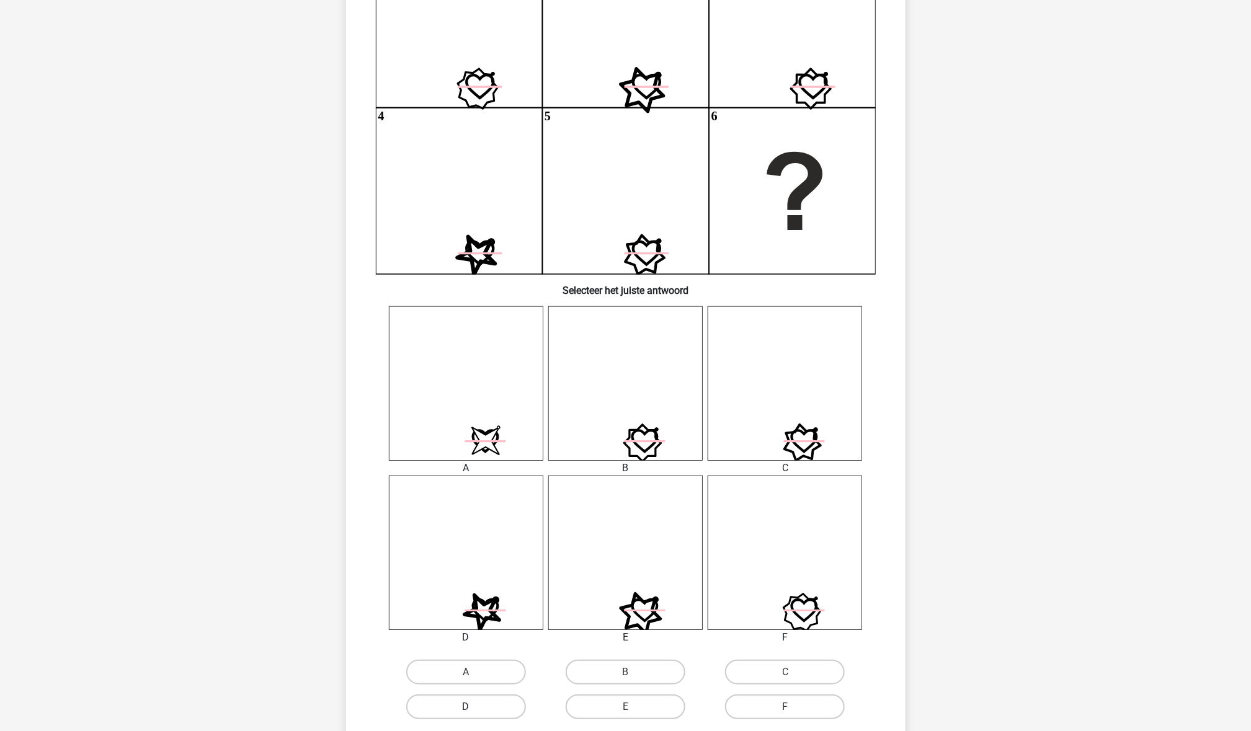
click at [505, 696] on label "D" at bounding box center [466, 707] width 120 height 25
click at [474, 707] on input "D" at bounding box center [470, 711] width 8 height 8
radio input "true"
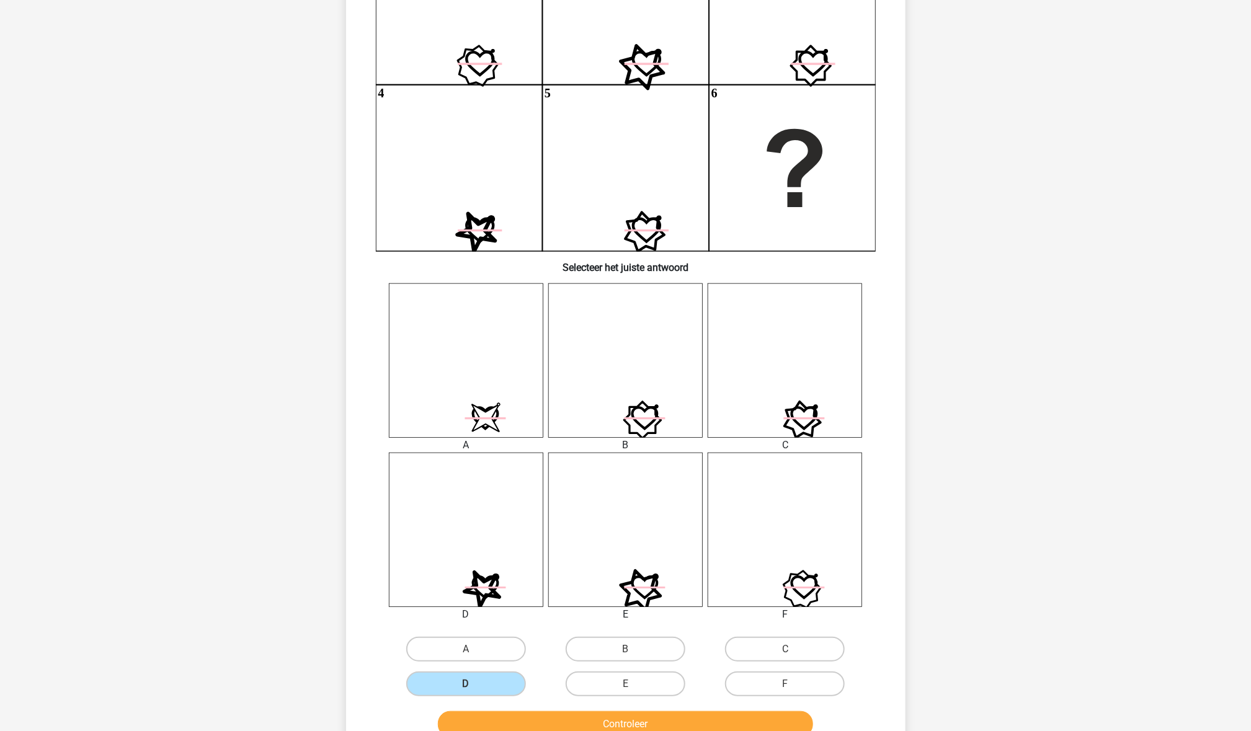
scroll to position [304, 0]
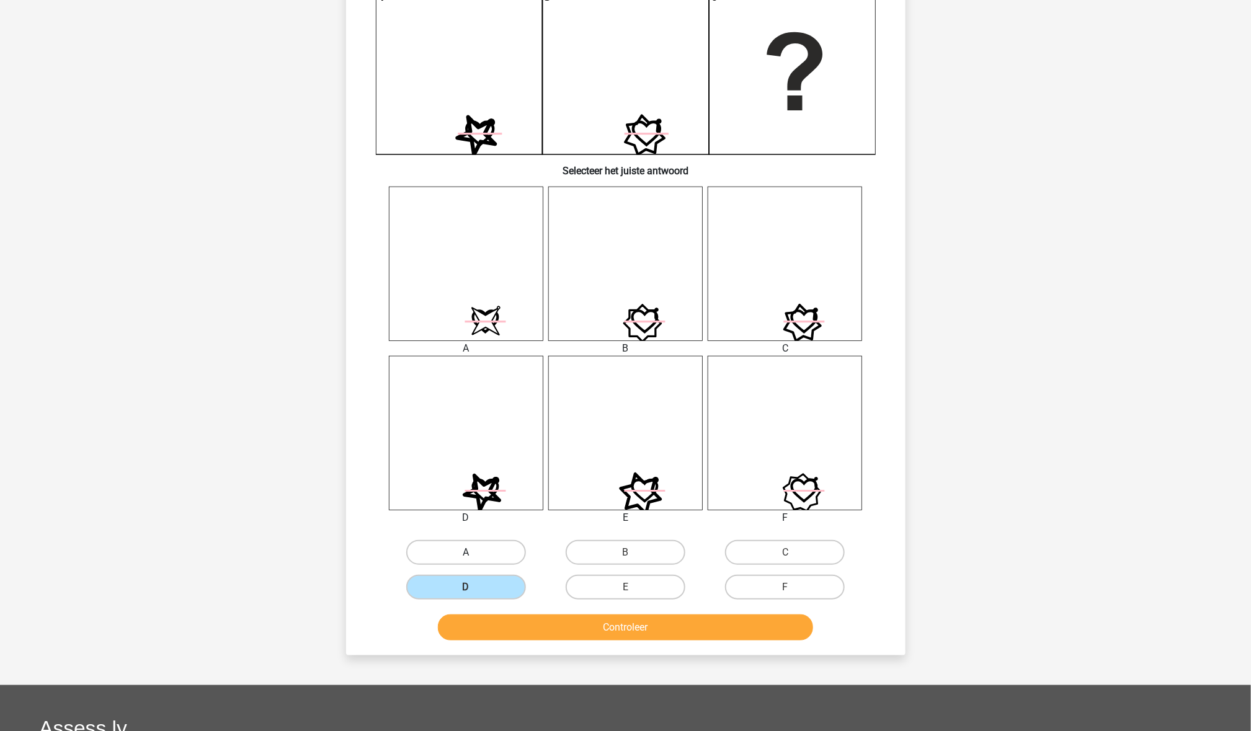
click at [494, 551] on label "A" at bounding box center [466, 552] width 120 height 25
click at [474, 553] on input "A" at bounding box center [470, 557] width 8 height 8
radio input "true"
click at [536, 633] on button "Controleer" at bounding box center [625, 628] width 375 height 26
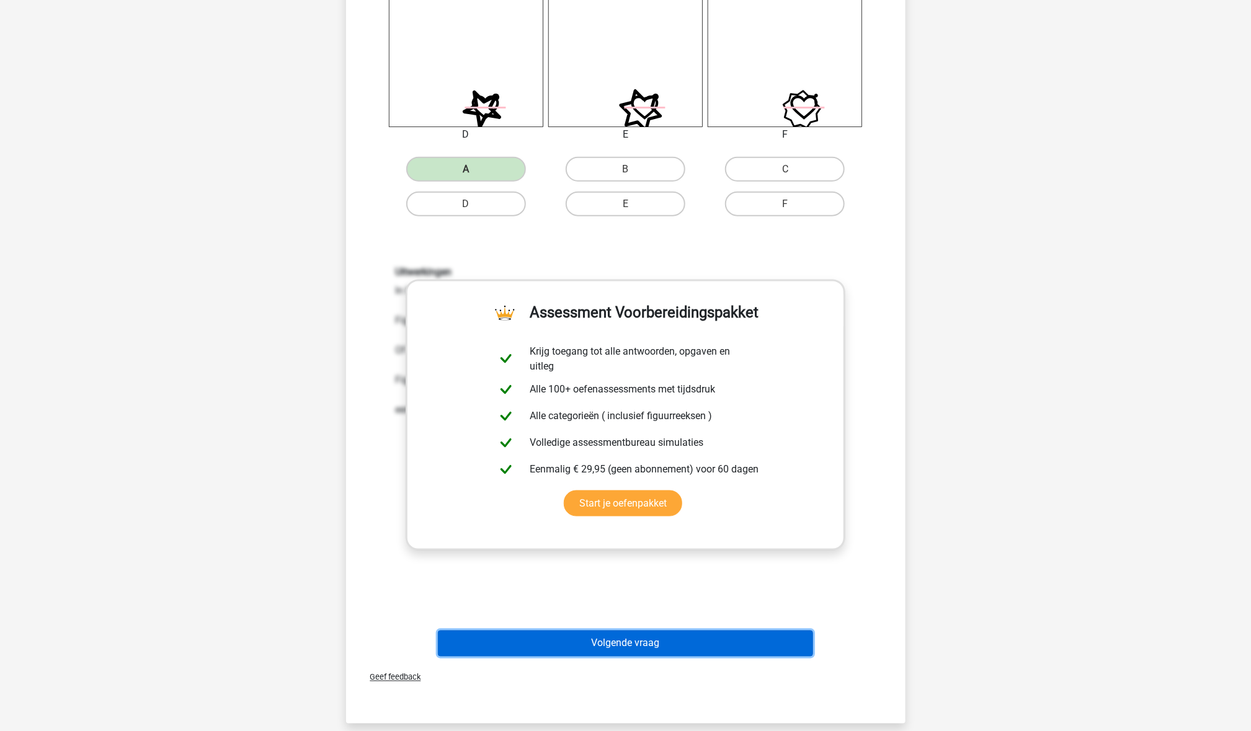
click at [541, 636] on button "Volgende vraag" at bounding box center [625, 644] width 375 height 26
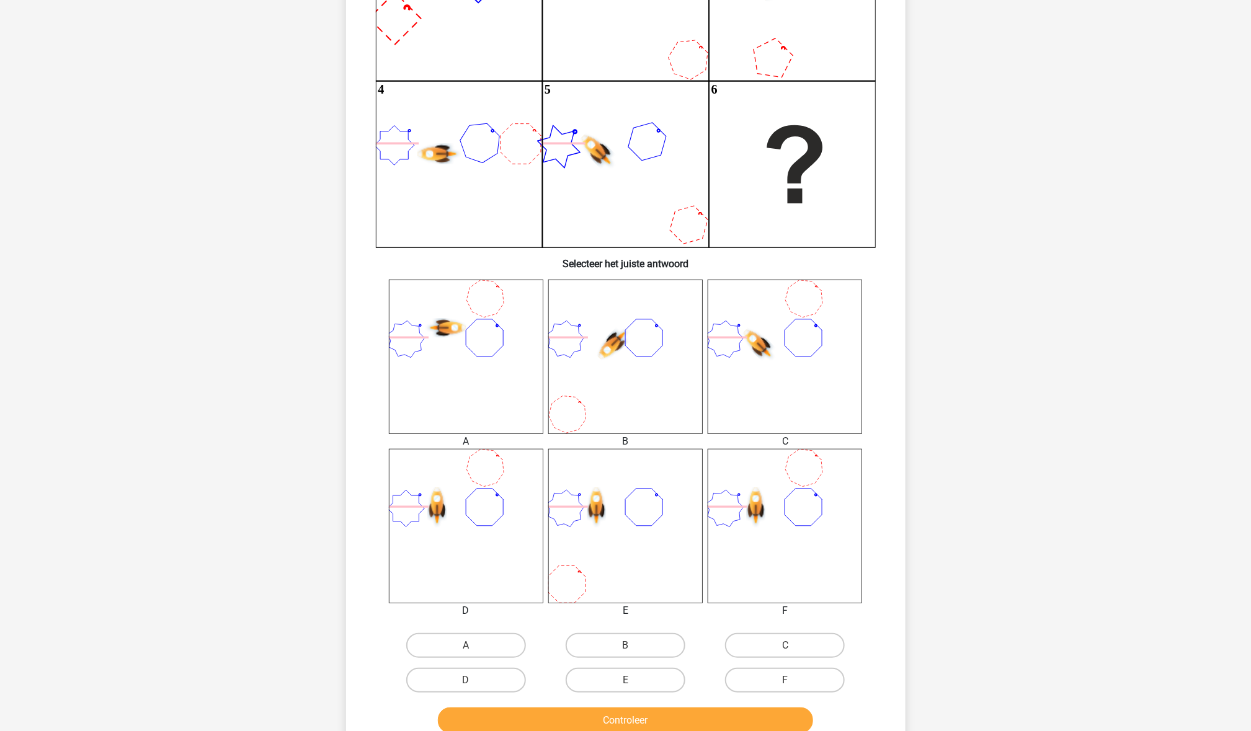
scroll to position [212, 0]
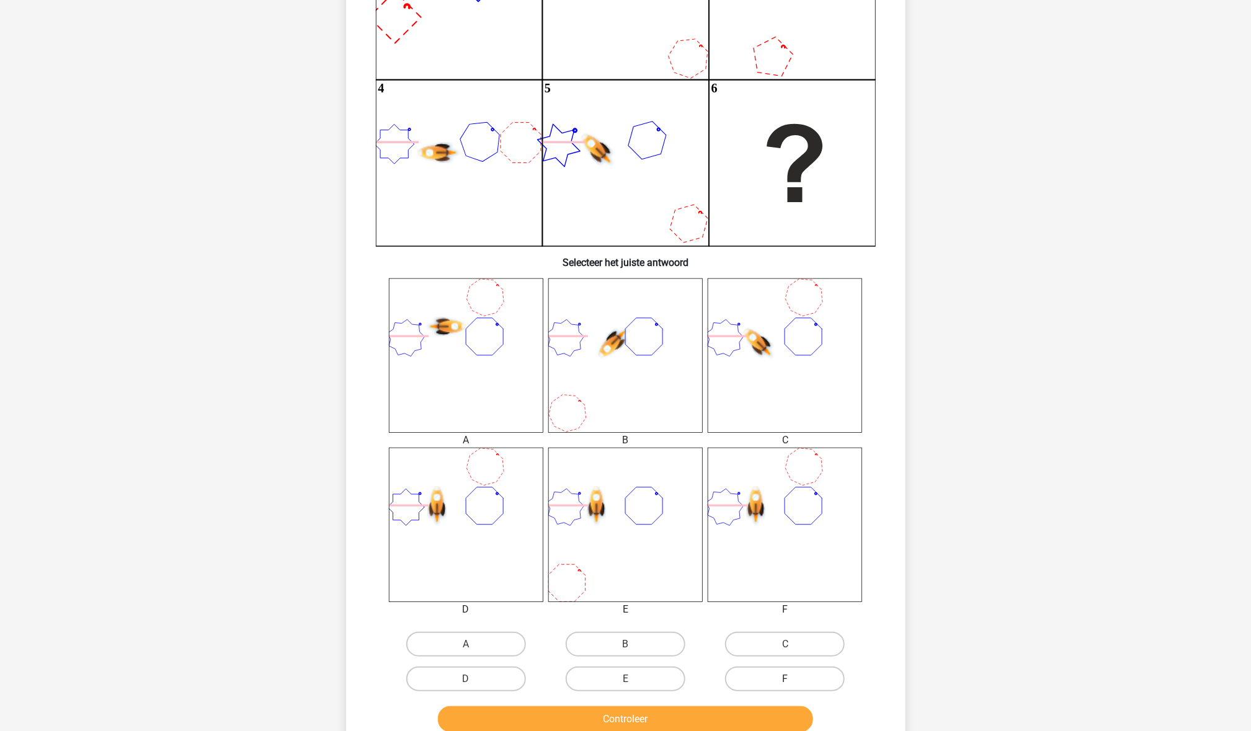
click at [753, 683] on label "F" at bounding box center [785, 679] width 120 height 25
click at [785, 683] on input "F" at bounding box center [789, 683] width 8 height 8
radio input "true"
click at [731, 726] on button "Controleer" at bounding box center [625, 719] width 375 height 26
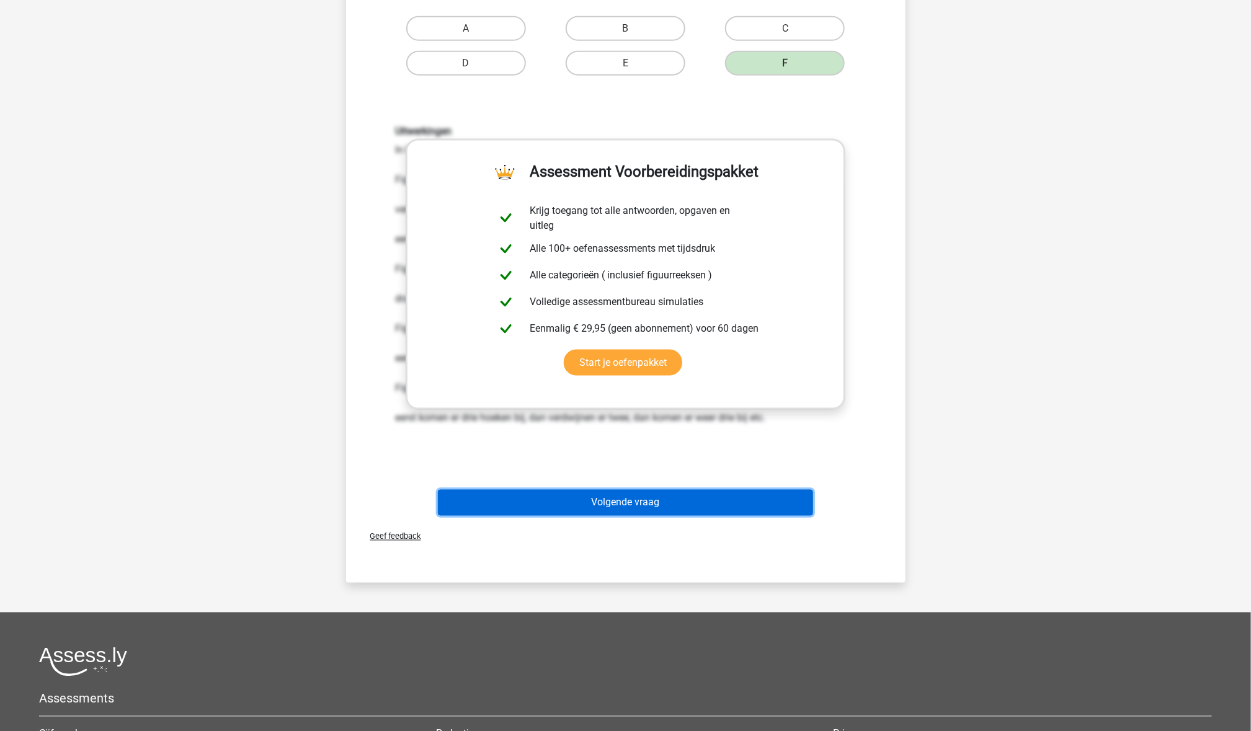
click at [685, 500] on button "Volgende vraag" at bounding box center [625, 503] width 375 height 26
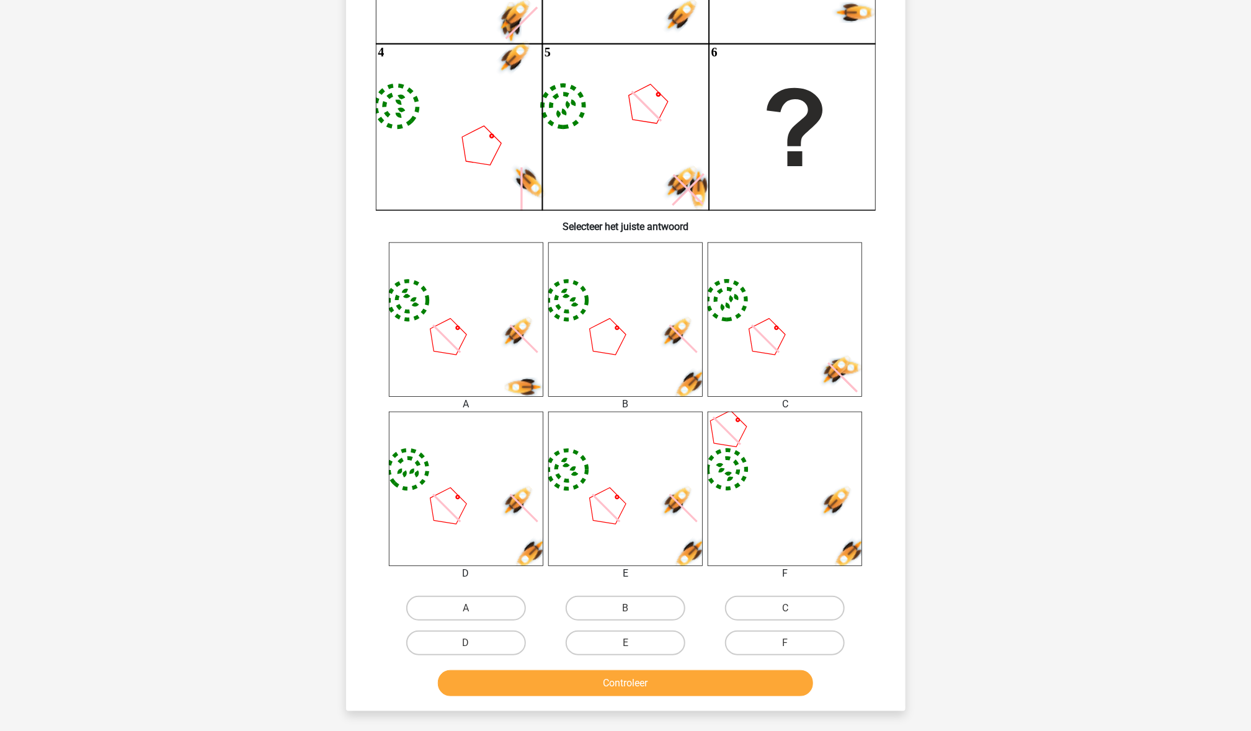
scroll to position [249, 0]
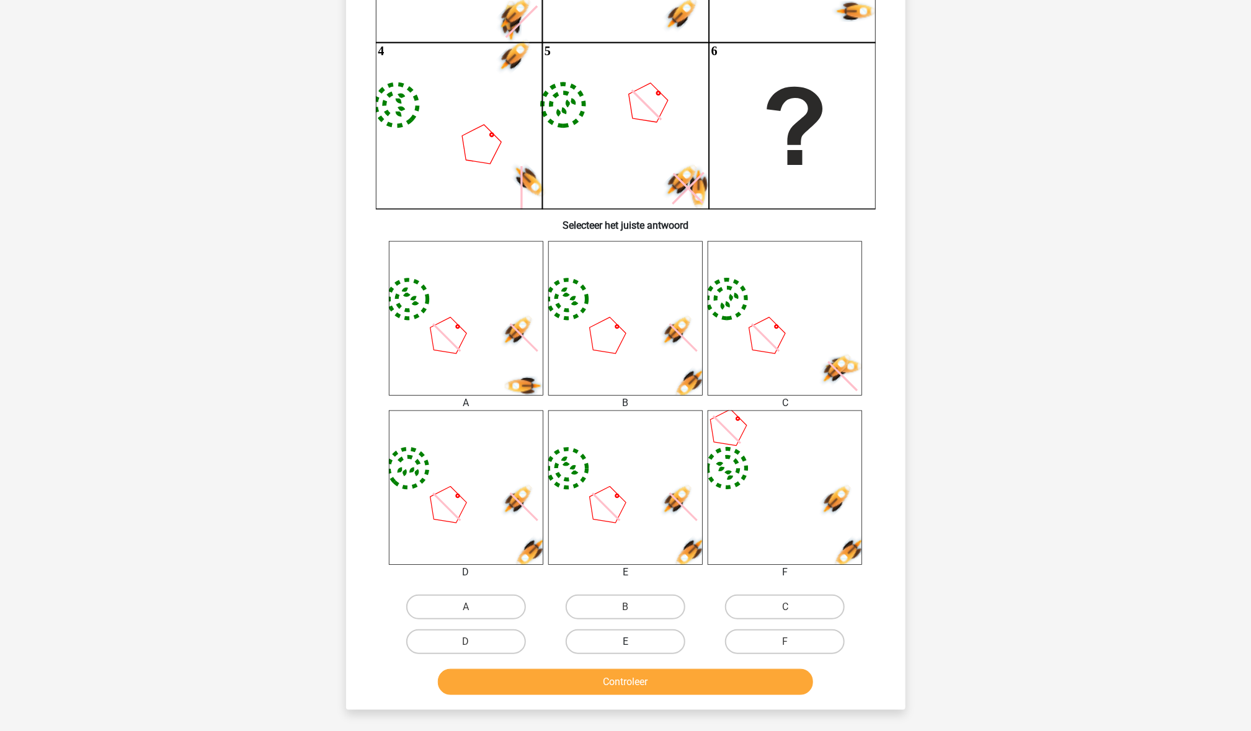
click at [638, 634] on label "E" at bounding box center [626, 641] width 120 height 25
click at [633, 642] on input "E" at bounding box center [629, 646] width 8 height 8
radio input "true"
click at [647, 674] on button "Controleer" at bounding box center [625, 682] width 375 height 26
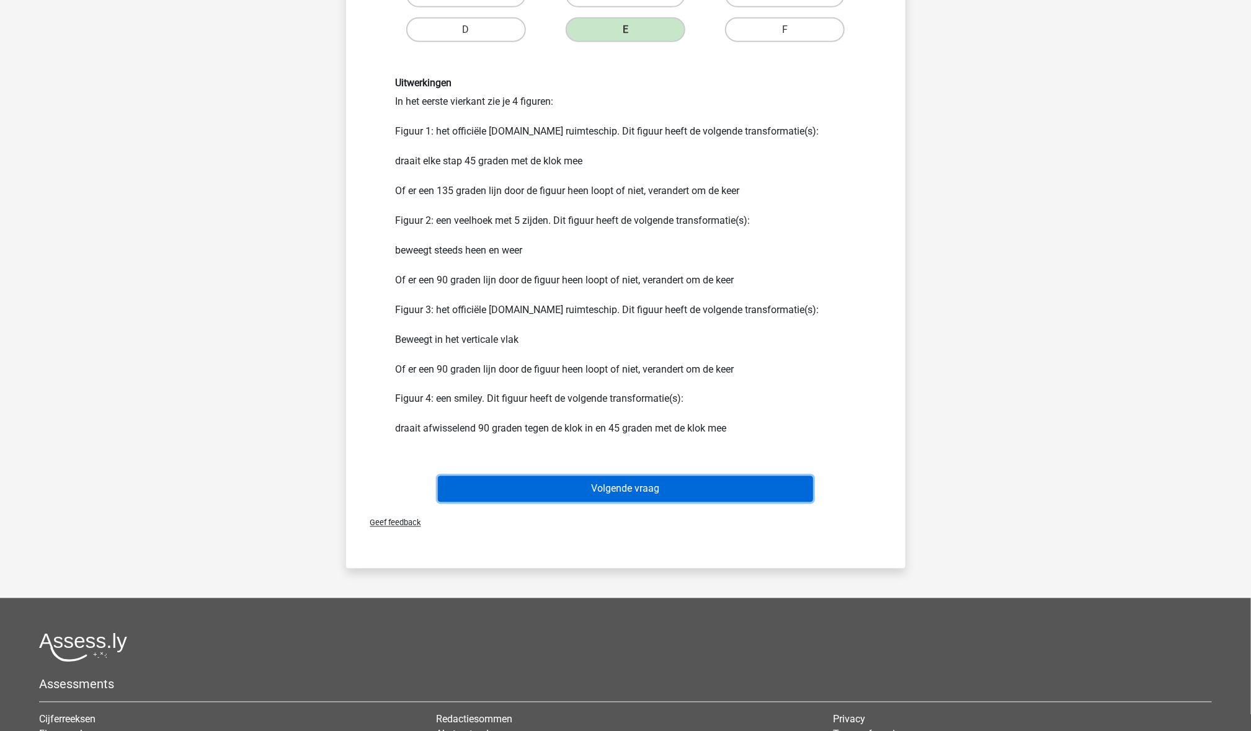
click at [643, 486] on button "Volgende vraag" at bounding box center [625, 489] width 375 height 26
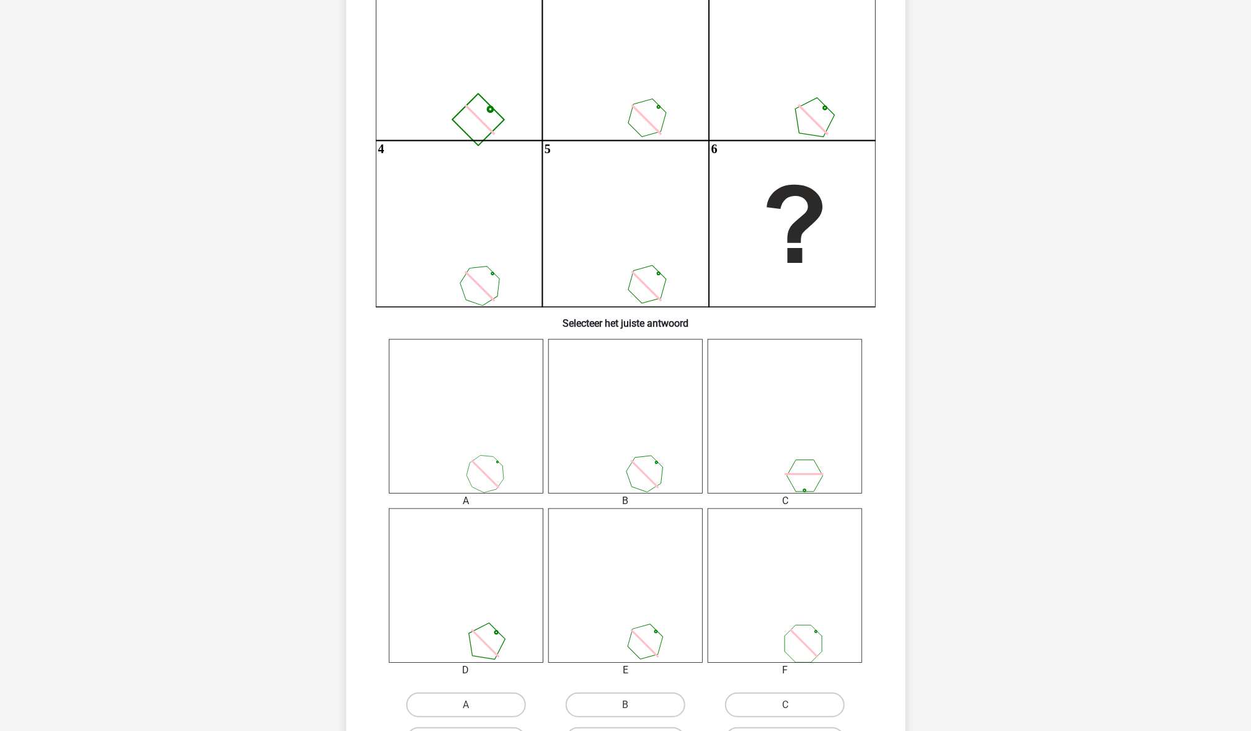
scroll to position [179, 0]
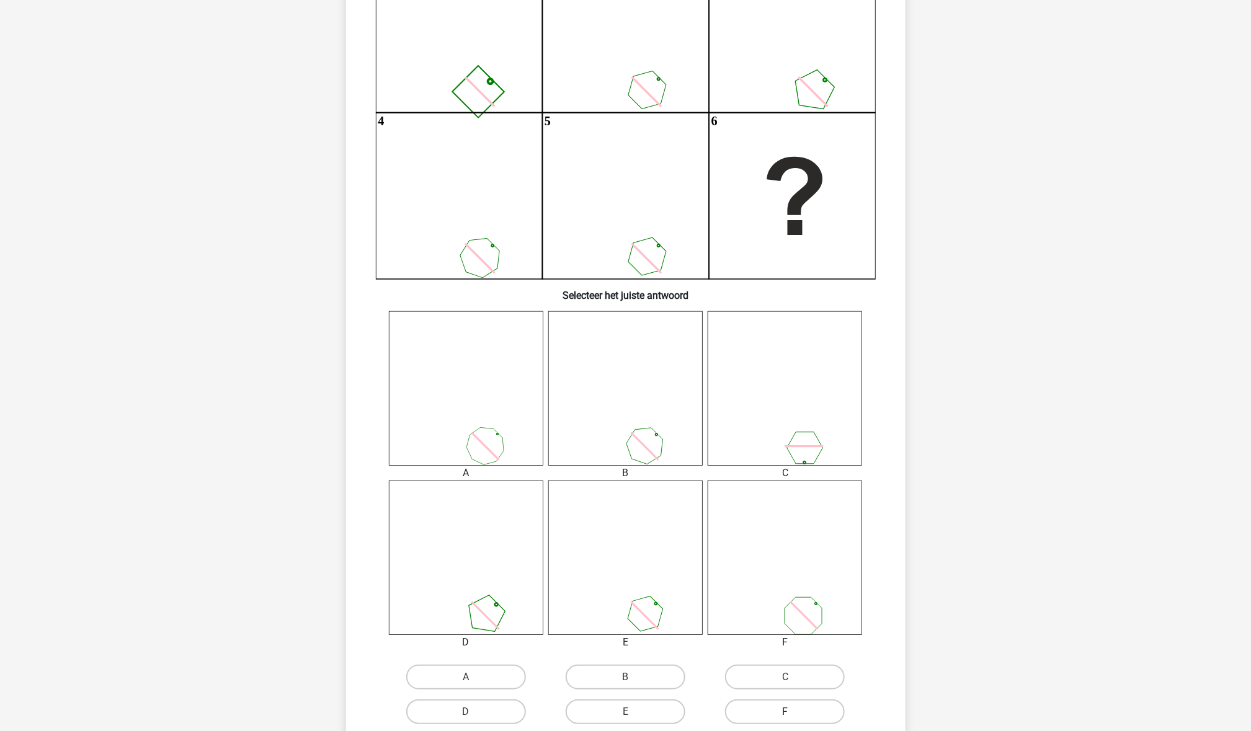
click at [765, 705] on label "F" at bounding box center [785, 712] width 120 height 25
click at [785, 712] on input "F" at bounding box center [789, 716] width 8 height 8
radio input "true"
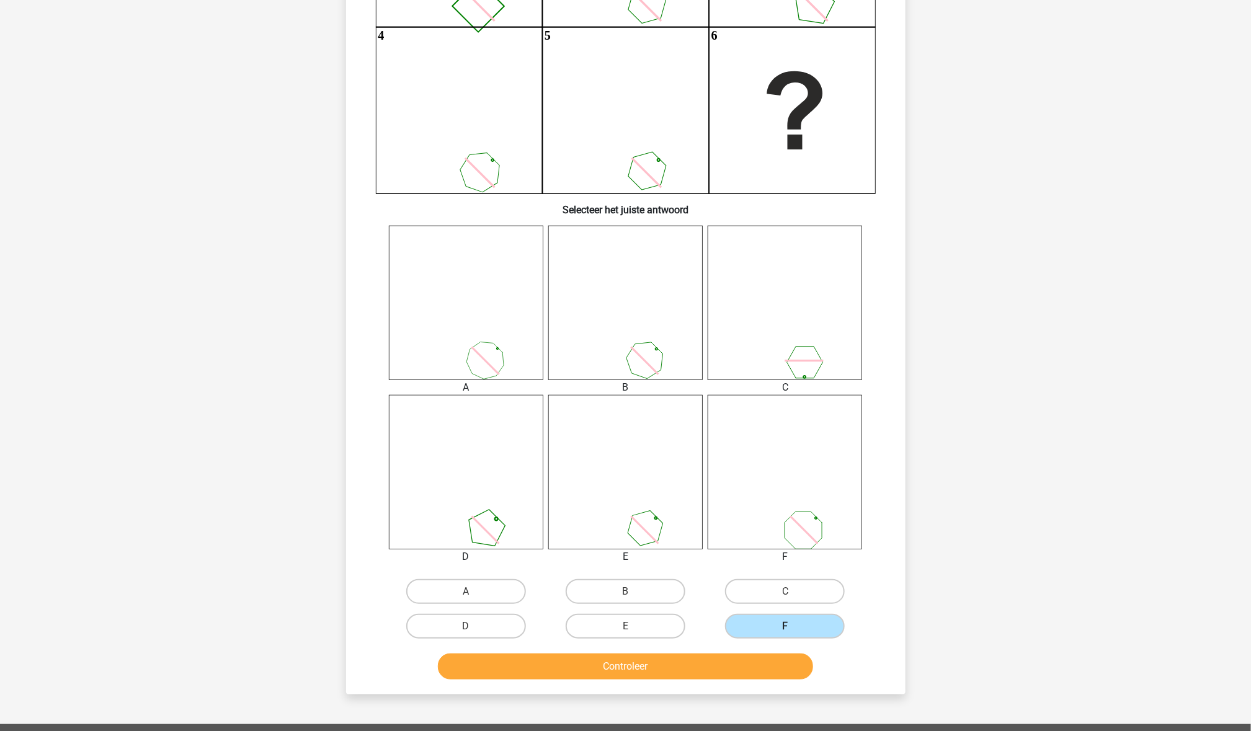
scroll to position [267, 0]
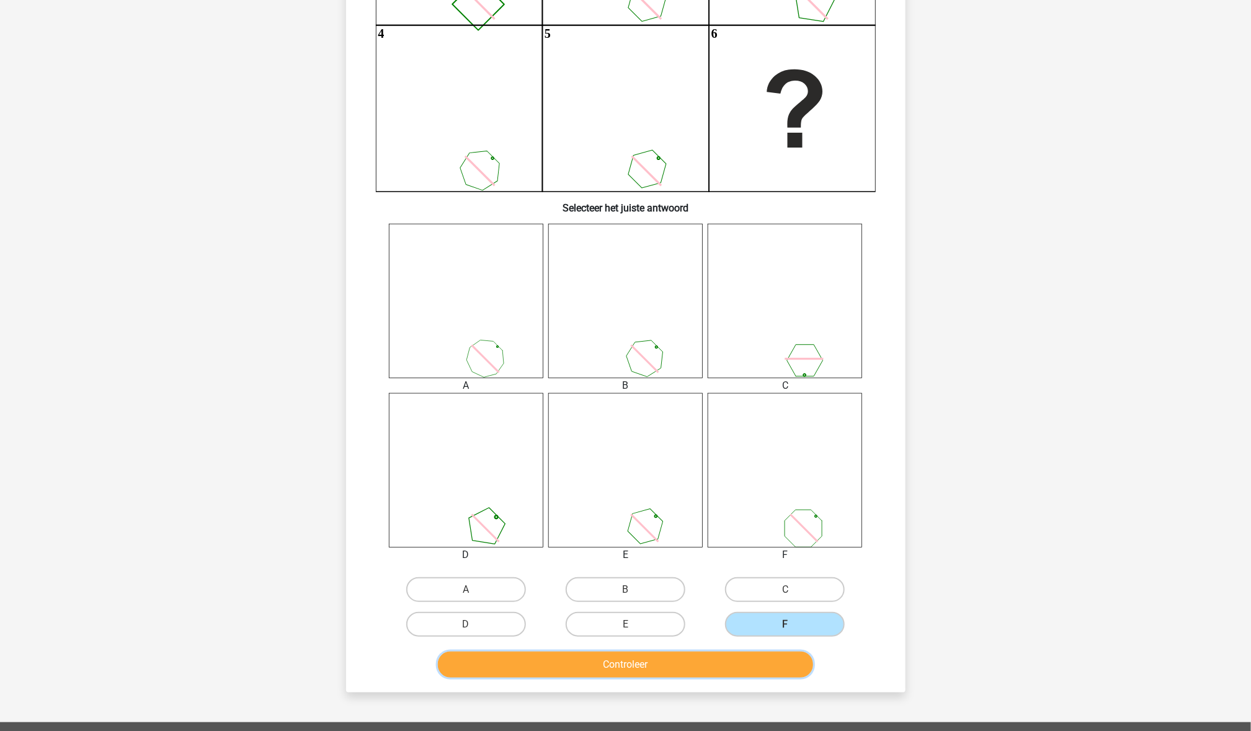
click at [755, 659] on button "Controleer" at bounding box center [625, 665] width 375 height 26
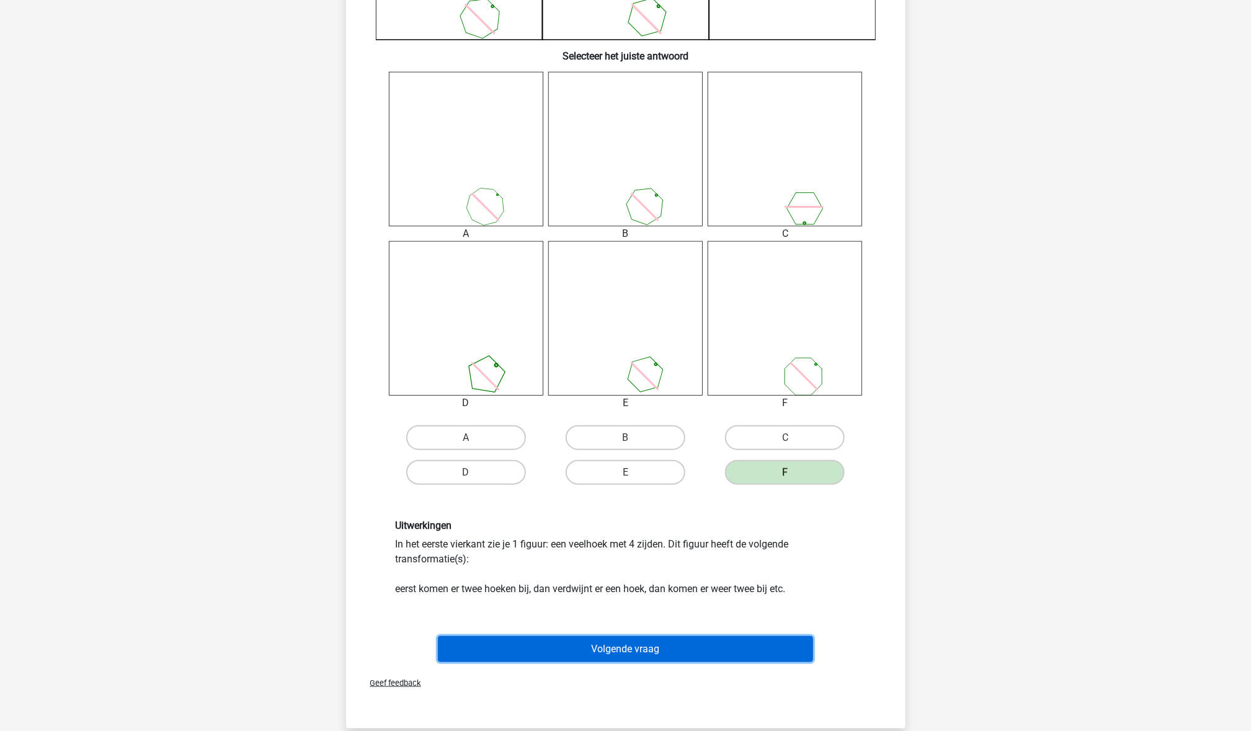
click at [753, 655] on button "Volgende vraag" at bounding box center [625, 649] width 375 height 26
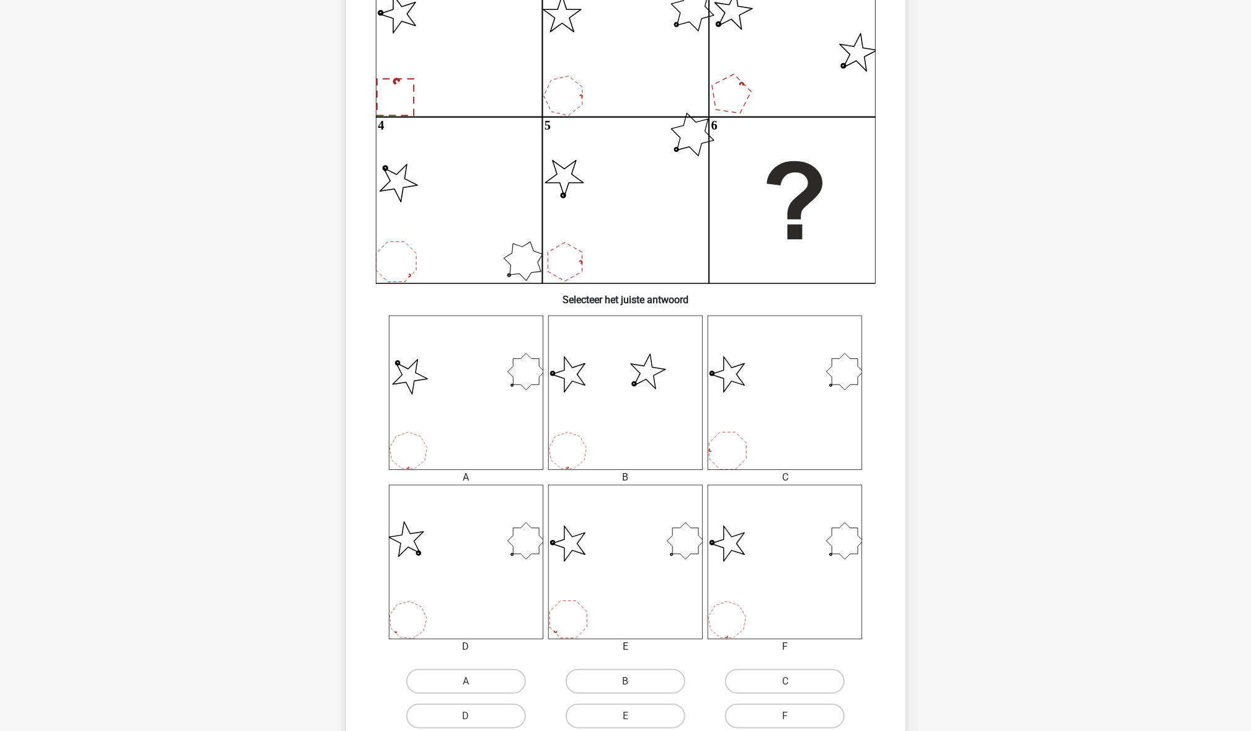
scroll to position [196, 0]
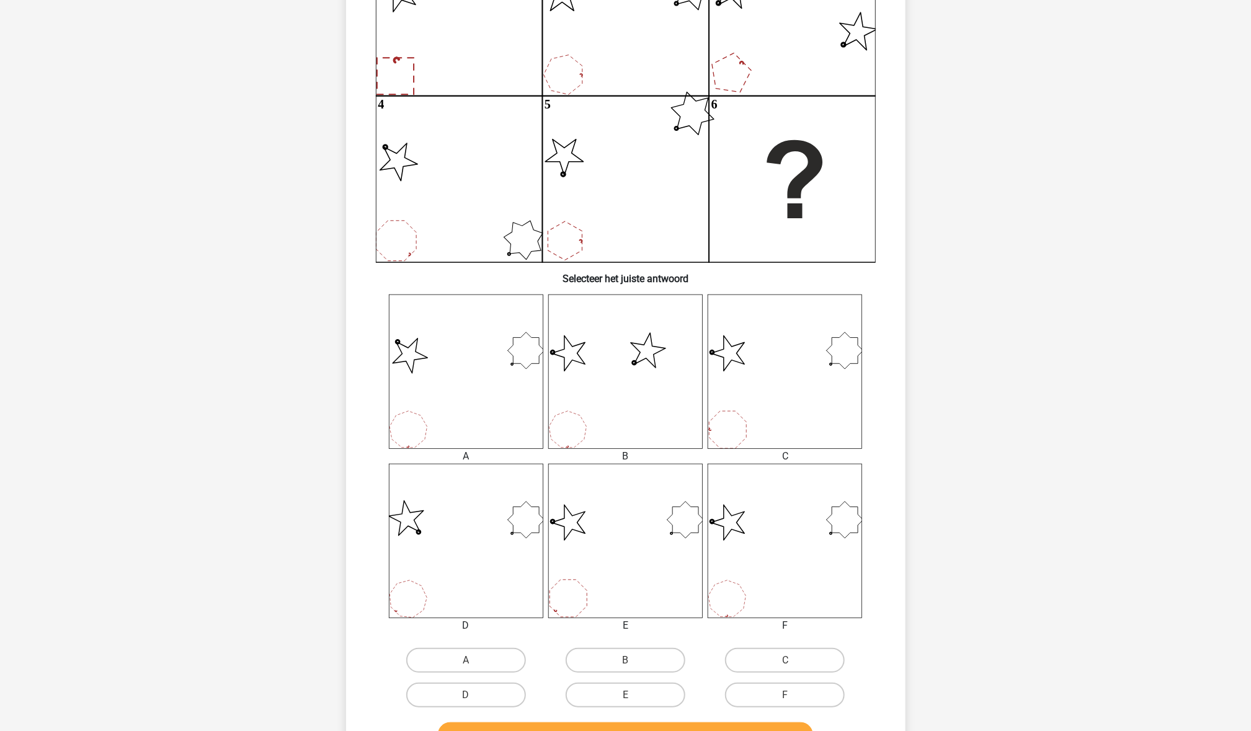
click at [789, 404] on icon at bounding box center [785, 372] width 154 height 154
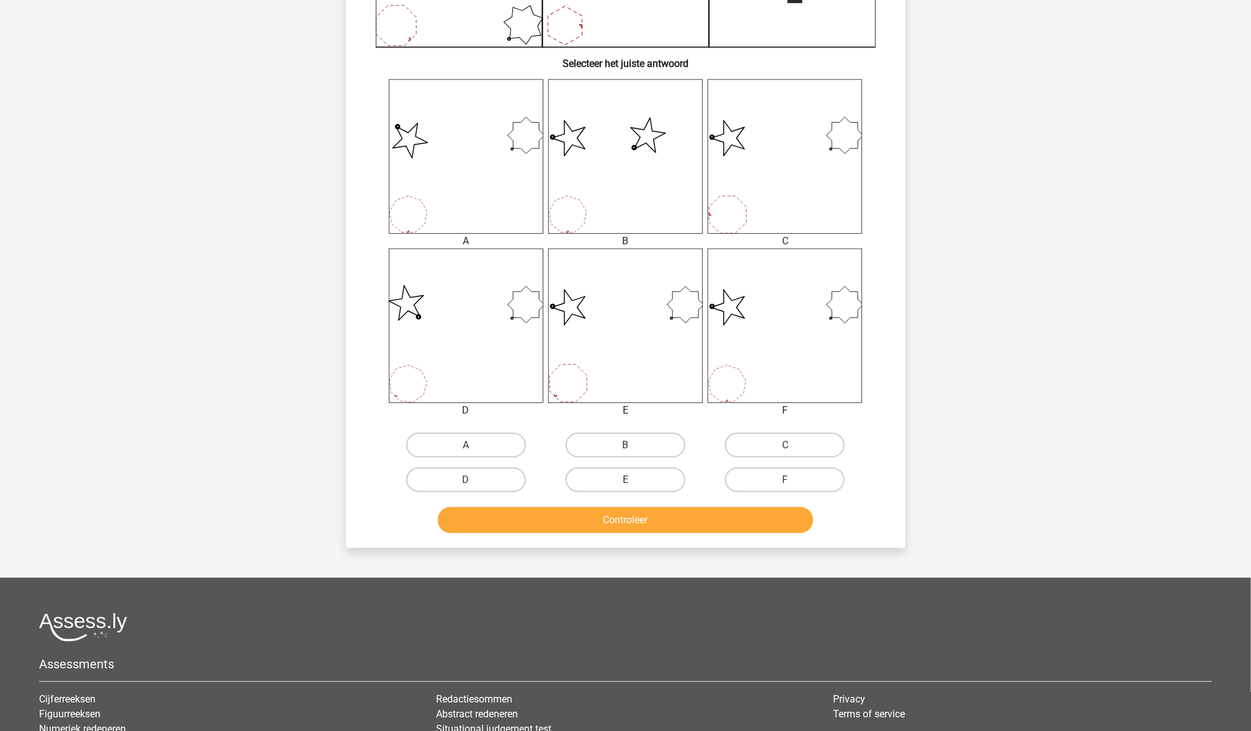
scroll to position [422, 0]
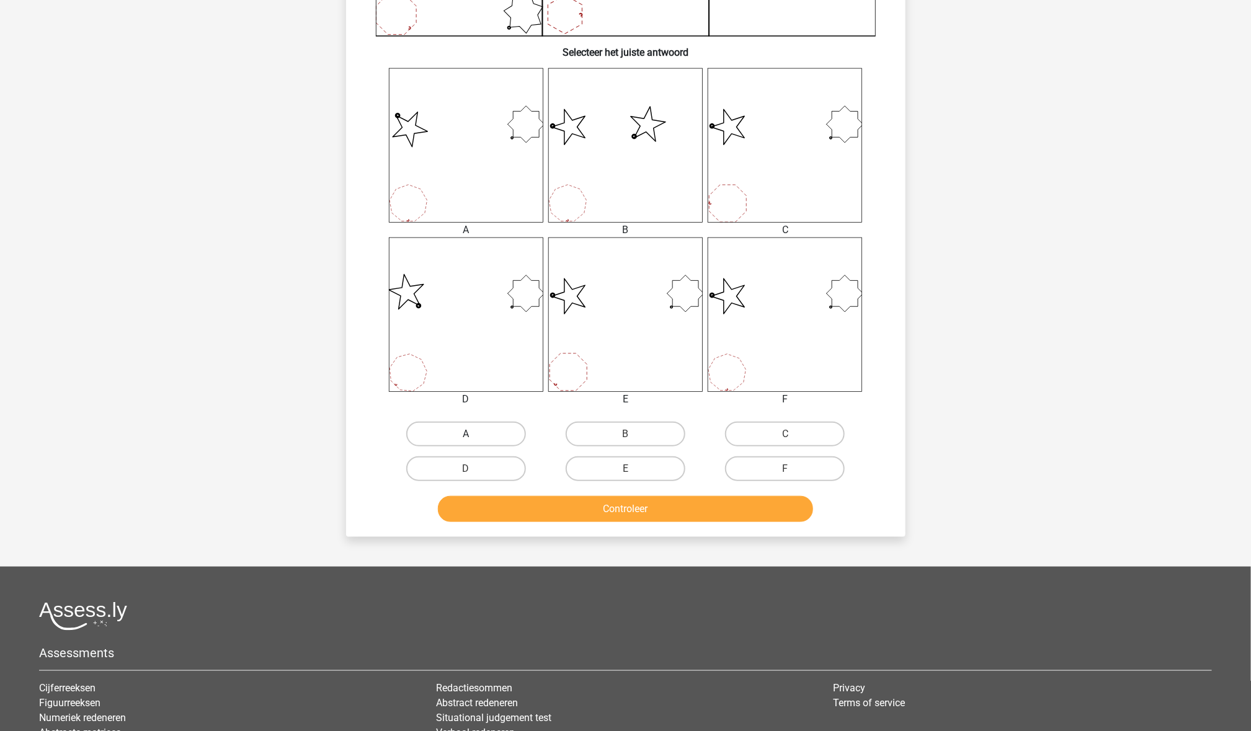
click at [461, 433] on label "A" at bounding box center [466, 434] width 120 height 25
click at [466, 434] on input "A" at bounding box center [470, 438] width 8 height 8
radio input "true"
click at [525, 509] on button "Controleer" at bounding box center [625, 509] width 375 height 26
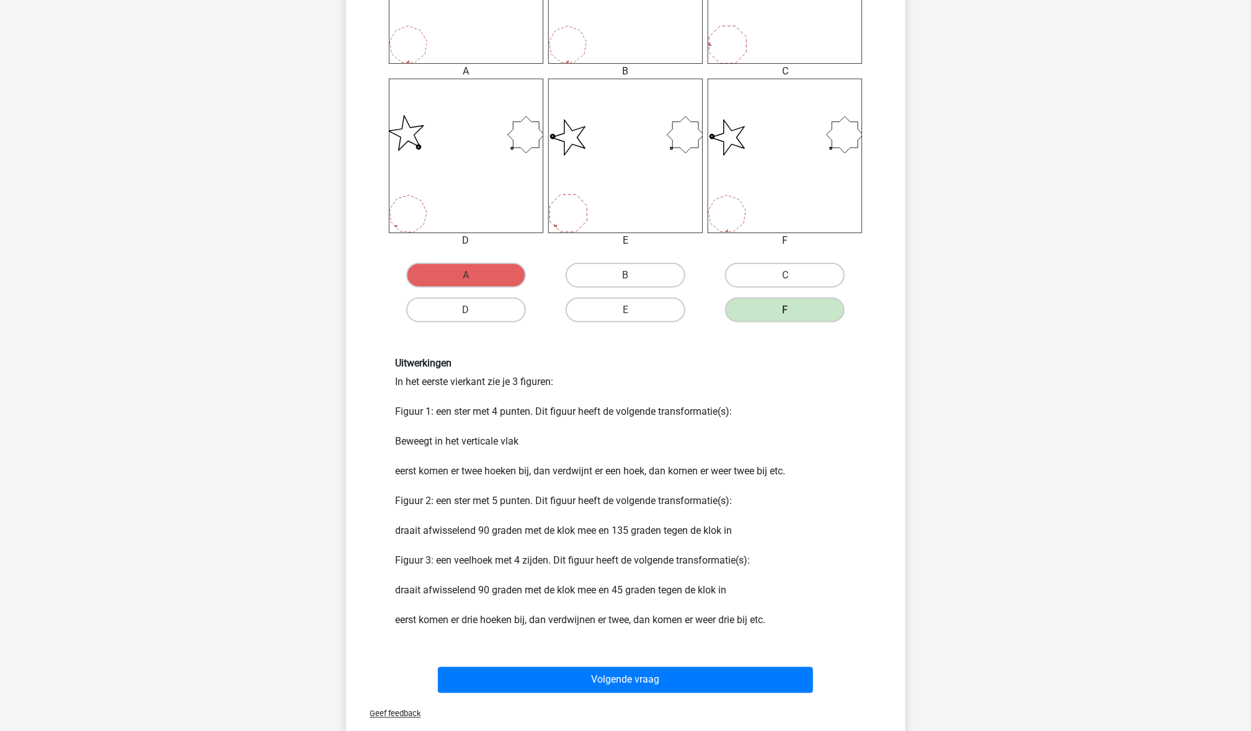
scroll to position [609, 0]
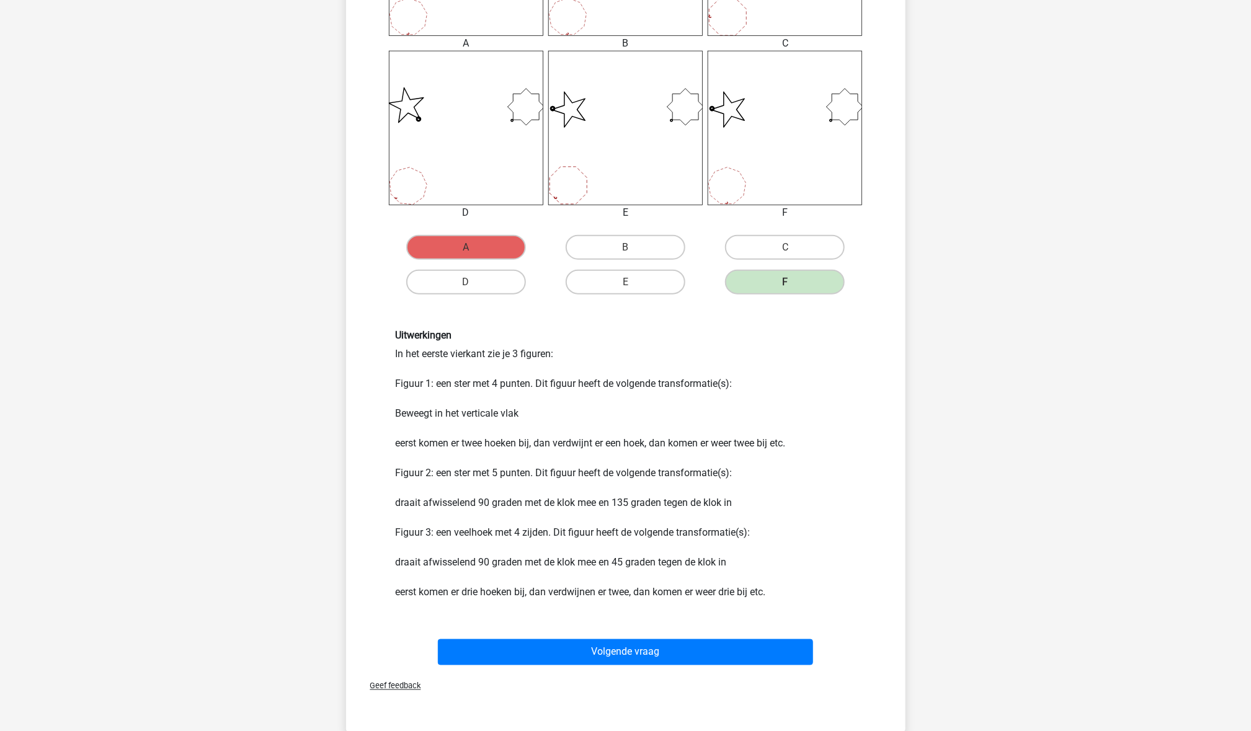
click at [673, 636] on div "Volgende vraag" at bounding box center [626, 649] width 520 height 41
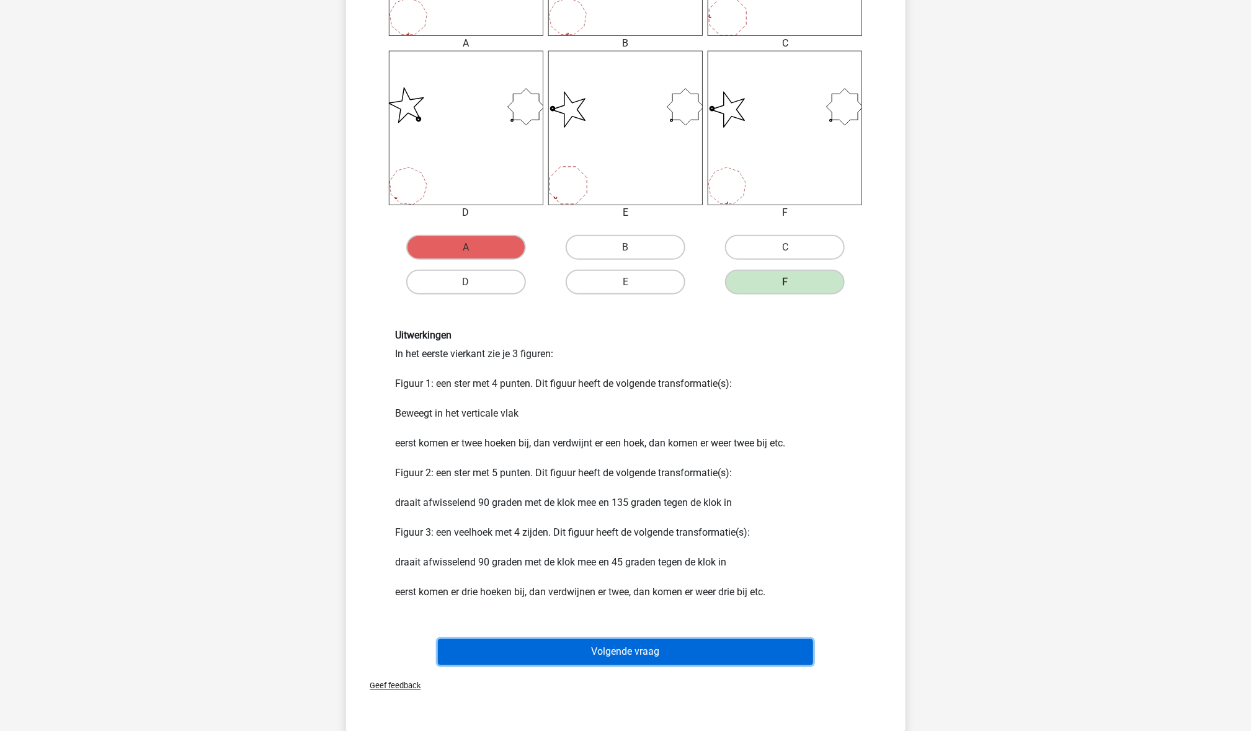
click at [673, 652] on button "Volgende vraag" at bounding box center [625, 652] width 375 height 26
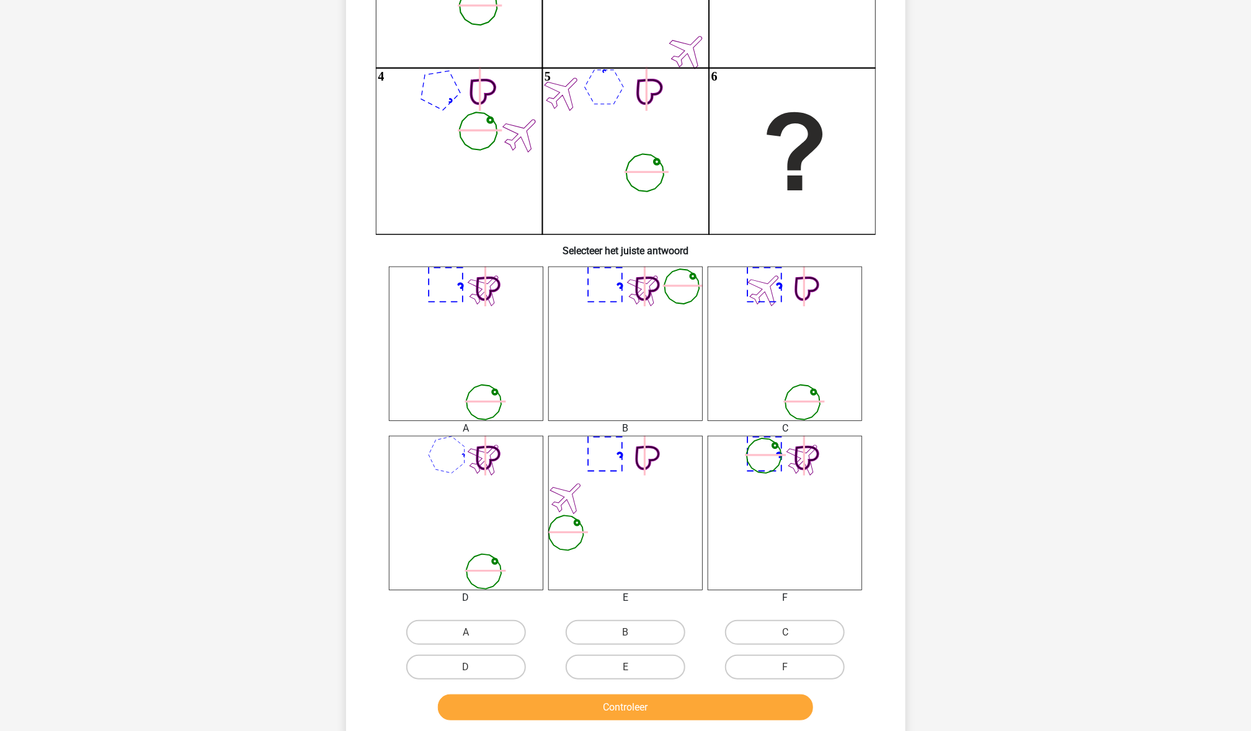
scroll to position [225, 0]
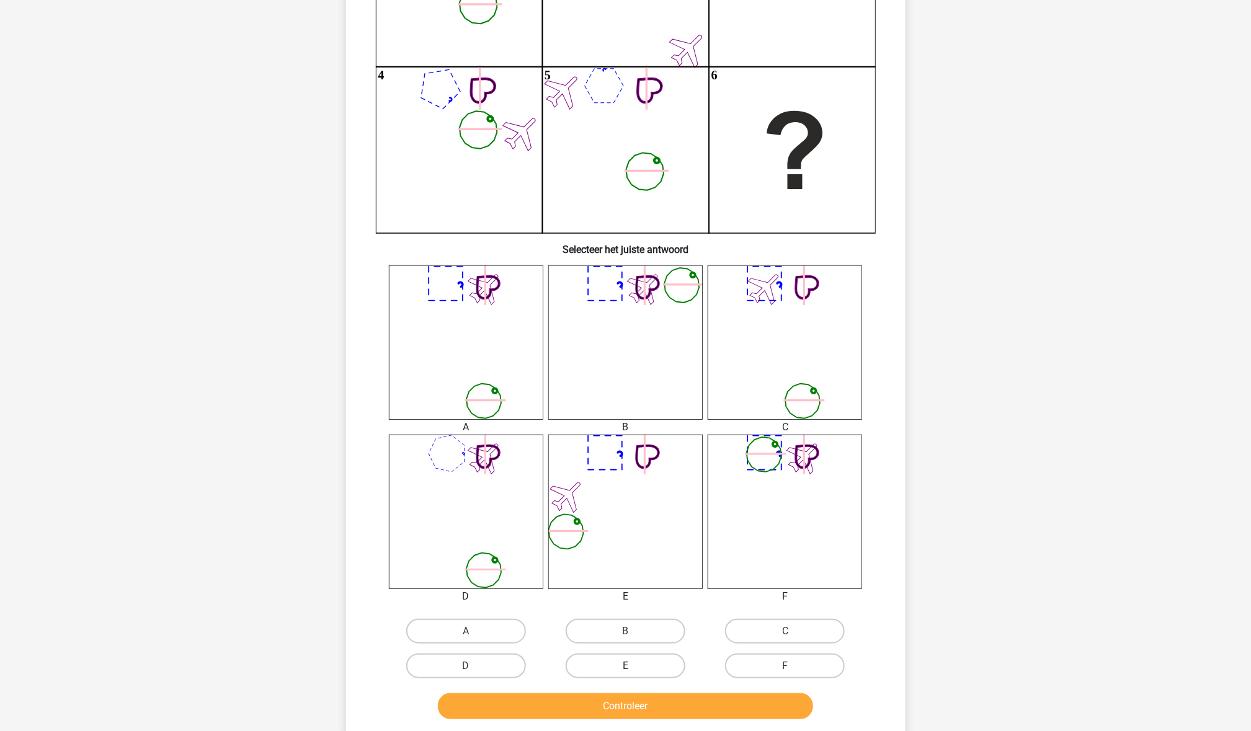
click at [631, 663] on label "E" at bounding box center [626, 666] width 120 height 25
click at [631, 666] on input "E" at bounding box center [629, 670] width 8 height 8
radio input "true"
click at [744, 631] on label "C" at bounding box center [785, 631] width 120 height 25
click at [785, 631] on input "C" at bounding box center [789, 635] width 8 height 8
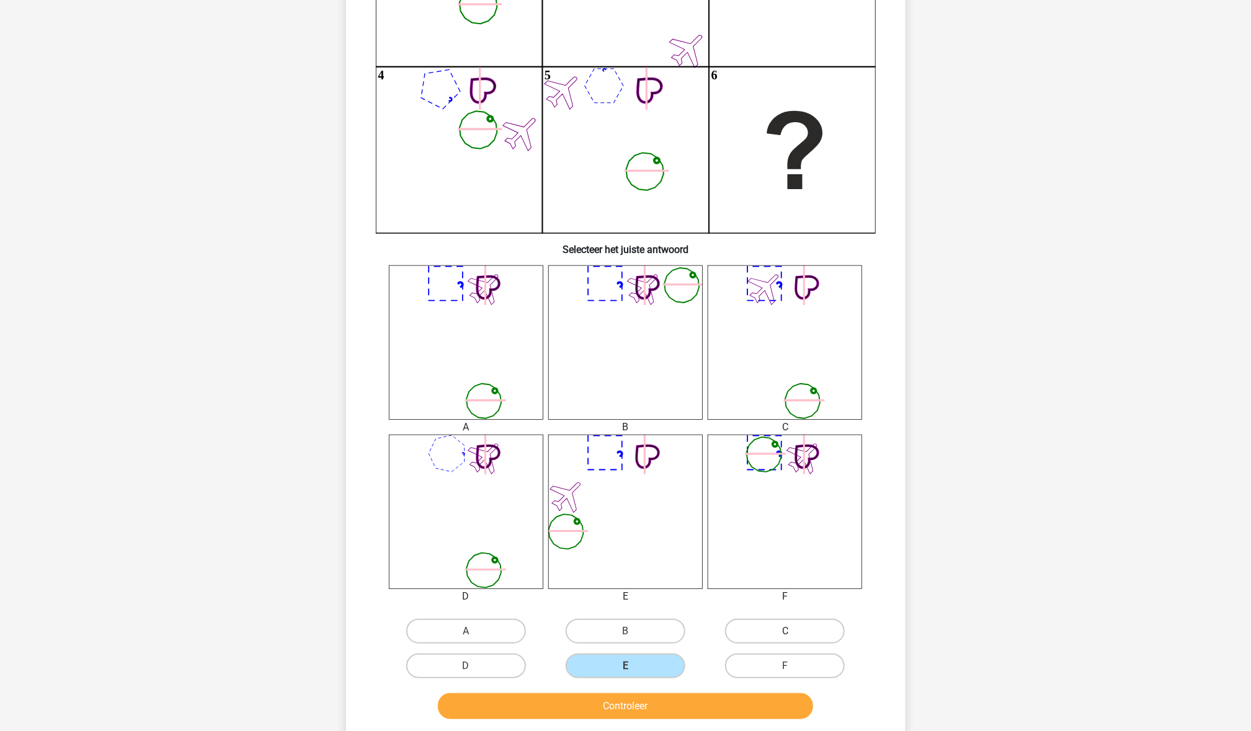
radio input "true"
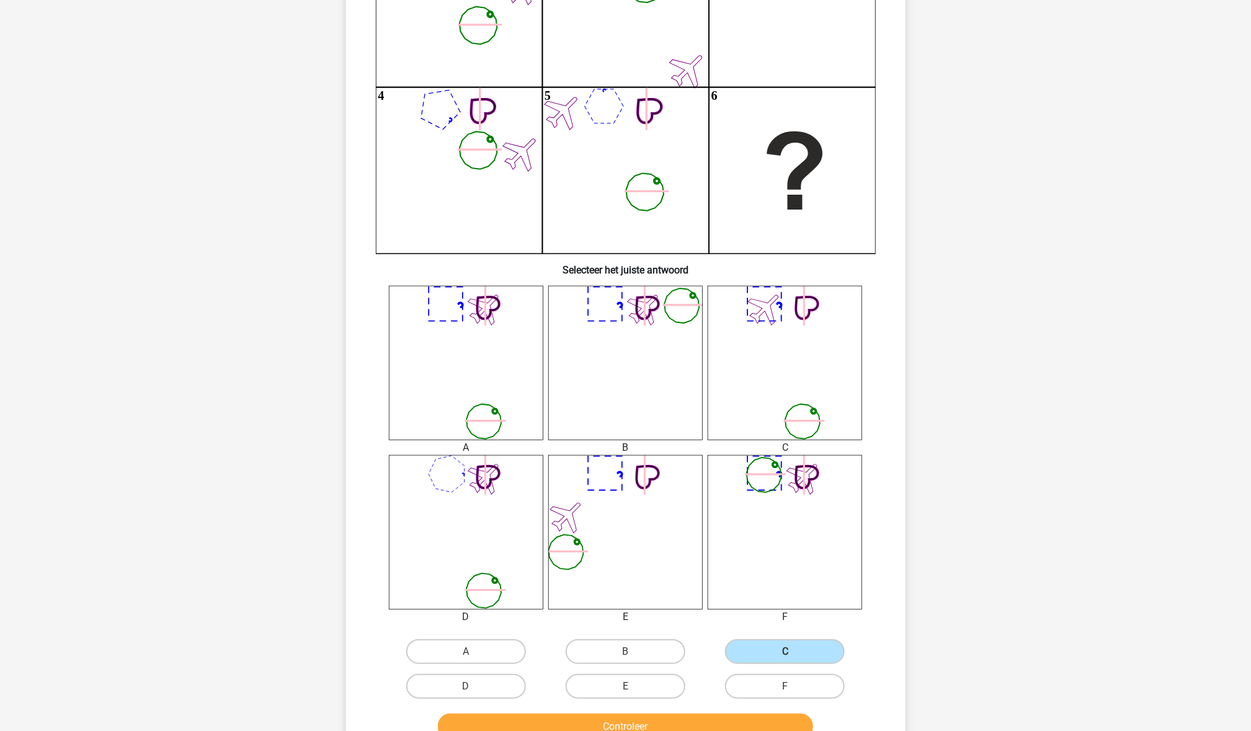
scroll to position [287, 0]
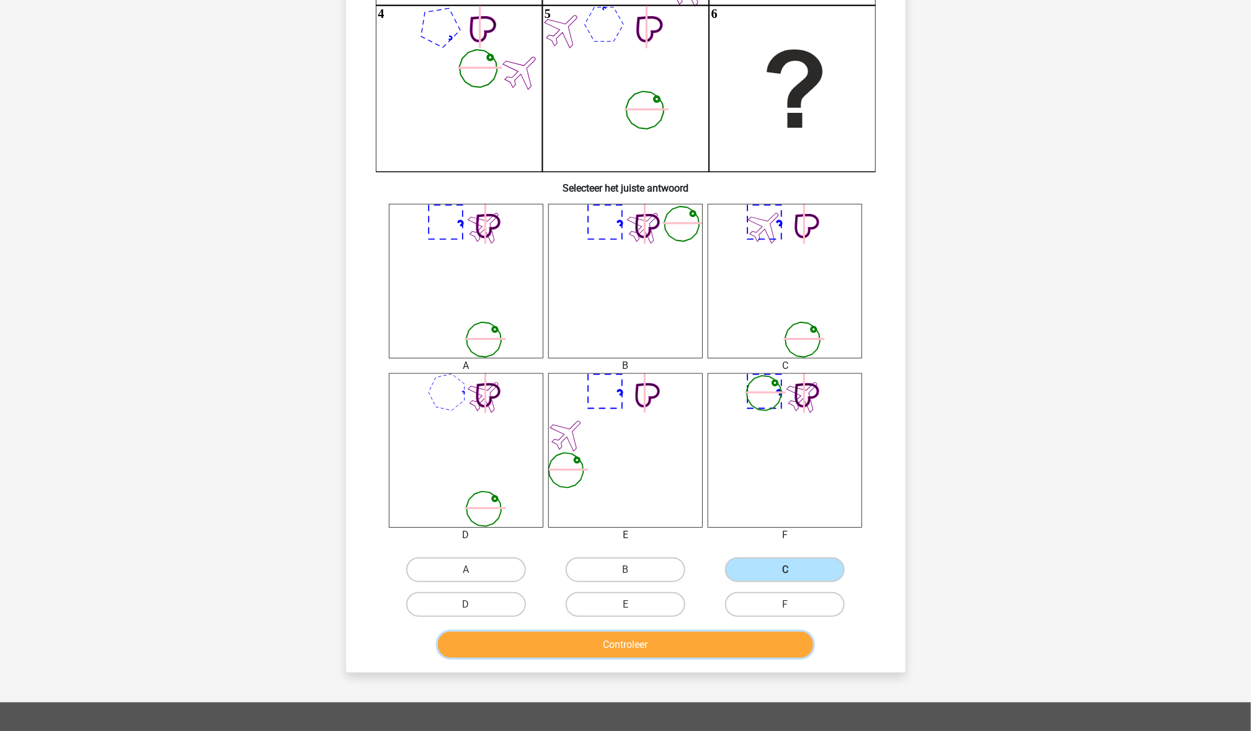
click at [702, 652] on button "Controleer" at bounding box center [625, 645] width 375 height 26
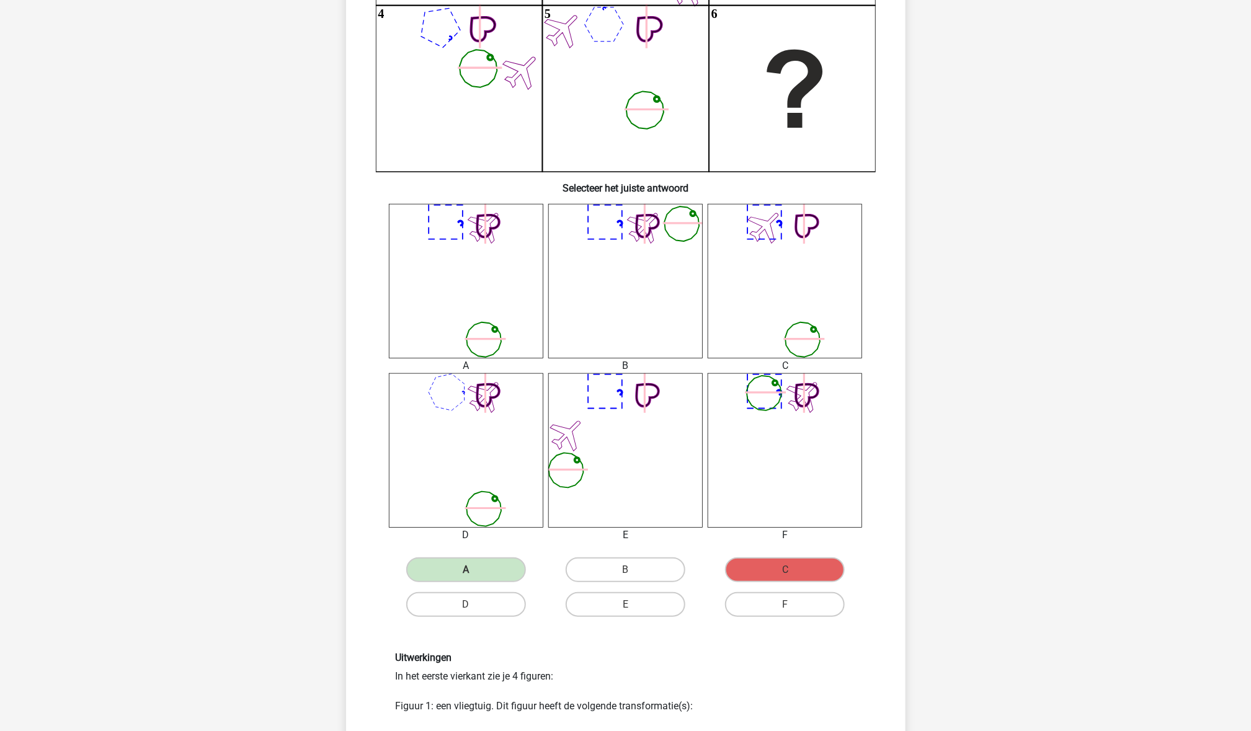
scroll to position [0, 0]
